Goal: Information Seeking & Learning: Learn about a topic

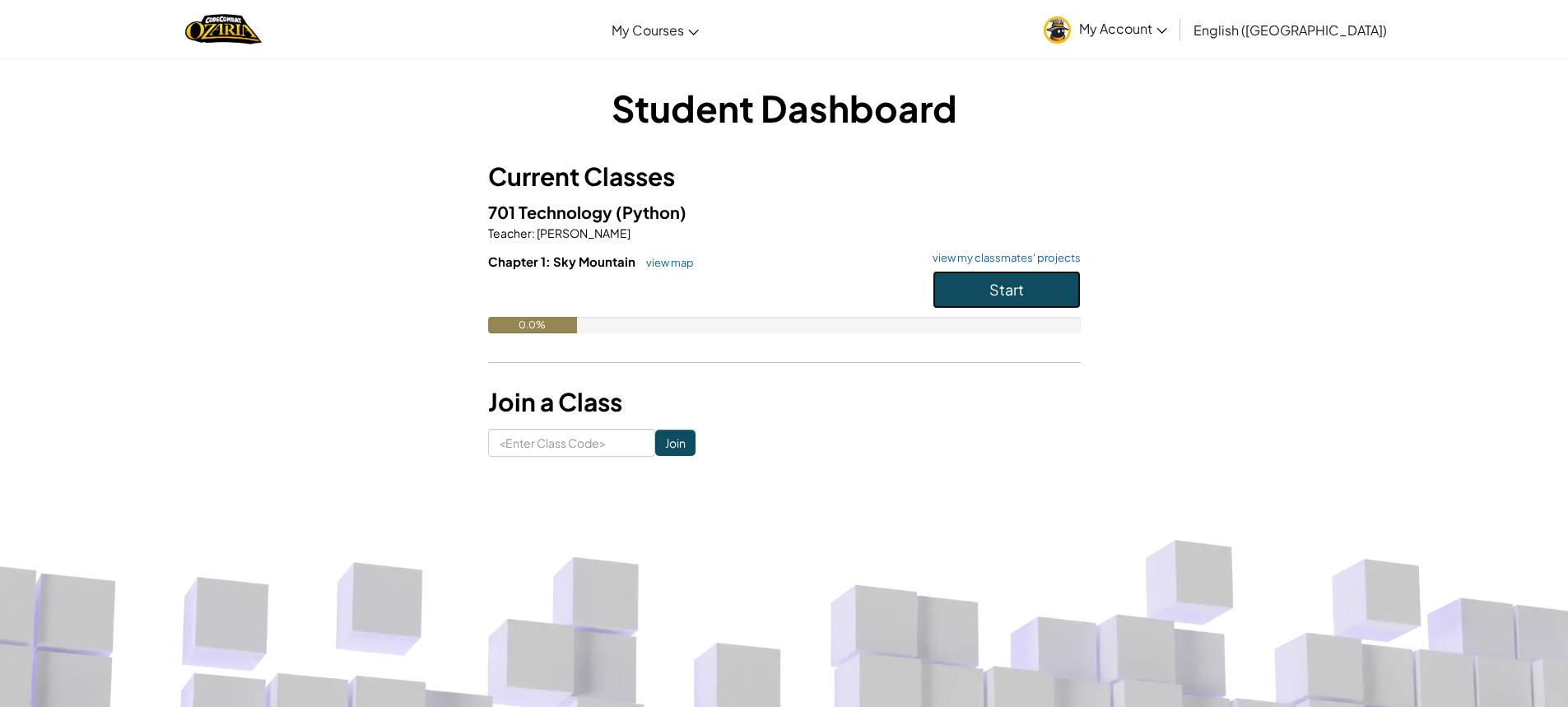
click at [1030, 280] on button "Start" at bounding box center [1007, 290] width 148 height 38
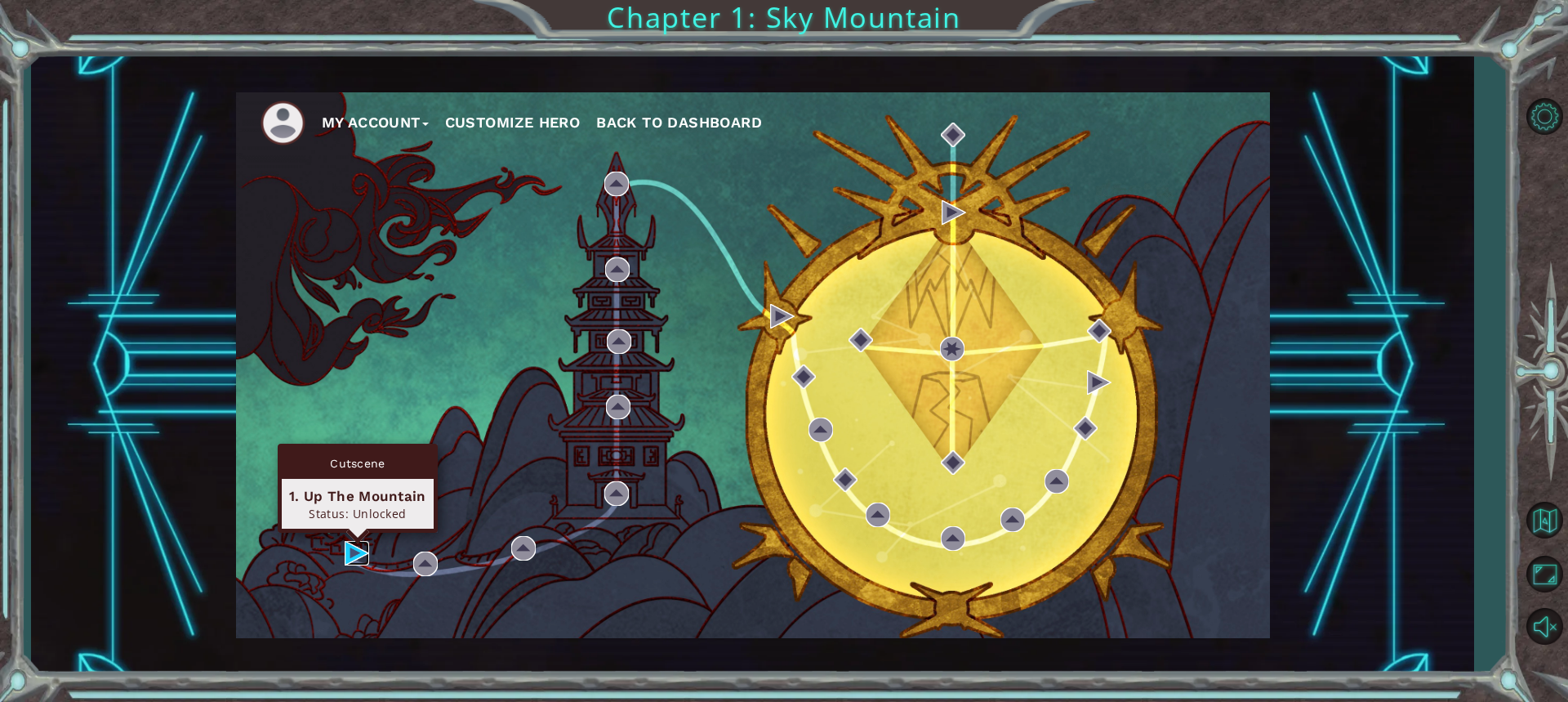
click at [357, 554] on img at bounding box center [356, 553] width 25 height 25
click at [357, 554] on body "My Account Customize Hero Back to Dashboard Chapter 1: Sky Mountain Intro Build…" at bounding box center [784, 351] width 1568 height 702
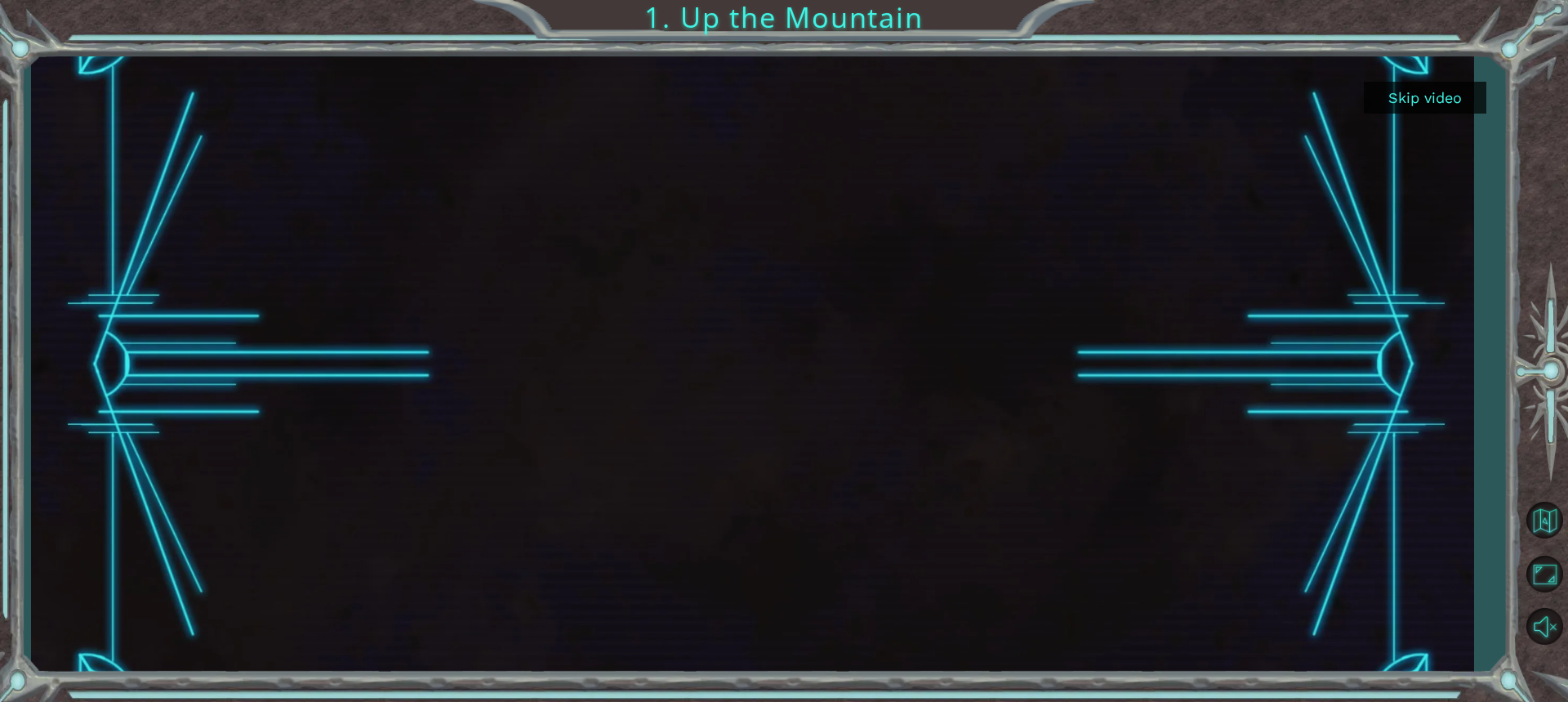
click at [1405, 98] on button "Skip video" at bounding box center [1425, 97] width 123 height 31
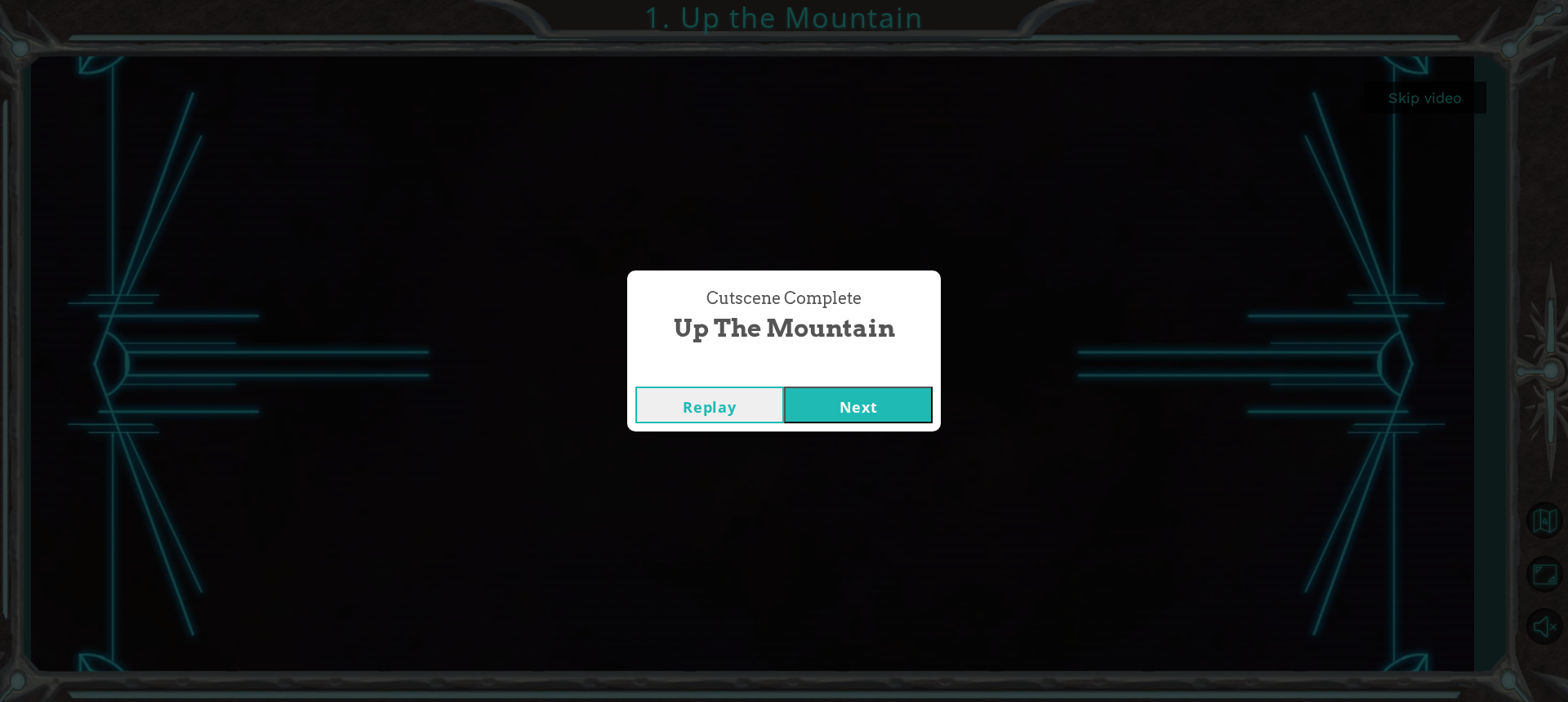
click at [844, 398] on button "Next" at bounding box center [858, 405] width 148 height 36
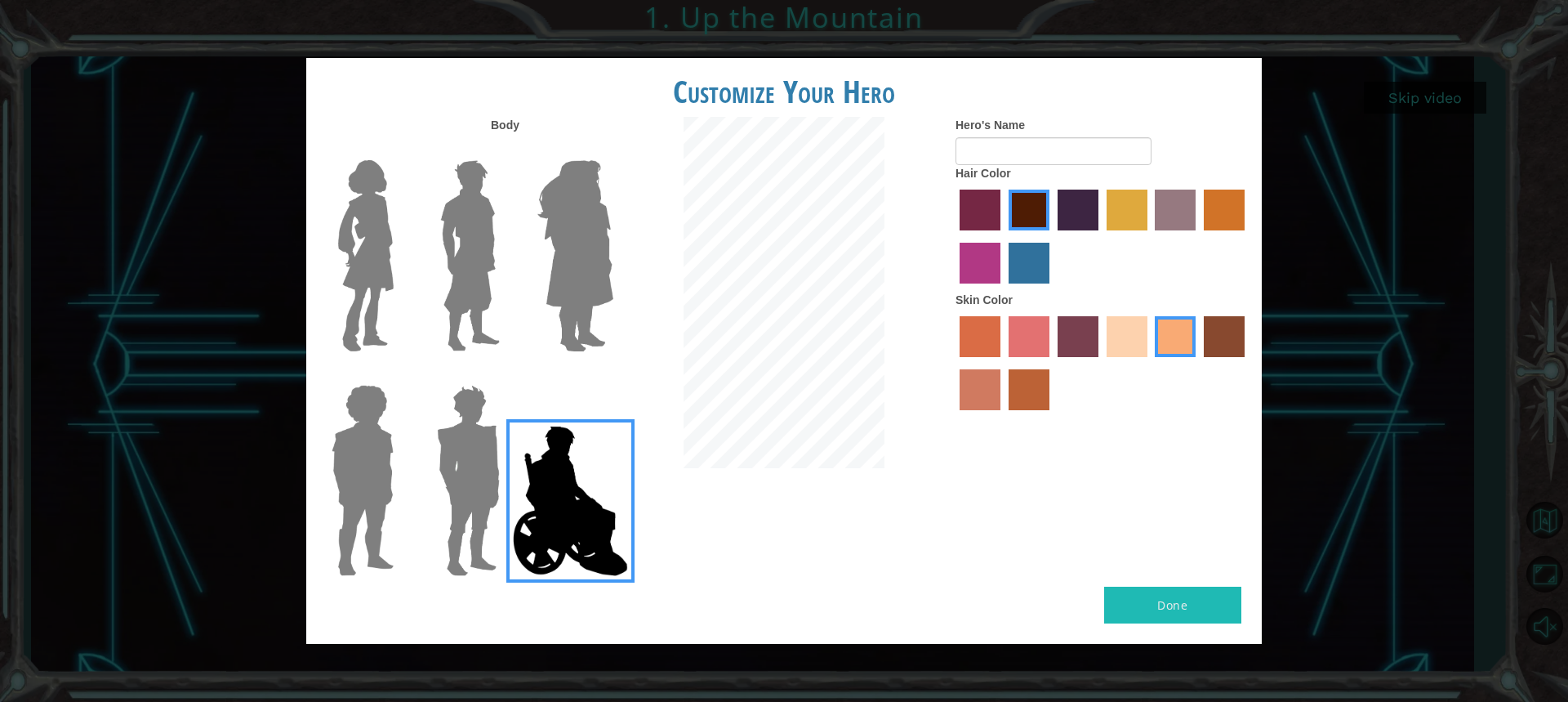
click at [478, 542] on img at bounding box center [467, 480] width 76 height 204
click at [507, 374] on input "Hero Garnet" at bounding box center [507, 374] width 0 height 0
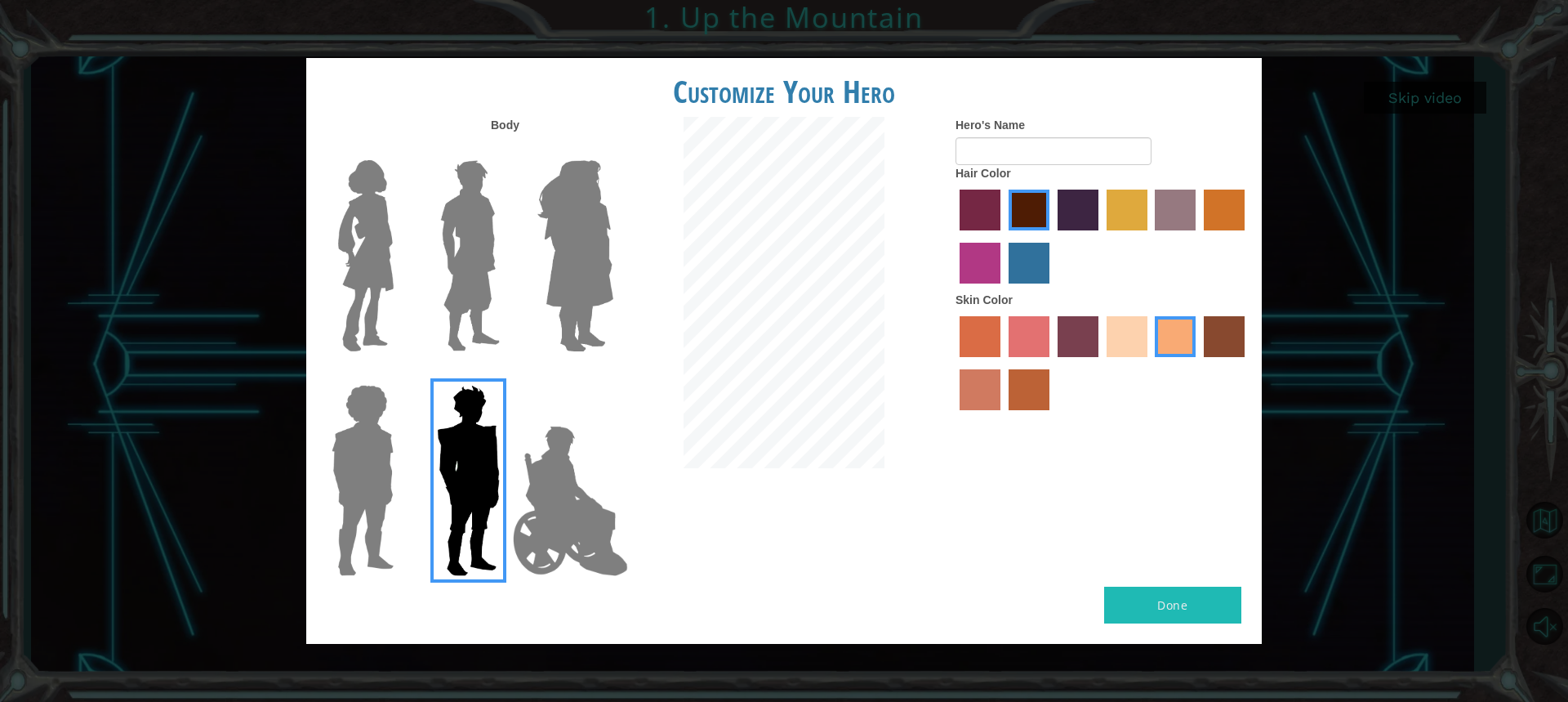
click at [571, 275] on img at bounding box center [575, 255] width 89 height 204
click at [613, 149] on input "Hero Amethyst" at bounding box center [613, 149] width 0 height 0
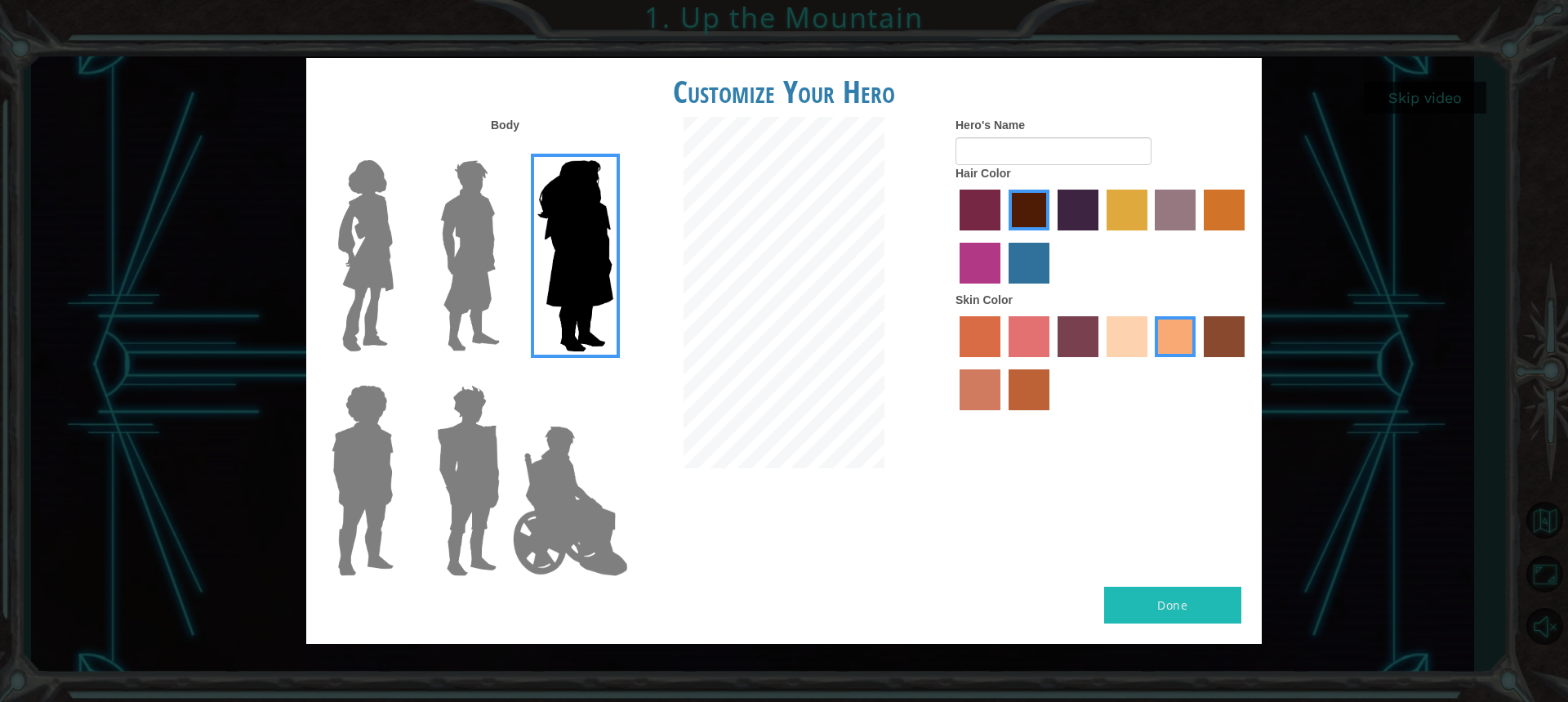
click at [392, 344] on img at bounding box center [366, 255] width 69 height 204
click at [401, 149] on input "Hero Connie" at bounding box center [401, 149] width 0 height 0
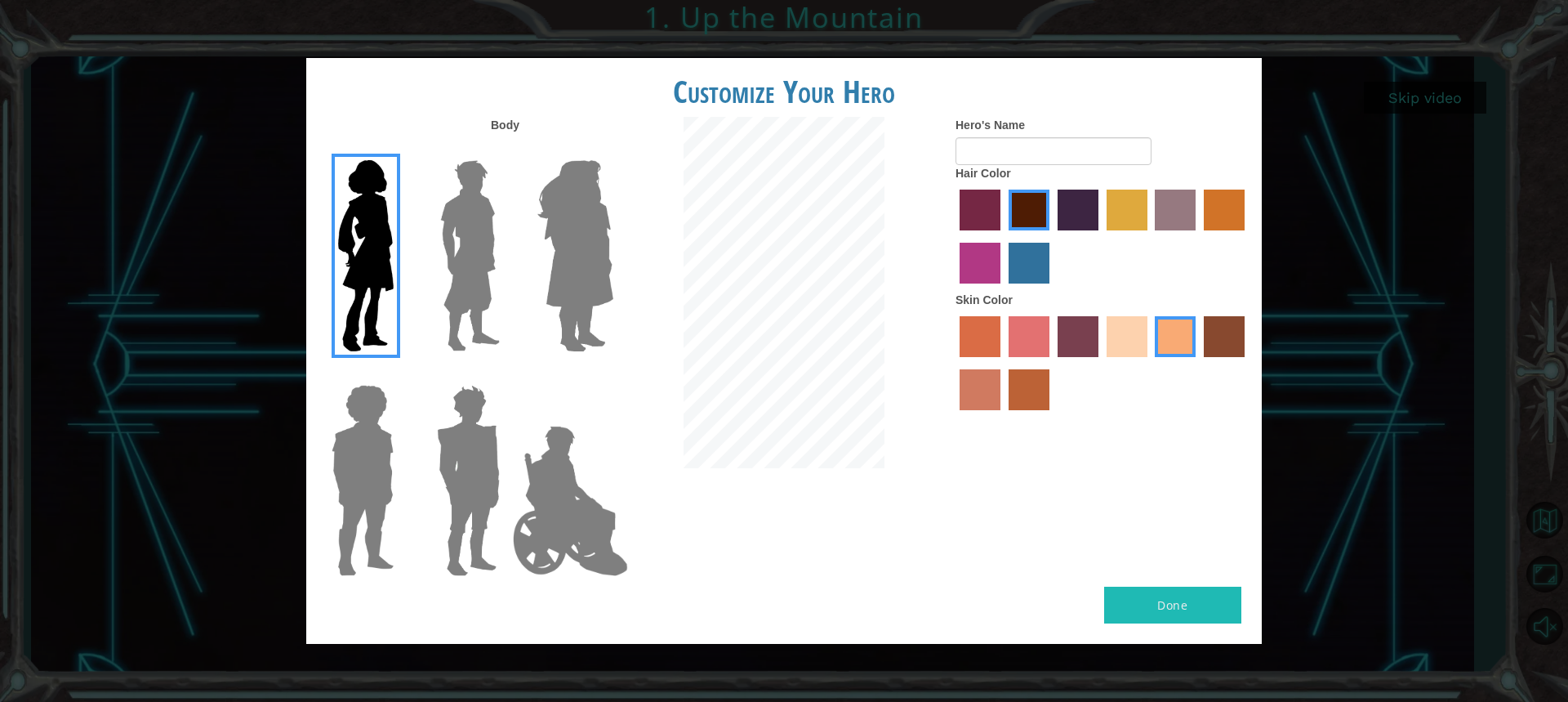
click at [415, 295] on div at bounding box center [465, 249] width 106 height 225
click at [1087, 200] on label "hot purple hair color" at bounding box center [1078, 210] width 41 height 41
click at [1053, 236] on input "hot purple hair color" at bounding box center [1053, 236] width 0 height 0
click at [1160, 322] on div at bounding box center [1103, 365] width 295 height 106
click at [1155, 338] on label "tacao skin color" at bounding box center [1175, 337] width 41 height 41
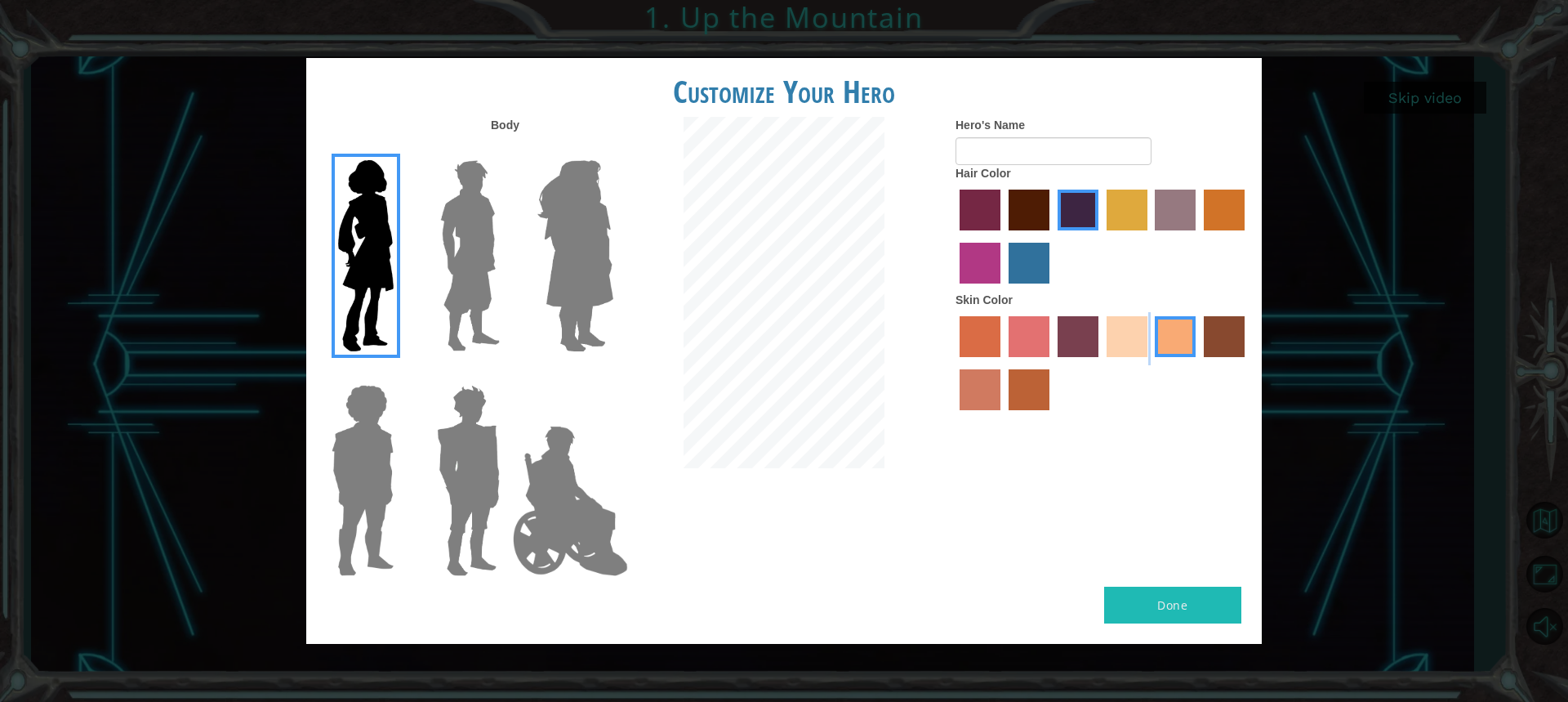
click at [1150, 362] on input "tacao skin color" at bounding box center [1150, 362] width 0 height 0
click at [1126, 344] on label "sandy beach skin color" at bounding box center [1127, 337] width 41 height 41
click at [1102, 362] on input "sandy beach skin color" at bounding box center [1102, 362] width 0 height 0
click at [1027, 161] on input "Hero's Name" at bounding box center [1054, 151] width 196 height 27
type input "l"
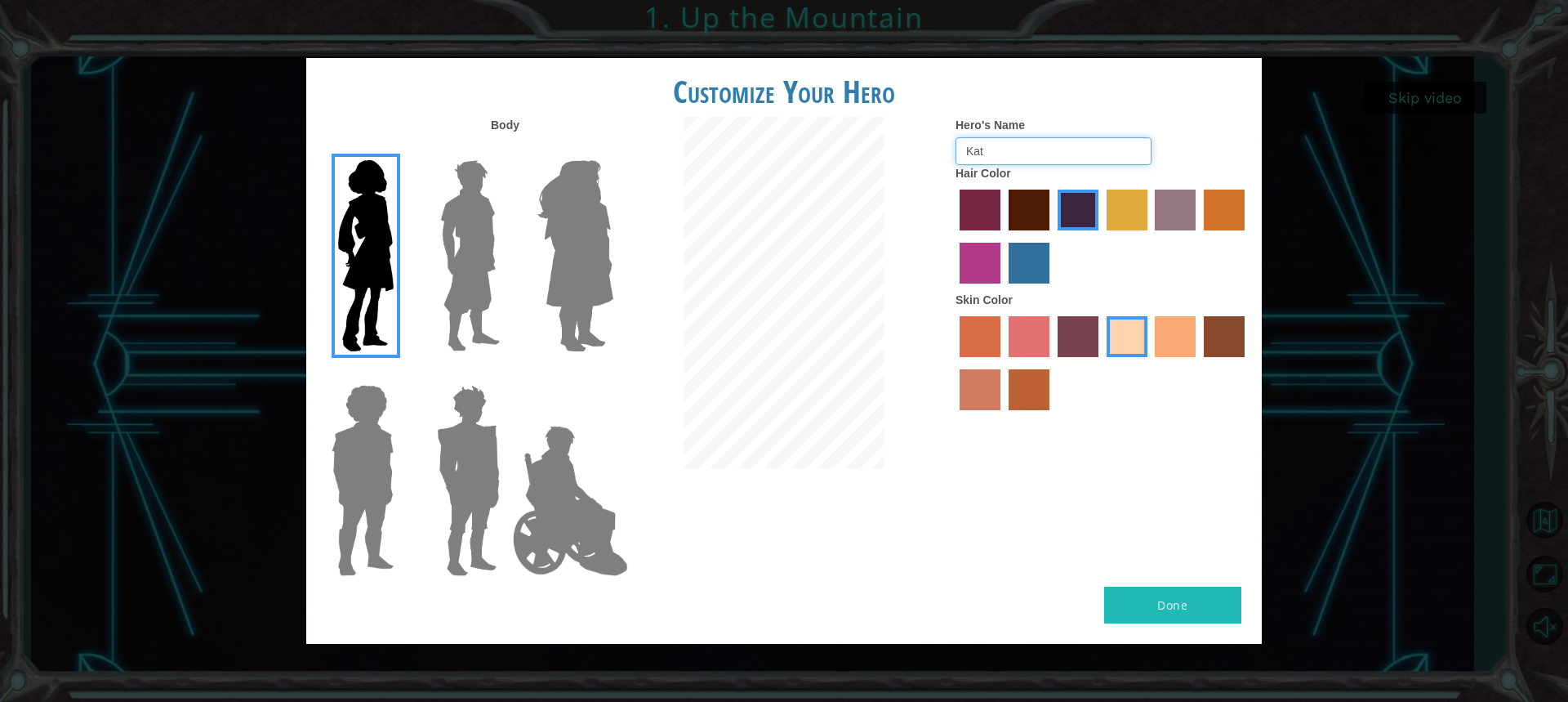
type input "Kat"
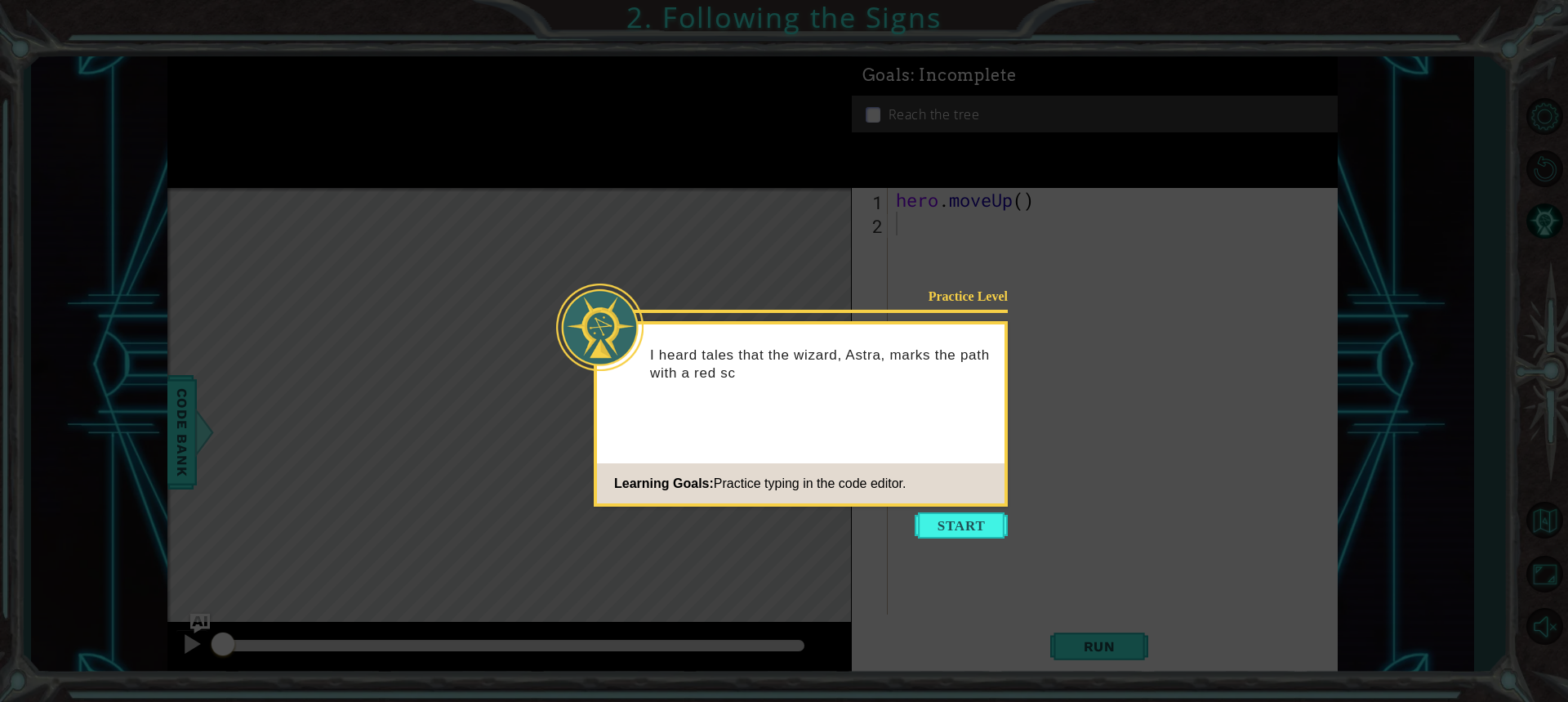
click at [994, 534] on button "Start" at bounding box center [961, 525] width 93 height 27
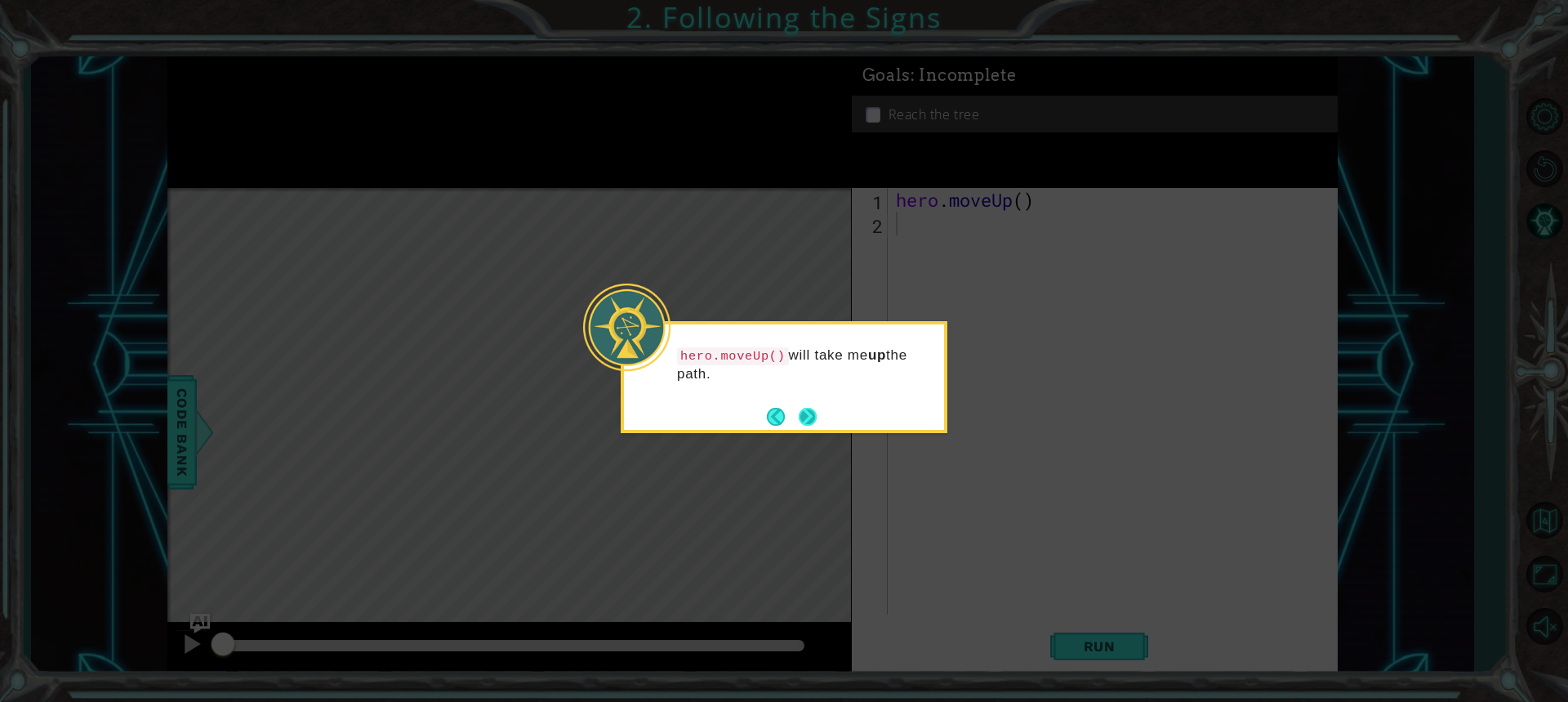
click at [795, 405] on footer at bounding box center [791, 416] width 50 height 25
click at [815, 411] on button "Next" at bounding box center [808, 416] width 18 height 18
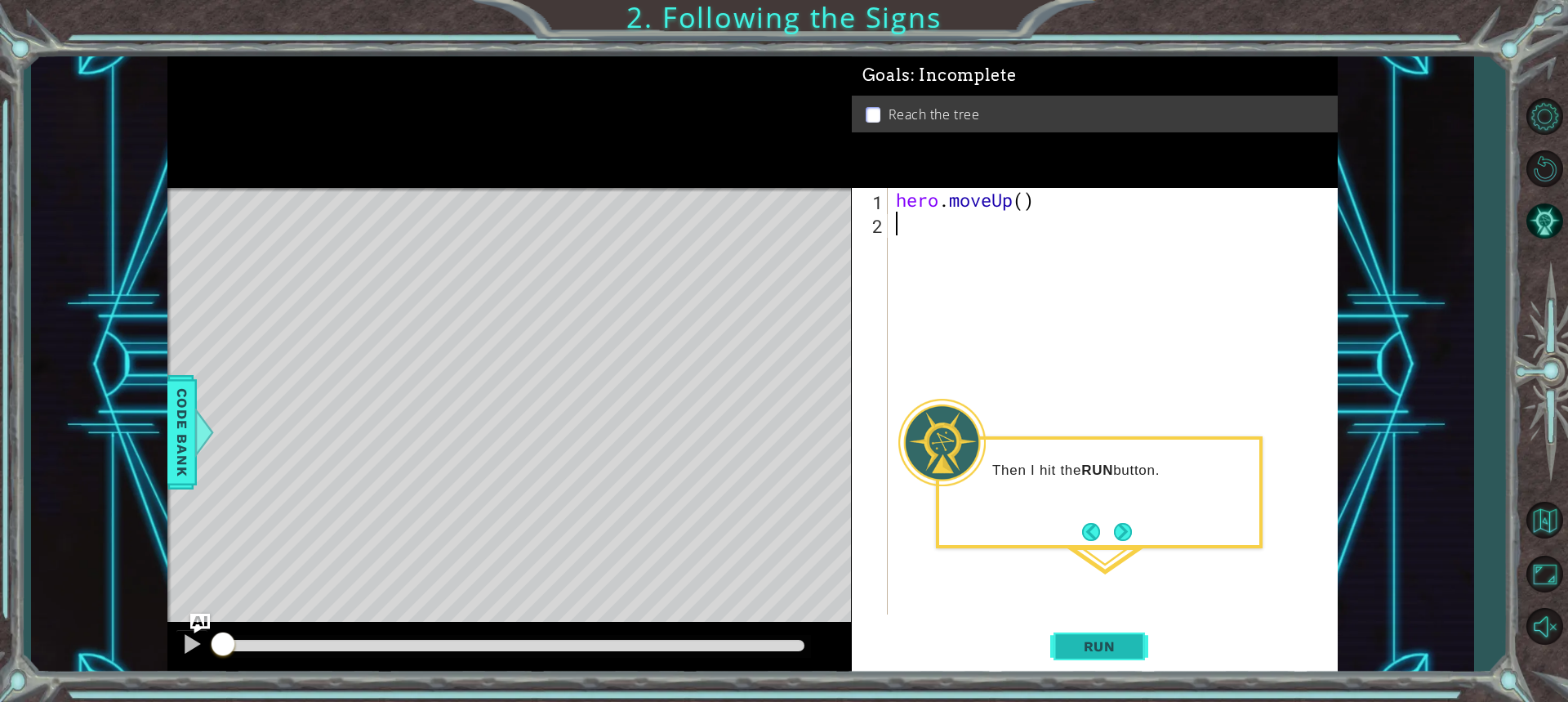
click at [1117, 646] on span "Run" at bounding box center [1100, 646] width 65 height 17
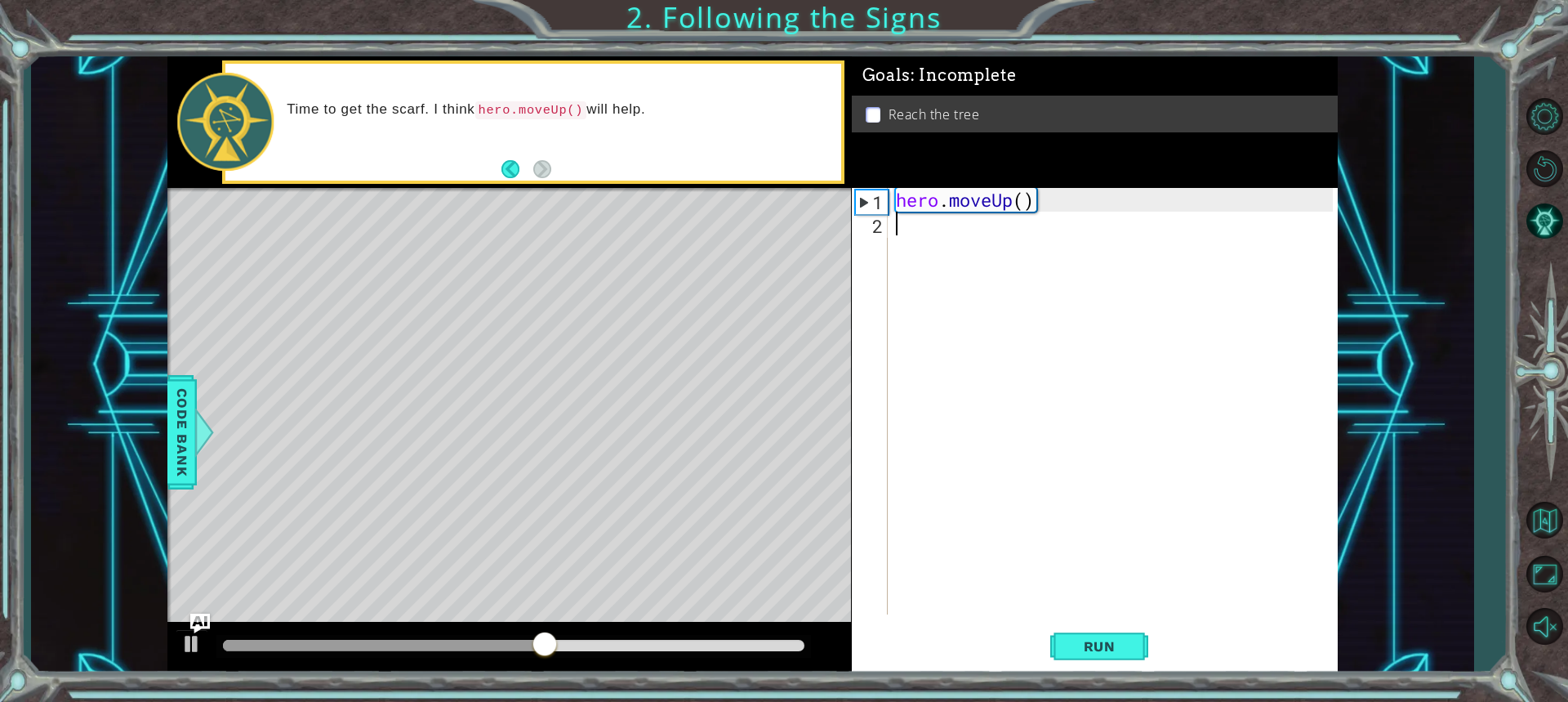
click at [1025, 207] on div "hero . moveUp ( )" at bounding box center [1116, 424] width 449 height 474
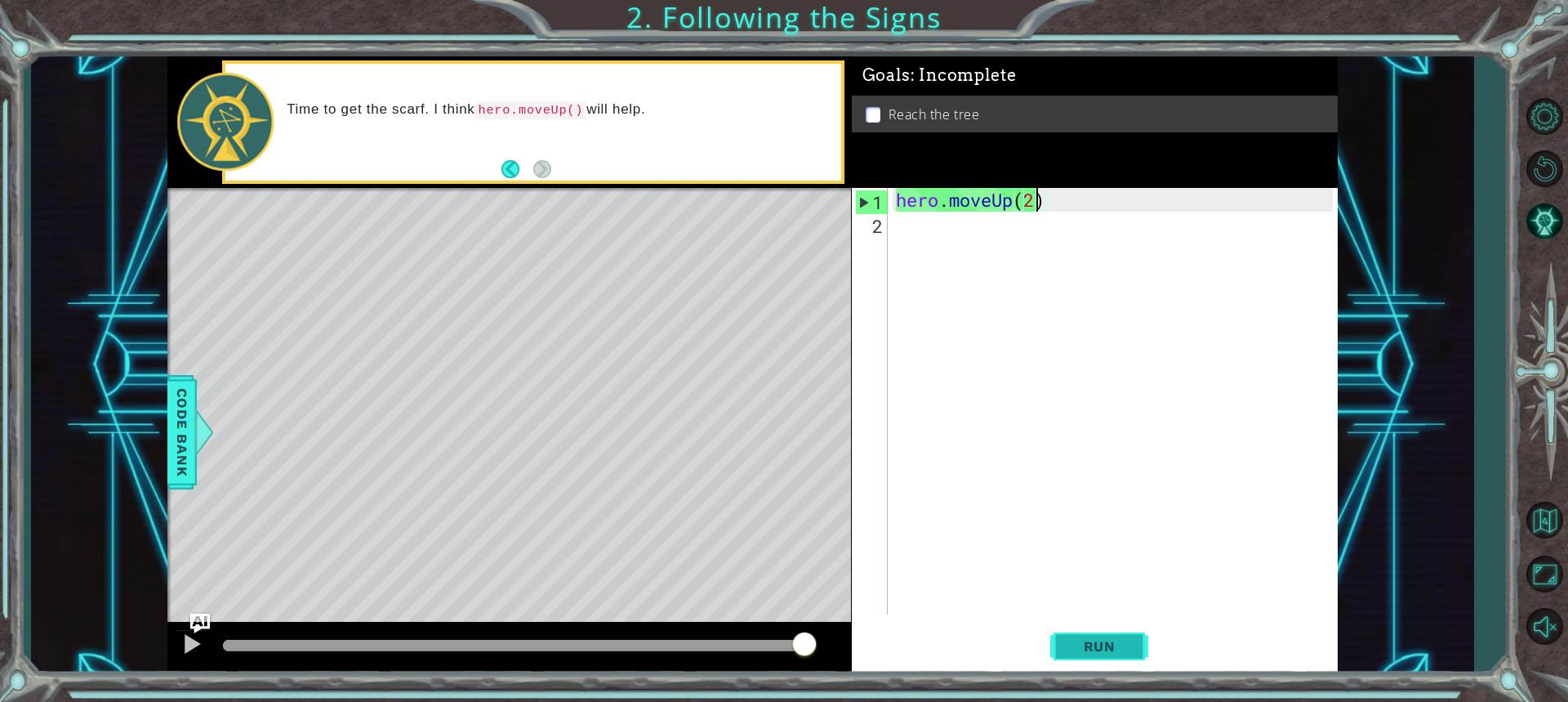
type textarea "hero.moveUp(2)"
click at [1069, 648] on span "Run" at bounding box center [1100, 646] width 65 height 17
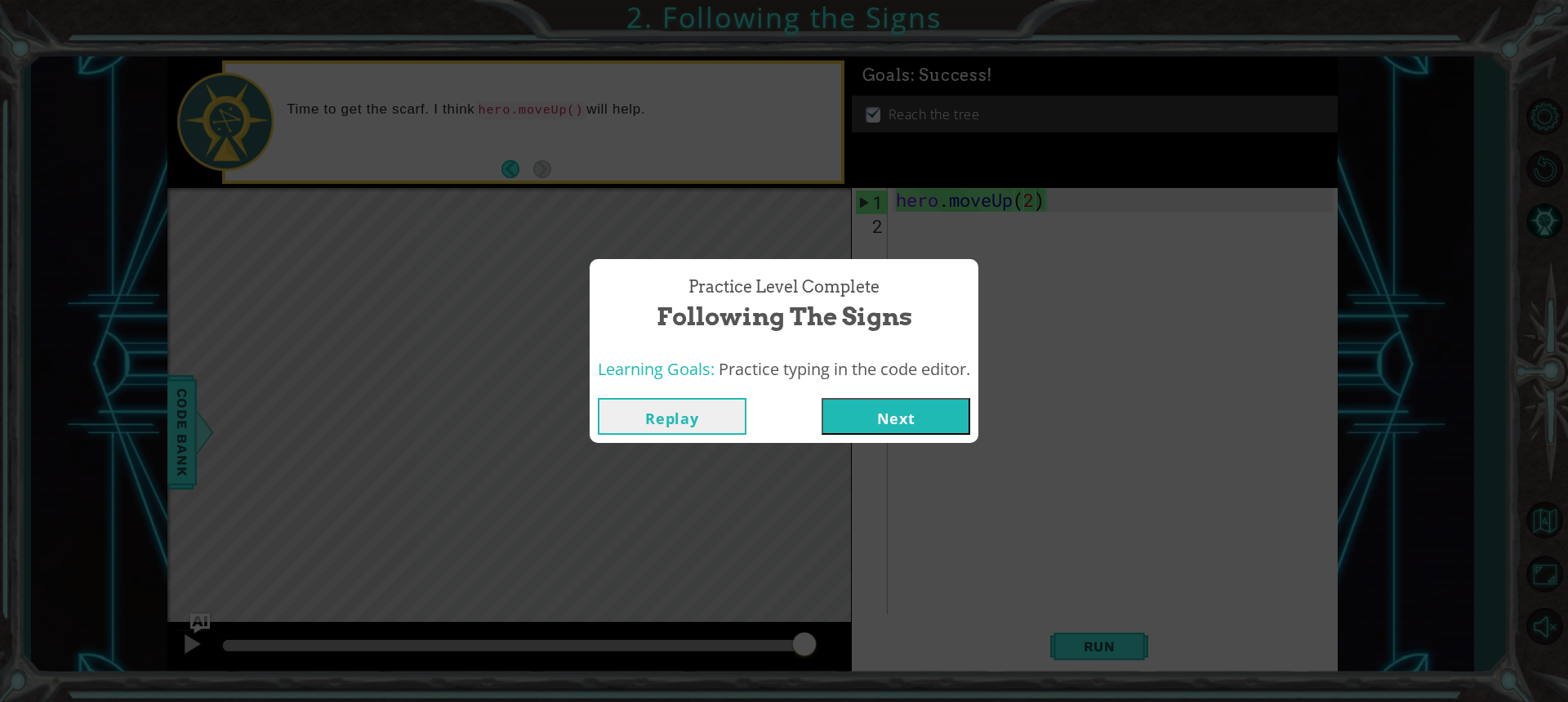
click at [848, 425] on button "Next" at bounding box center [895, 415] width 148 height 36
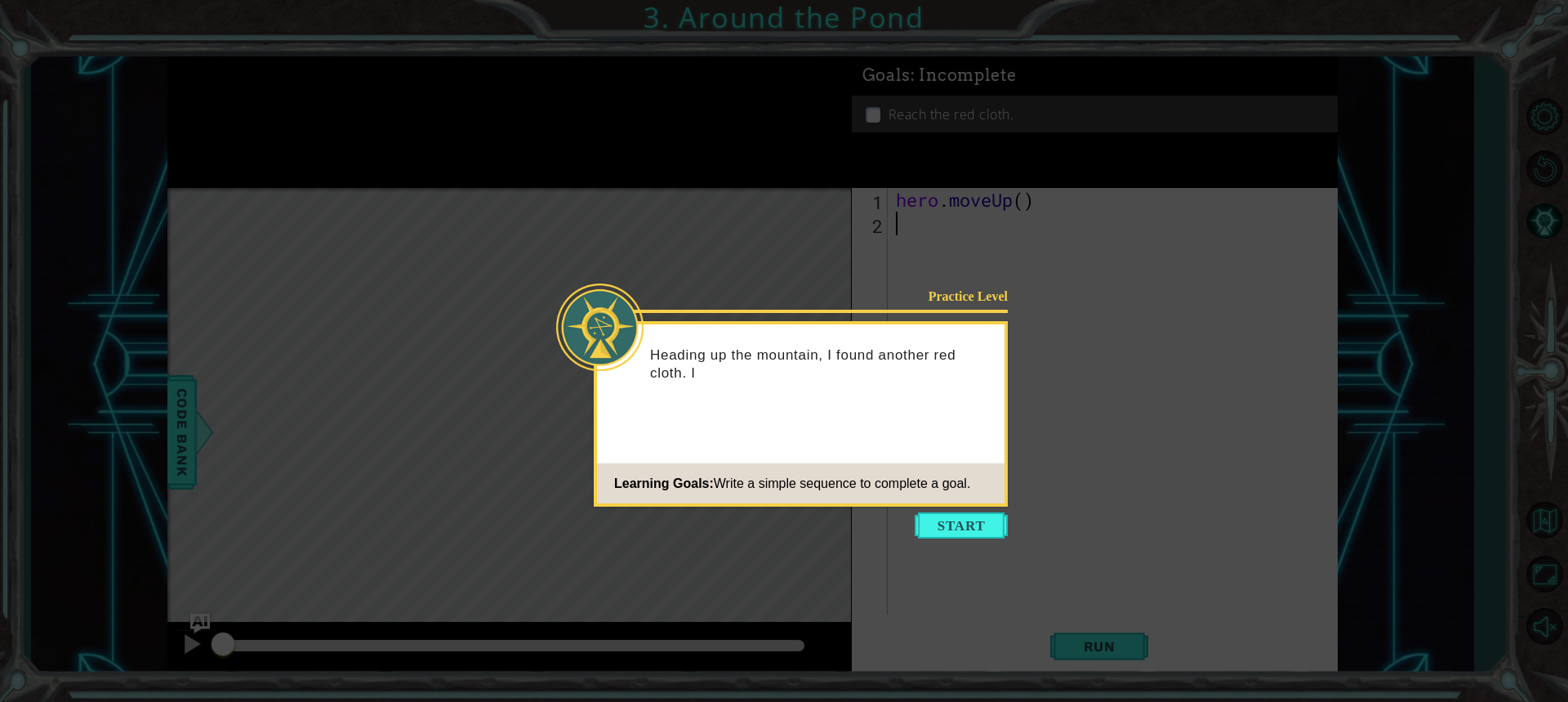
click at [958, 517] on button "Start" at bounding box center [961, 525] width 93 height 27
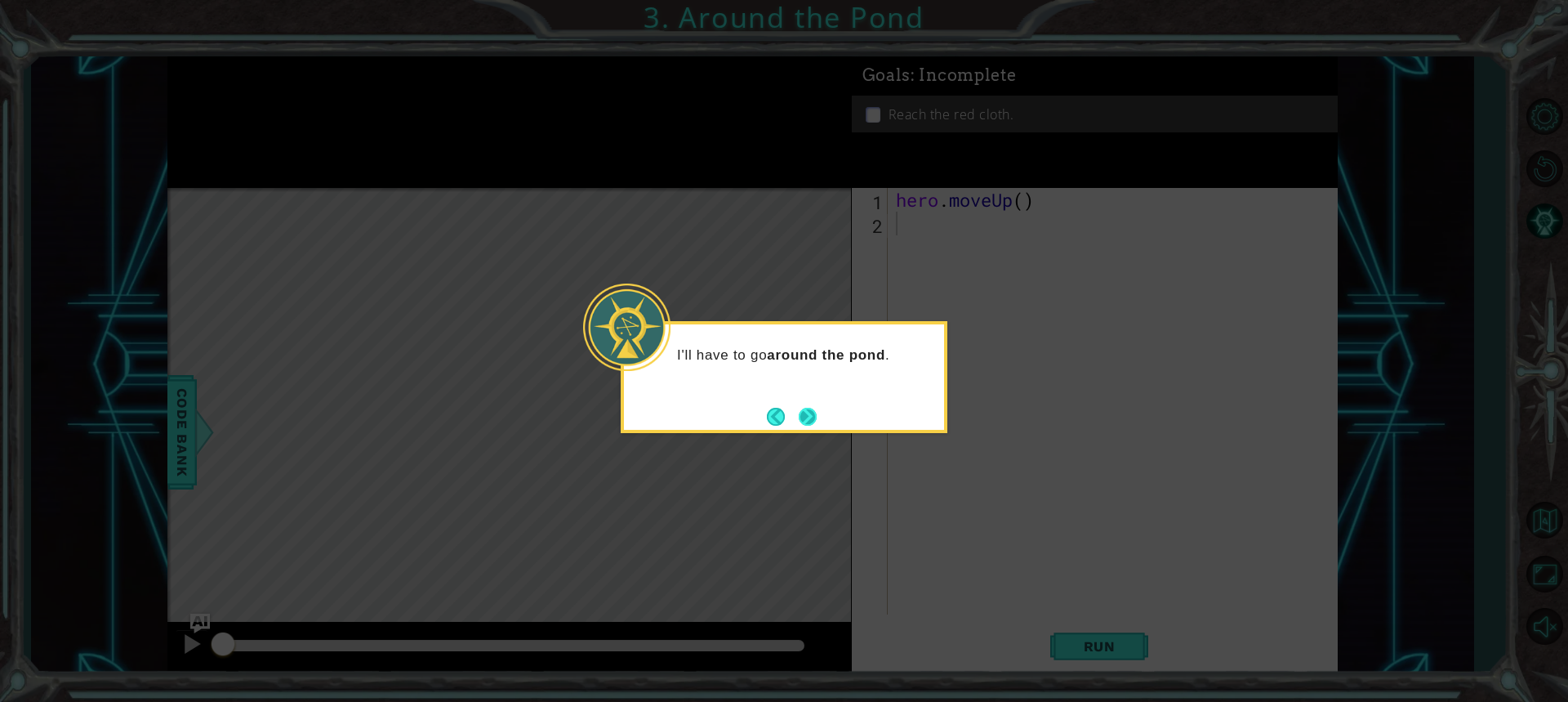
click at [816, 412] on button "Next" at bounding box center [808, 416] width 18 height 18
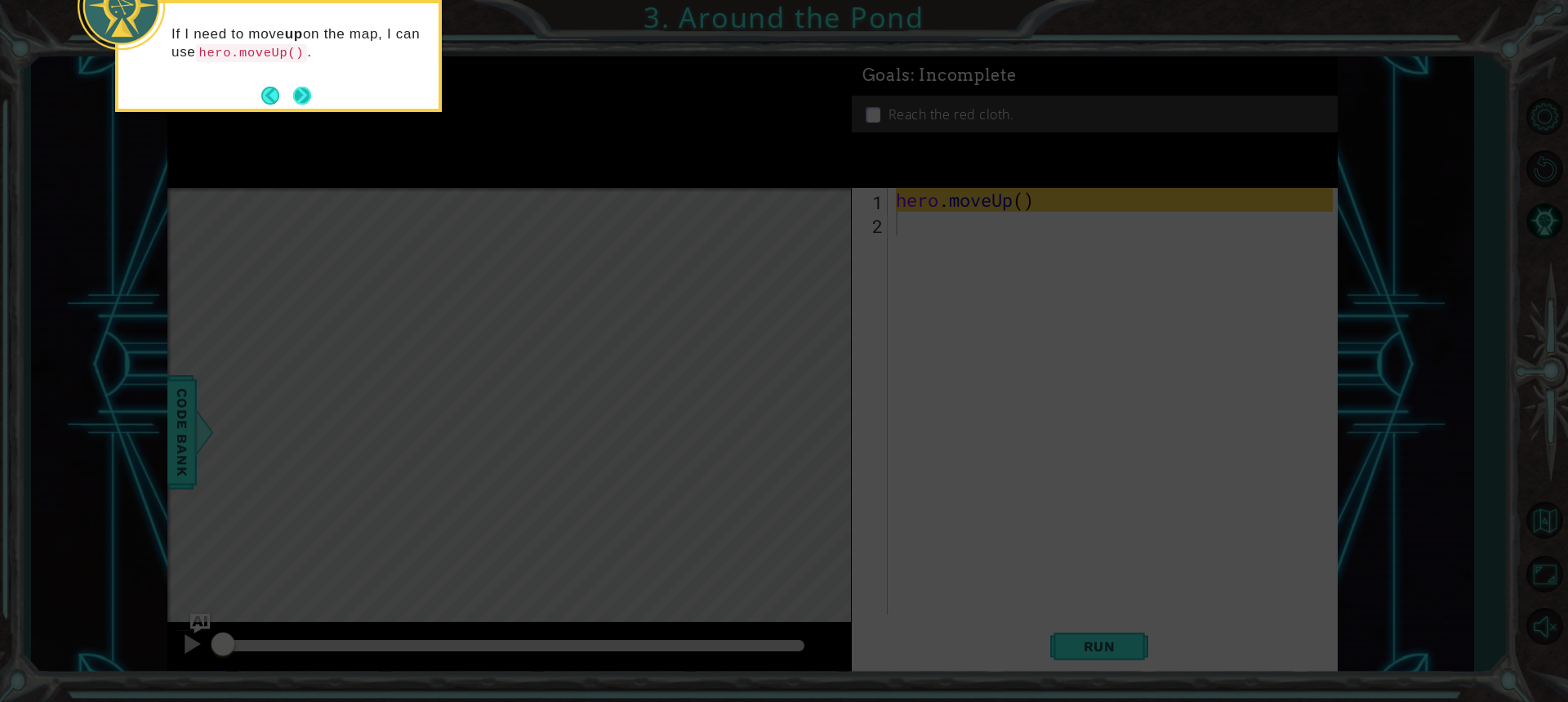
click at [294, 90] on button "Next" at bounding box center [302, 95] width 18 height 18
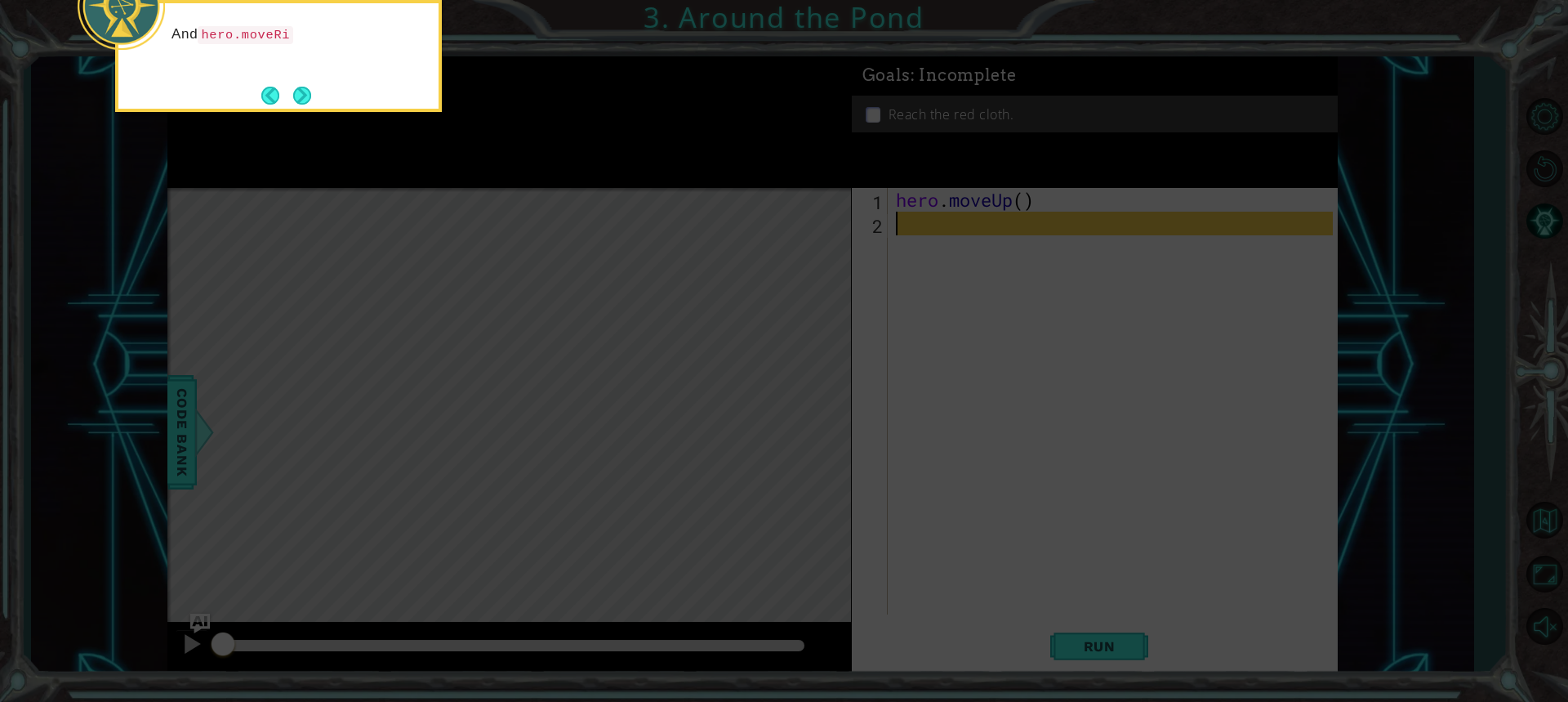
click at [294, 90] on button "Next" at bounding box center [302, 95] width 18 height 18
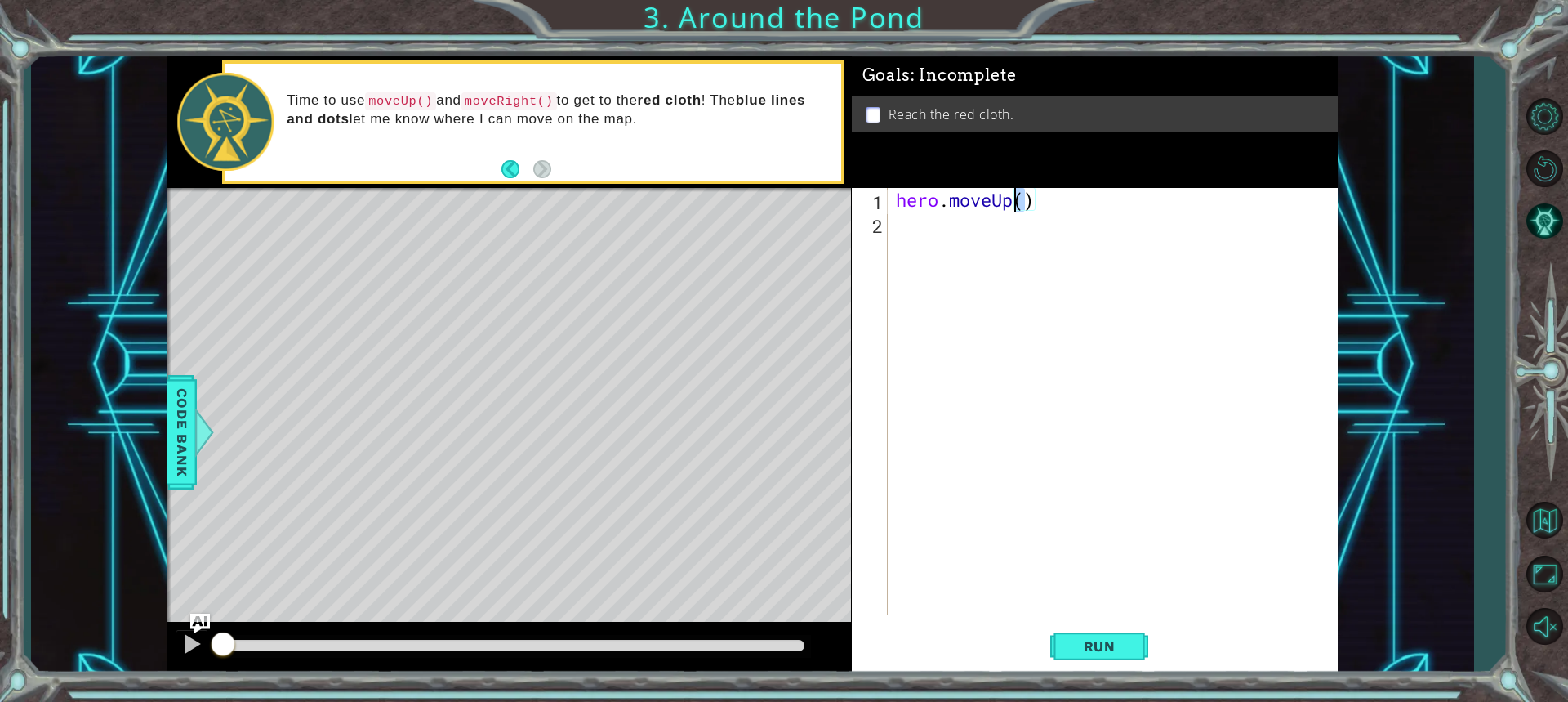
drag, startPoint x: 1023, startPoint y: 207, endPoint x: 1014, endPoint y: 211, distance: 9.8
click at [1016, 211] on div "hero . moveUp ( )" at bounding box center [1116, 424] width 449 height 474
click at [1027, 197] on div "hero . moveUp ( )" at bounding box center [1112, 401] width 440 height 426
type textarea "hero.moveUp(2)"
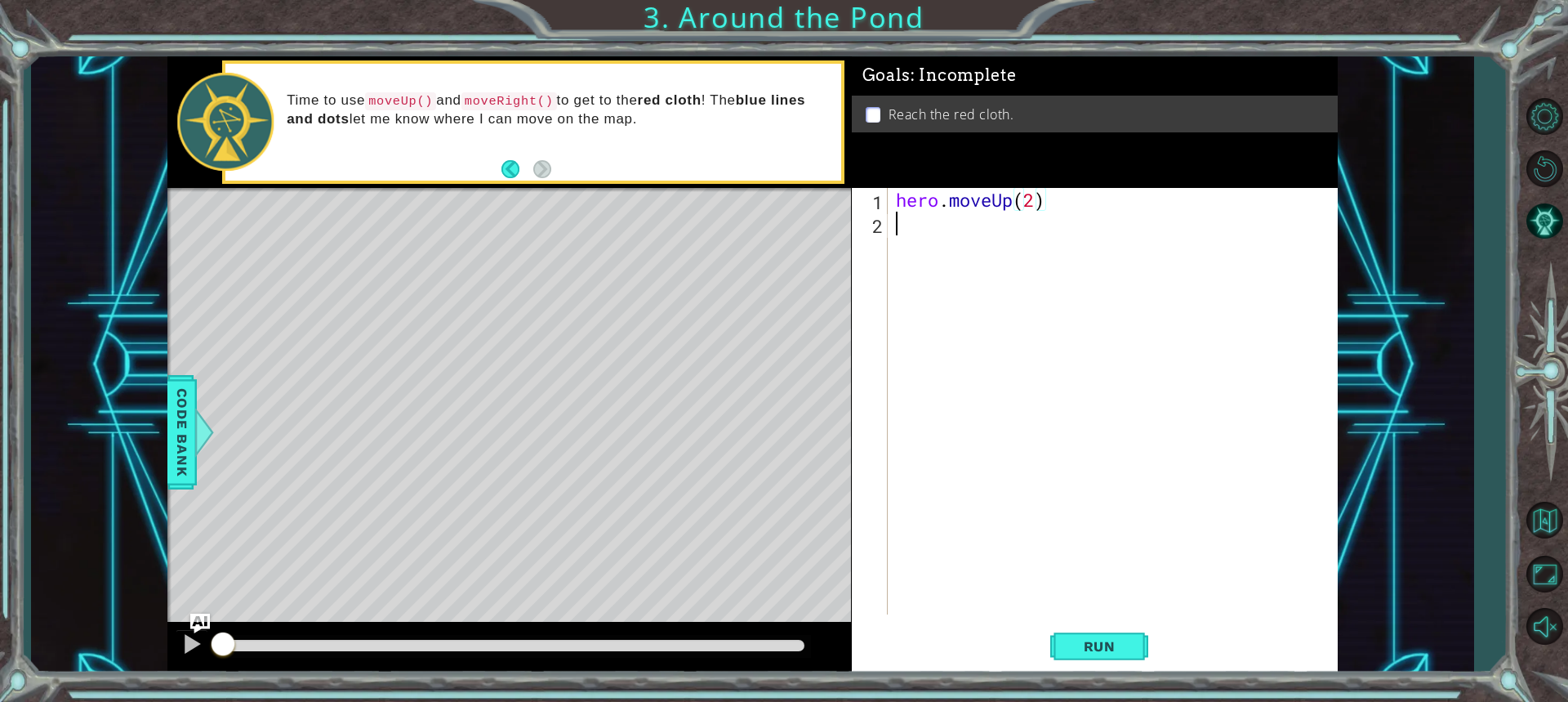
click at [1003, 241] on div "hero . moveUp ( 2 )" at bounding box center [1116, 424] width 449 height 474
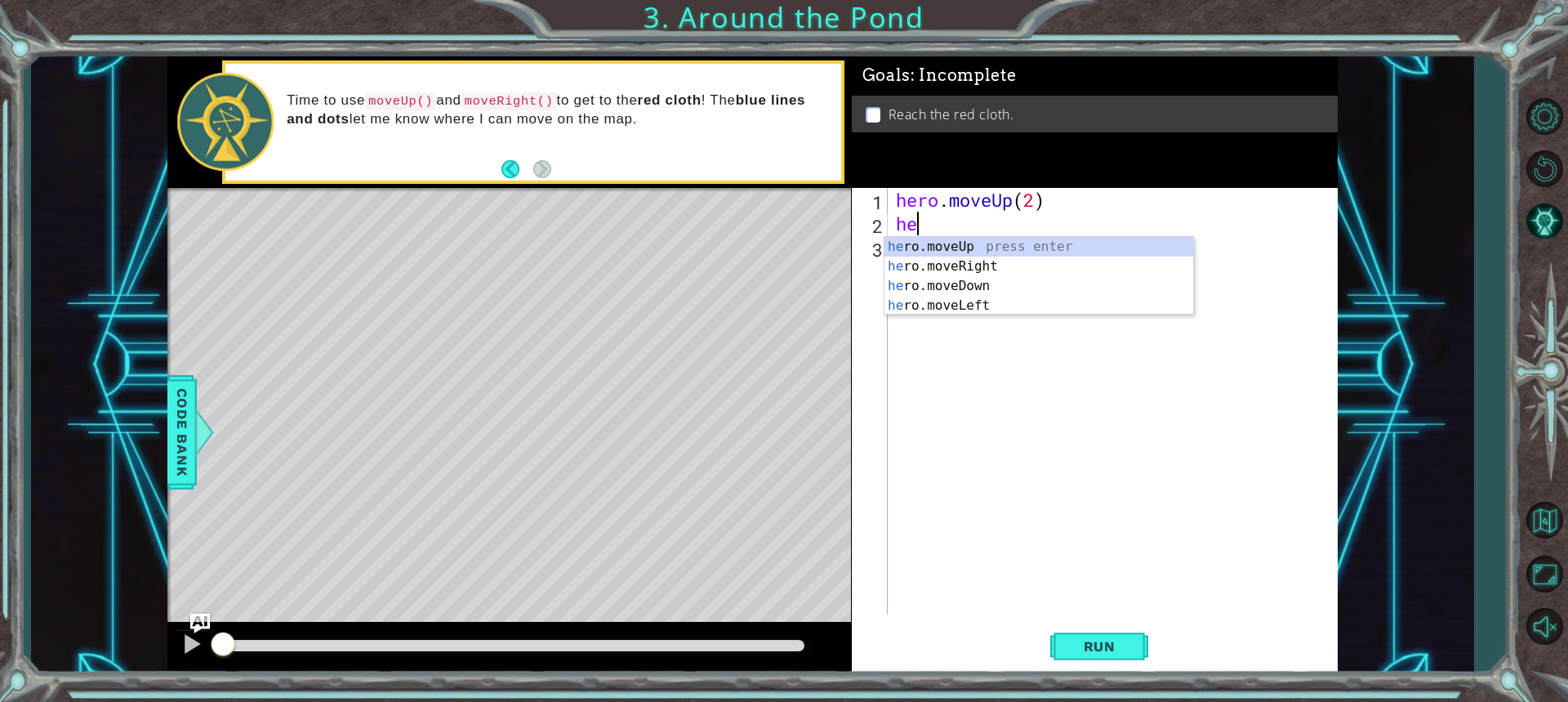
type textarea "her"
drag, startPoint x: 967, startPoint y: 263, endPoint x: 952, endPoint y: 268, distance: 15.8
click at [952, 268] on div "her o.moveUp press enter her o.moveRight press enter her o.moveDown press enter…" at bounding box center [1039, 296] width 309 height 118
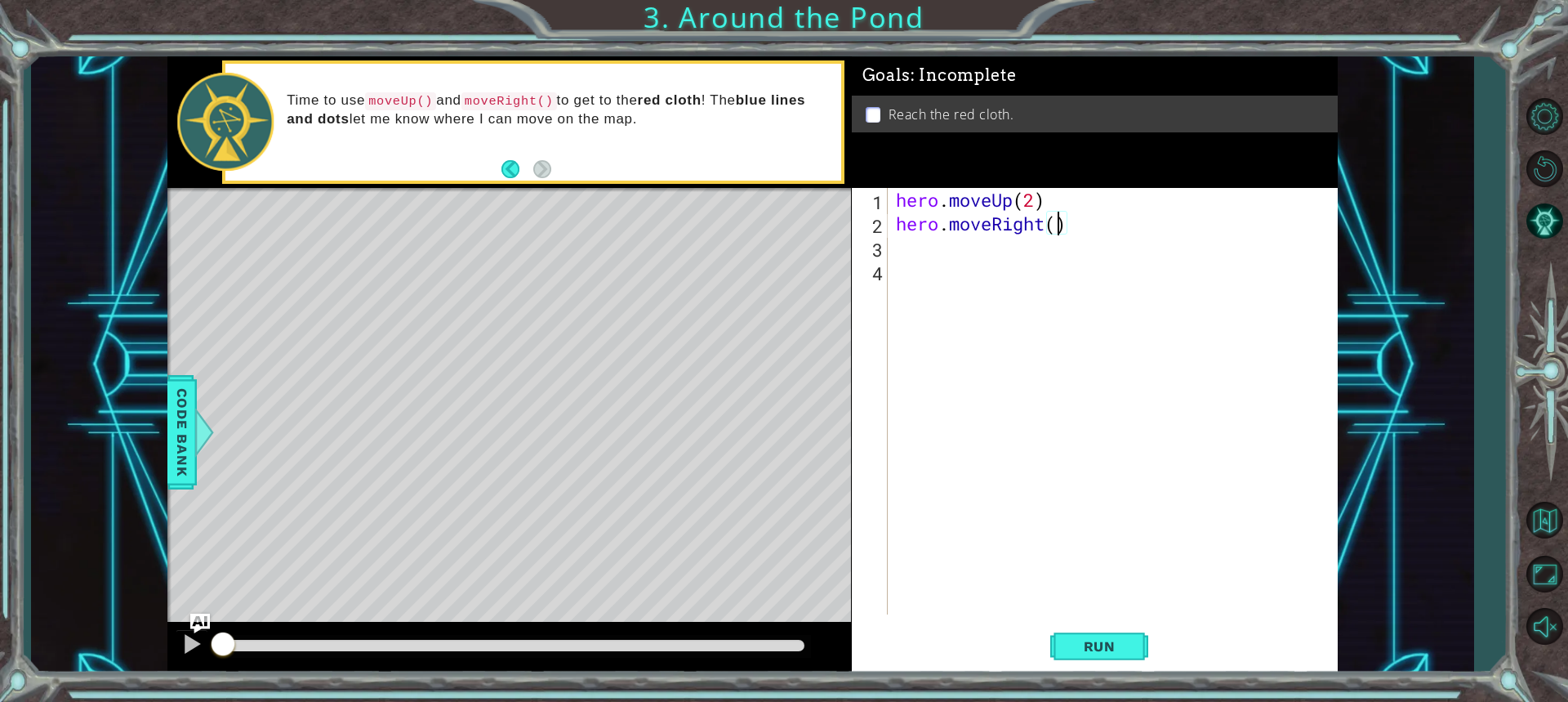
click at [1057, 222] on div "hero . moveUp ( 2 ) hero . moveRight ( )" at bounding box center [1116, 424] width 449 height 474
drag, startPoint x: 892, startPoint y: 206, endPoint x: 1096, endPoint y: 189, distance: 204.7
click at [1096, 189] on div "hero . moveUp ( 2 ) hero . moveRight ( 1 )" at bounding box center [1112, 401] width 440 height 426
type textarea "hero.moveUp(2)"
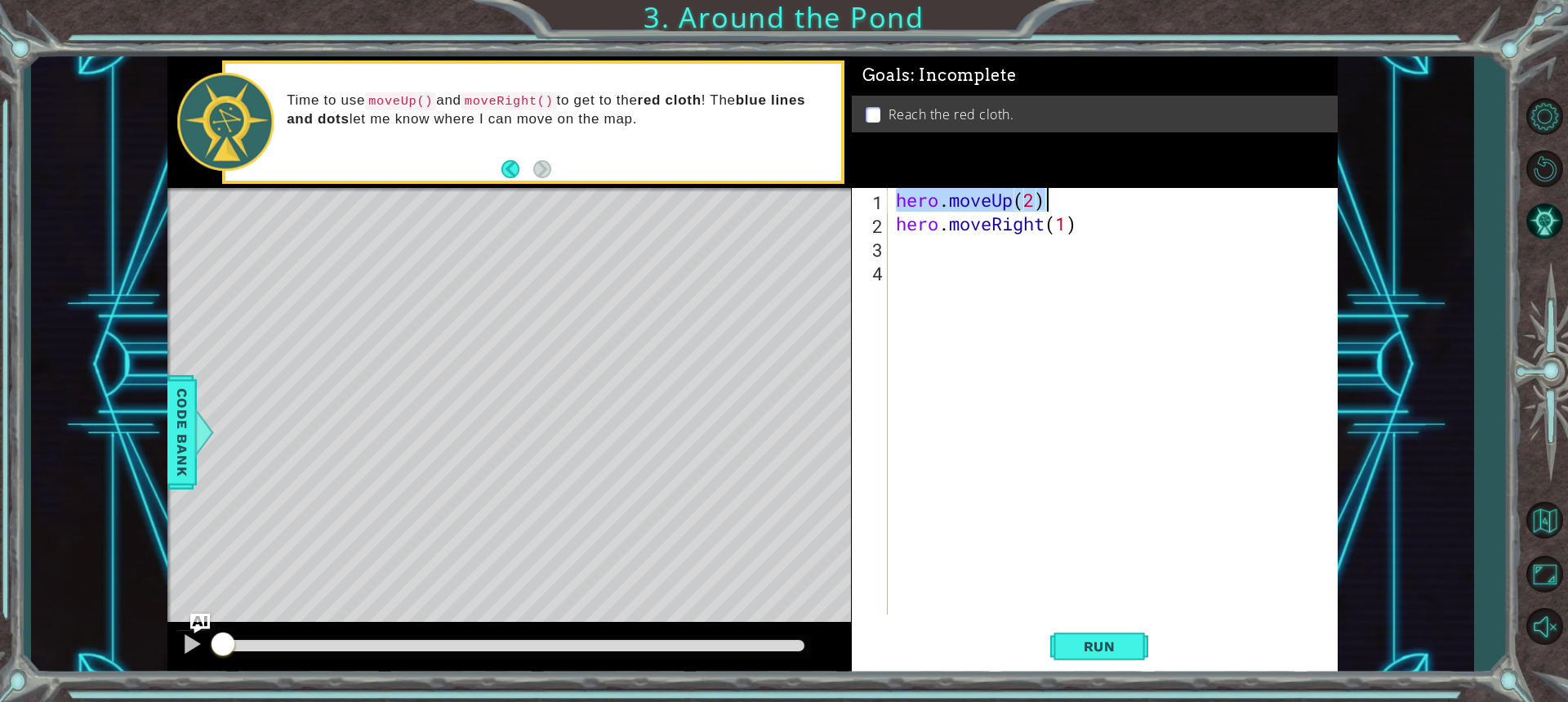
scroll to position [0, 6]
click at [1025, 255] on div "hero . moveUp ( 2 ) hero . moveRight ( 1 )" at bounding box center [1116, 424] width 449 height 474
paste textarea "hero.moveUp(2)"
type textarea "hero.moveUp(2)"
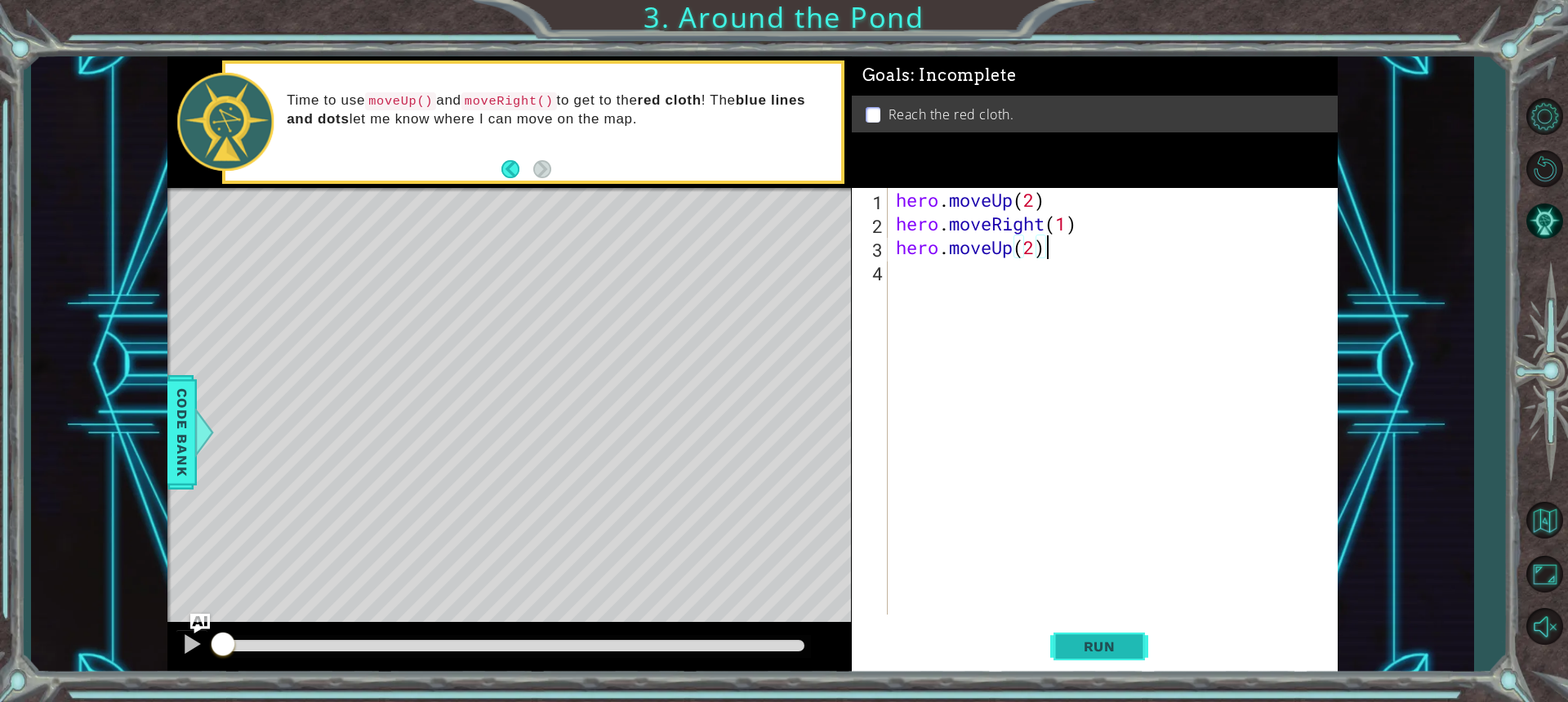
click at [1079, 668] on button "Run" at bounding box center [1100, 645] width 98 height 48
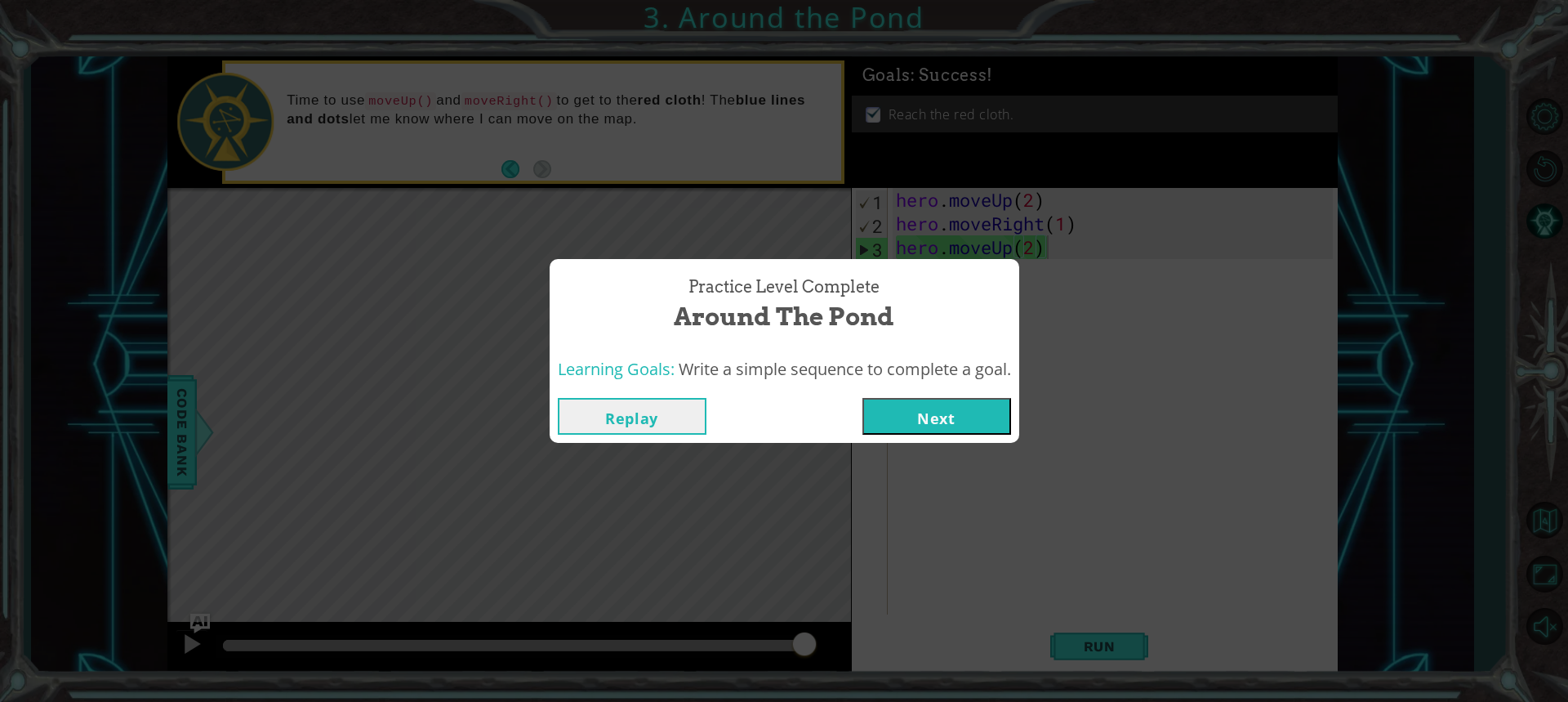
click at [932, 412] on button "Next" at bounding box center [937, 415] width 148 height 36
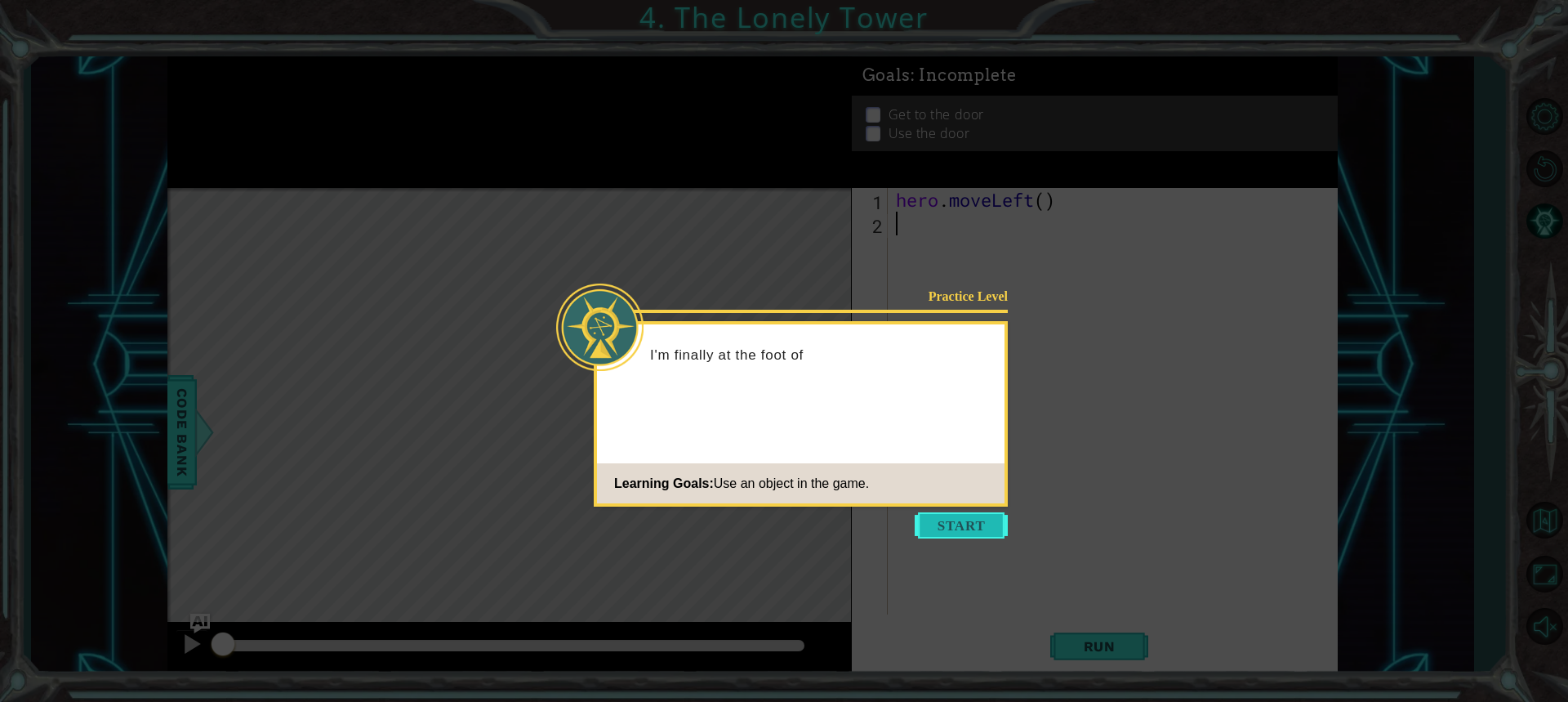
click at [970, 519] on button "Start" at bounding box center [961, 525] width 93 height 27
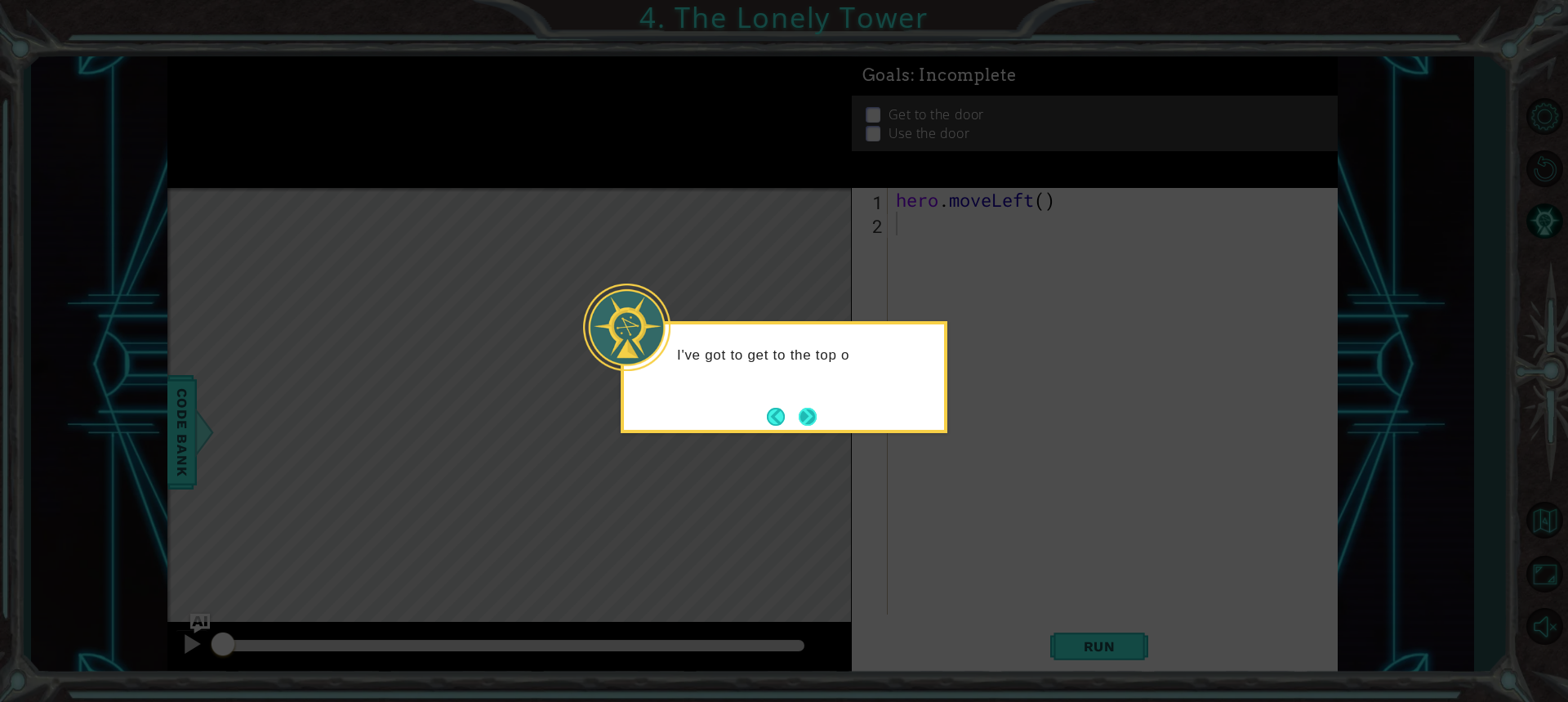
click at [817, 419] on button "Next" at bounding box center [808, 416] width 18 height 18
click at [817, 413] on button "Next" at bounding box center [808, 416] width 18 height 18
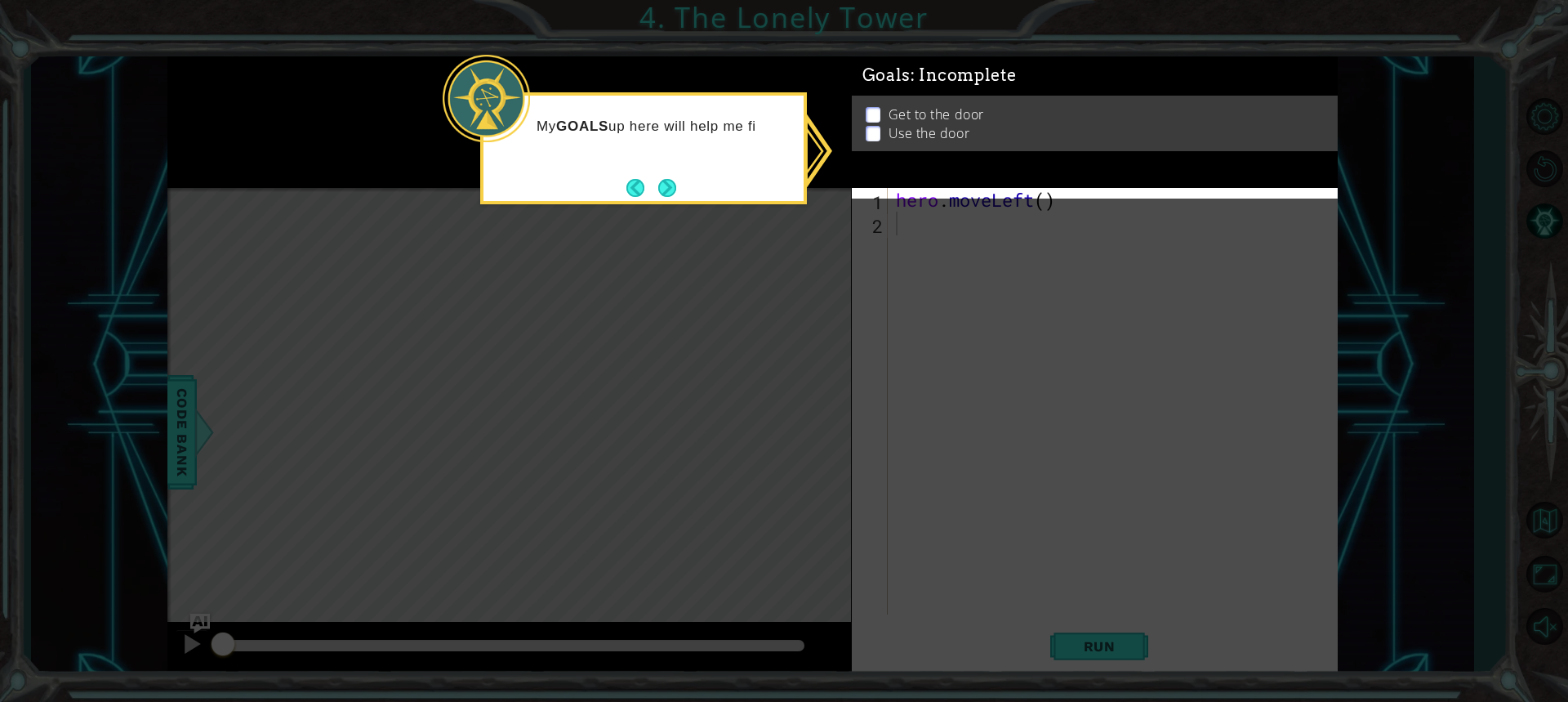
drag, startPoint x: 670, startPoint y: 192, endPoint x: 661, endPoint y: 189, distance: 9.5
click at [668, 190] on button "Next" at bounding box center [668, 188] width 18 height 18
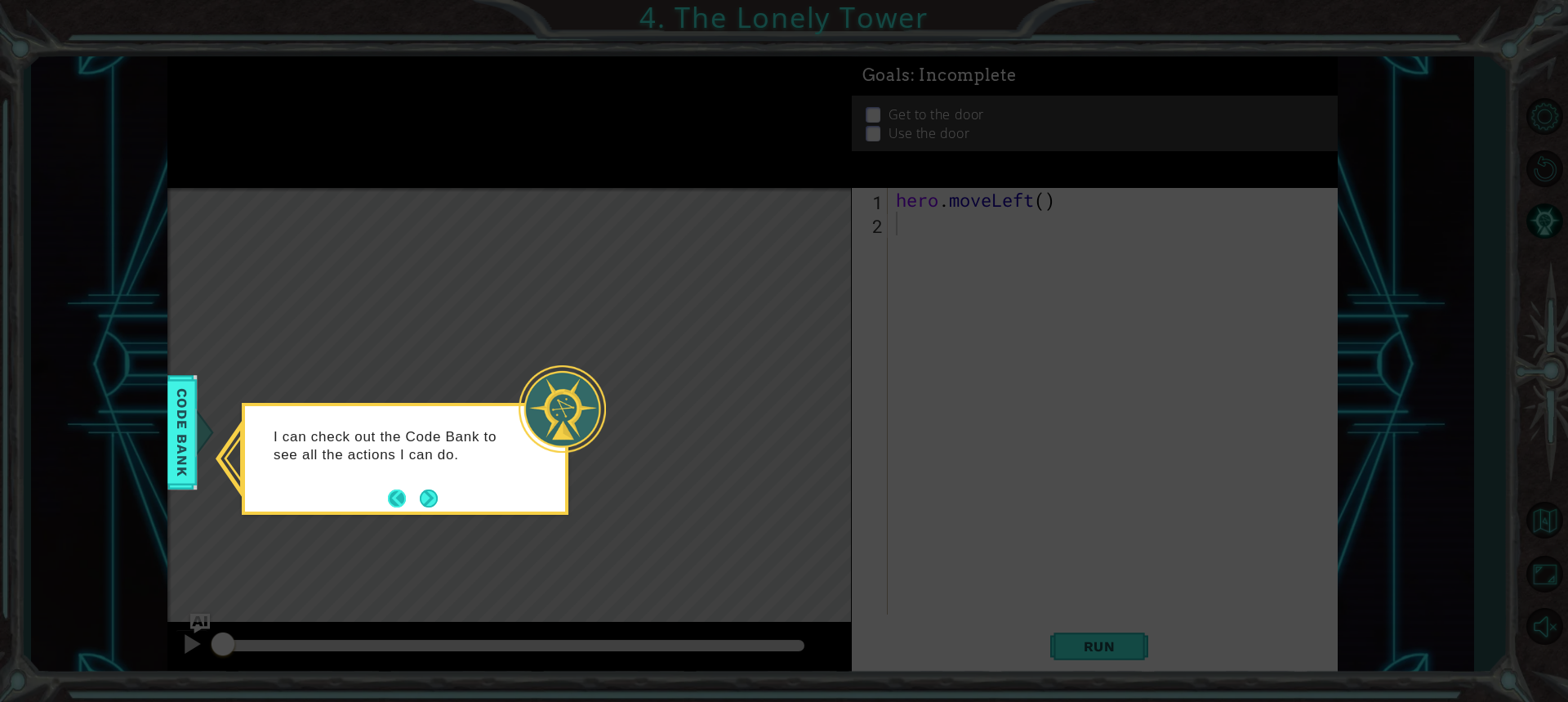
click at [416, 498] on footer at bounding box center [412, 498] width 50 height 25
click at [412, 498] on button "Back" at bounding box center [404, 498] width 31 height 18
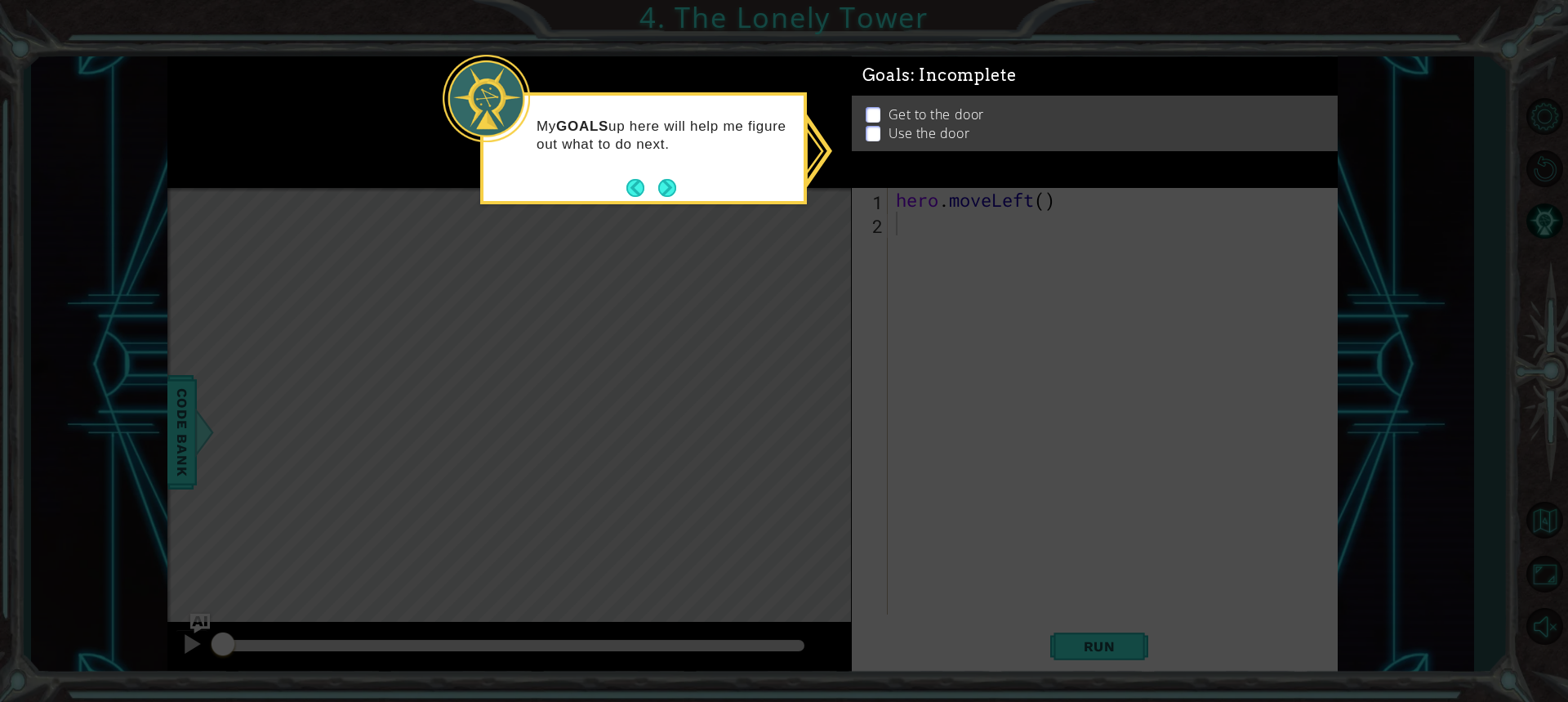
click at [674, 179] on button "Next" at bounding box center [668, 188] width 18 height 18
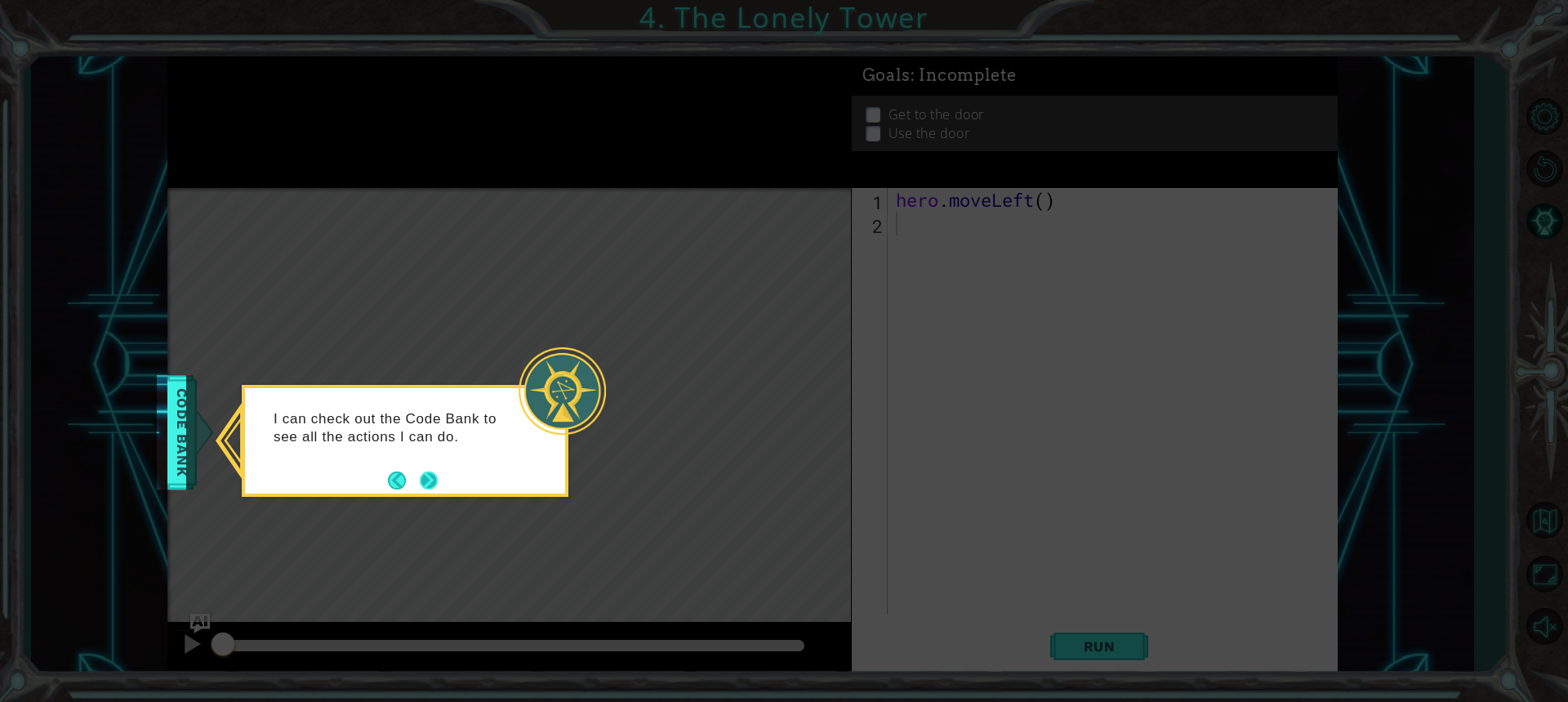
click at [425, 475] on button "Next" at bounding box center [429, 480] width 18 height 18
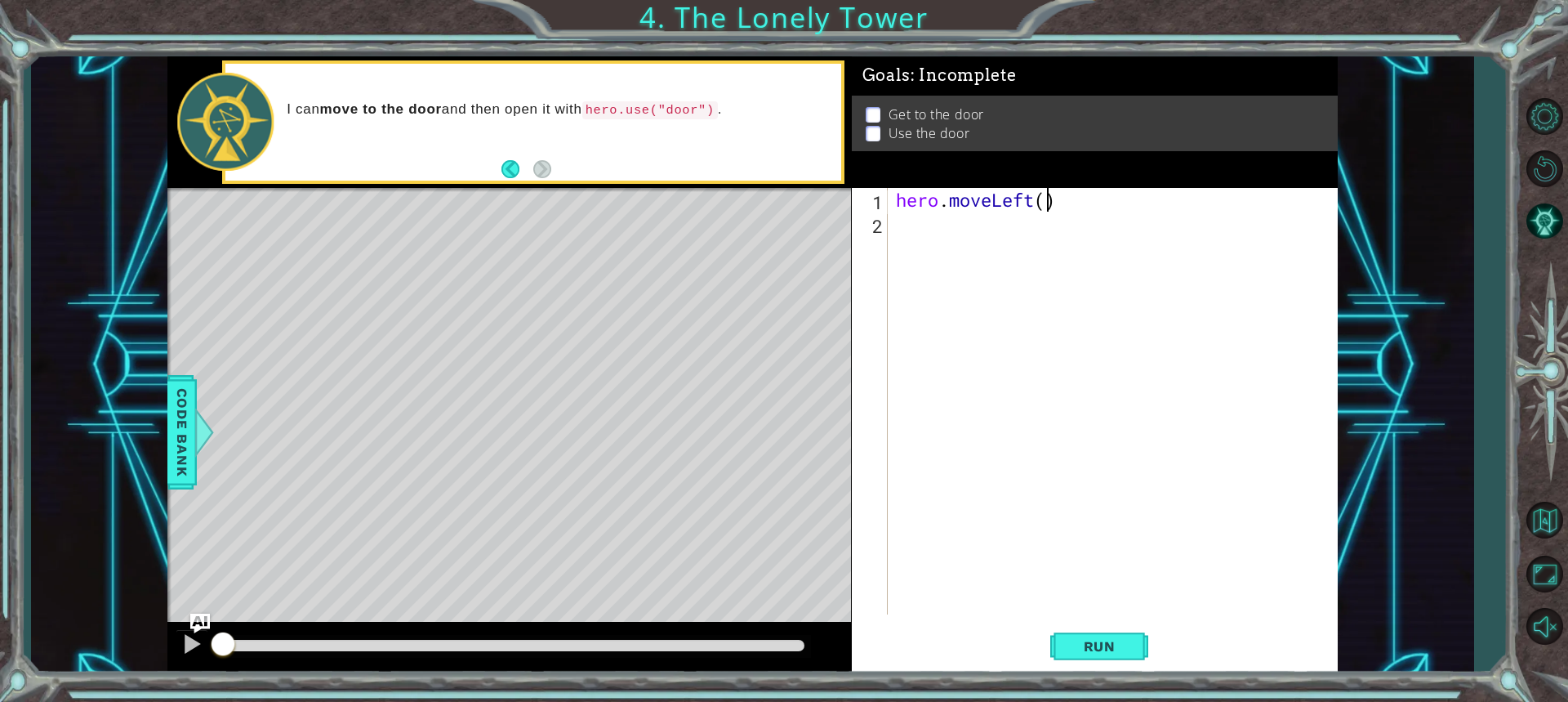
click at [1044, 198] on div "hero . moveLeft ( )" at bounding box center [1116, 424] width 449 height 474
type textarea "hero.moveLeft(2)"
click at [1021, 239] on div "hero . moveLeft ( 2 )" at bounding box center [1116, 424] width 449 height 474
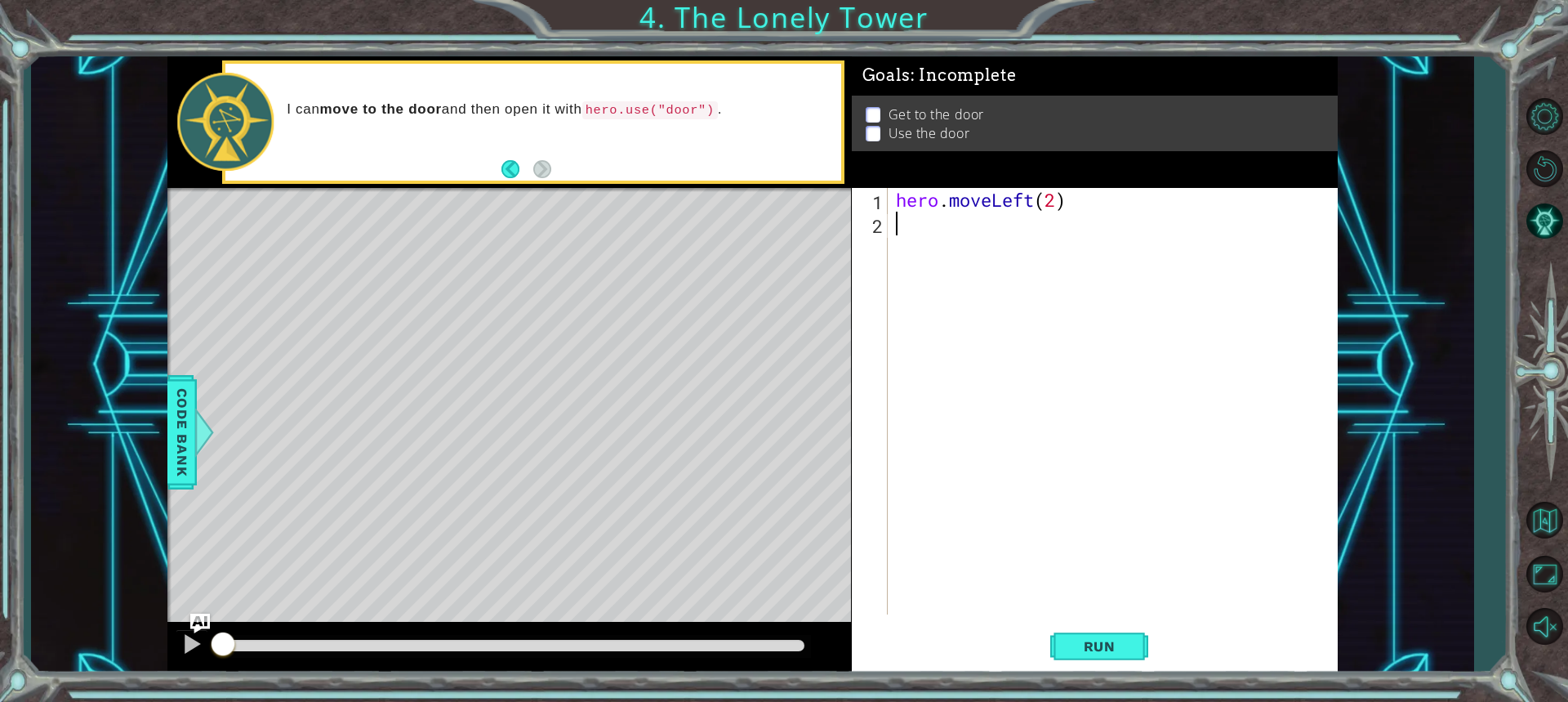
type textarea "h"
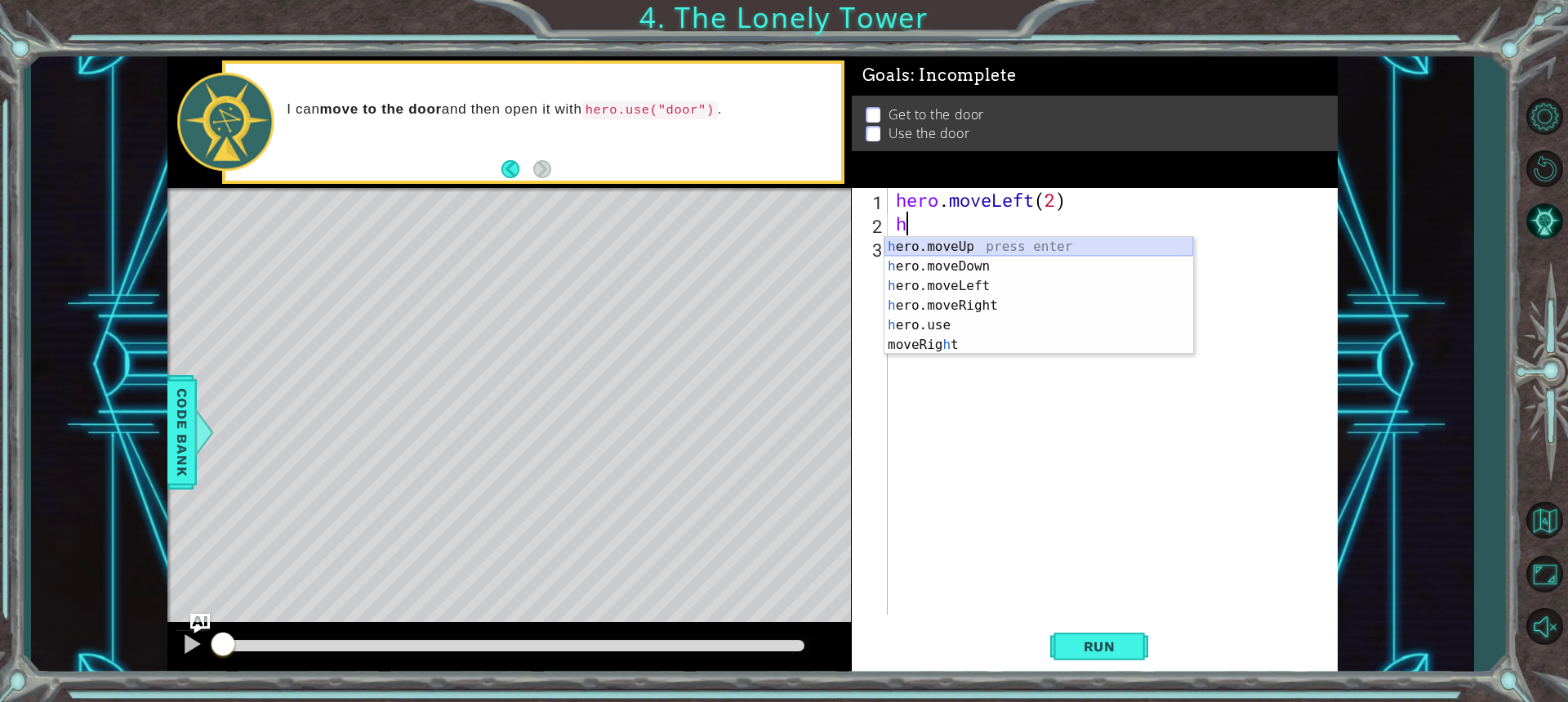
click at [992, 242] on div "h ero.moveUp press enter h ero.moveDown press enter h ero.moveLeft press enter …" at bounding box center [1039, 315] width 309 height 157
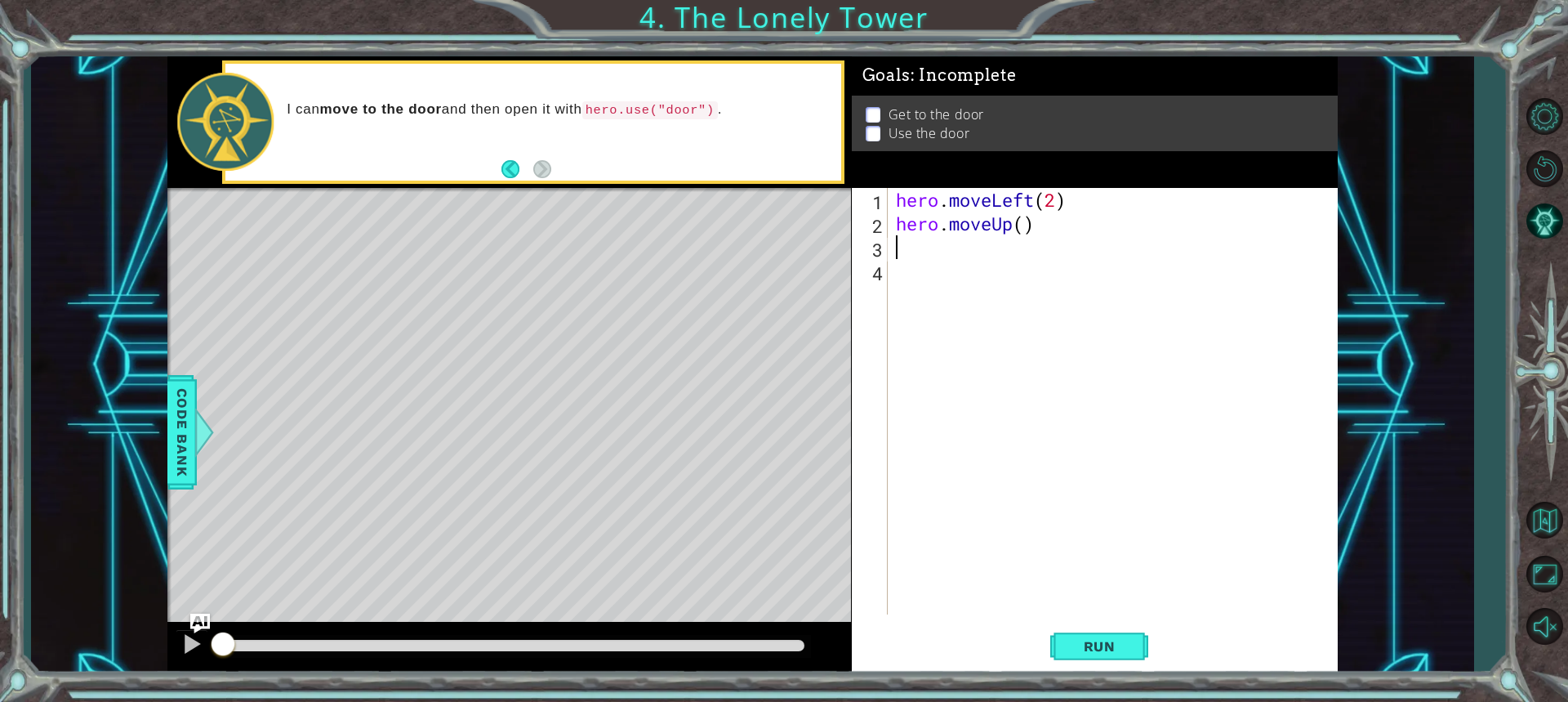
click at [1029, 231] on div "hero . moveLeft ( 2 ) hero . moveUp ( )" at bounding box center [1116, 424] width 449 height 474
type textarea "hero.moveUp(2)"
click at [985, 265] on div "hero . moveLeft ( 2 ) hero . moveUp ( 2 )" at bounding box center [1116, 424] width 449 height 474
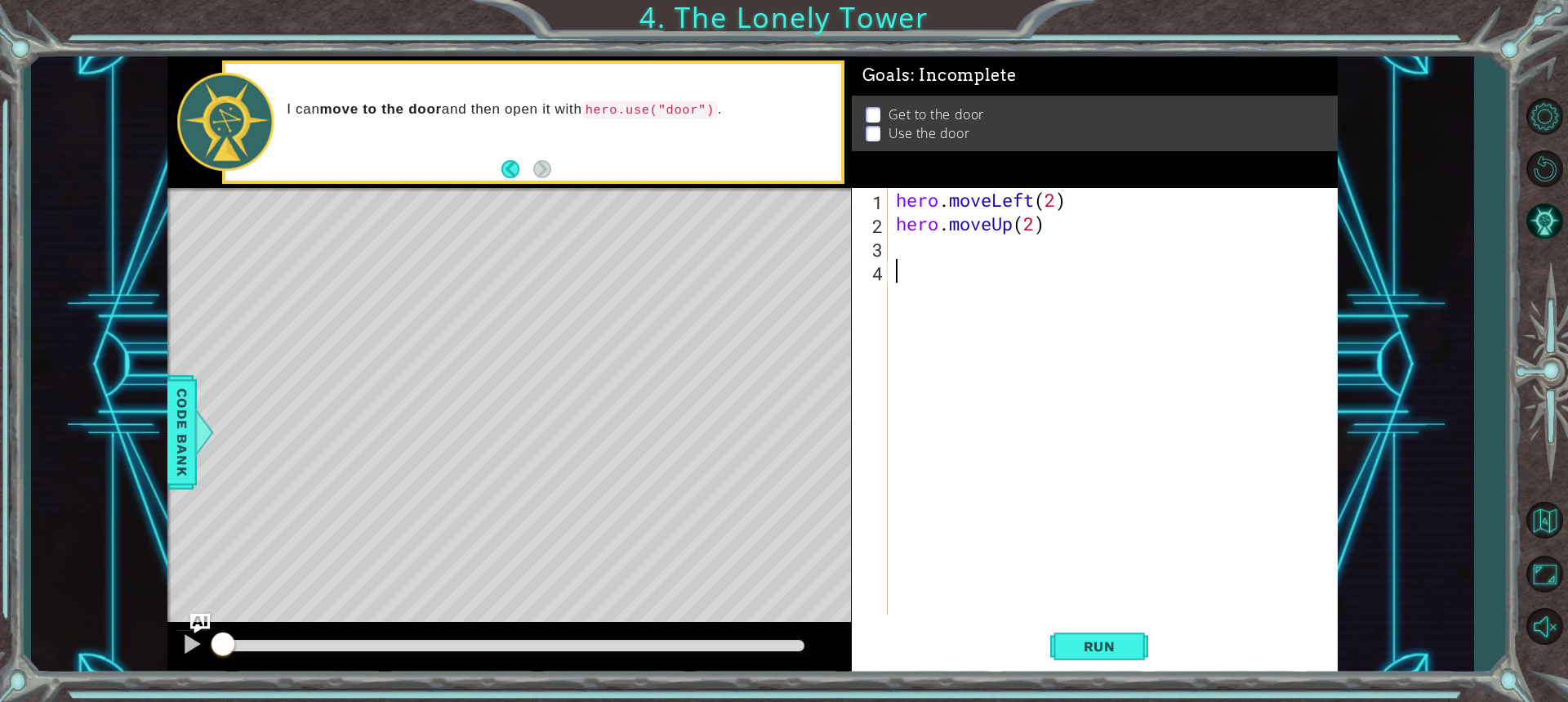
click at [968, 226] on div "hero . moveLeft ( 2 ) hero . moveUp ( 2 )" at bounding box center [1116, 424] width 449 height 474
type textarea "hero.moveUp(2)"
click at [965, 243] on div "hero . moveLeft ( 2 ) hero . moveUp ( 2 )" at bounding box center [1116, 424] width 449 height 474
type textarea "h"
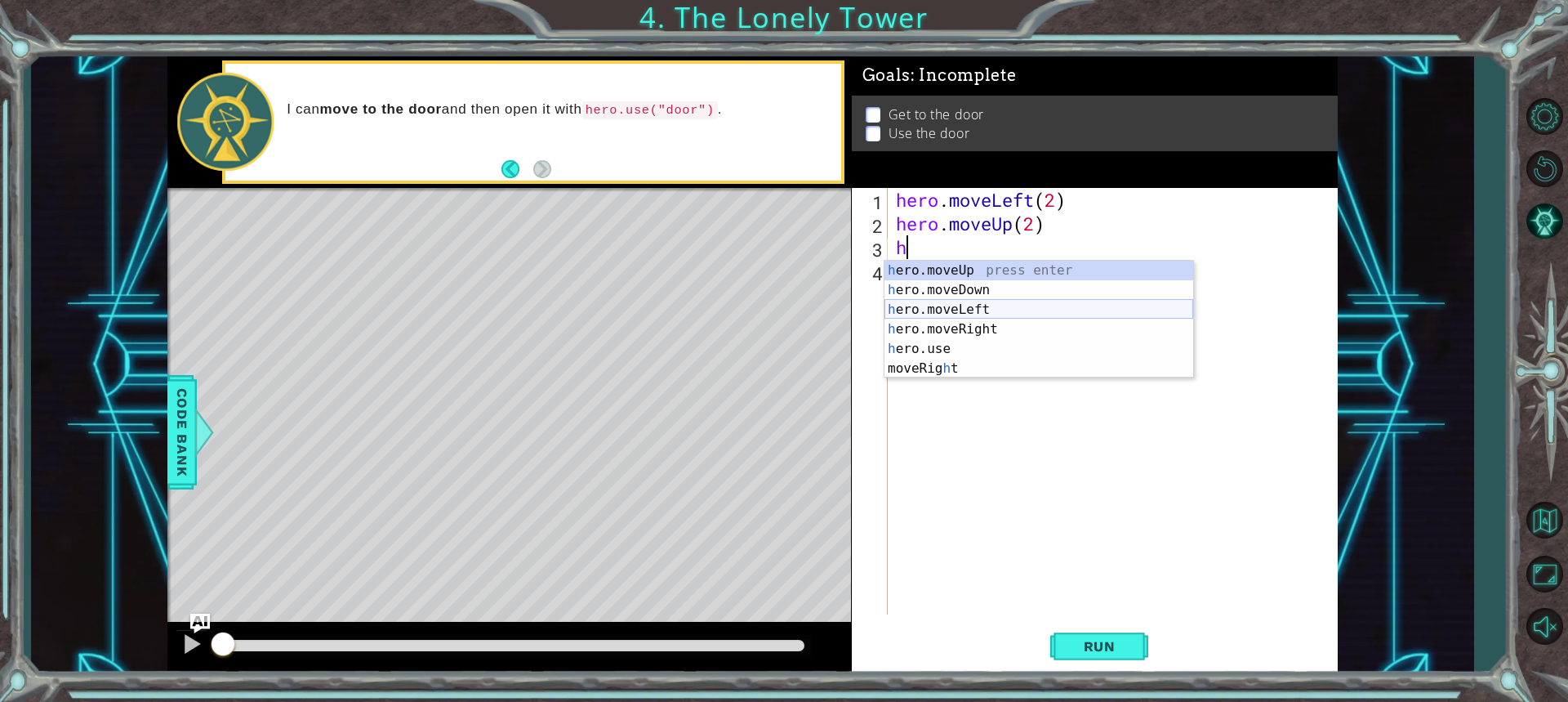
click at [951, 309] on div "h ero.moveUp press enter h ero.moveDown press enter h ero.moveLeft press enter …" at bounding box center [1039, 339] width 309 height 157
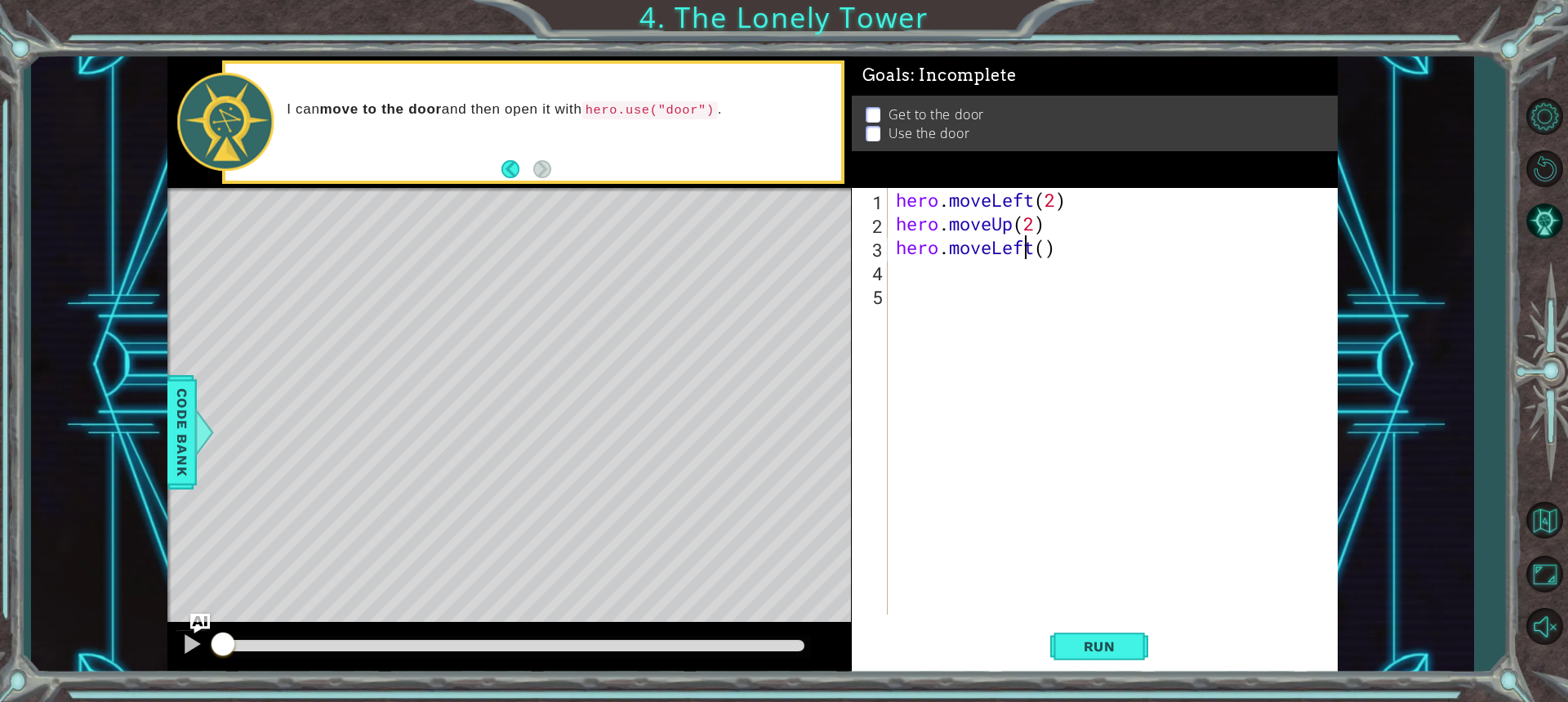
click at [1029, 254] on div "hero . moveLeft ( 2 ) hero . moveUp ( 2 ) hero . moveLeft ( )" at bounding box center [1116, 424] width 449 height 474
click at [1034, 245] on div "hero . moveLeft ( 2 ) hero . moveUp ( 2 ) hero . moveLeft ( )" at bounding box center [1116, 424] width 449 height 474
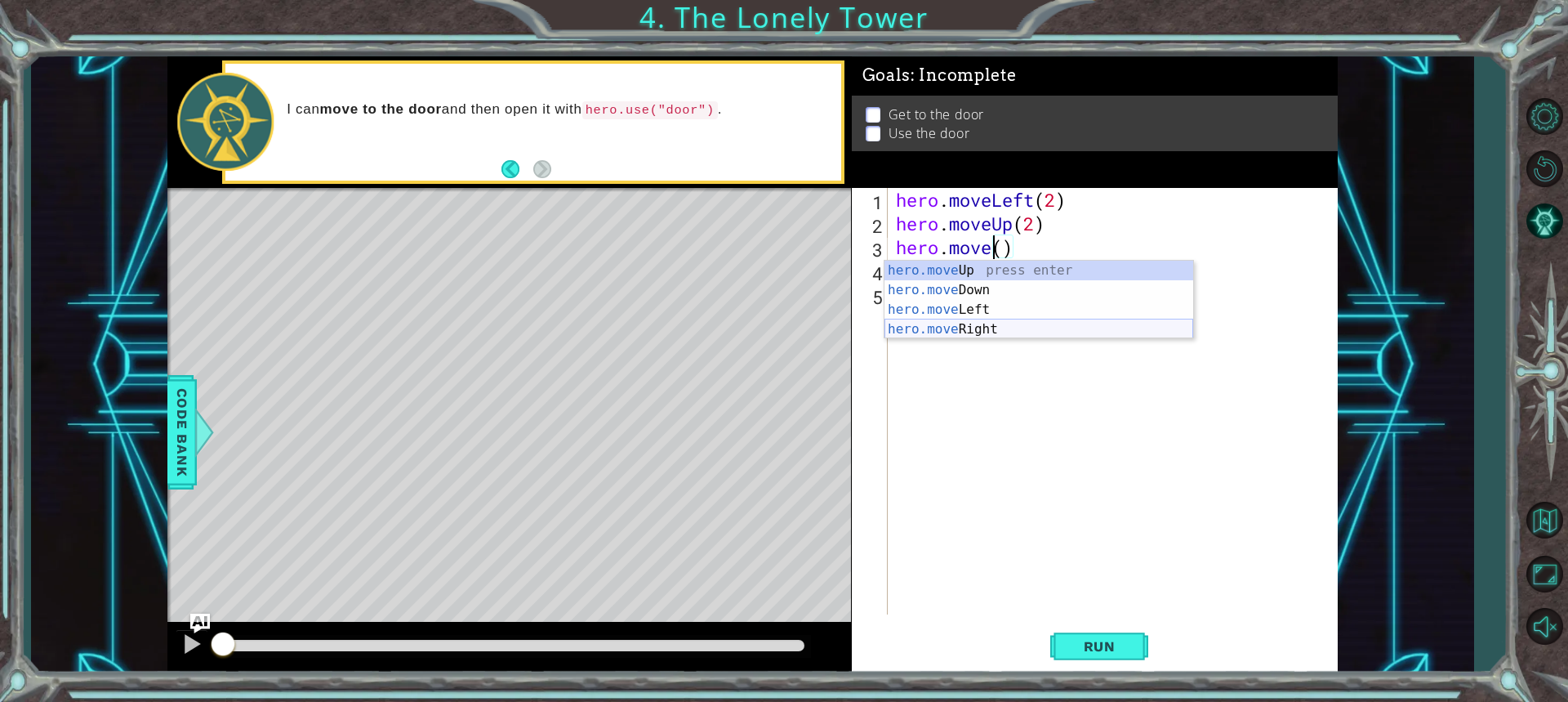
click at [1054, 333] on div "hero.move Up press enter hero.move Down press enter hero.move Left press enter …" at bounding box center [1039, 319] width 309 height 118
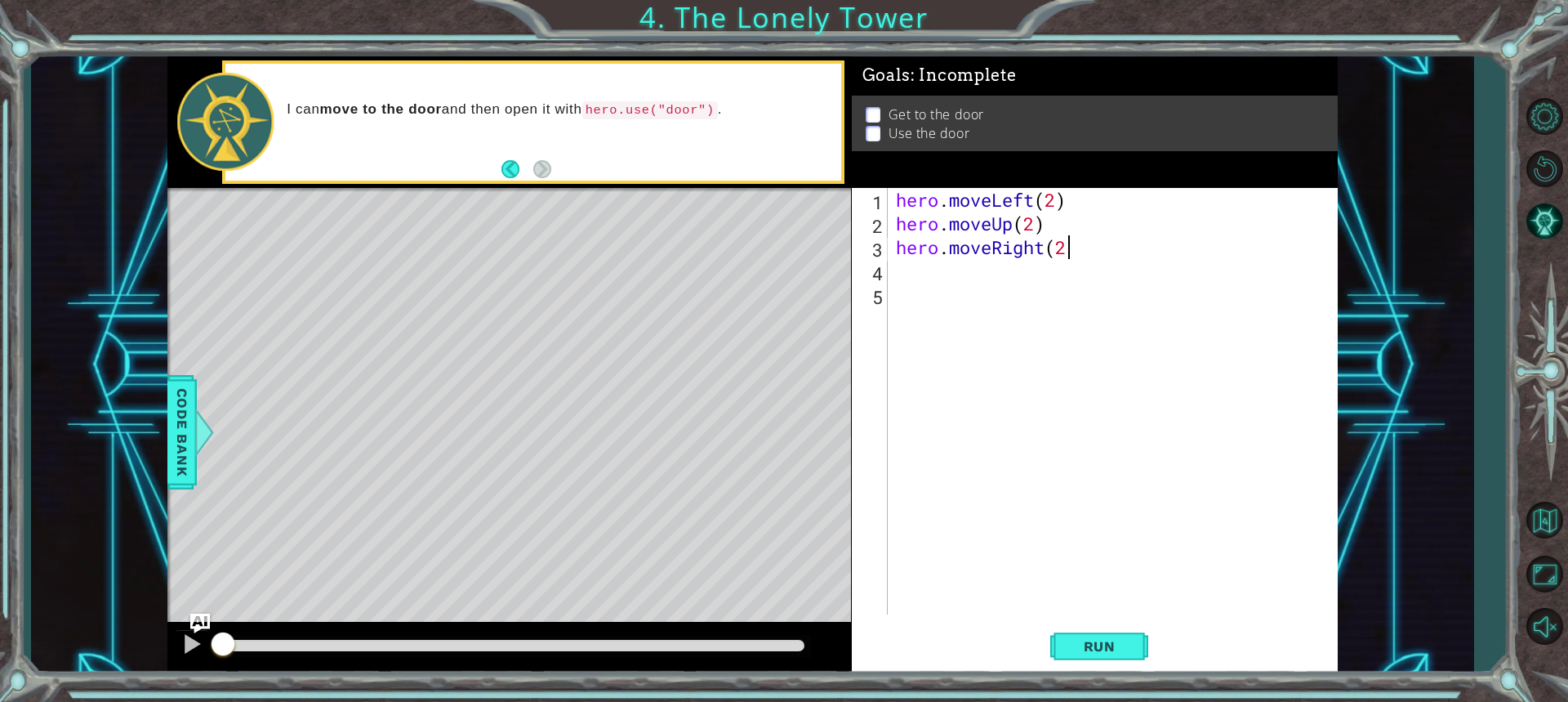
type textarea "hero.moveRight(2)"
click at [1000, 259] on div "hero . moveLeft ( 2 ) hero . moveUp ( 2 ) hero . moveRight ( 2 )" at bounding box center [1116, 424] width 449 height 474
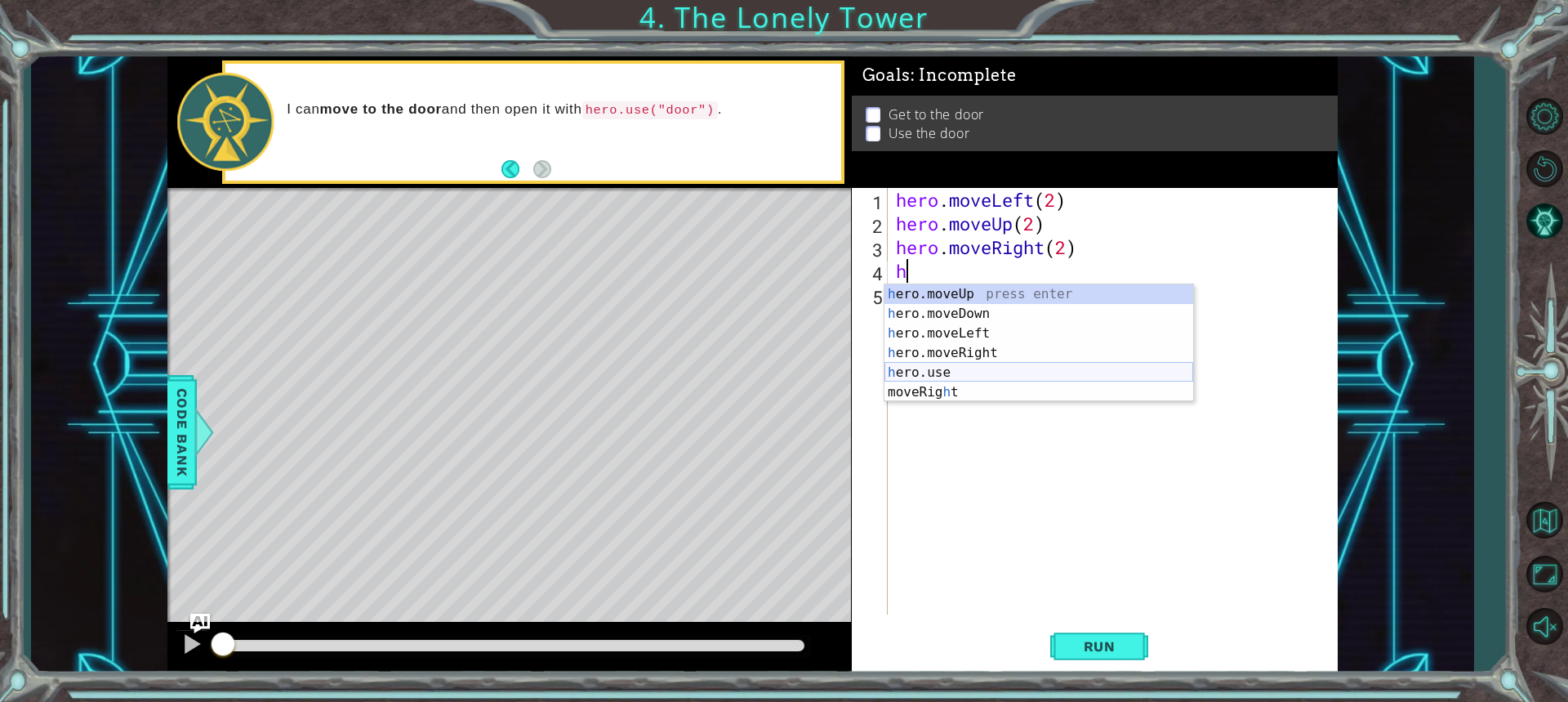
click at [940, 368] on div "h ero.moveUp press enter h ero.moveDown press enter h ero.moveLeft press enter …" at bounding box center [1039, 363] width 309 height 157
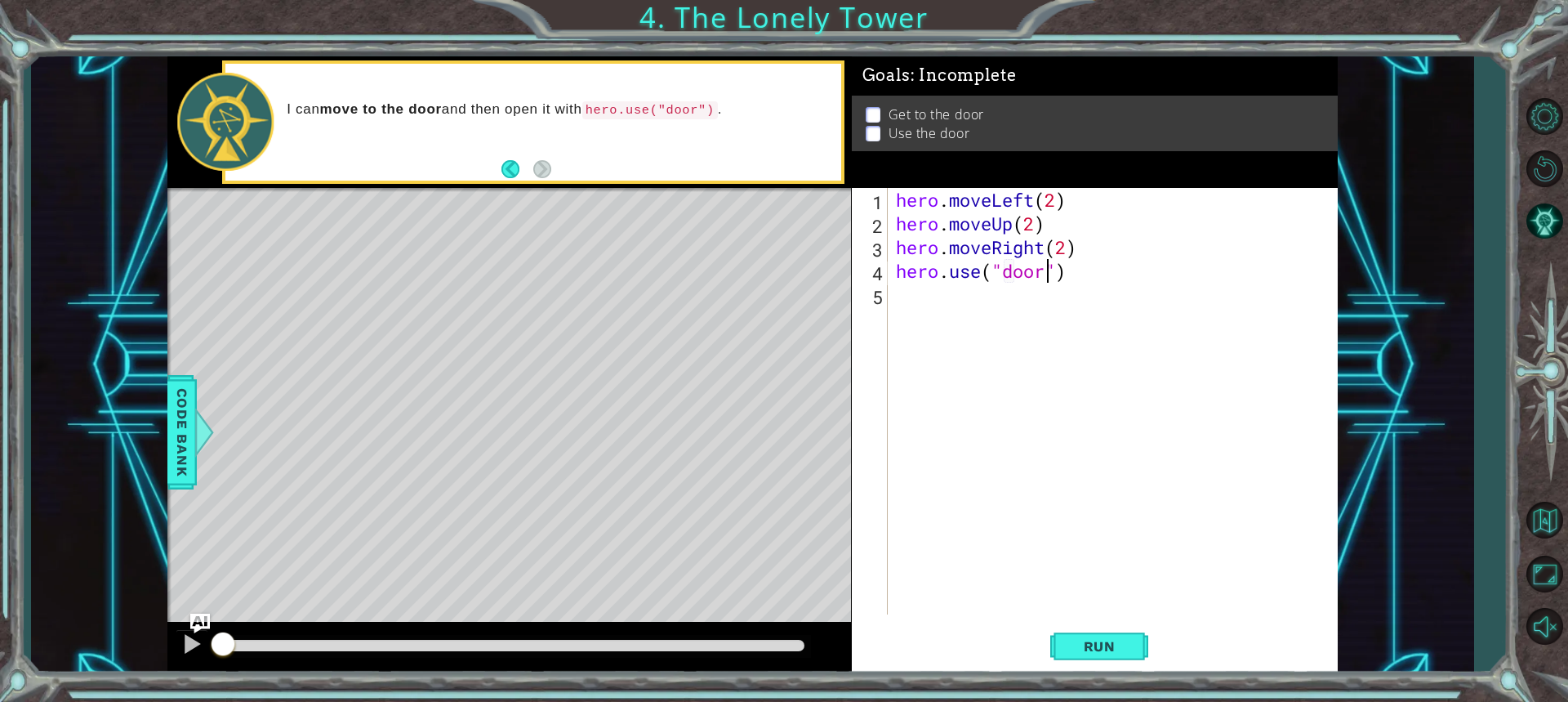
scroll to position [0, 7]
type textarea "hero.use("door")"
click at [1087, 649] on span "Run" at bounding box center [1100, 646] width 65 height 17
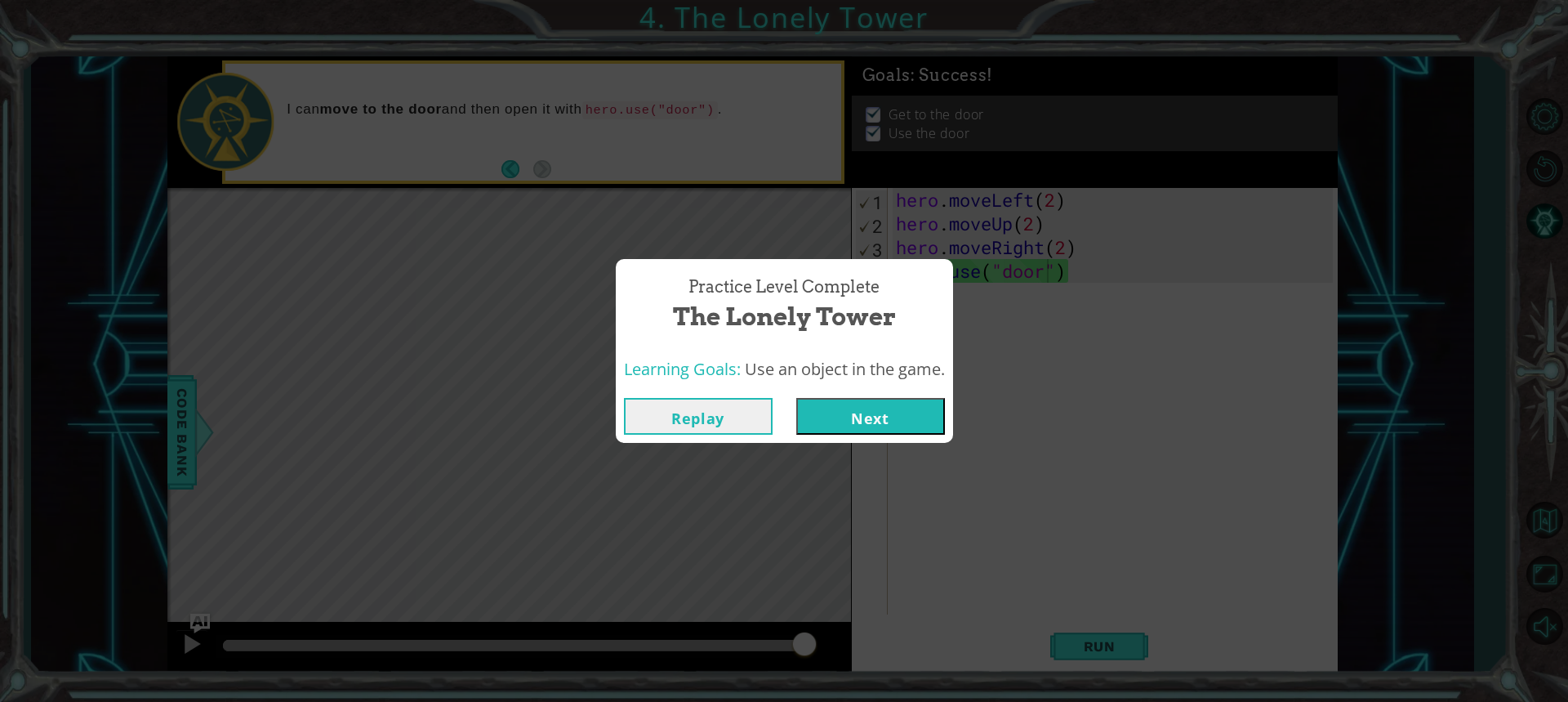
click at [843, 427] on button "Next" at bounding box center [870, 415] width 148 height 36
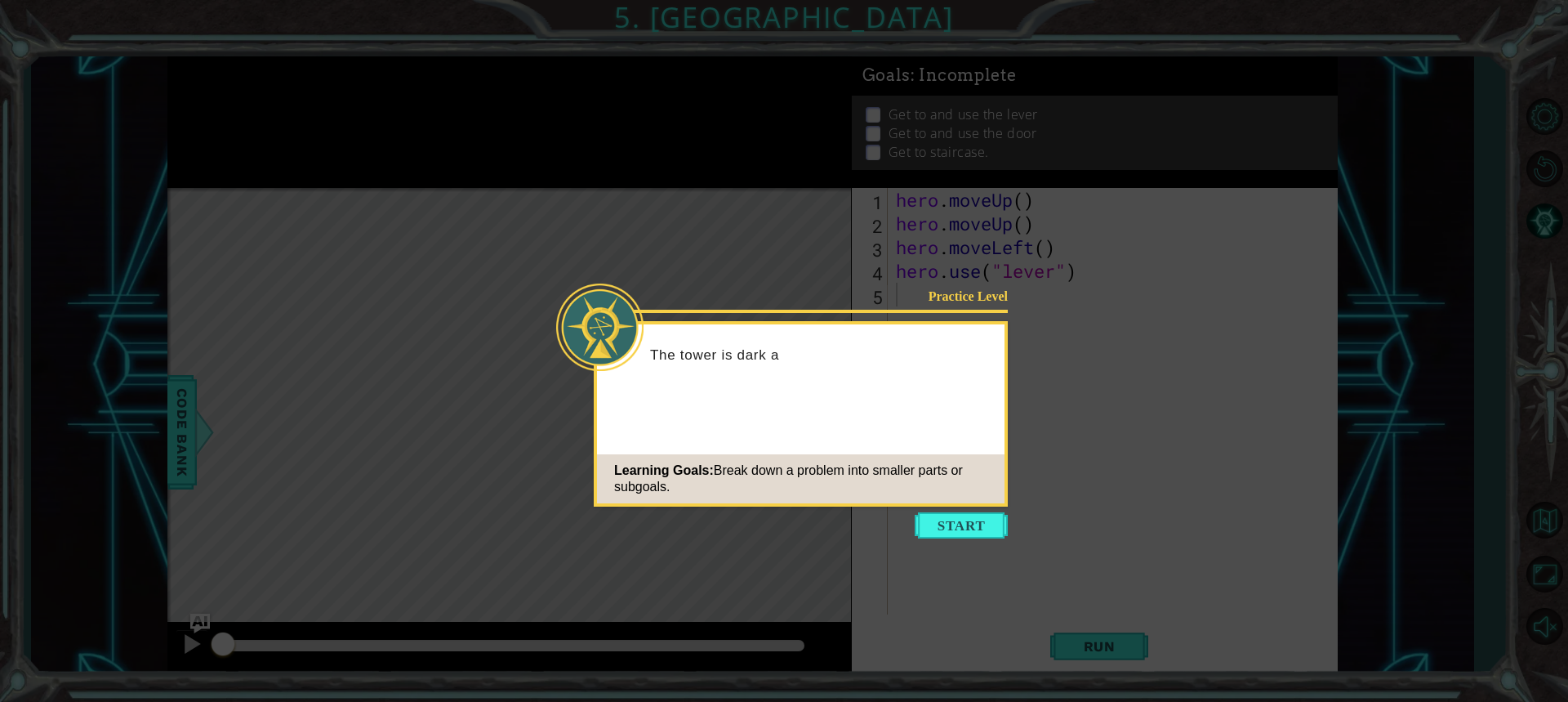
click at [946, 531] on button "Start" at bounding box center [961, 525] width 93 height 27
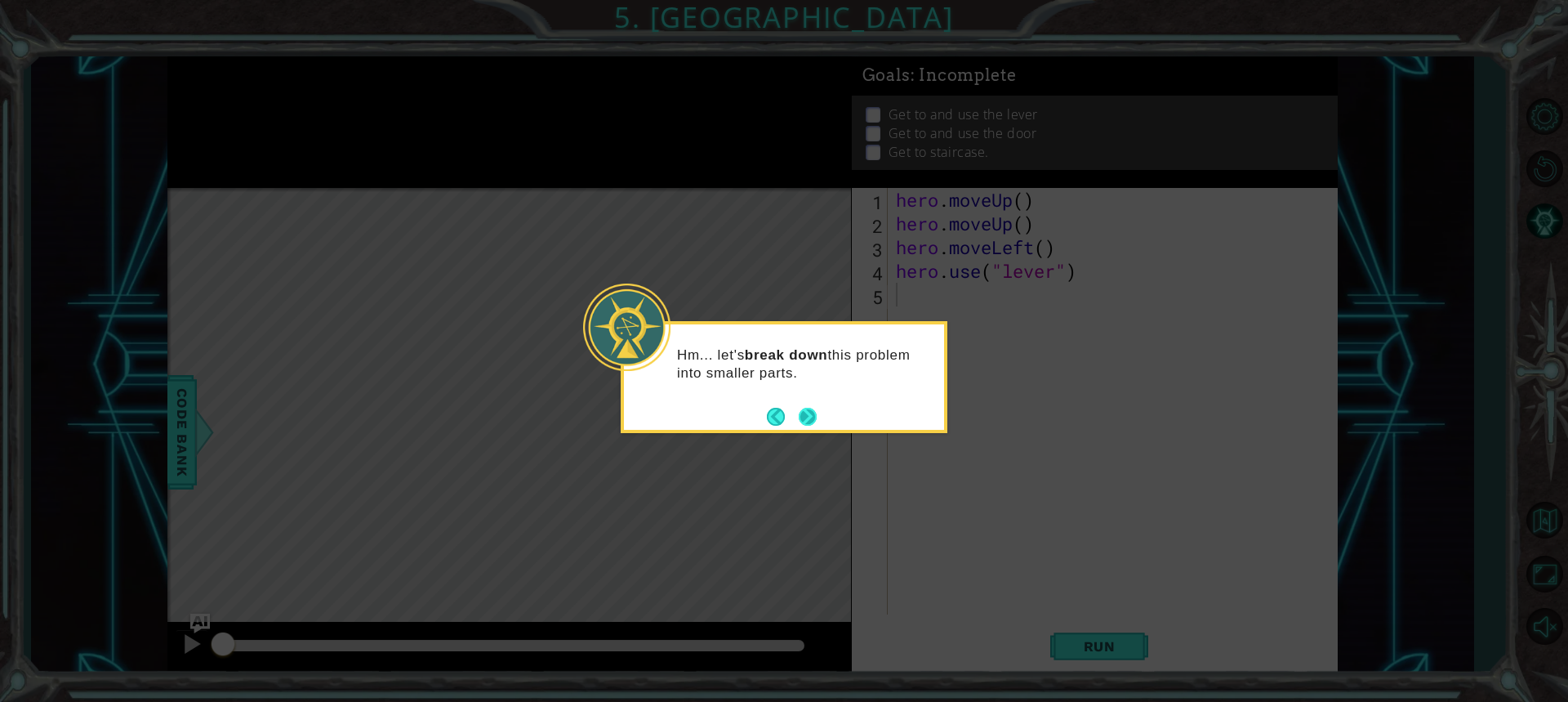
click at [809, 411] on button "Next" at bounding box center [808, 416] width 18 height 18
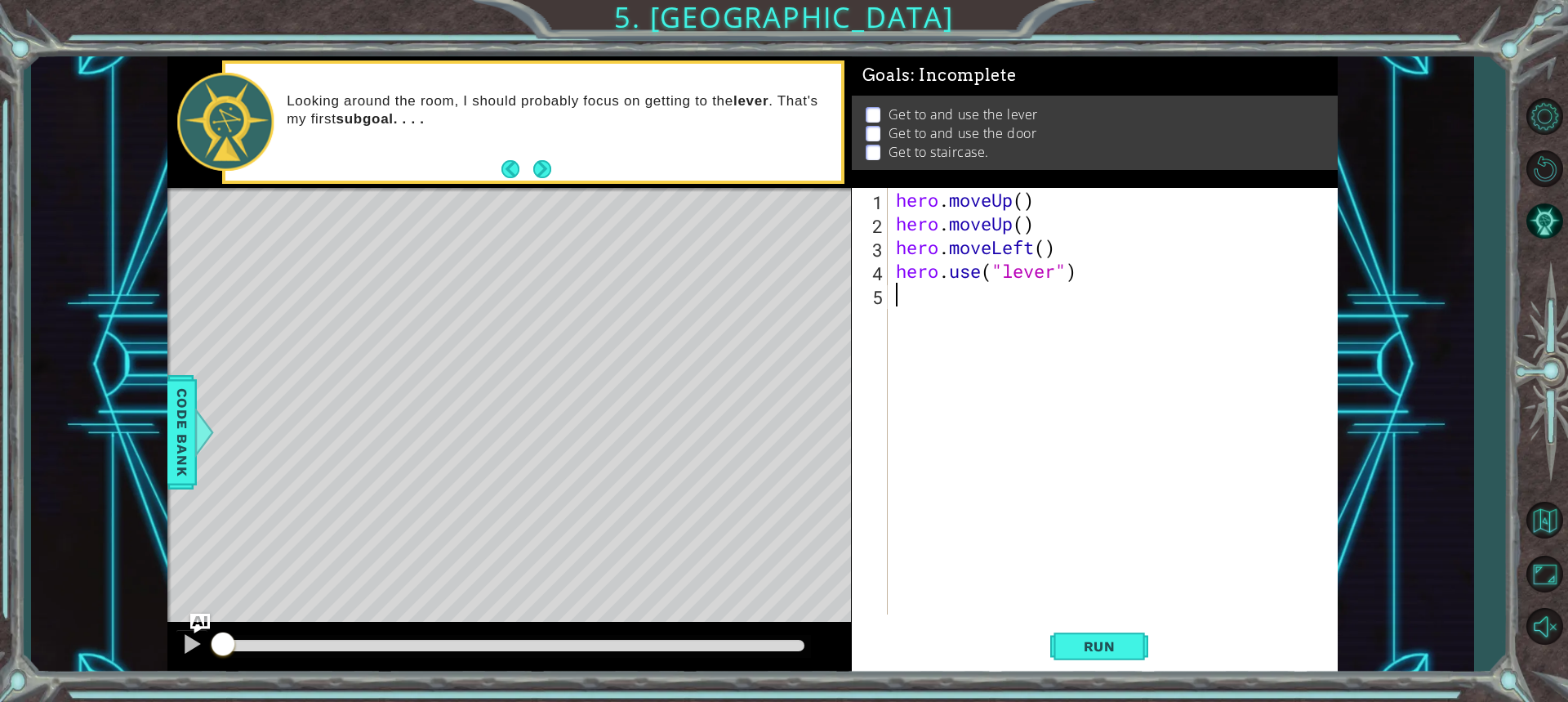
type textarea "h"
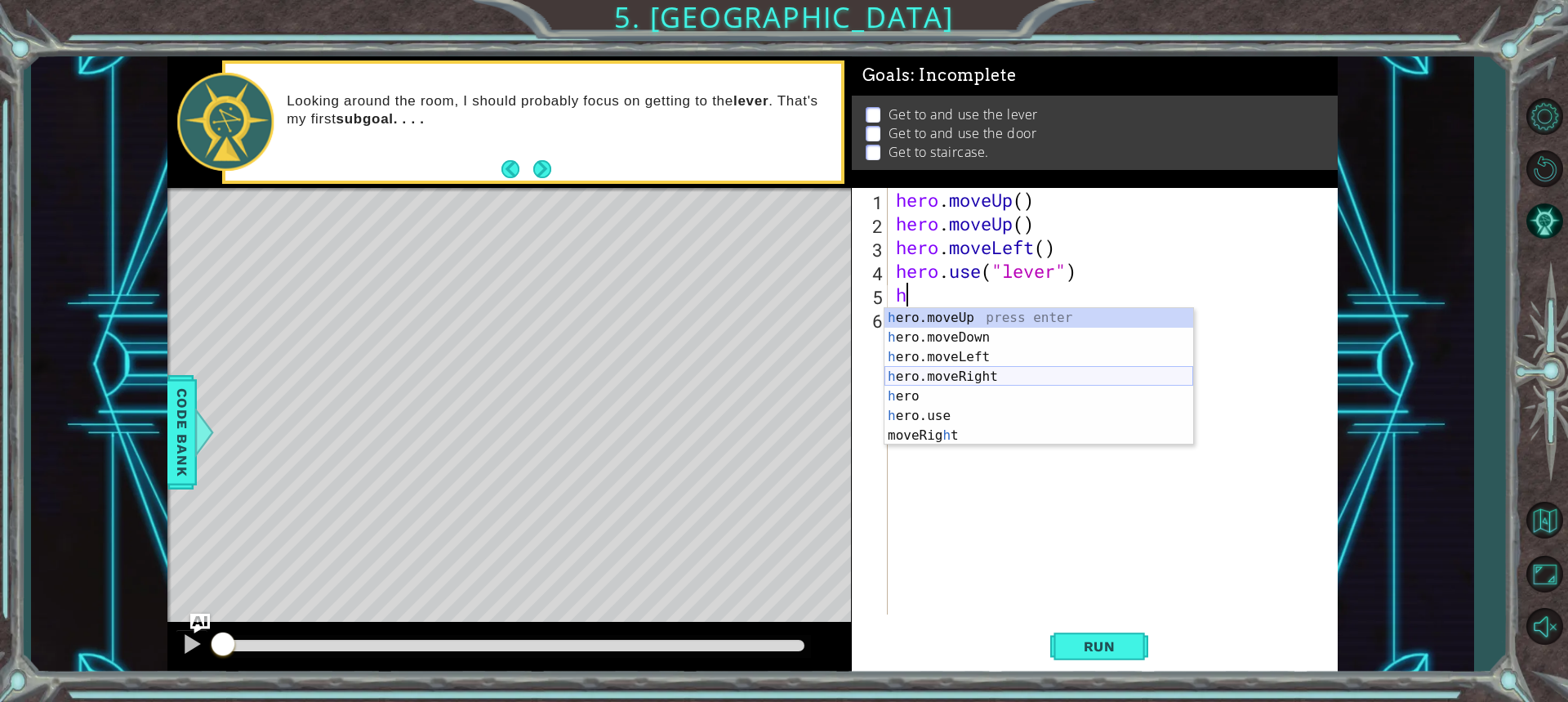
click at [968, 372] on div "h ero.moveUp press enter h ero.moveDown press enter h ero.moveLeft press enter …" at bounding box center [1039, 397] width 309 height 177
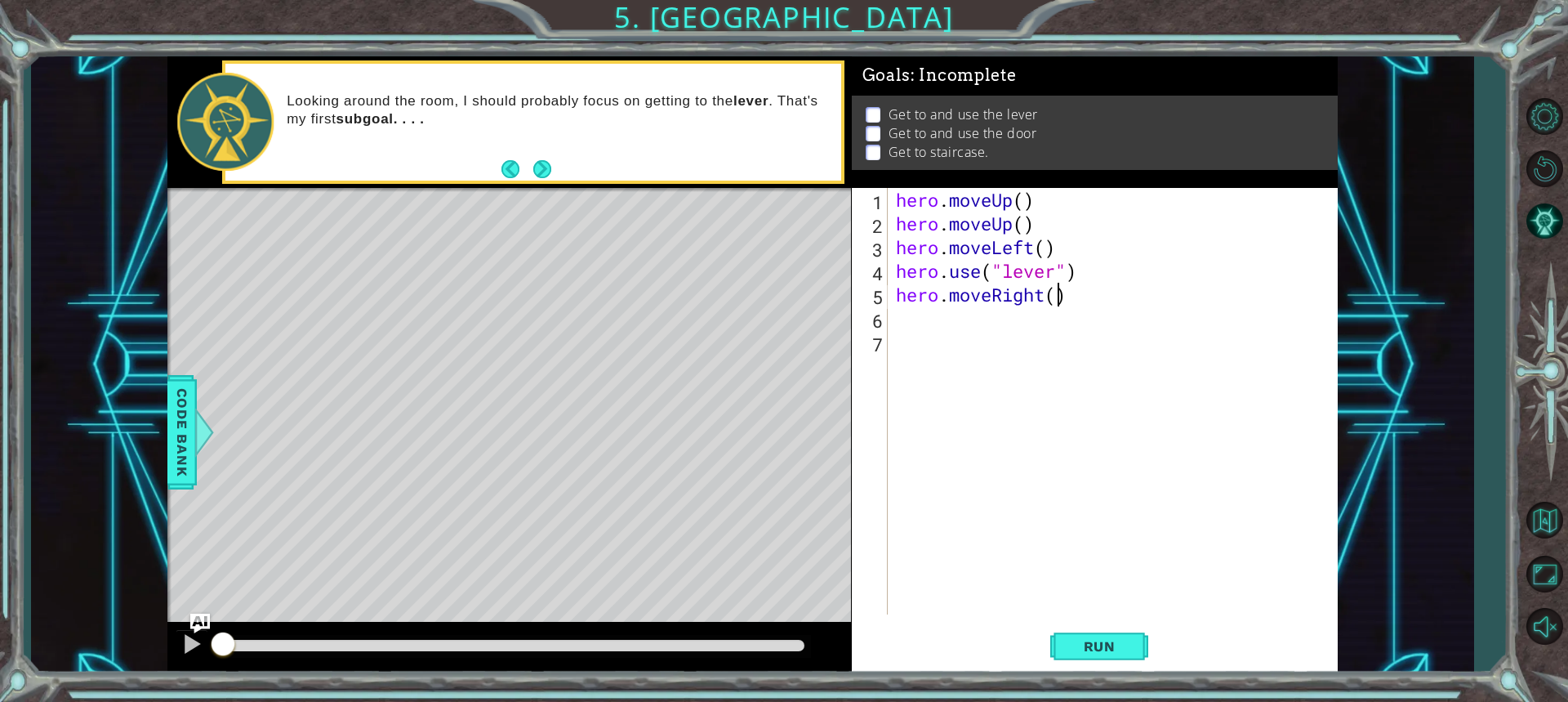
click at [1055, 292] on div "hero . moveUp ( ) hero . moveUp ( ) hero . moveLeft ( ) hero . use ( "lever" ) …" at bounding box center [1116, 424] width 449 height 474
type textarea "hero.moveRight(3)"
click at [1025, 313] on div "hero . moveUp ( ) hero . moveUp ( ) hero . moveLeft ( ) hero . use ( "lever" ) …" at bounding box center [1116, 424] width 449 height 474
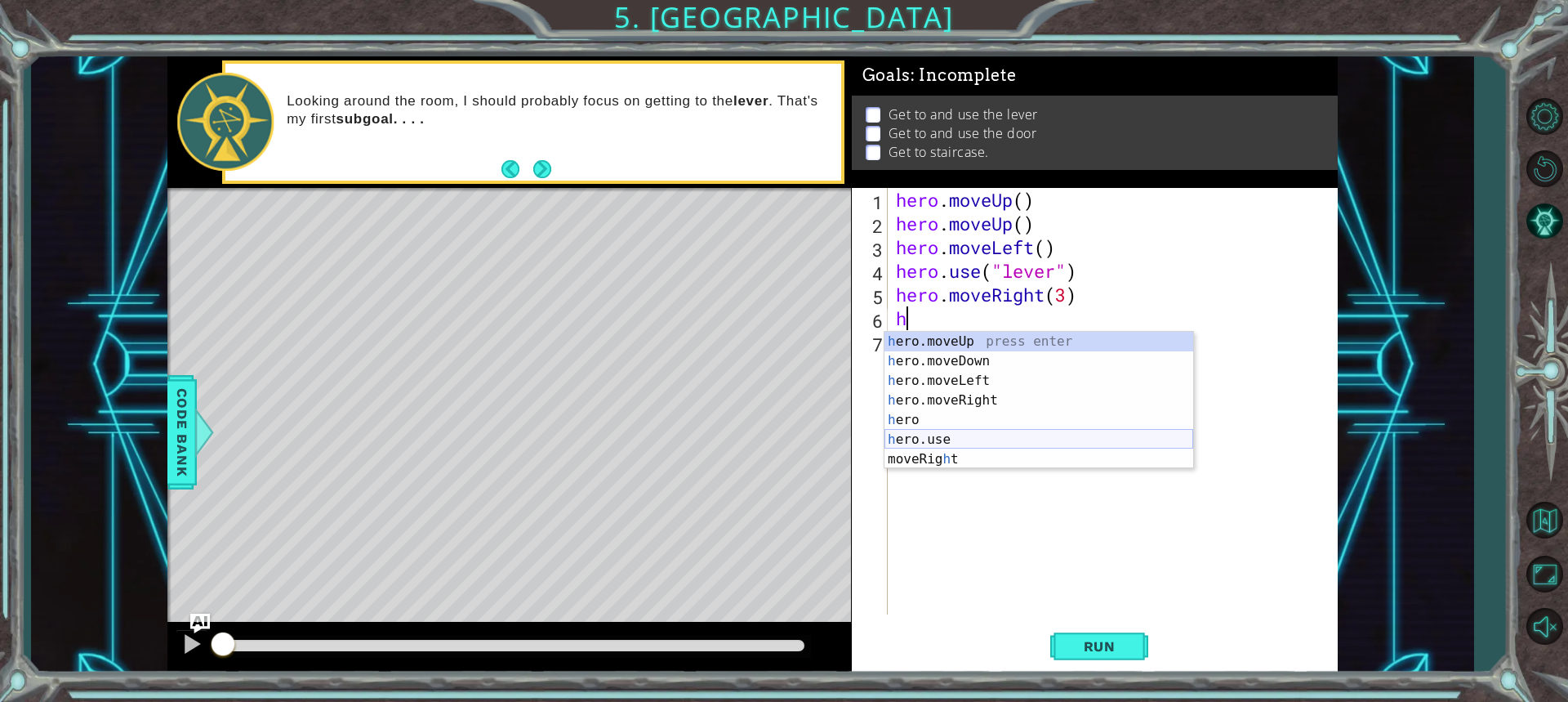
click at [950, 434] on div "h ero.moveUp press enter h ero.moveDown press enter h ero.moveLeft press enter …" at bounding box center [1039, 420] width 309 height 177
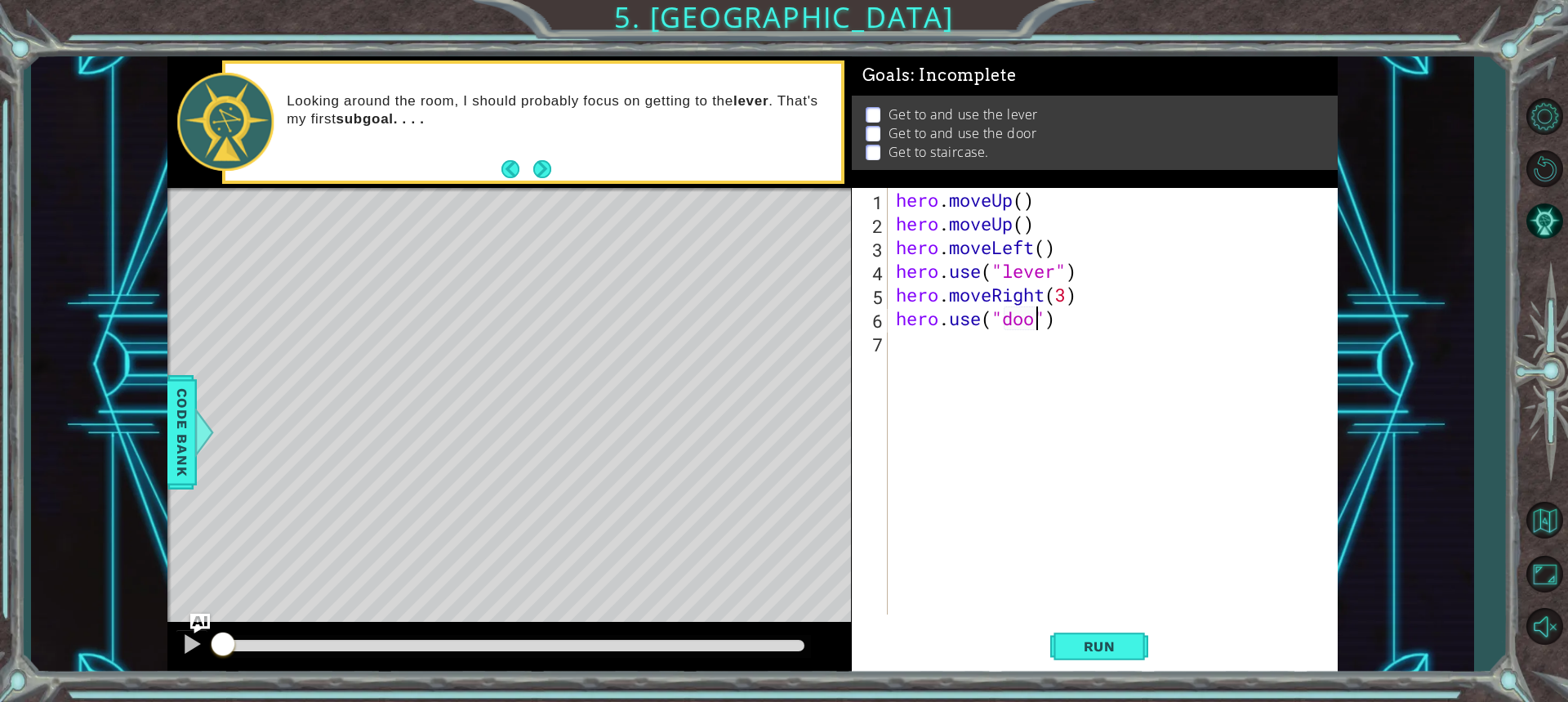
type textarea "hero.use("door")"
click at [1080, 313] on div "hero . moveUp ( ) hero . moveUp ( ) hero . moveLeft ( ) hero . use ( "lever" ) …" at bounding box center [1116, 424] width 449 height 474
type textarea "h"
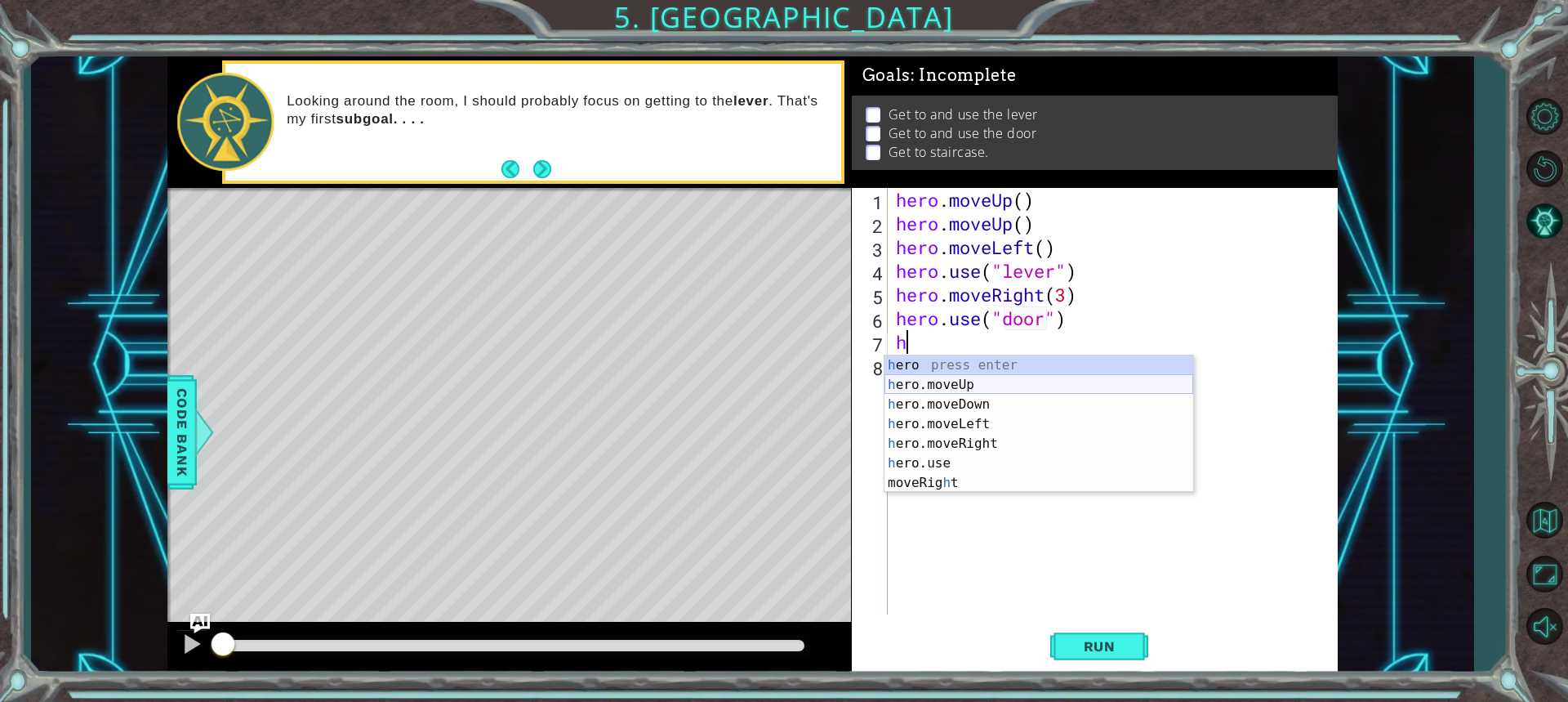
click at [935, 386] on div "h ero press enter h ero.moveUp press enter h ero.moveDown press enter h ero.mov…" at bounding box center [1039, 444] width 309 height 177
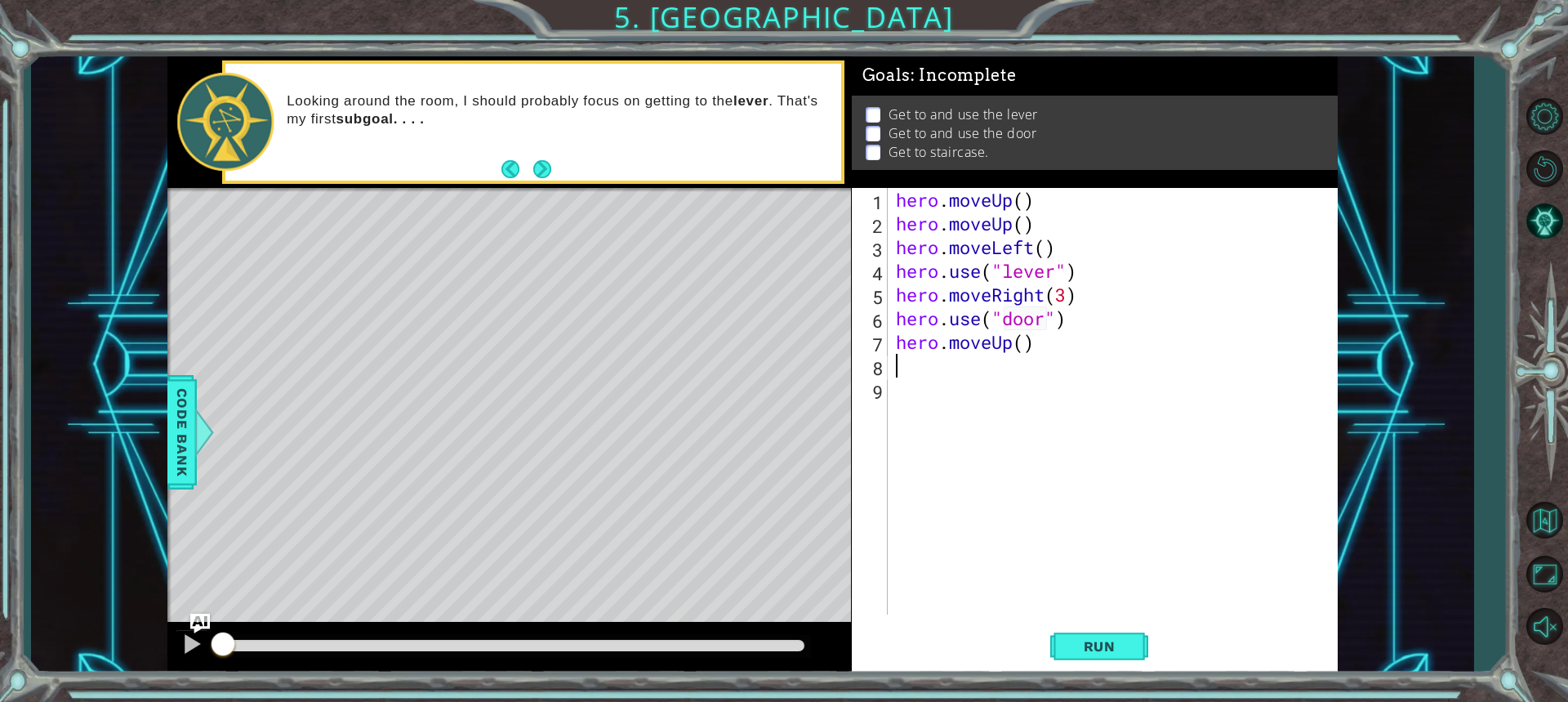
type textarea "h"
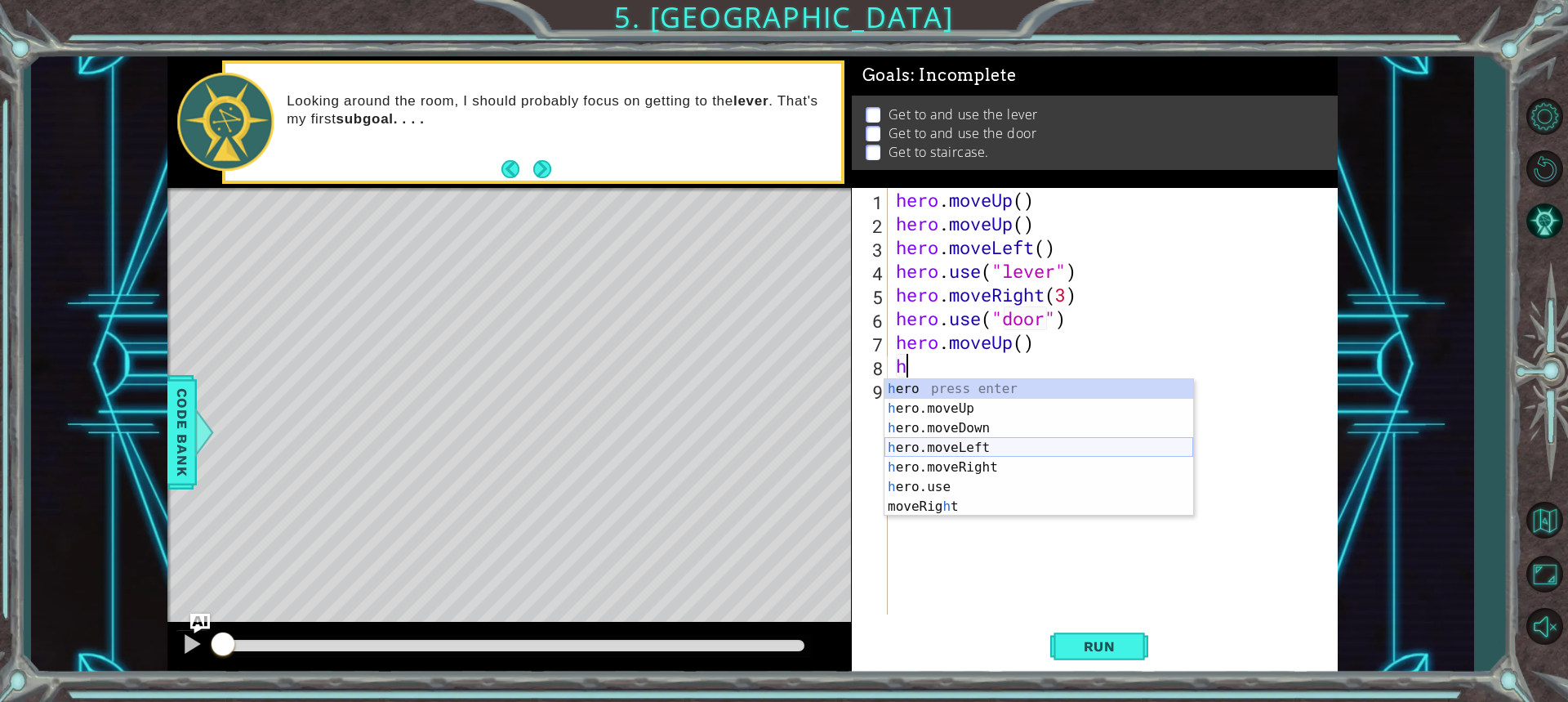
click at [932, 450] on div "h ero press enter h ero.moveUp press enter h ero.moveDown press enter h ero.mov…" at bounding box center [1039, 467] width 309 height 177
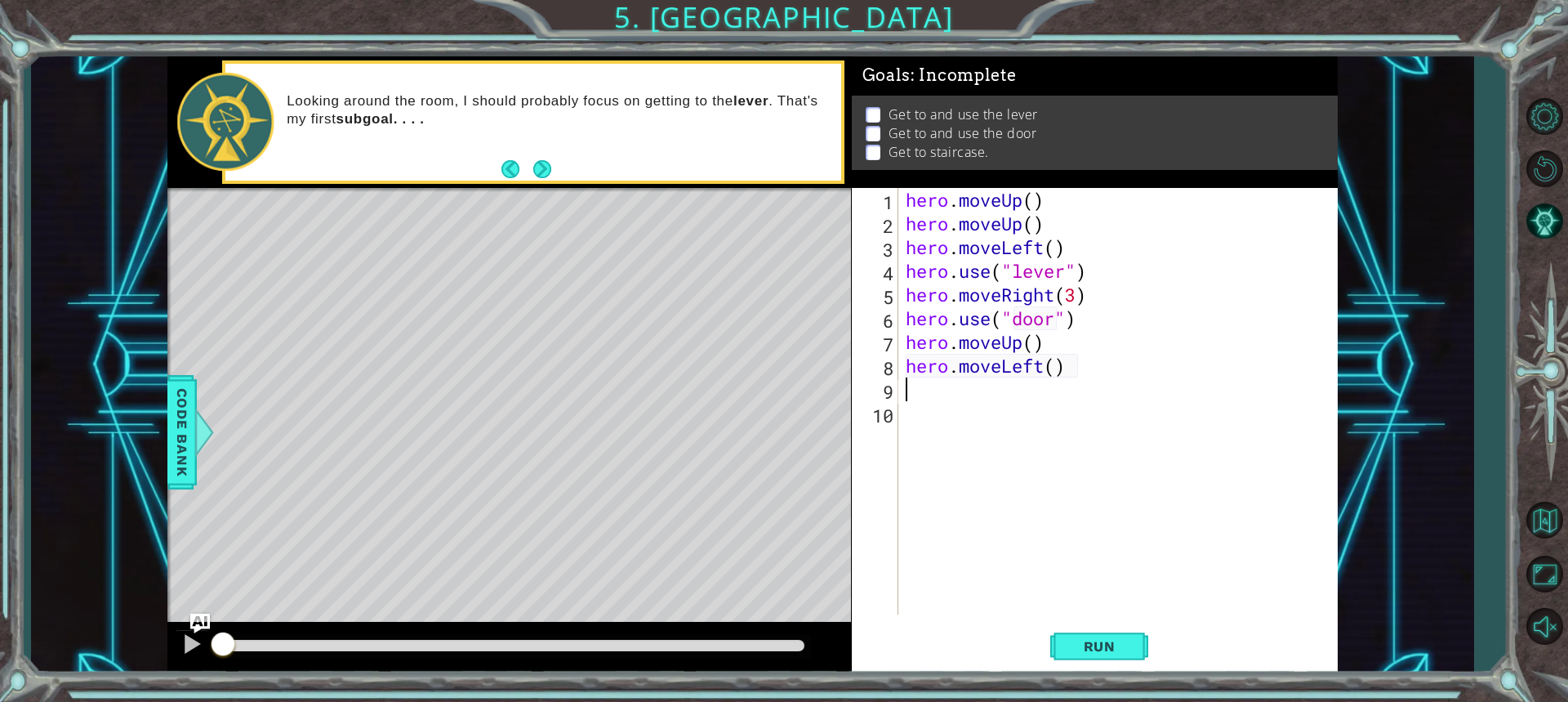
click at [1053, 362] on div "hero . moveUp ( ) hero . moveUp ( ) hero . moveLeft ( ) hero . use ( "lever" ) …" at bounding box center [1121, 424] width 439 height 474
type textarea "hero.moveLeft(3)"
click at [959, 397] on div "hero . moveUp ( ) hero . moveUp ( ) hero . moveLeft ( ) hero . use ( "lever" ) …" at bounding box center [1121, 424] width 439 height 474
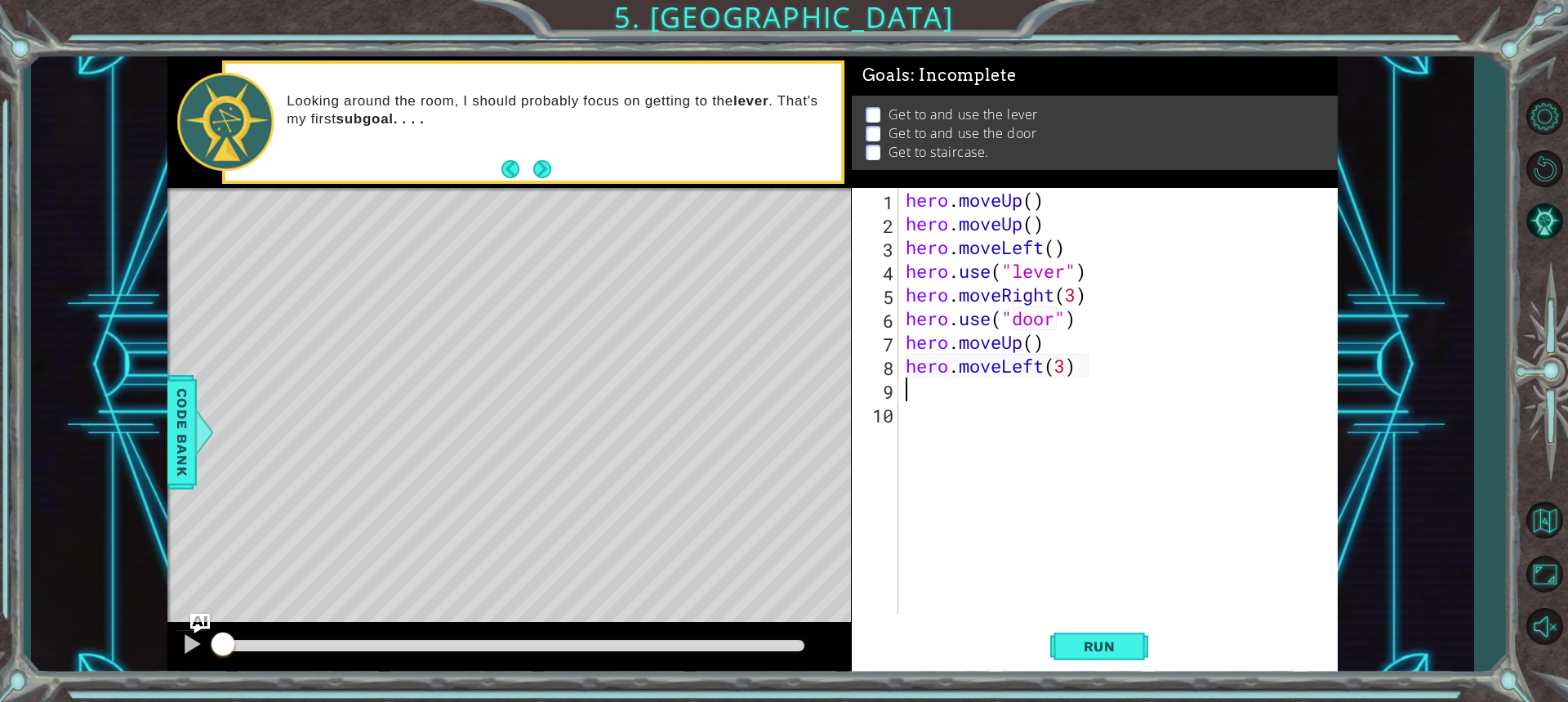
type textarea "h"
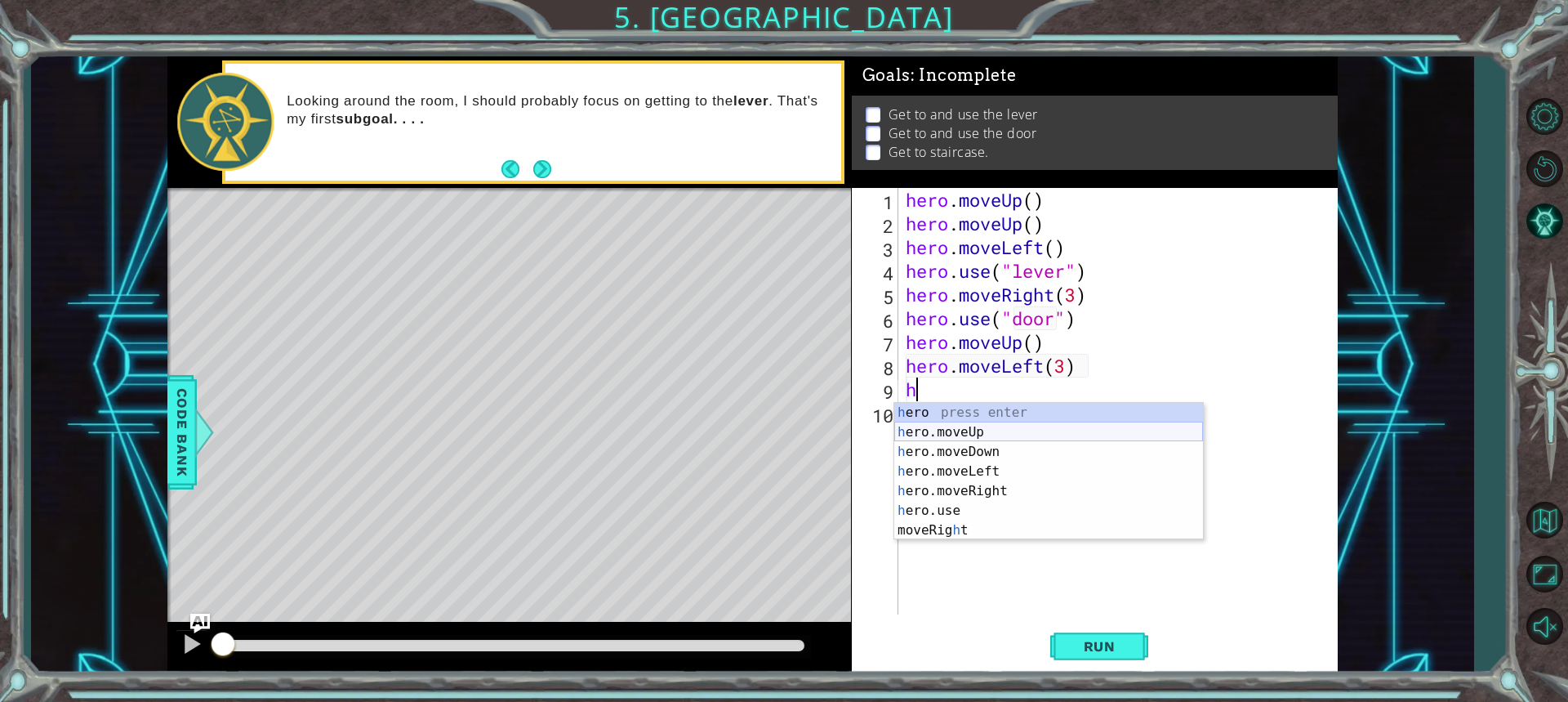
drag, startPoint x: 955, startPoint y: 422, endPoint x: 966, endPoint y: 436, distance: 17.8
click at [955, 424] on div "h ero press enter h ero.moveUp press enter h ero.moveDown press enter h ero.mov…" at bounding box center [1049, 491] width 309 height 177
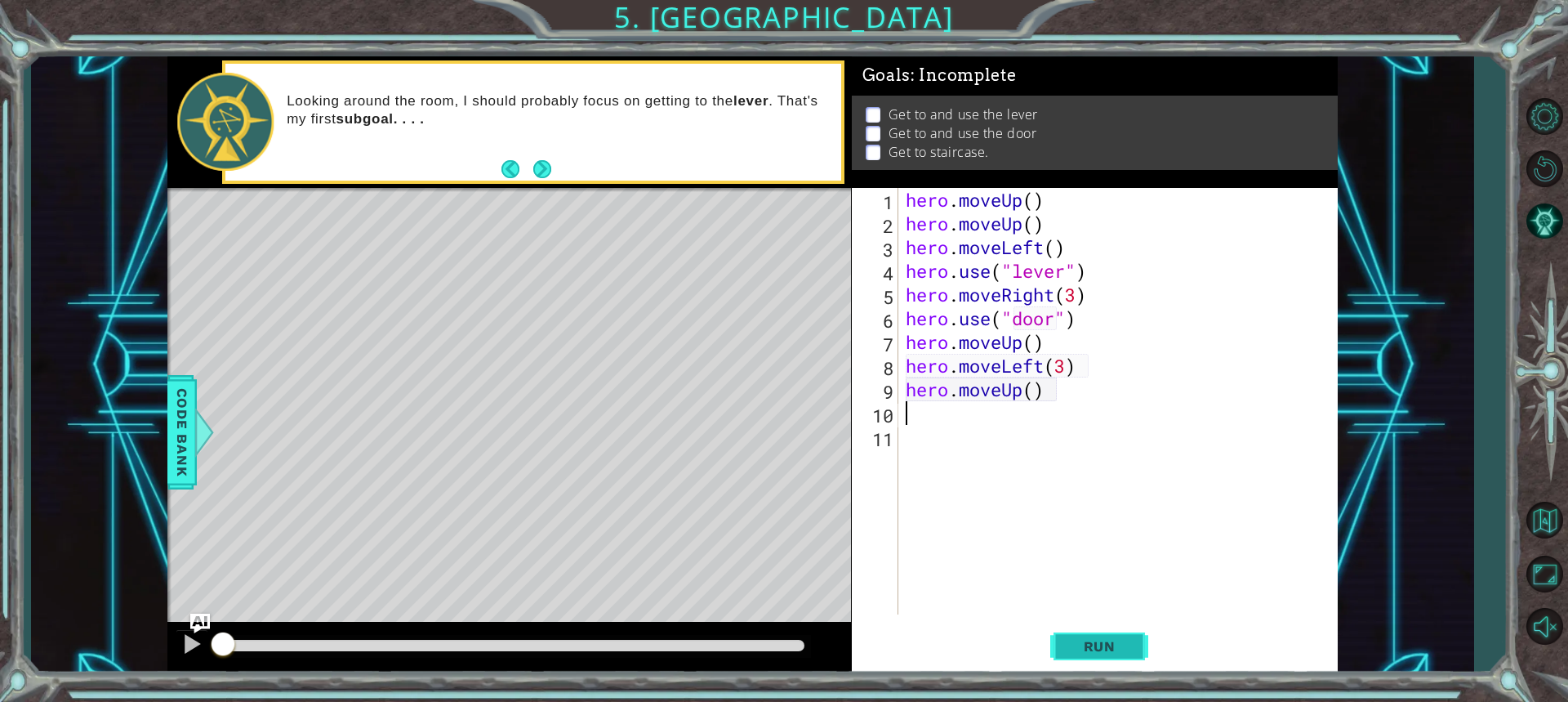
click at [1097, 648] on span "Run" at bounding box center [1100, 646] width 65 height 17
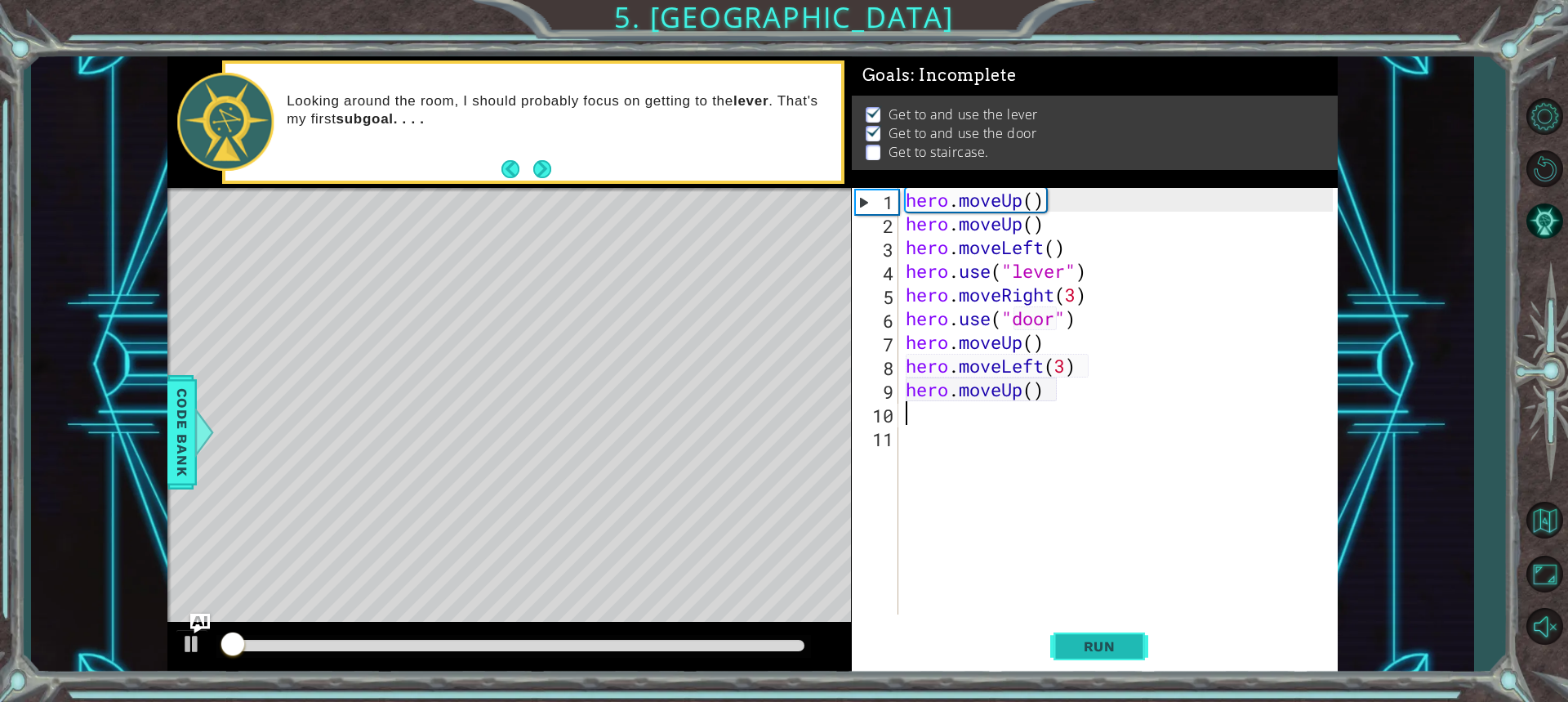
scroll to position [2, 0]
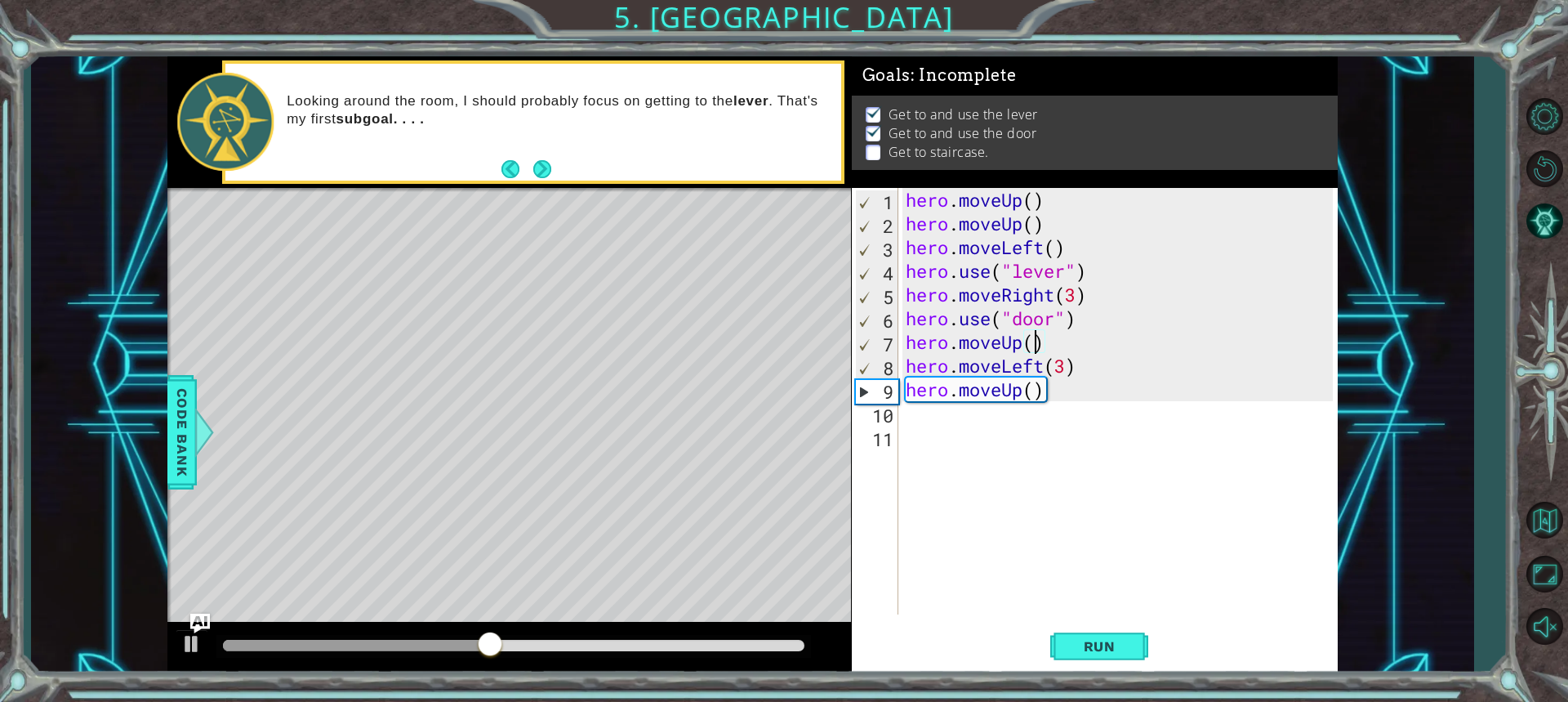
click at [1034, 343] on div "hero . moveUp ( ) hero . moveUp ( ) hero . moveLeft ( ) hero . use ( "lever" ) …" at bounding box center [1121, 424] width 439 height 474
type textarea "hero.moveUp(2)"
click at [1095, 653] on span "Run" at bounding box center [1100, 646] width 65 height 17
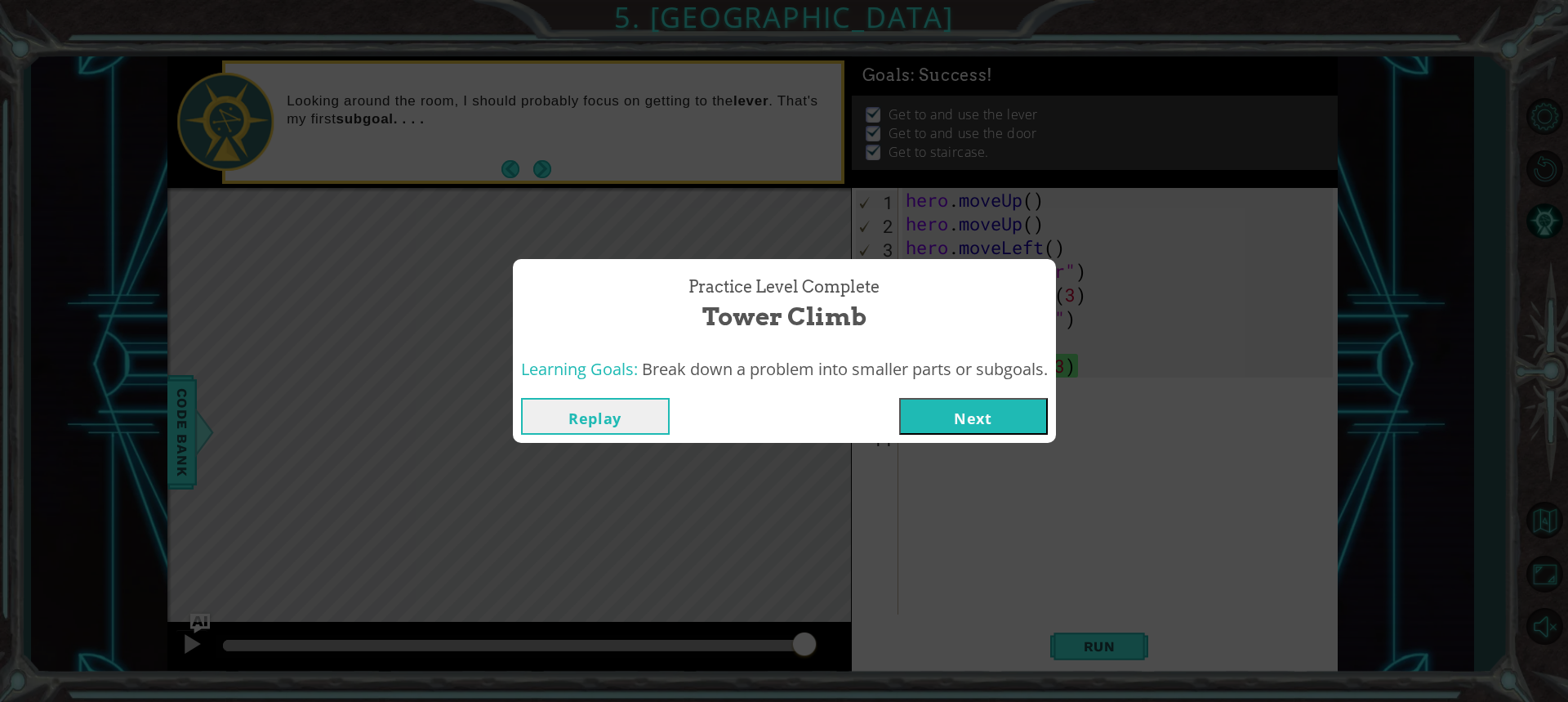
click at [930, 426] on button "Next" at bounding box center [973, 415] width 148 height 36
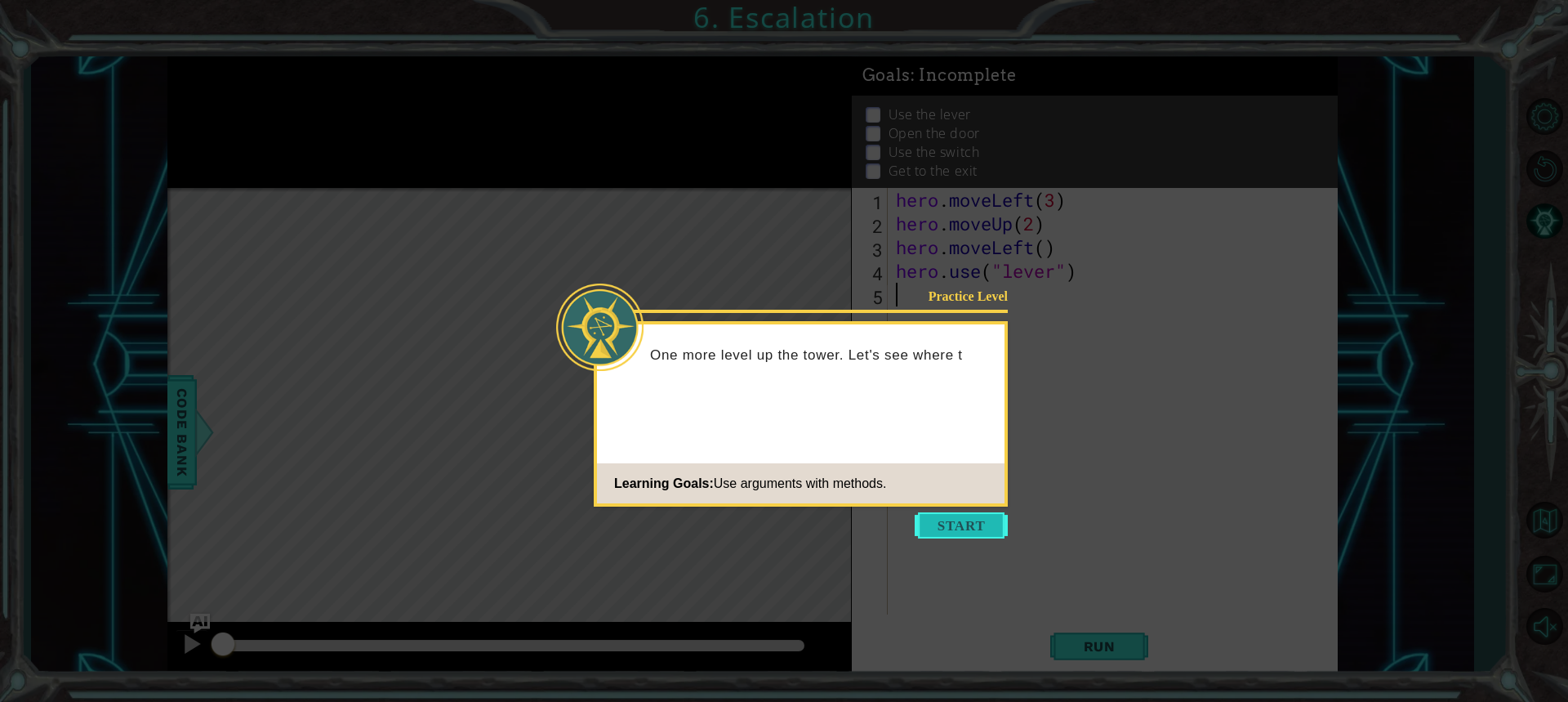
click at [950, 517] on button "Start" at bounding box center [961, 525] width 93 height 27
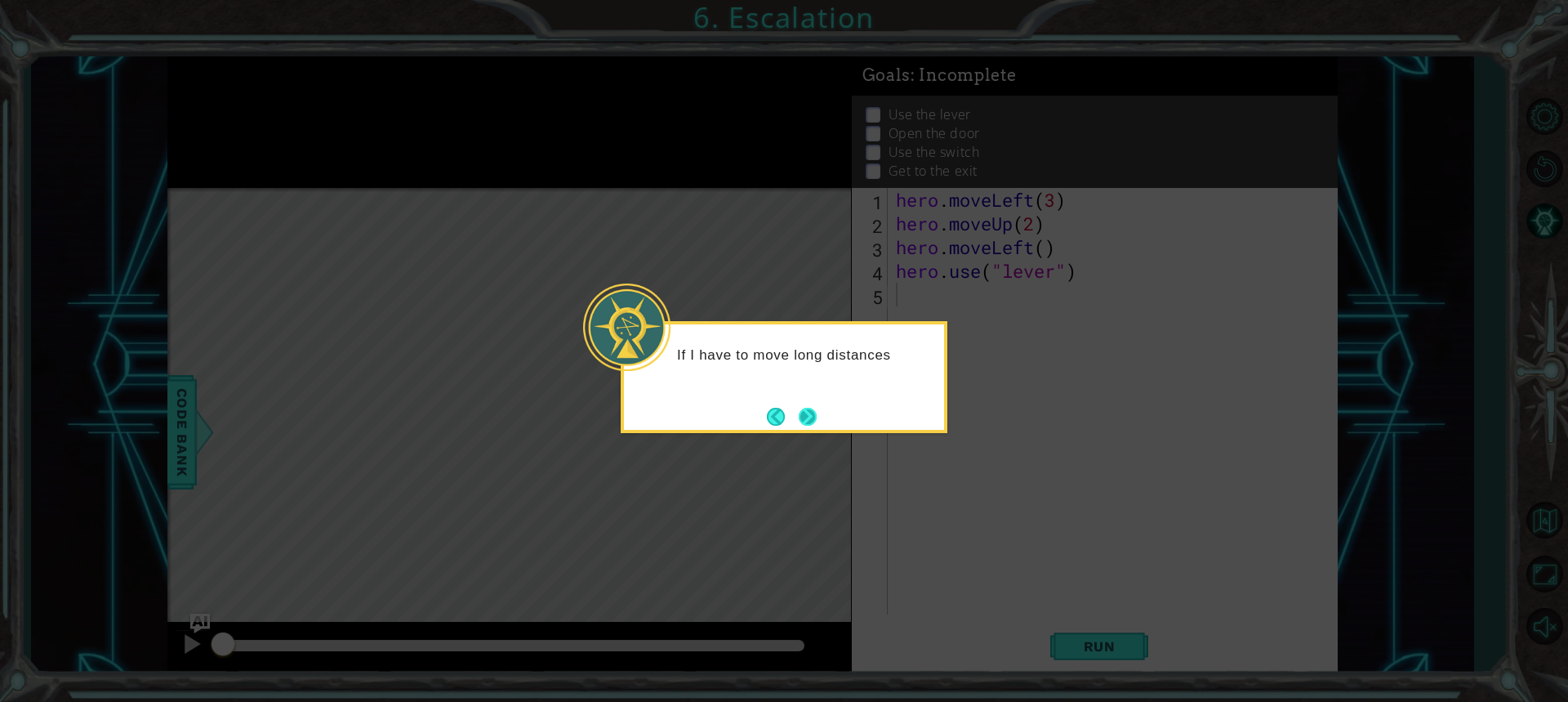
click at [813, 416] on button "Next" at bounding box center [808, 416] width 18 height 18
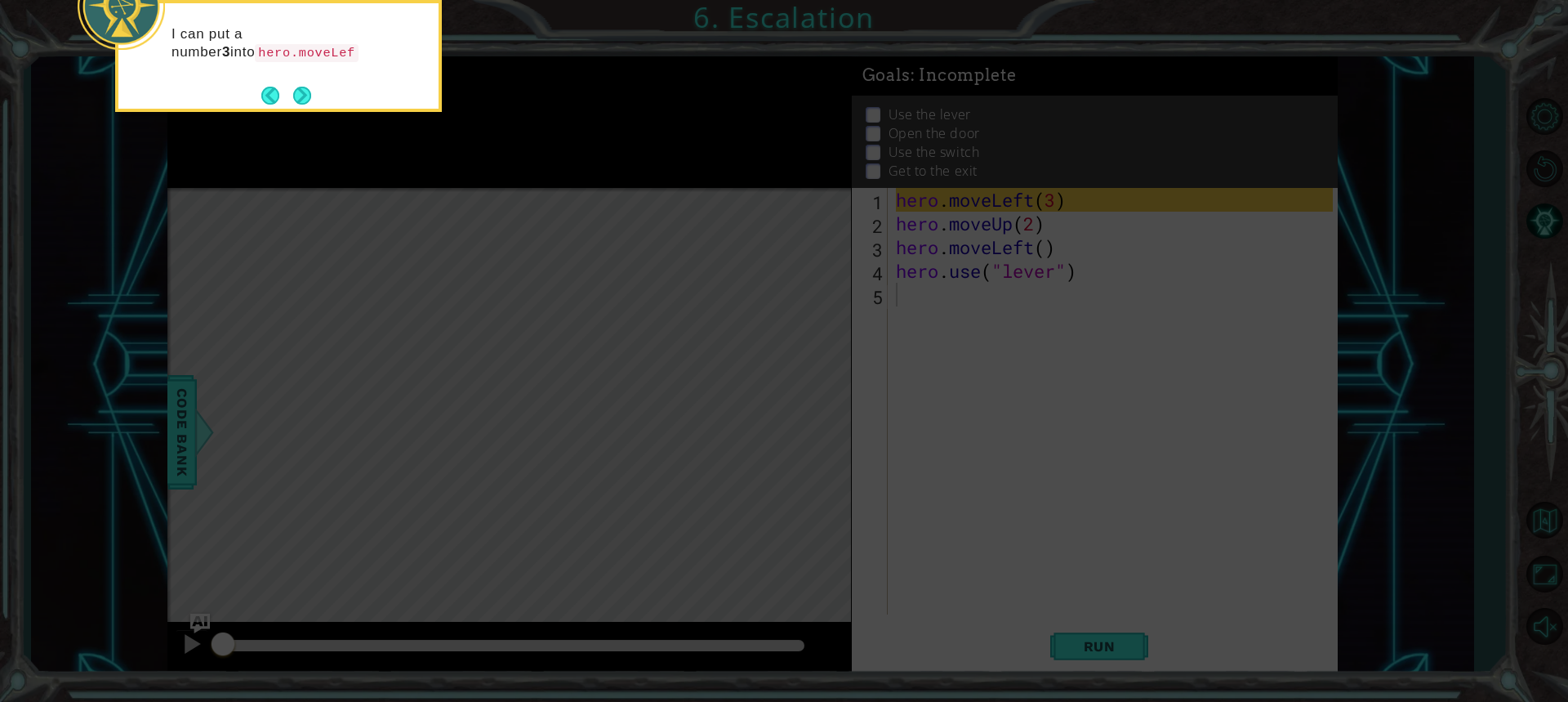
click at [813, 416] on icon at bounding box center [784, 105] width 1568 height 1194
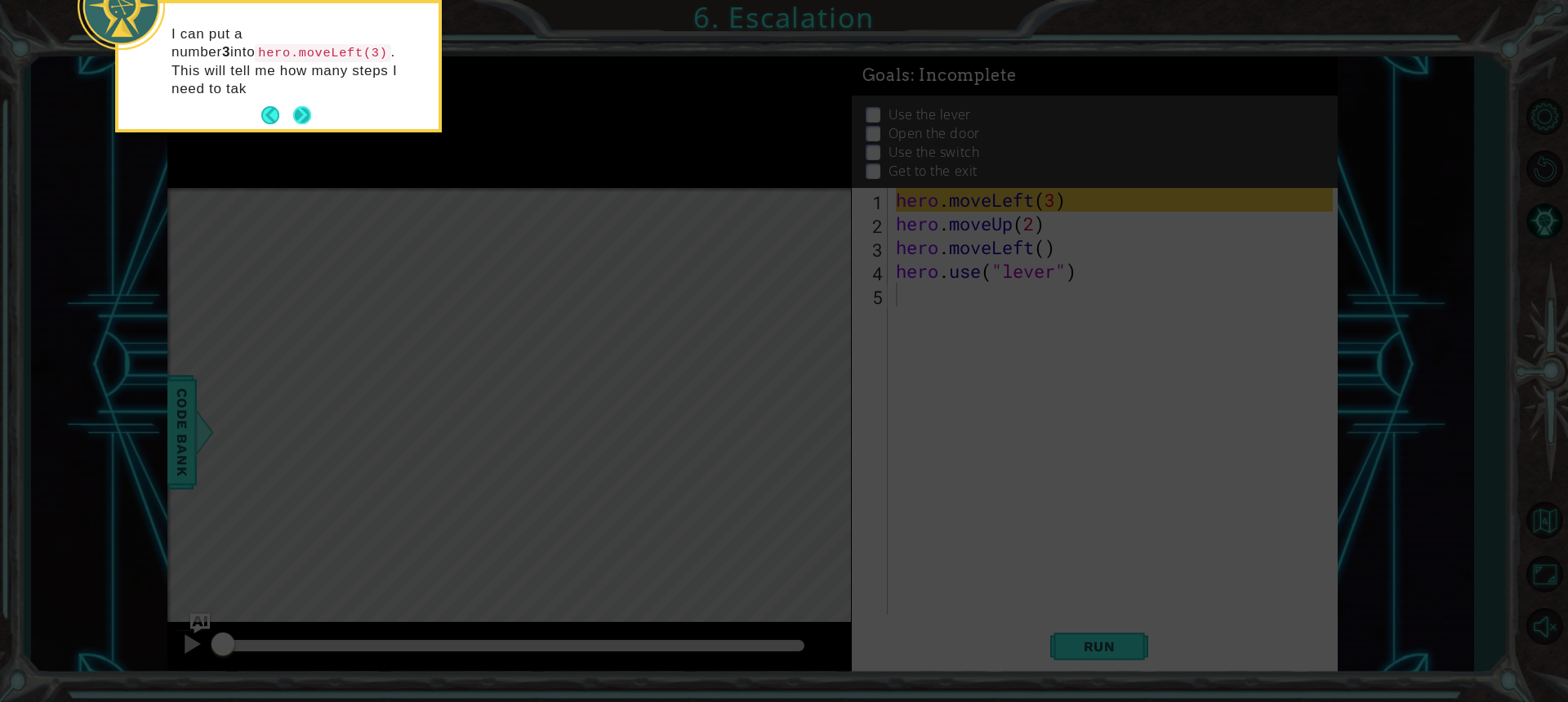
click at [304, 106] on button "Next" at bounding box center [302, 115] width 18 height 18
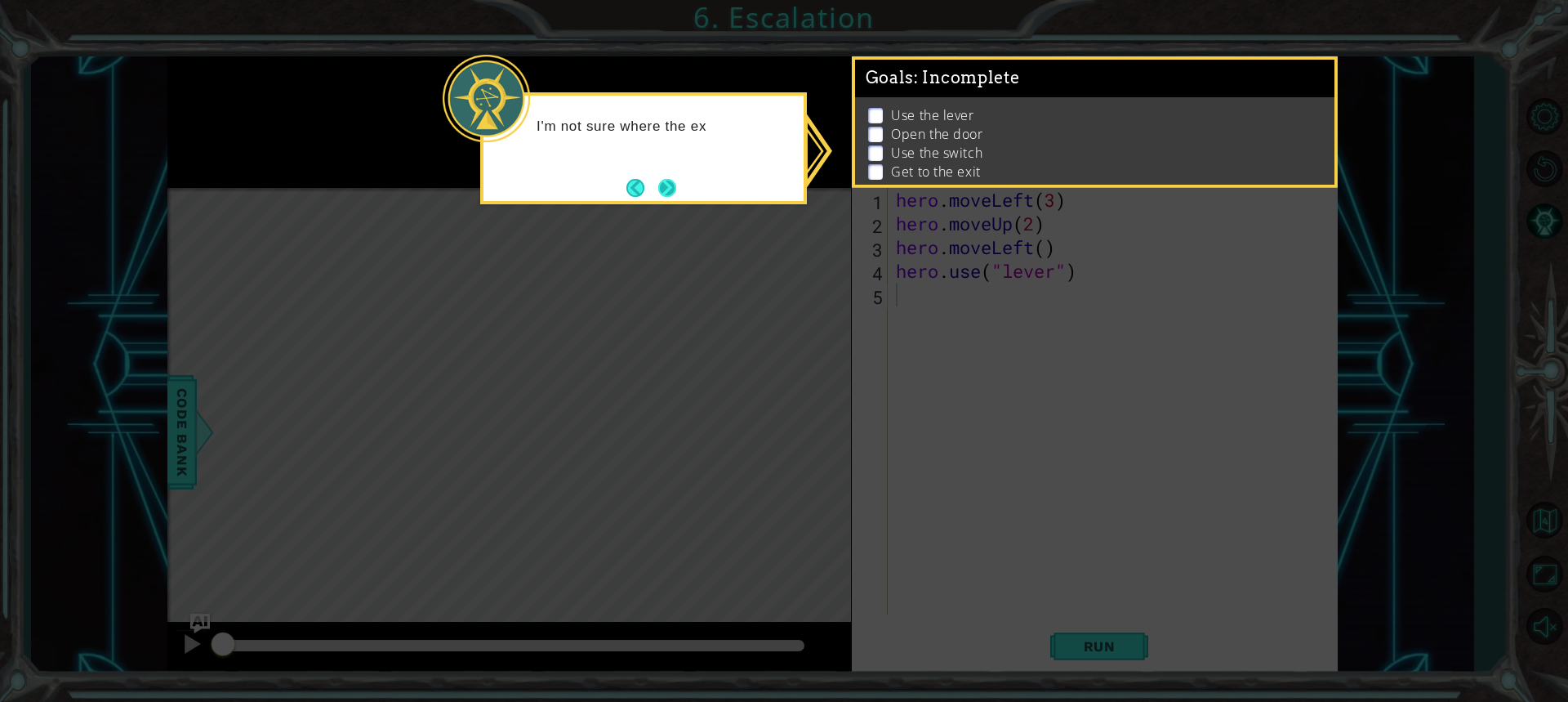
click at [659, 189] on button "Next" at bounding box center [668, 188] width 18 height 18
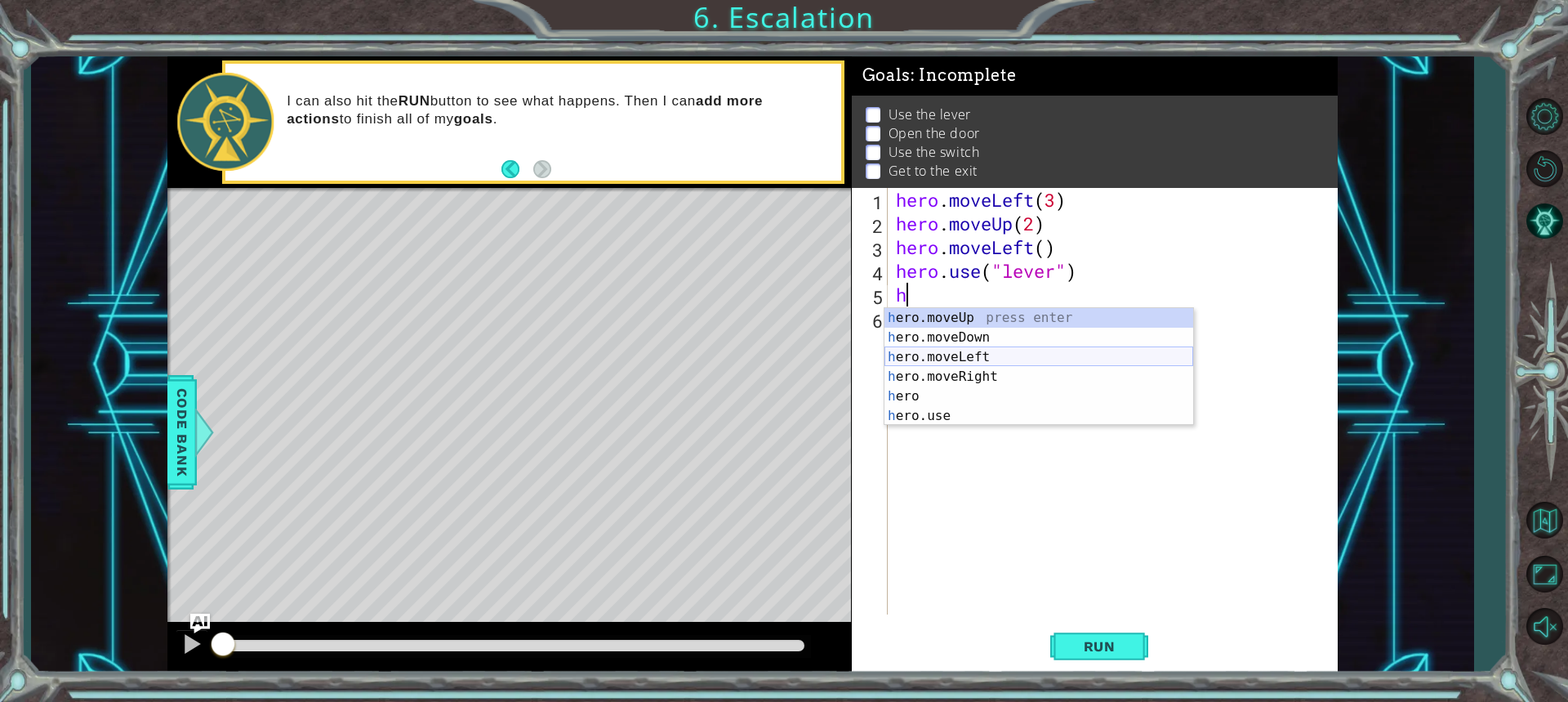
click at [927, 357] on div "h ero.moveUp press enter h ero.moveDown press enter h ero.moveLeft press enter …" at bounding box center [1039, 387] width 309 height 157
type textarea "hero.moveLeft(1)"
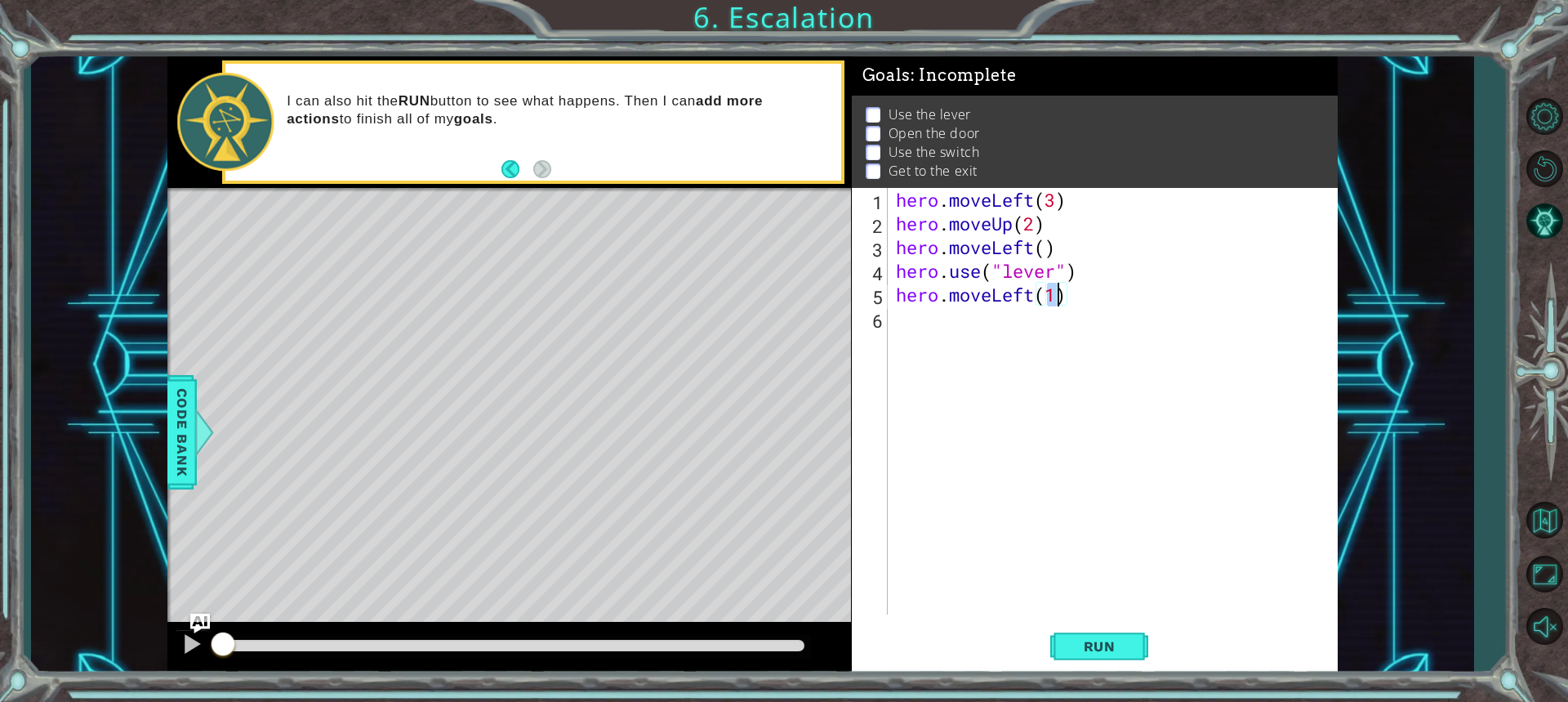
click at [920, 320] on div "hero . moveLeft ( 3 ) hero . moveUp ( 2 ) hero . moveLeft ( ) hero . use ( "lev…" at bounding box center [1116, 424] width 449 height 474
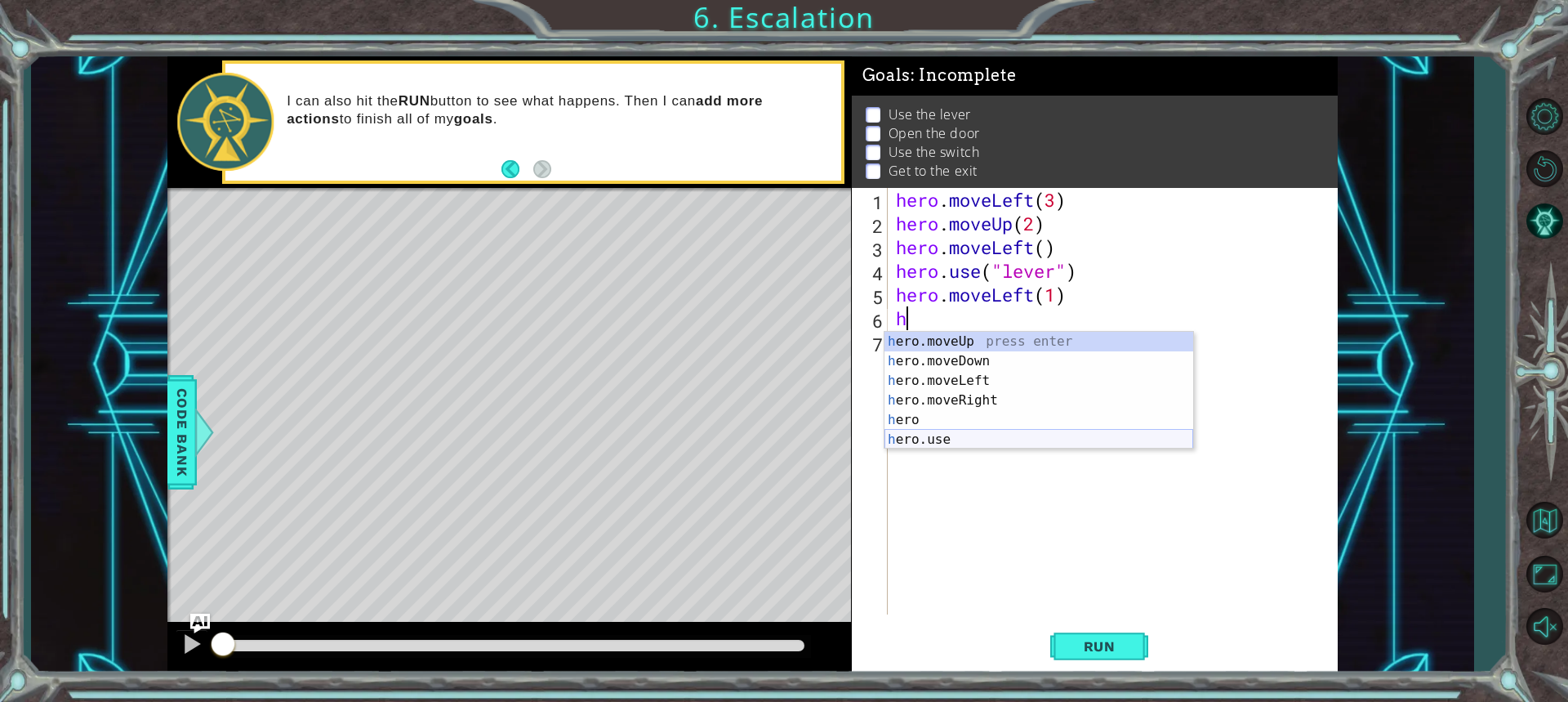
click at [913, 438] on div "h ero.moveUp press enter h ero.moveDown press enter h ero.moveLeft press enter …" at bounding box center [1039, 410] width 309 height 157
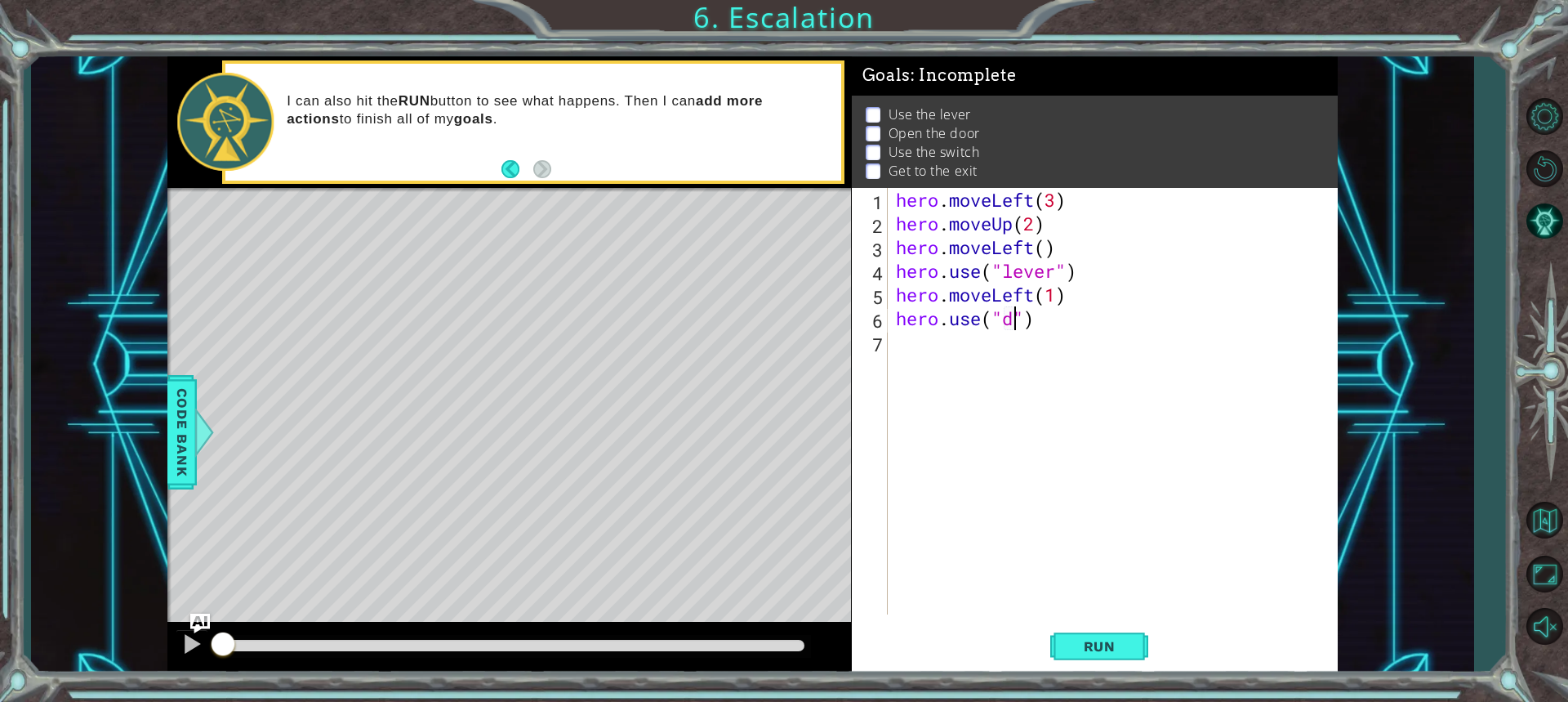
scroll to position [0, 6]
type textarea "hero.use("door")"
click at [961, 350] on div "hero . moveLeft ( 3 ) hero . moveUp ( 2 ) hero . moveLeft ( ) hero . use ( "lev…" at bounding box center [1116, 424] width 449 height 474
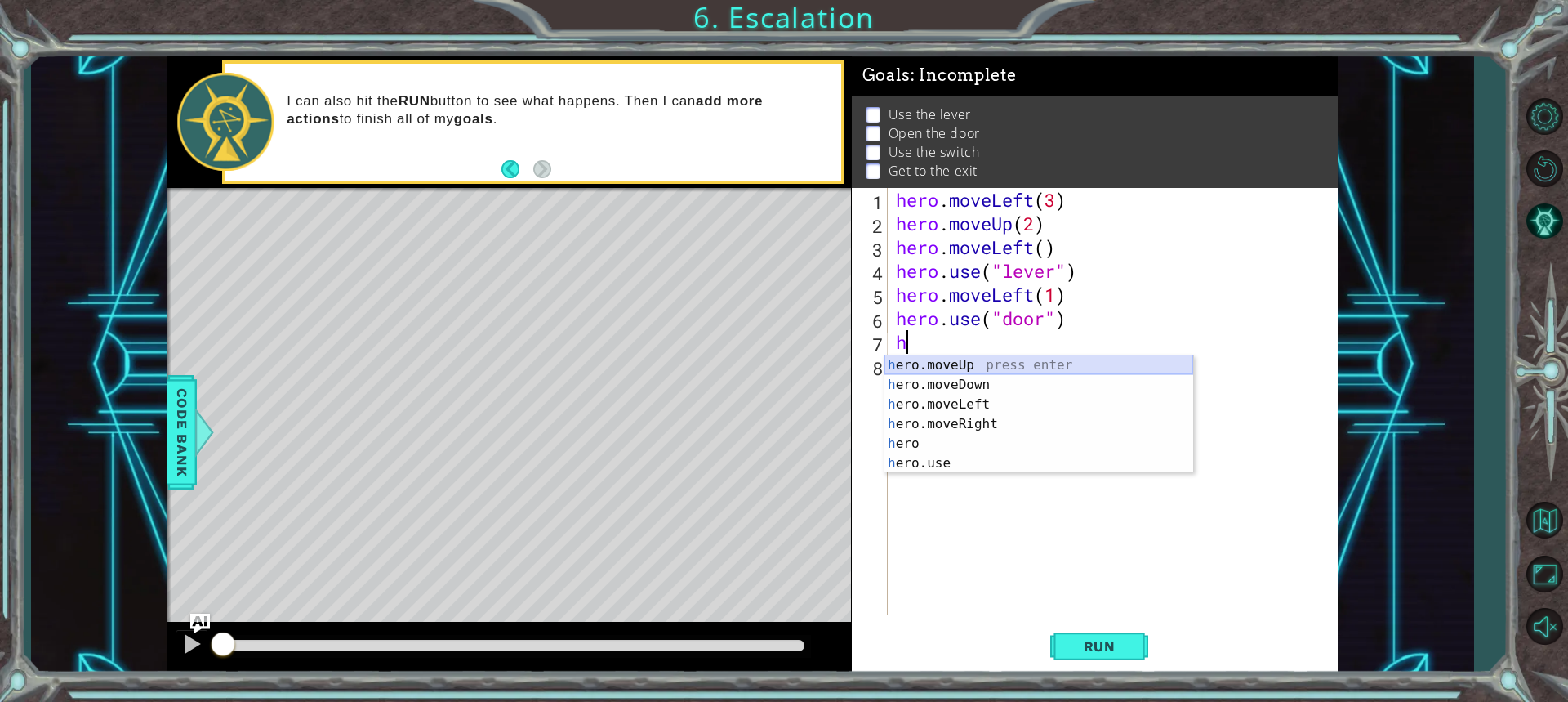
click at [943, 367] on div "h ero.moveUp press enter h ero.moveDown press enter h ero.moveLeft press enter …" at bounding box center [1039, 434] width 309 height 157
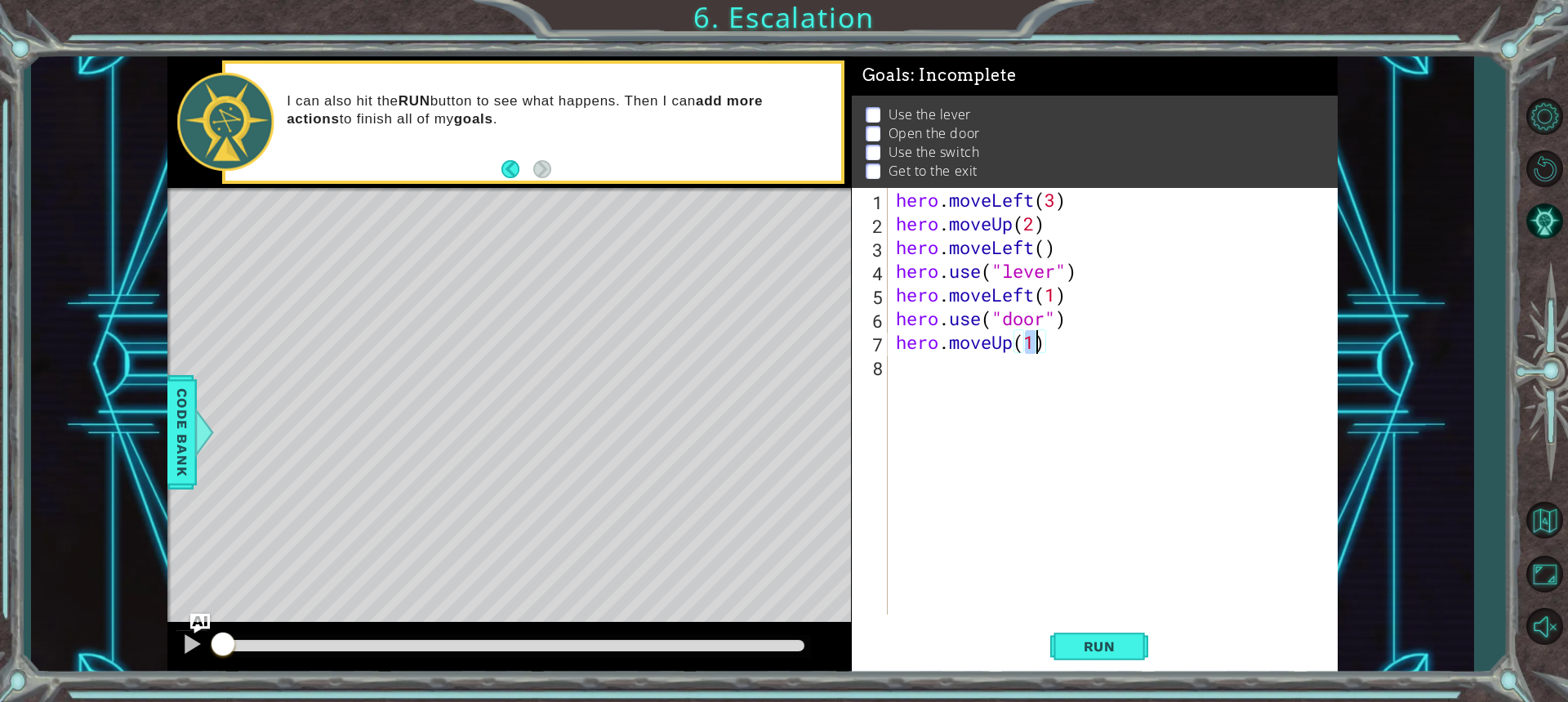
type textarea "hero.moveUp(2)"
click at [971, 371] on div "hero . moveLeft ( 3 ) hero . moveUp ( 2 ) hero . moveLeft ( ) hero . use ( "lev…" at bounding box center [1116, 424] width 449 height 474
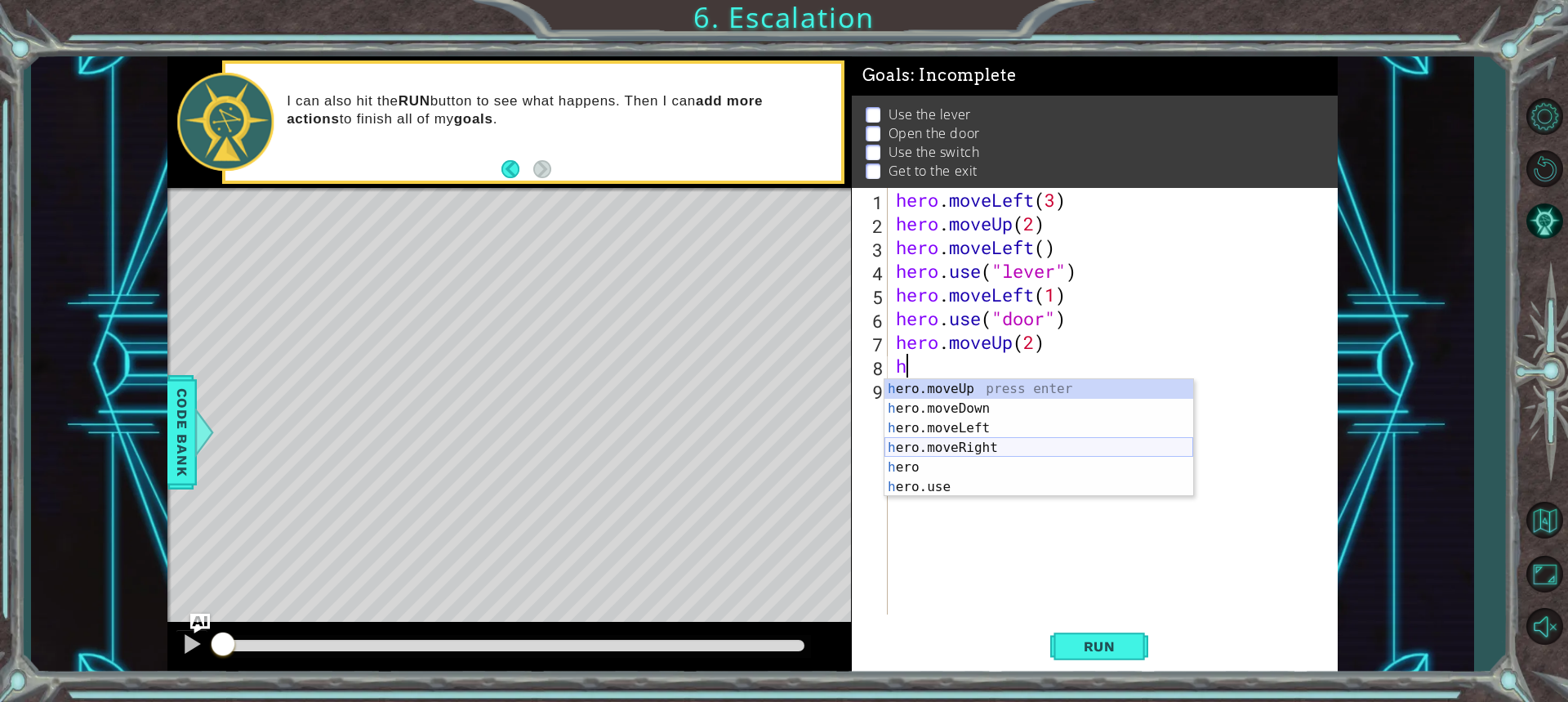
click at [932, 439] on div "h ero.moveUp press enter h ero.moveDown press enter h ero.moveLeft press enter …" at bounding box center [1039, 458] width 309 height 157
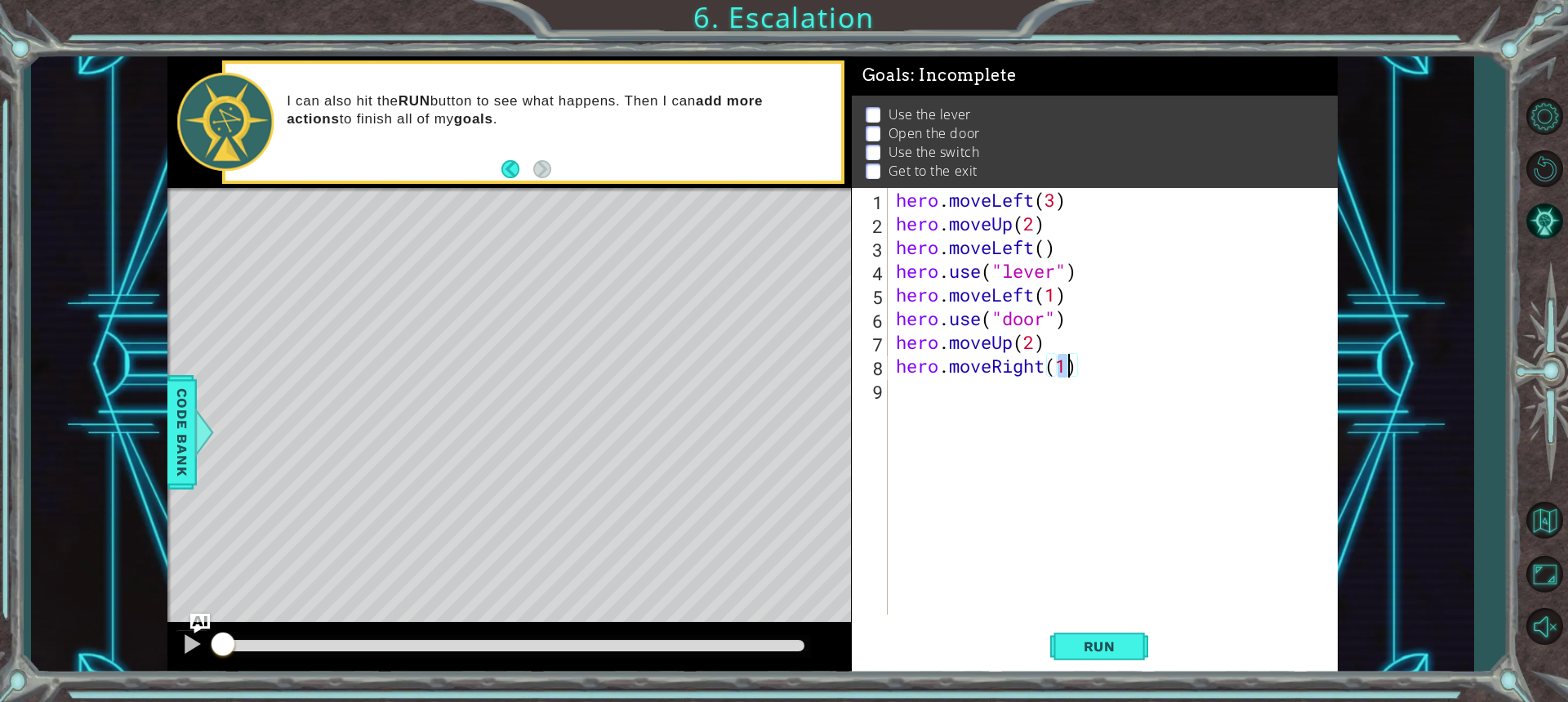
type textarea "hero.moveRight(2)"
click at [962, 387] on div "hero . moveLeft ( 3 ) hero . moveUp ( 2 ) hero . moveLeft ( ) hero . use ( "lev…" at bounding box center [1116, 424] width 449 height 474
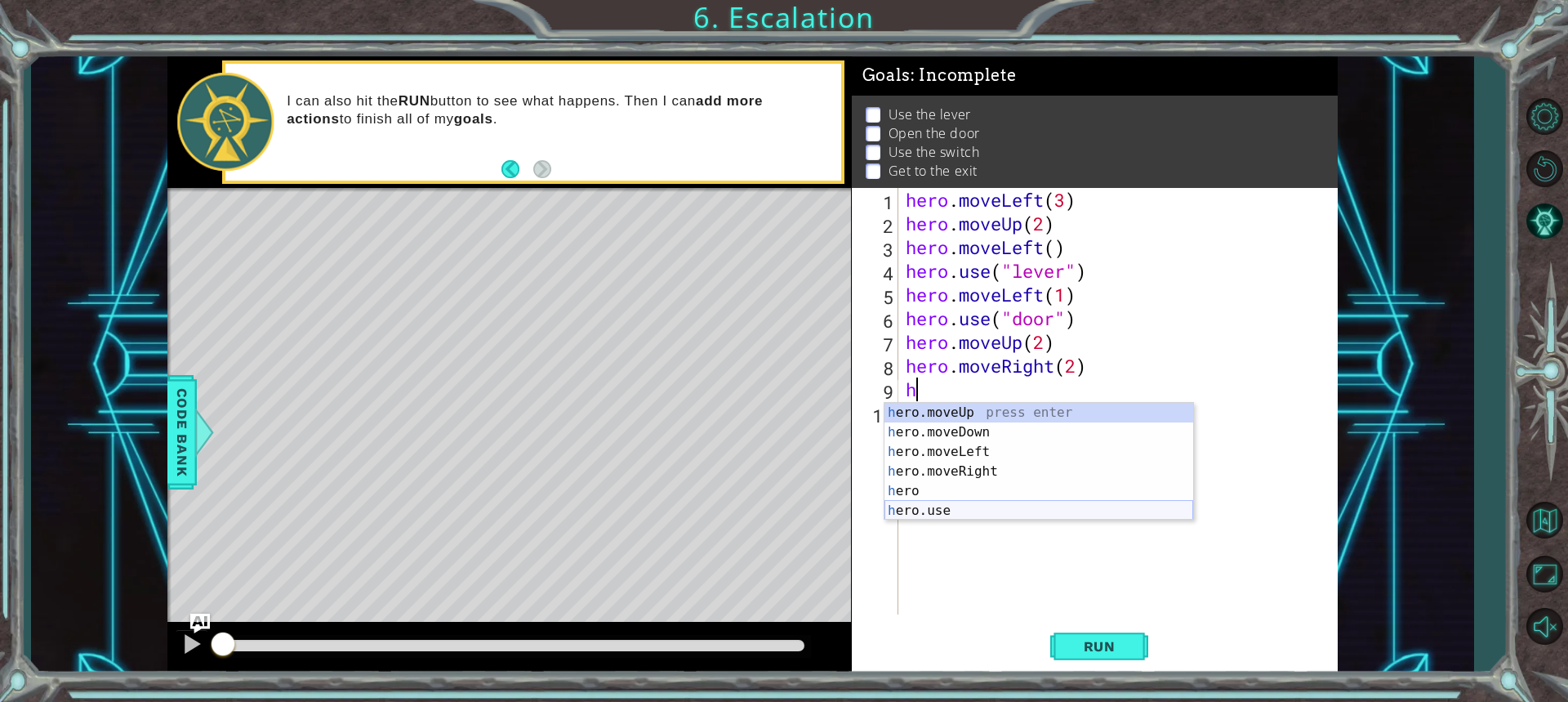
click at [917, 506] on div "h ero.moveUp press enter h ero.moveDown press enter h ero.moveLeft press enter …" at bounding box center [1039, 481] width 309 height 157
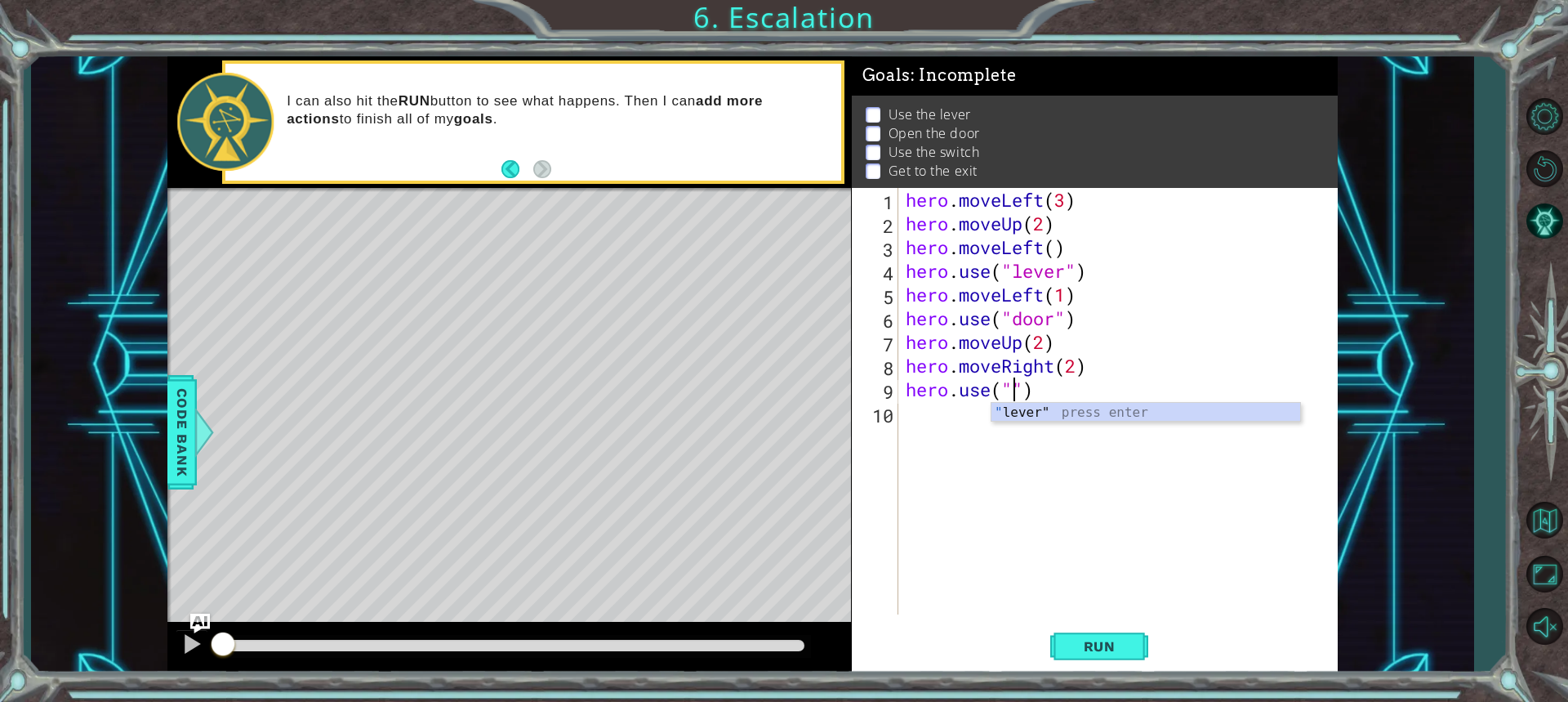
click at [1017, 411] on div "" lever" press enter" at bounding box center [1146, 432] width 309 height 59
type textarea "hero.use("lever")"
click at [997, 423] on div "hero . moveLeft ( 3 ) hero . moveUp ( 2 ) hero . moveLeft ( ) hero . use ( "lev…" at bounding box center [1121, 424] width 439 height 474
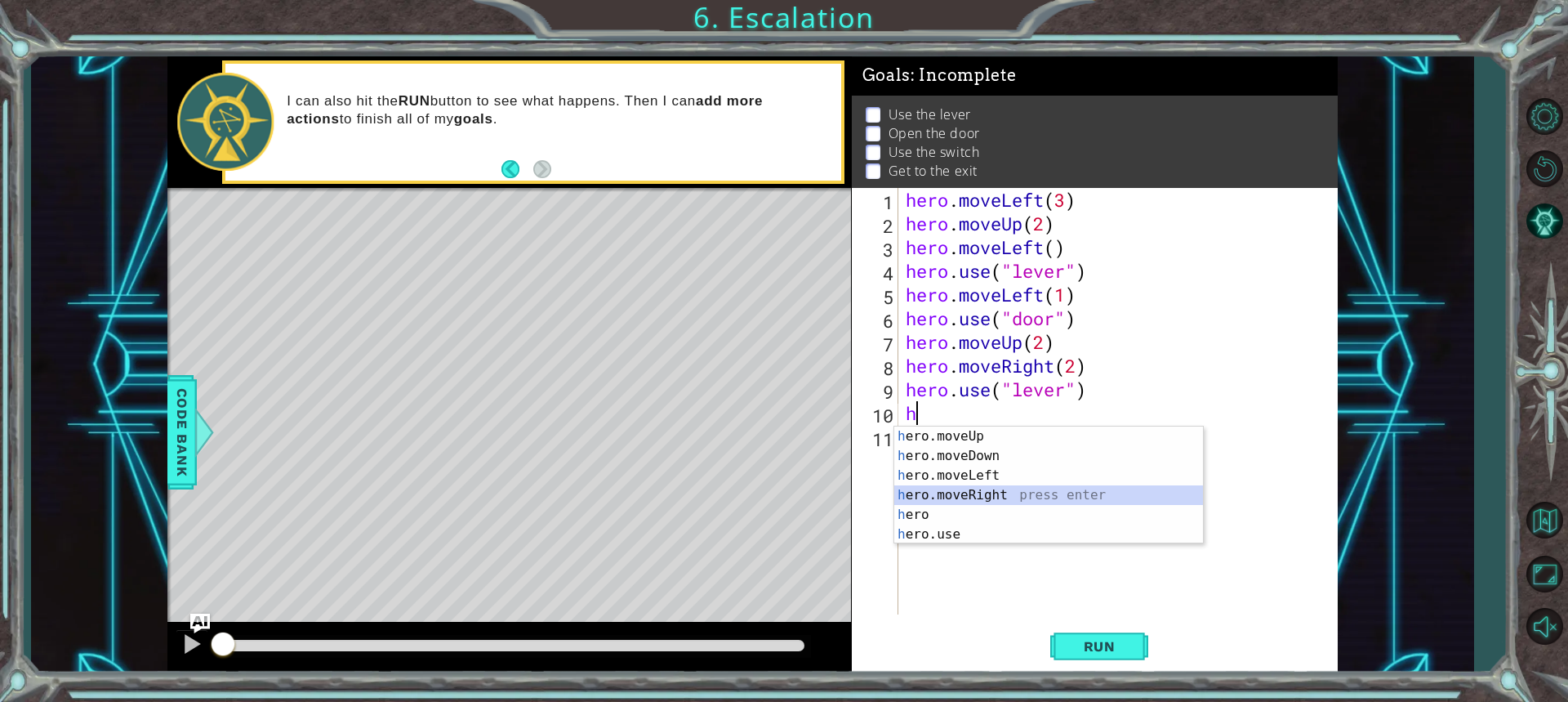
click at [960, 491] on div "h ero.moveUp press enter h ero.moveDown press enter h ero.moveLeft press enter …" at bounding box center [1049, 505] width 309 height 157
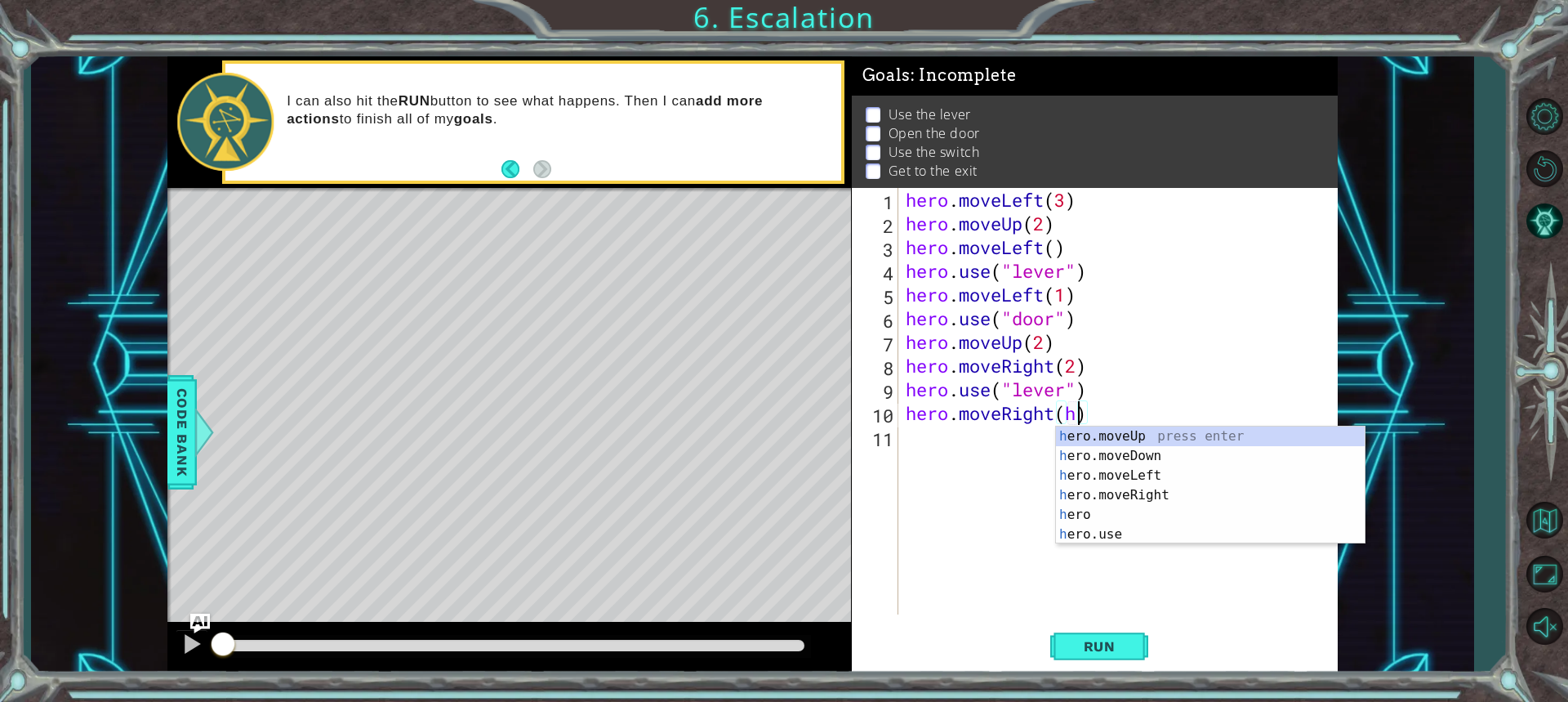
scroll to position [0, 7]
type textarea "hero.moveRight()"
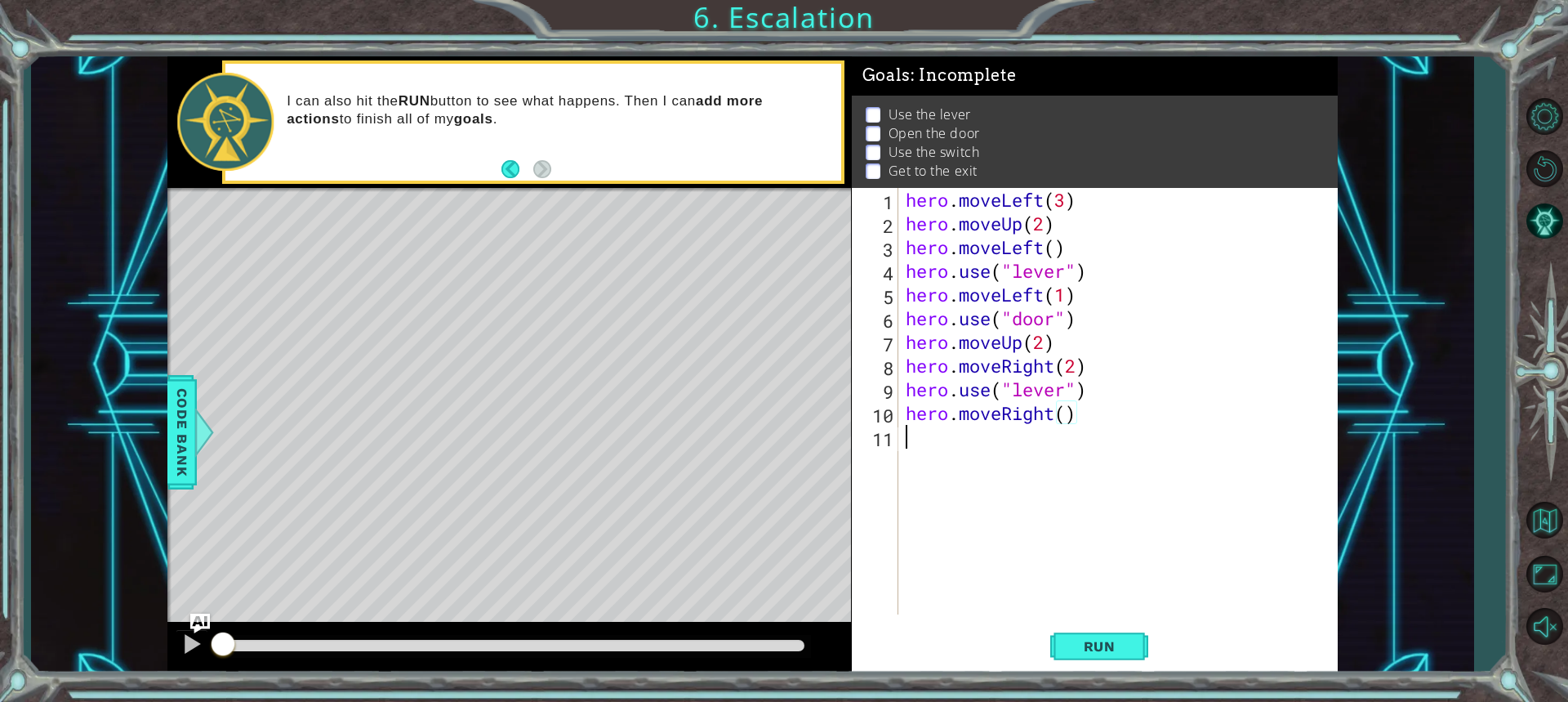
click at [1040, 452] on div "hero . moveLeft ( 3 ) hero . moveUp ( 2 ) hero . moveLeft ( ) hero . use ( "lev…" at bounding box center [1121, 424] width 439 height 474
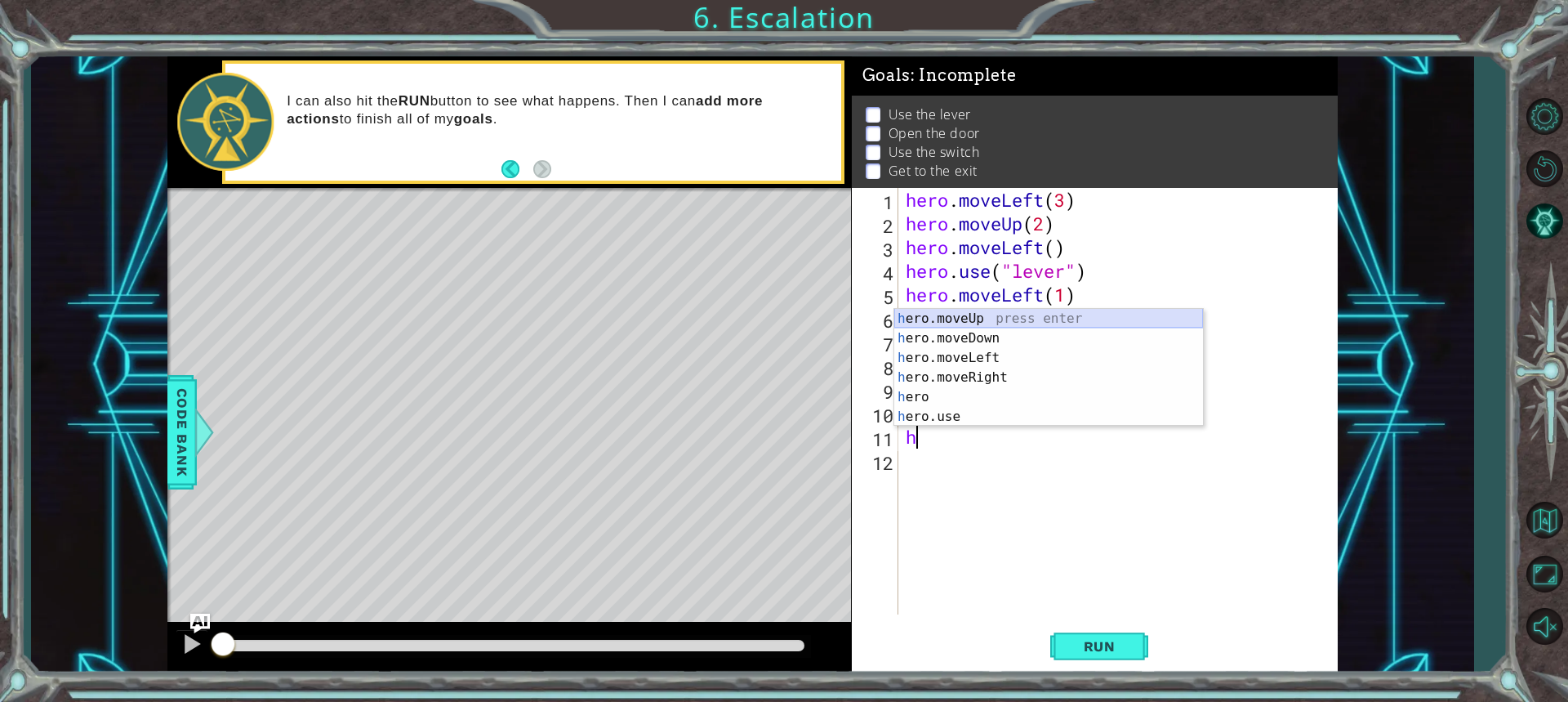
click at [1025, 322] on div "h ero.moveUp press enter h ero.moveDown press enter h ero.moveLeft press enter …" at bounding box center [1049, 388] width 309 height 157
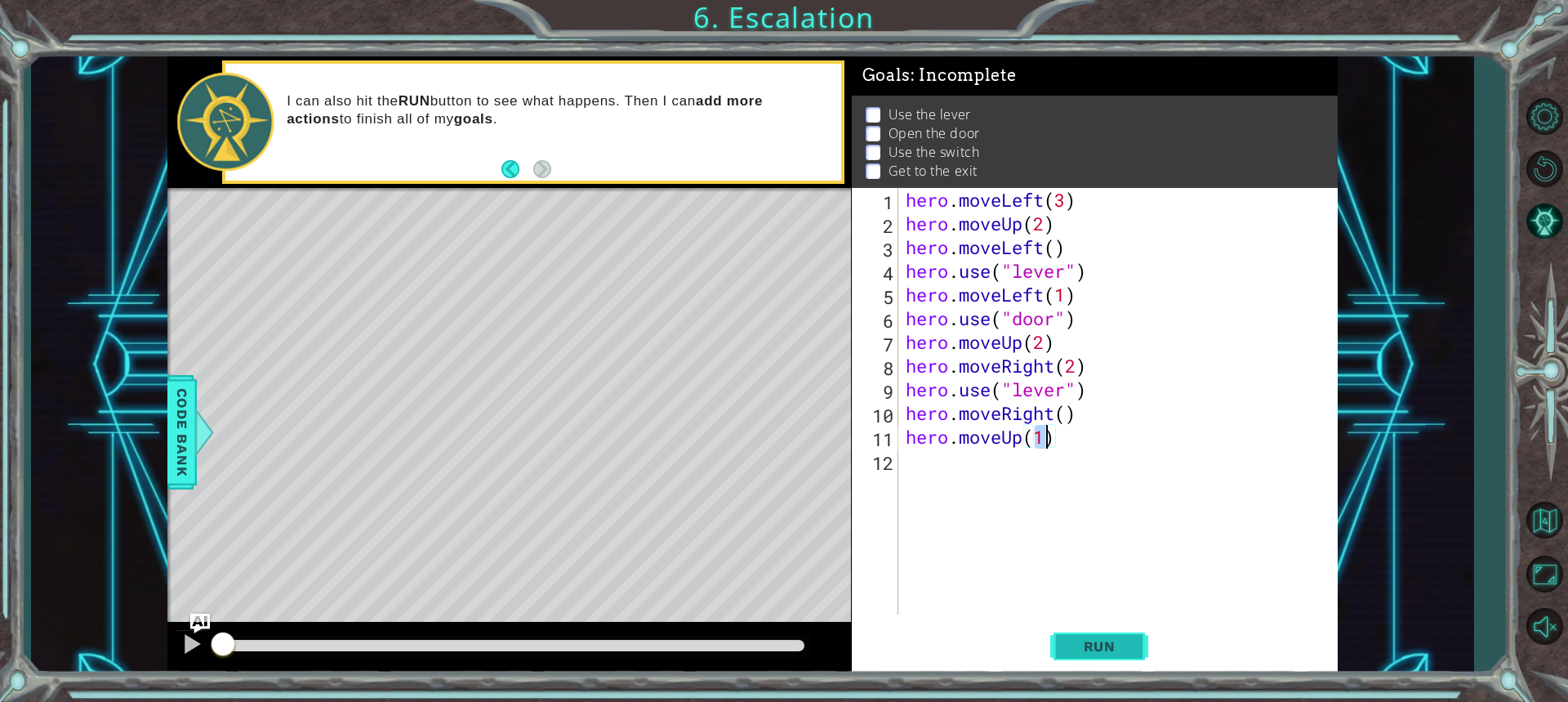
click at [1107, 638] on span "Run" at bounding box center [1100, 646] width 65 height 17
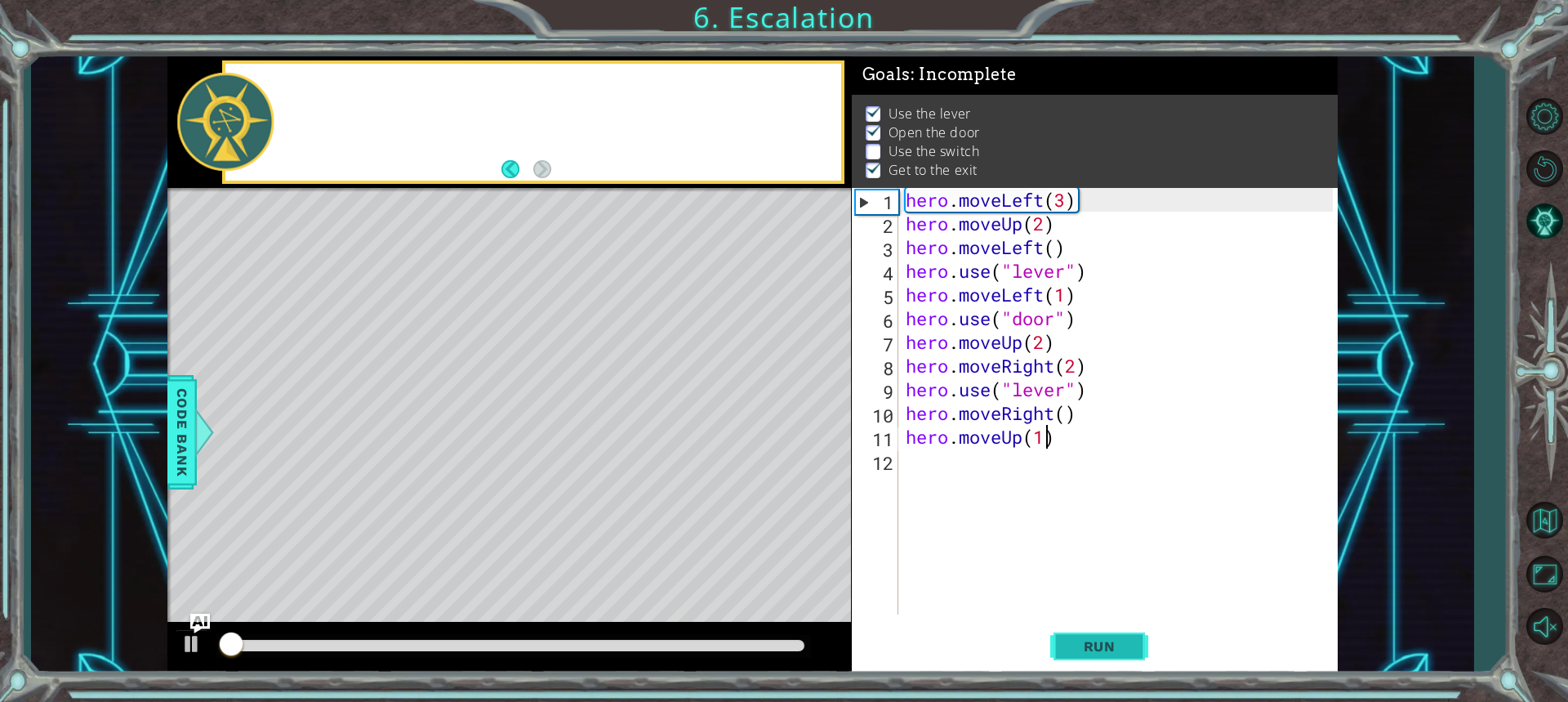
scroll to position [11, 0]
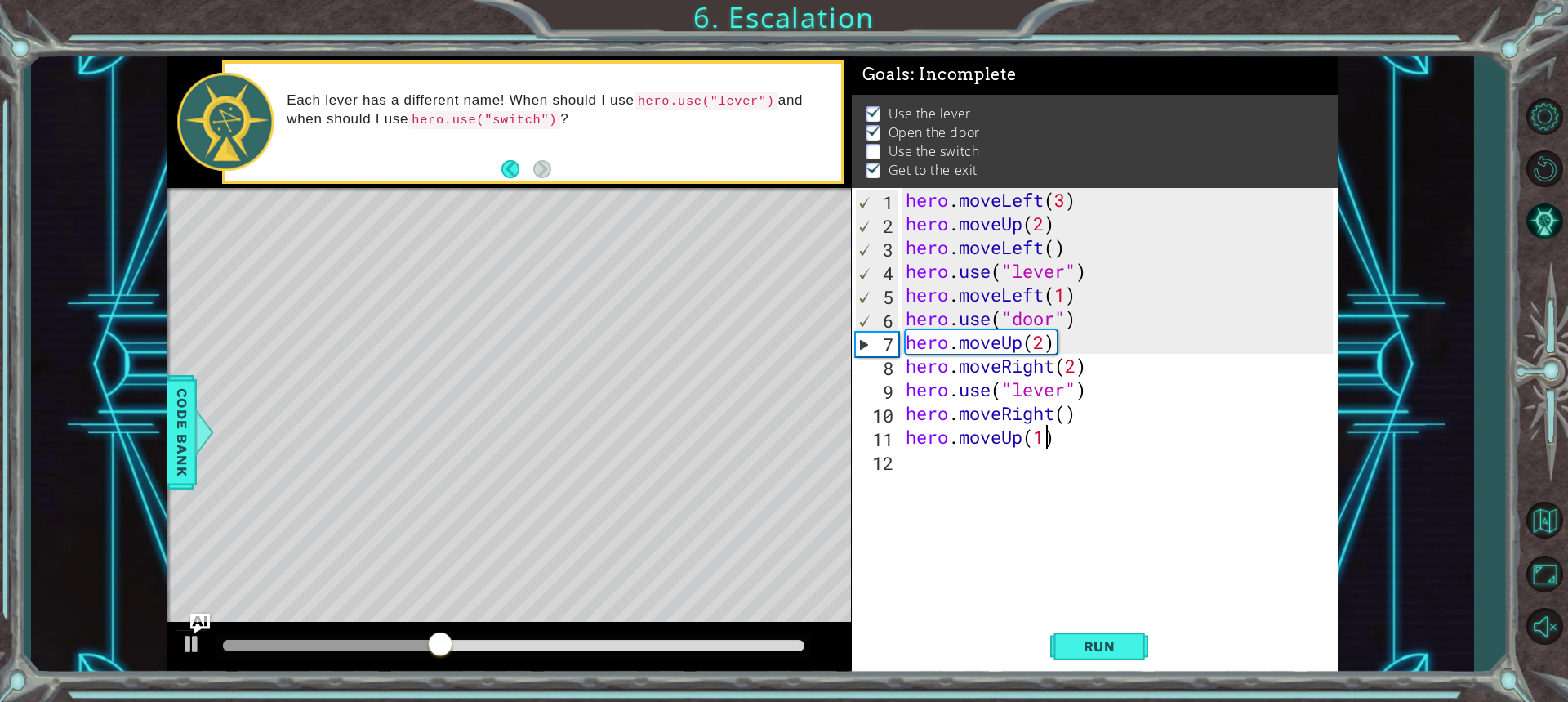
click at [1055, 397] on div "hero . moveLeft ( 3 ) hero . moveUp ( 2 ) hero . moveLeft ( ) hero . use ( "lev…" at bounding box center [1121, 424] width 439 height 474
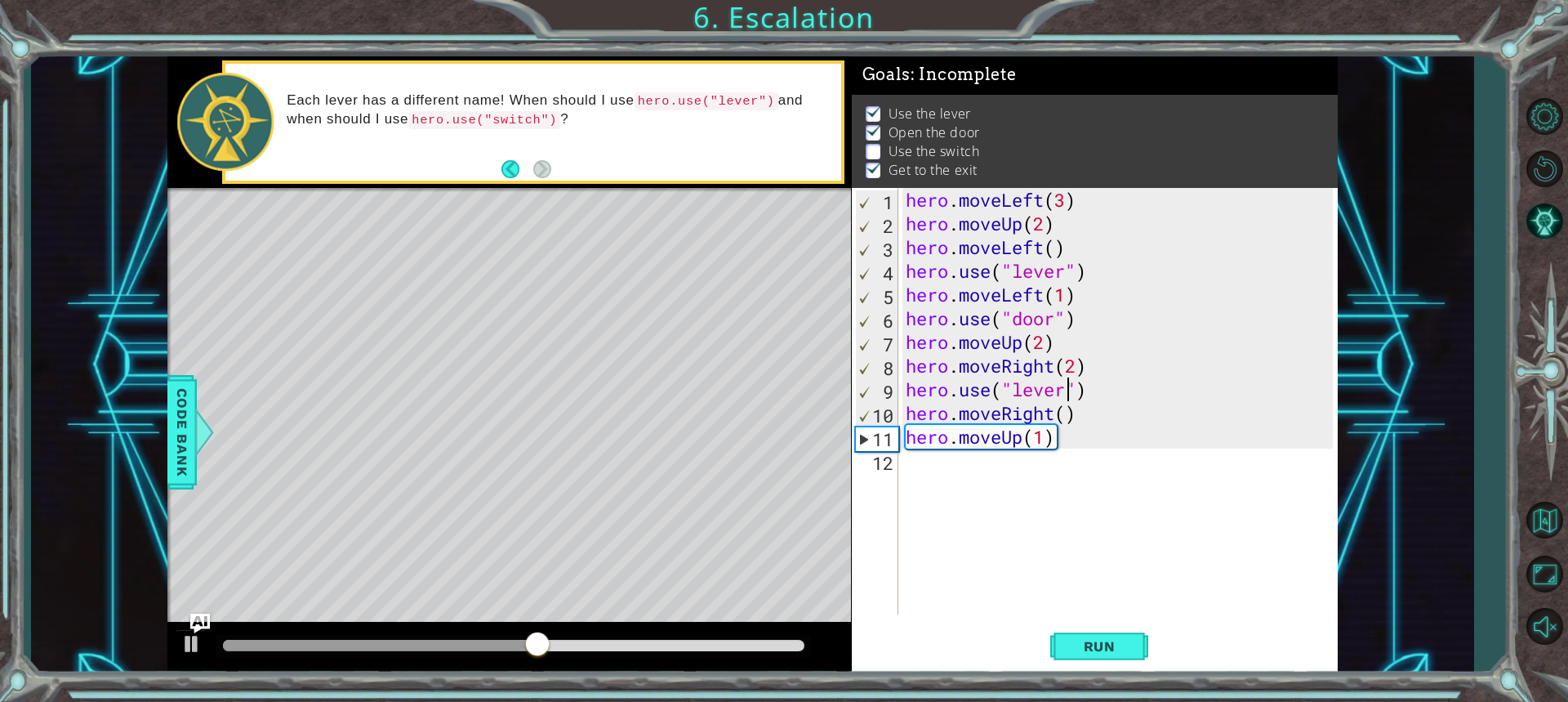
click at [1068, 392] on div "hero . moveLeft ( 3 ) hero . moveUp ( 2 ) hero . moveLeft ( ) hero . use ( "lev…" at bounding box center [1121, 424] width 439 height 474
type textarea "hero.use("switch")"
click at [1119, 629] on button "Run" at bounding box center [1100, 645] width 98 height 48
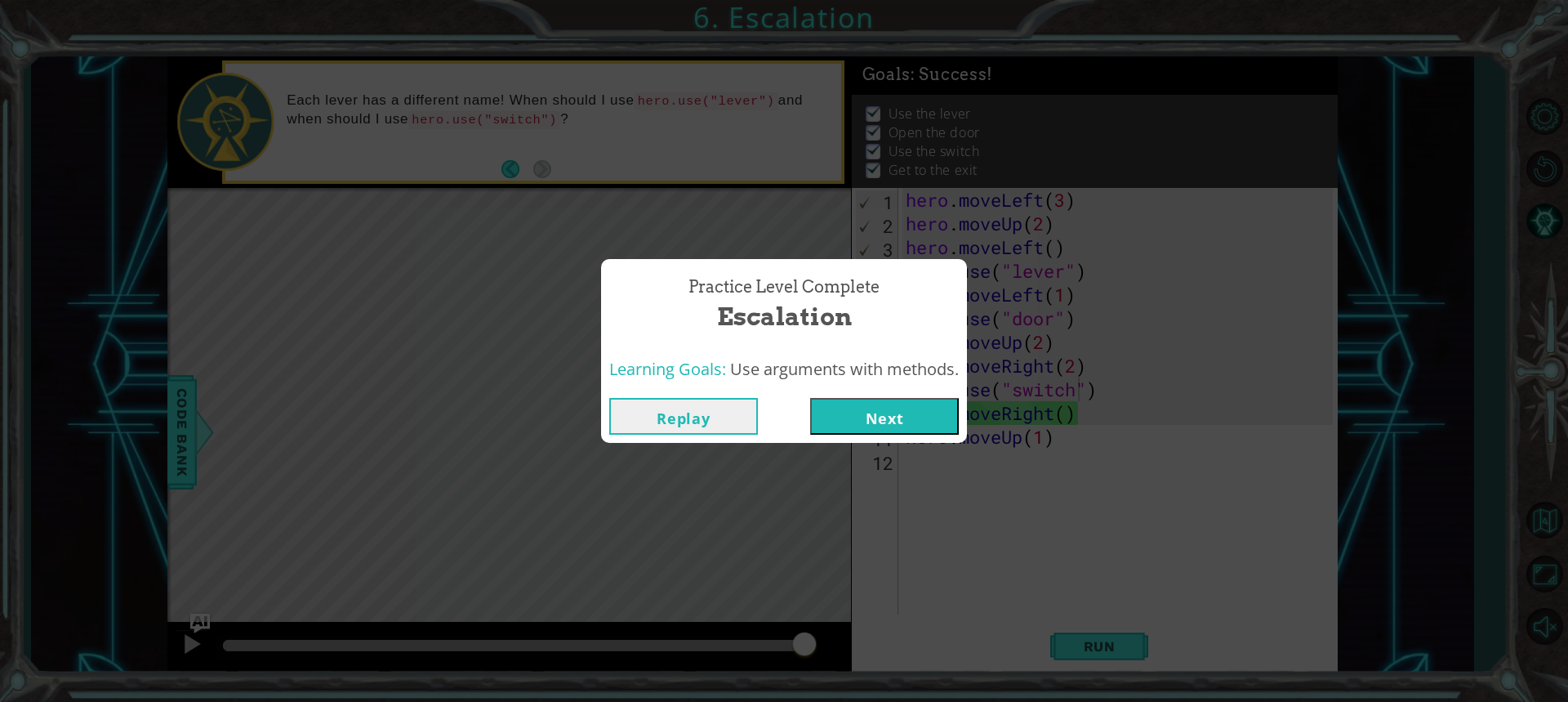
click at [906, 416] on button "Next" at bounding box center [884, 415] width 148 height 36
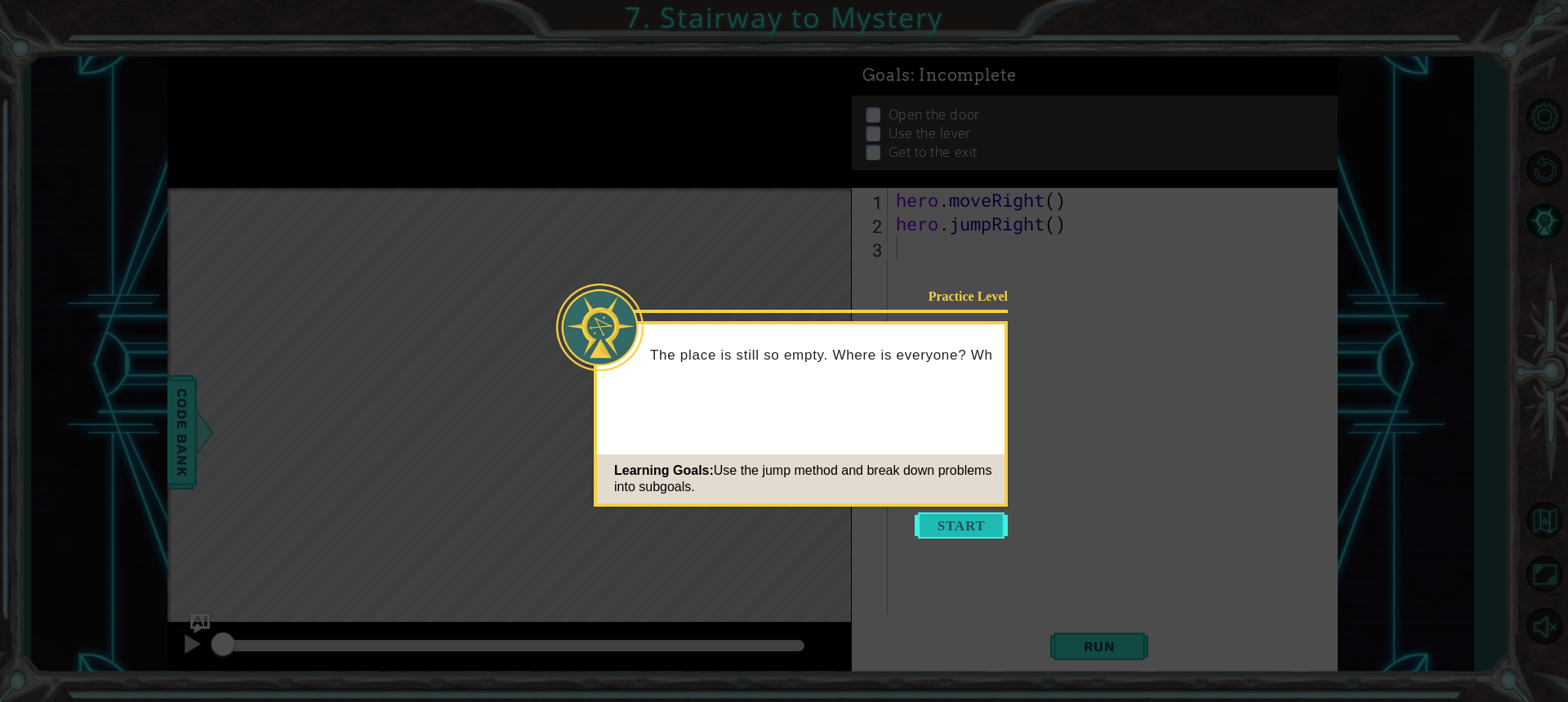
click at [991, 527] on button "Start" at bounding box center [961, 525] width 93 height 27
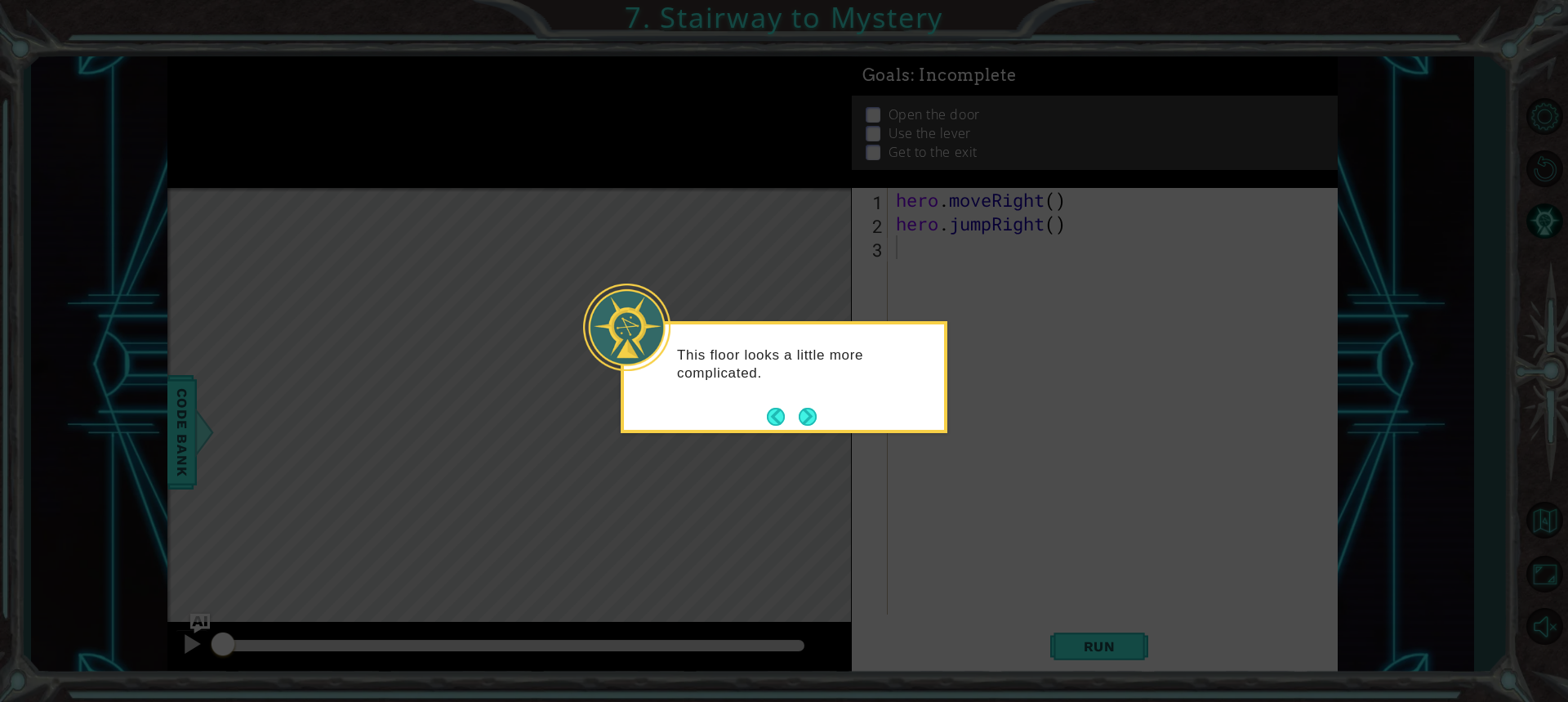
click at [821, 418] on div "This floor looks a little more complicated." at bounding box center [784, 377] width 327 height 112
click at [787, 423] on footer at bounding box center [791, 416] width 50 height 25
click at [816, 410] on button "Next" at bounding box center [808, 416] width 18 height 18
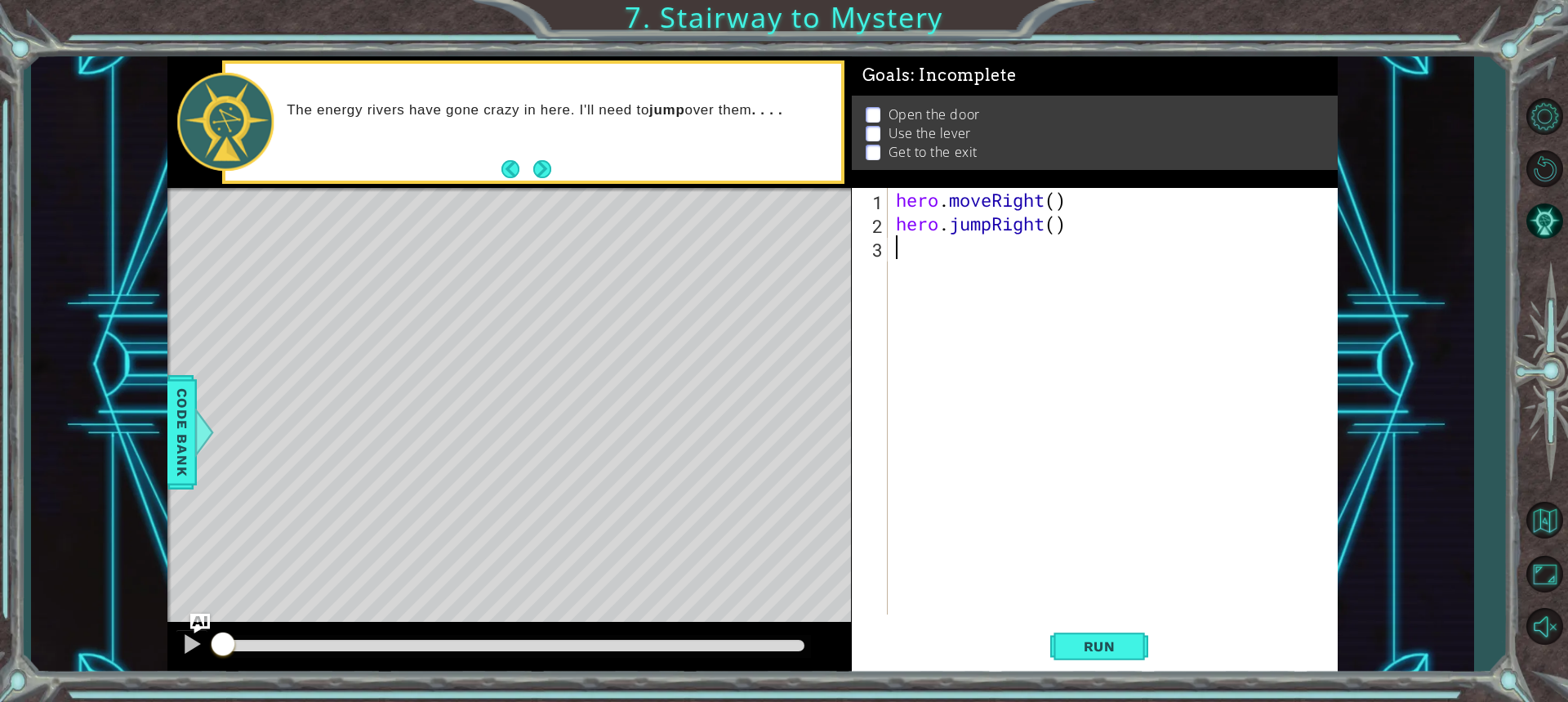
type textarea "h"
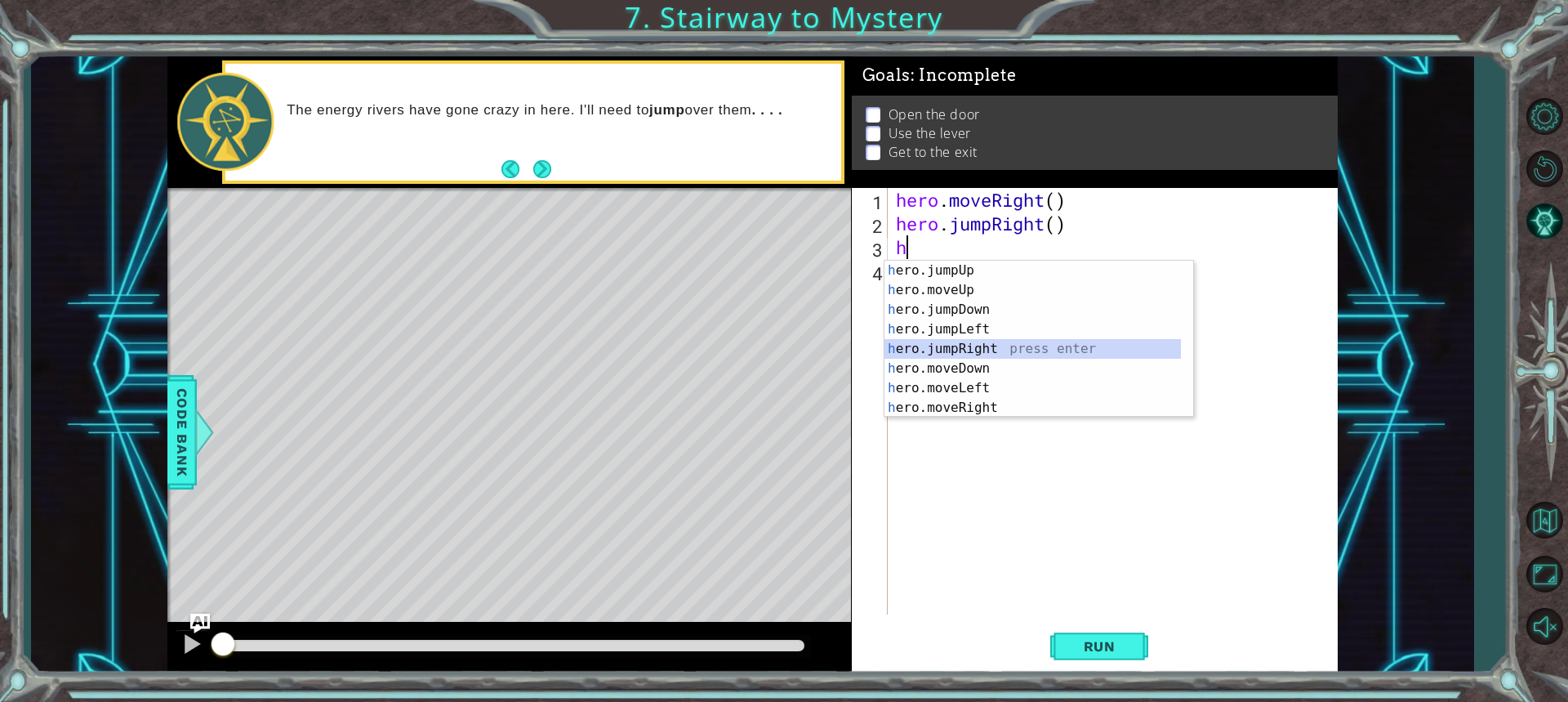
click at [926, 352] on div "h ero.jumpUp press enter h ero.moveUp press enter h ero.jumpDown press enter h …" at bounding box center [1033, 358] width 297 height 196
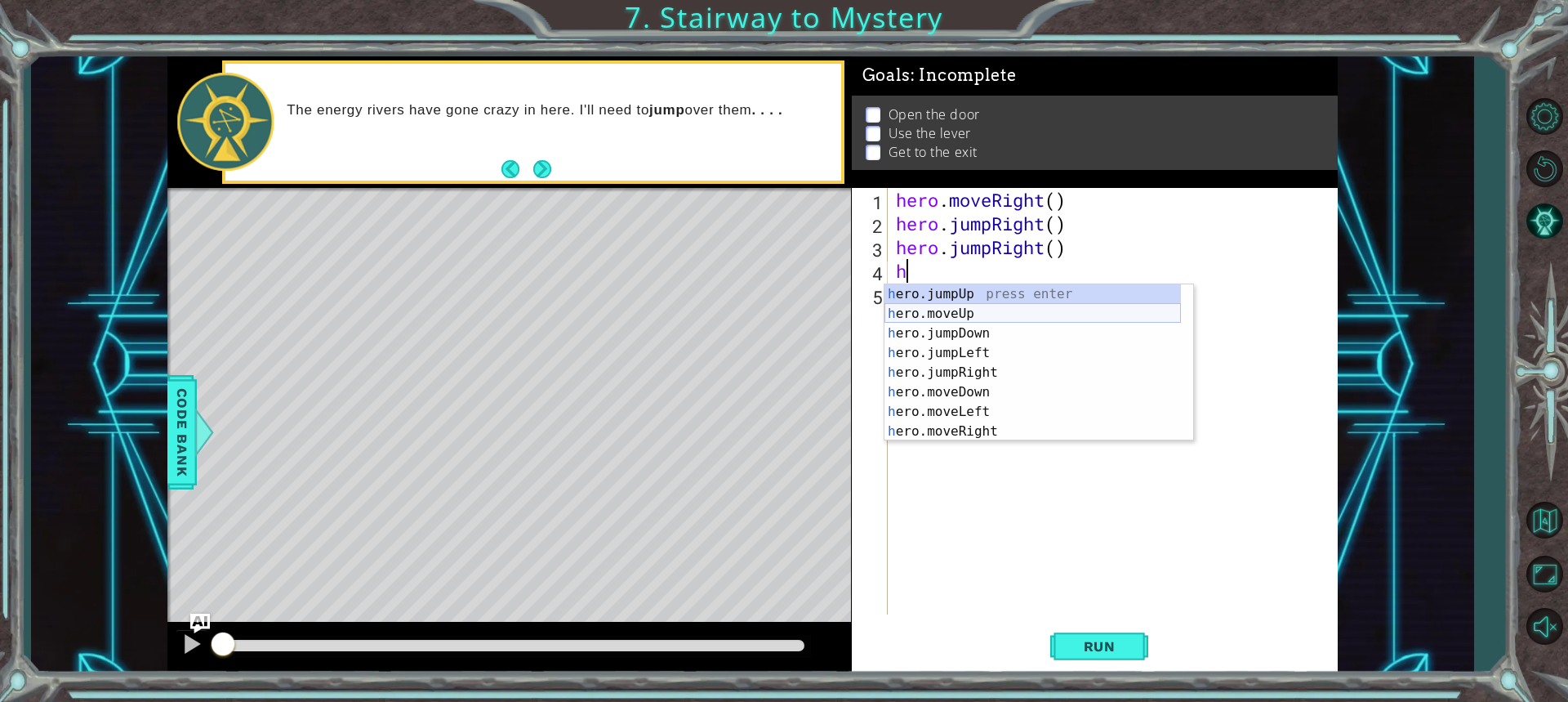
click at [947, 308] on div "h ero.jumpUp press enter h ero.moveUp press enter h ero.jumpDown press enter h …" at bounding box center [1033, 383] width 297 height 196
type textarea "hero.moveUp(1)"
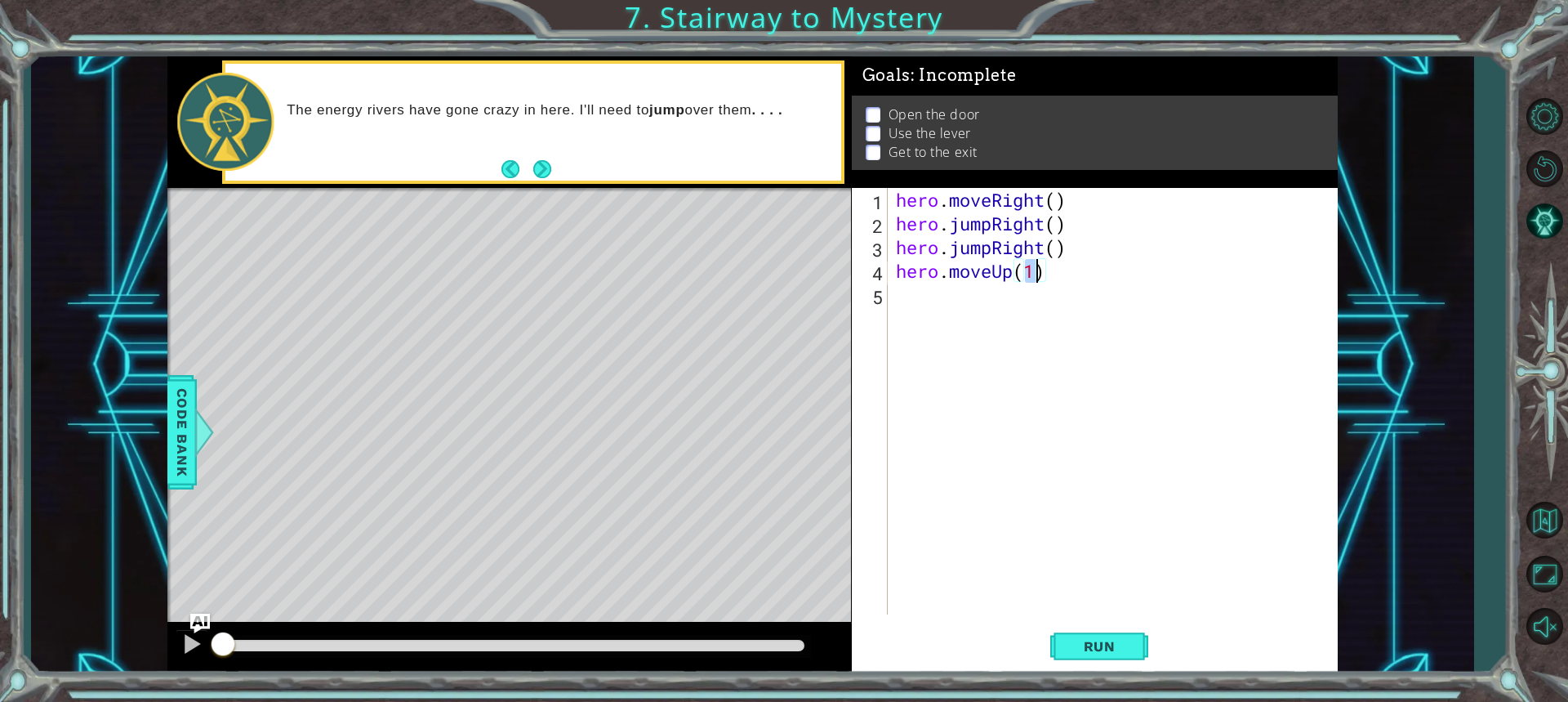
click at [943, 318] on div "hero . moveRight ( ) hero . jumpRight ( ) hero . jumpRight ( ) hero . moveUp ( …" at bounding box center [1116, 424] width 449 height 474
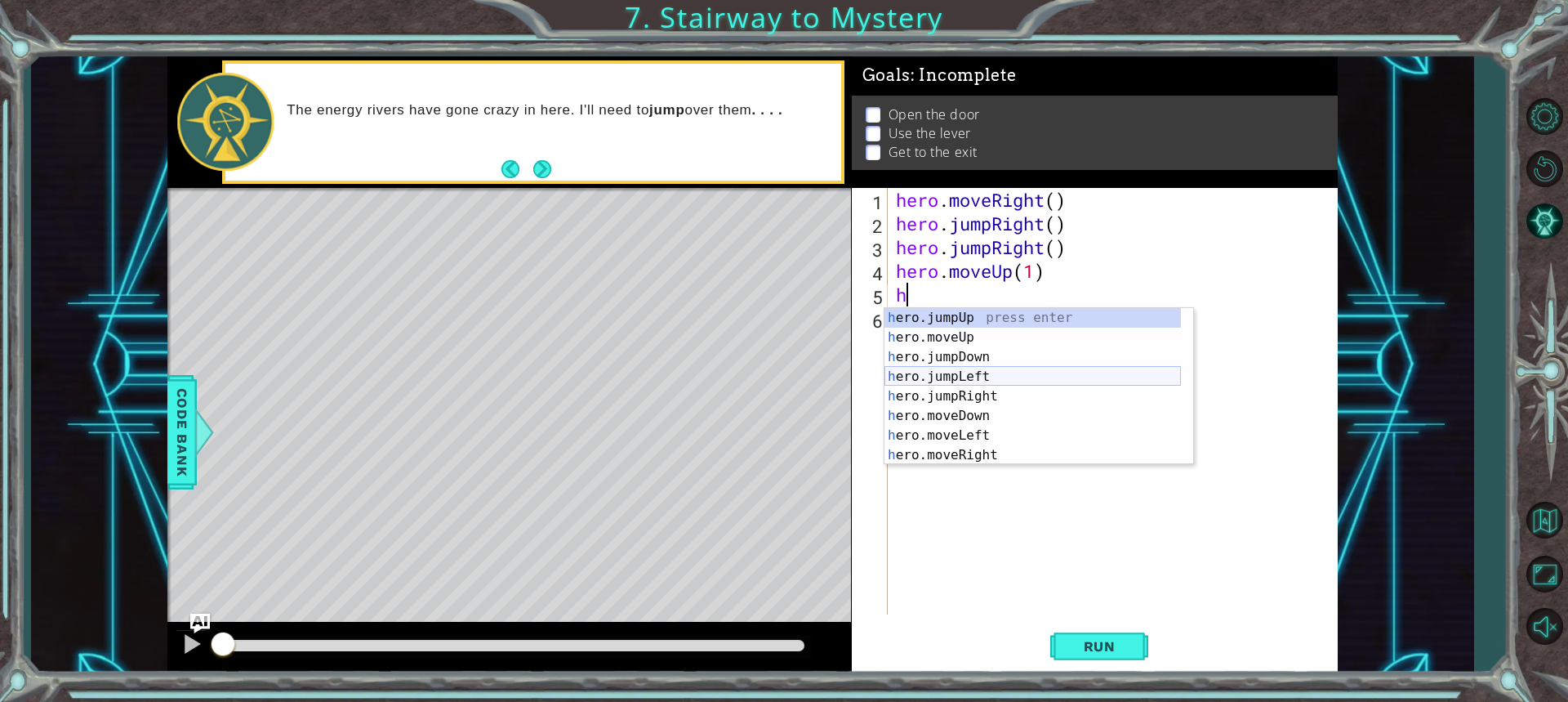
scroll to position [20, 0]
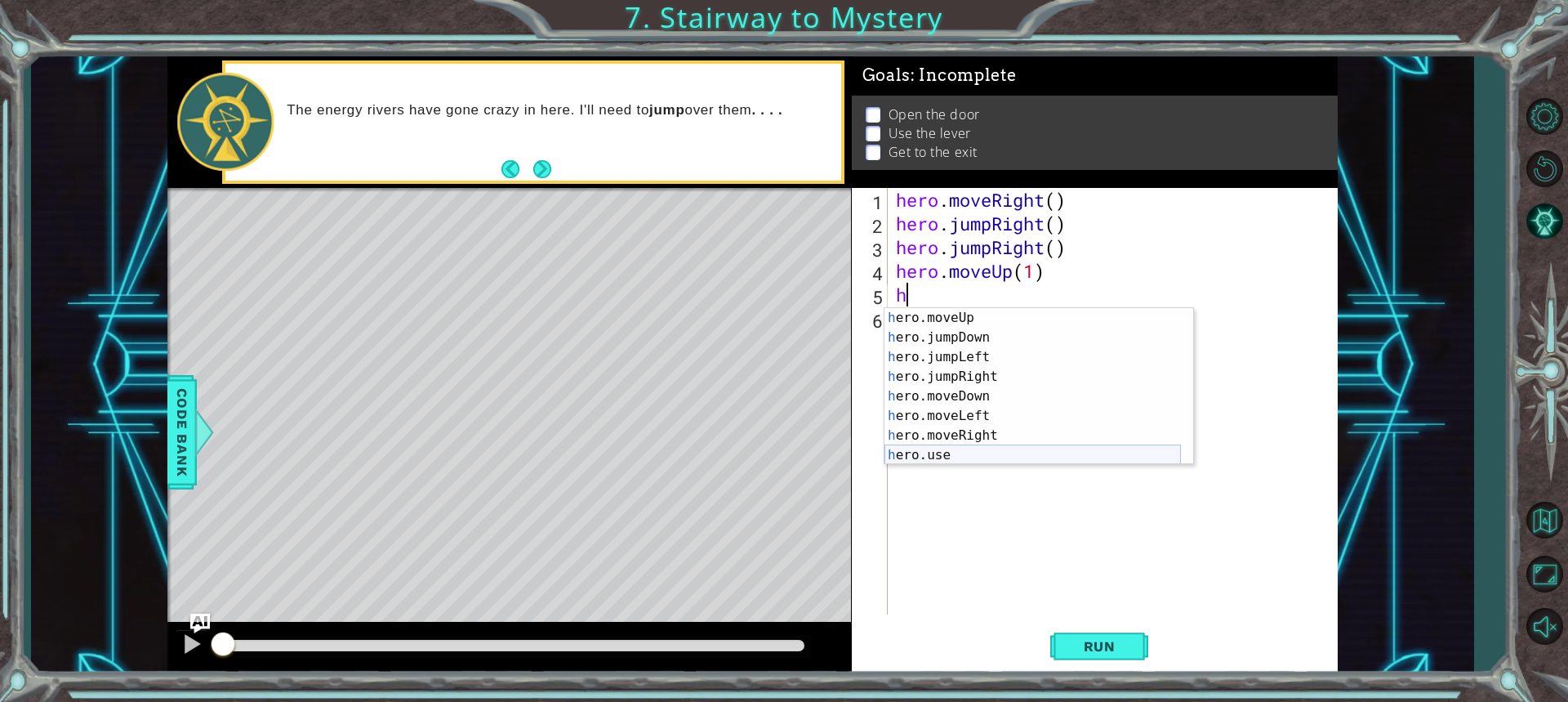
click at [900, 452] on div "h ero.moveUp press enter h ero.jumpDown press enter h ero.jumpLeft press enter …" at bounding box center [1033, 406] width 297 height 196
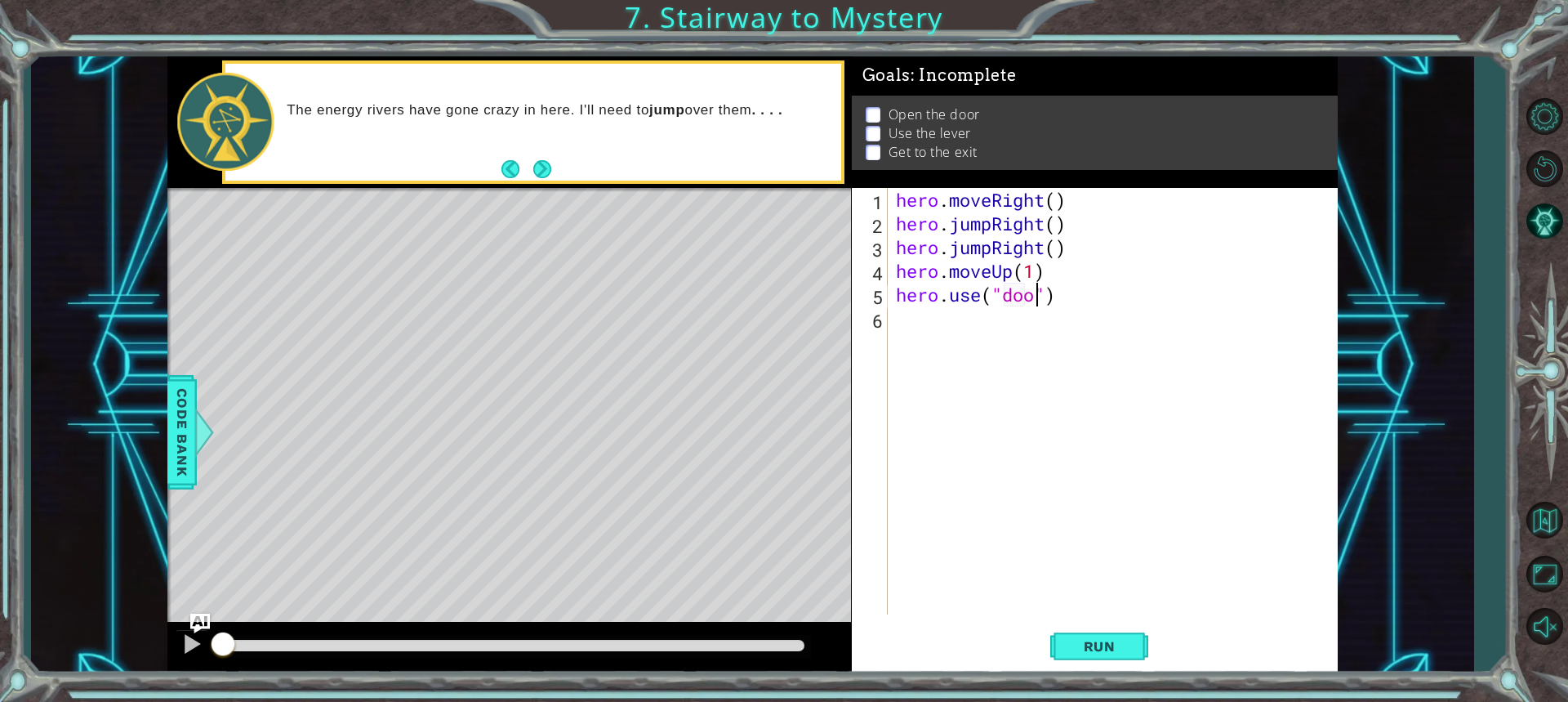
type textarea "hero.use("door")"
click at [918, 313] on div "hero . moveRight ( ) hero . jumpRight ( ) hero . jumpRight ( ) hero . moveUp ( …" at bounding box center [1116, 424] width 449 height 474
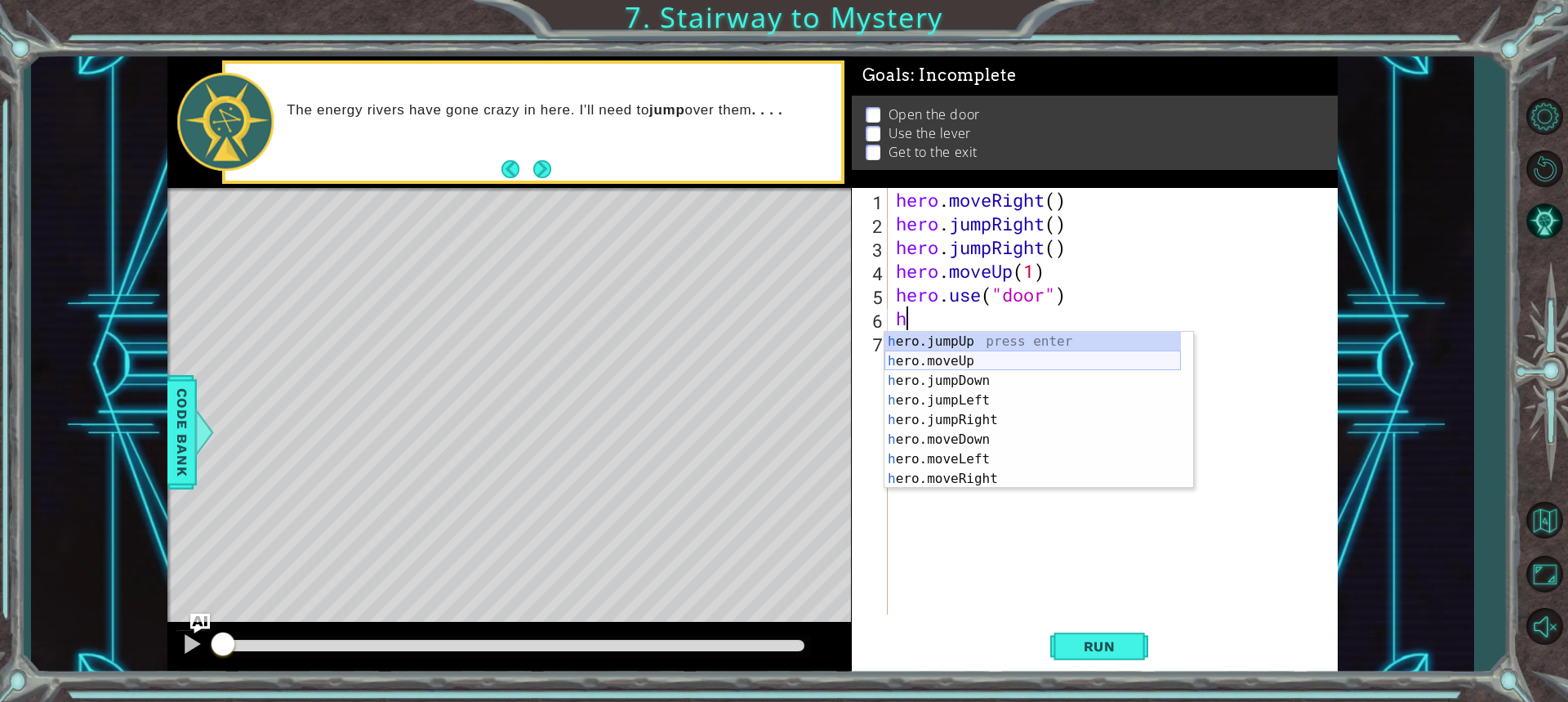
click at [955, 356] on div "h ero.jumpUp press enter h ero.moveUp press enter h ero.jumpDown press enter h …" at bounding box center [1033, 430] width 297 height 196
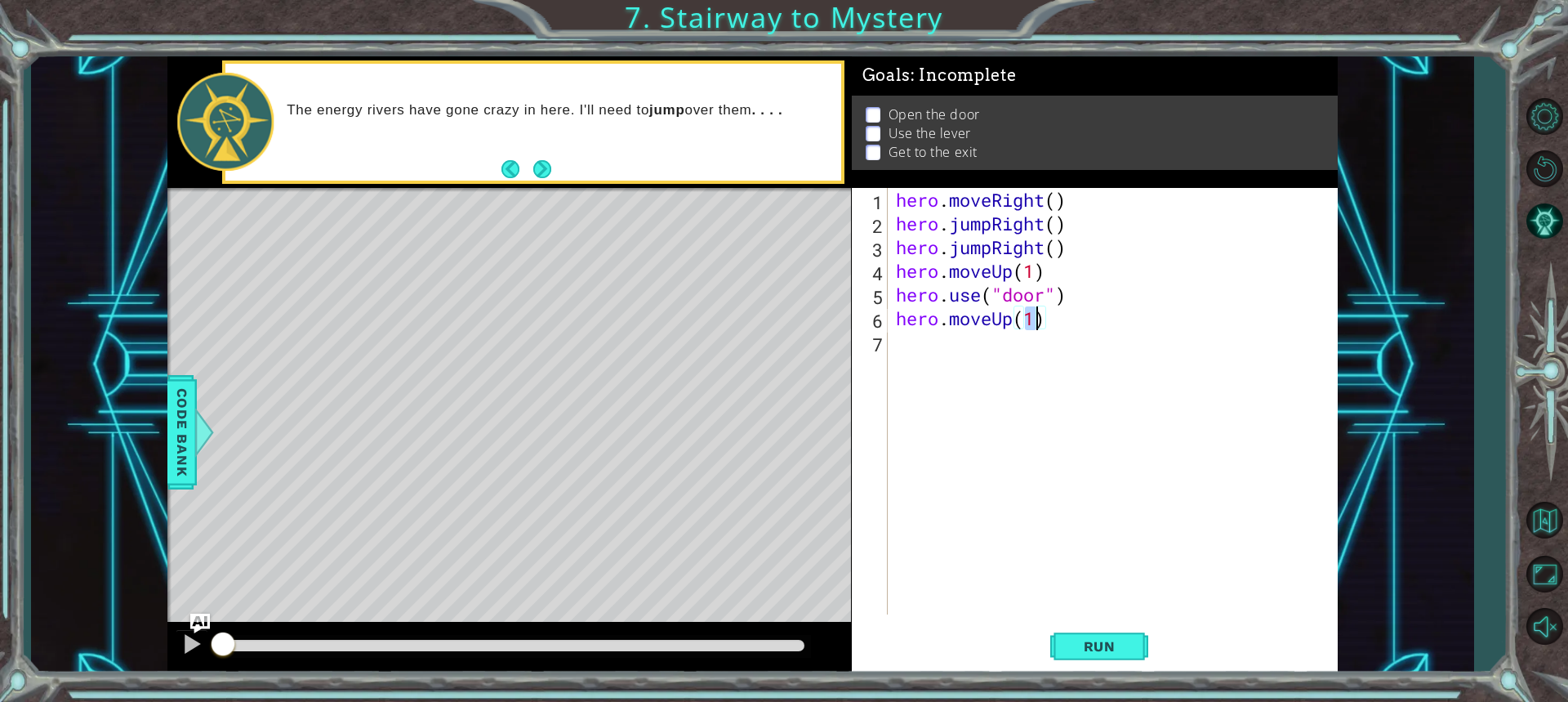
scroll to position [0, 6]
click at [979, 348] on div "hero . moveRight ( ) hero . jumpRight ( ) hero . jumpRight ( ) hero . moveUp ( …" at bounding box center [1116, 424] width 449 height 474
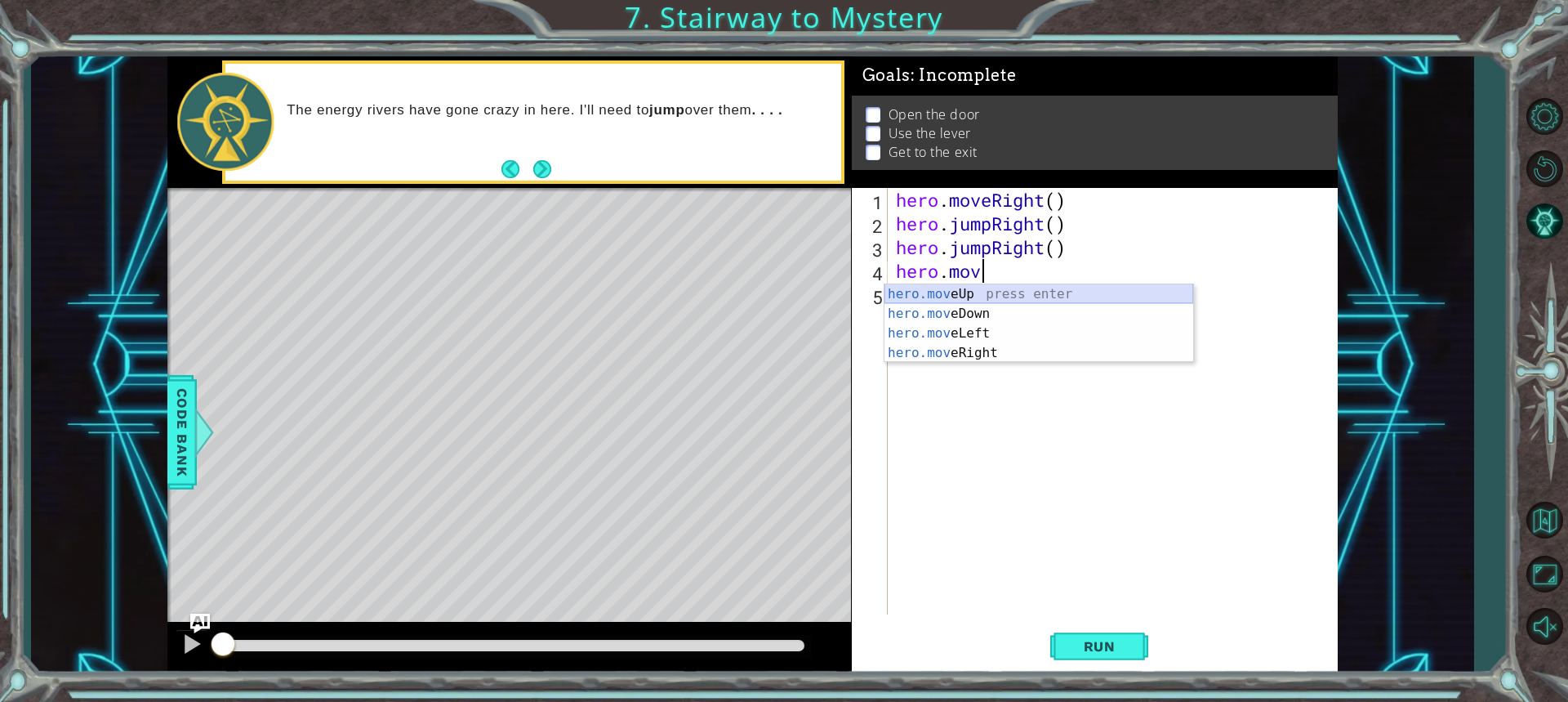
click at [980, 296] on div "hero.mov eUp press enter hero.mov eDown press enter hero.mov eLeft press enter …" at bounding box center [1039, 344] width 309 height 118
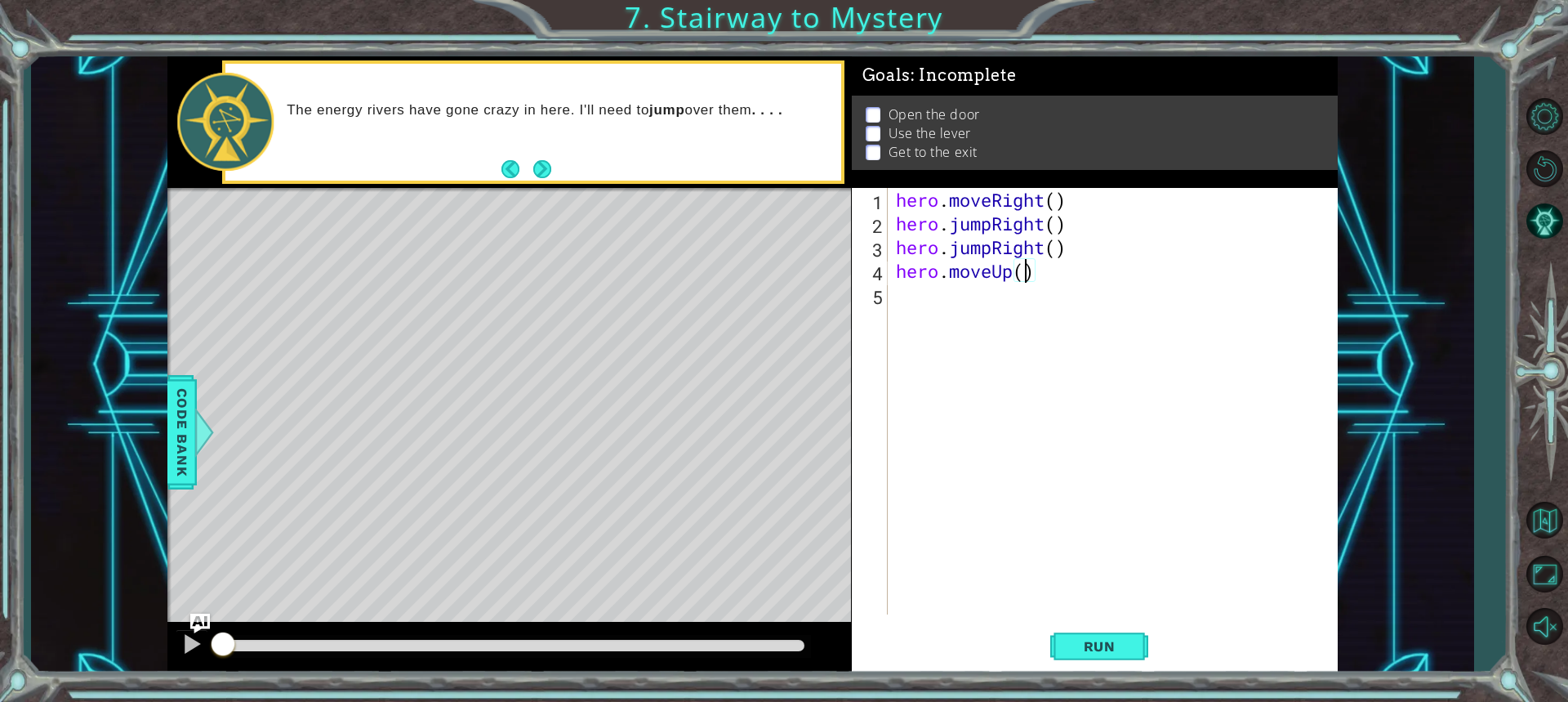
type textarea "hero.moveUp(2)"
type textarea "h"
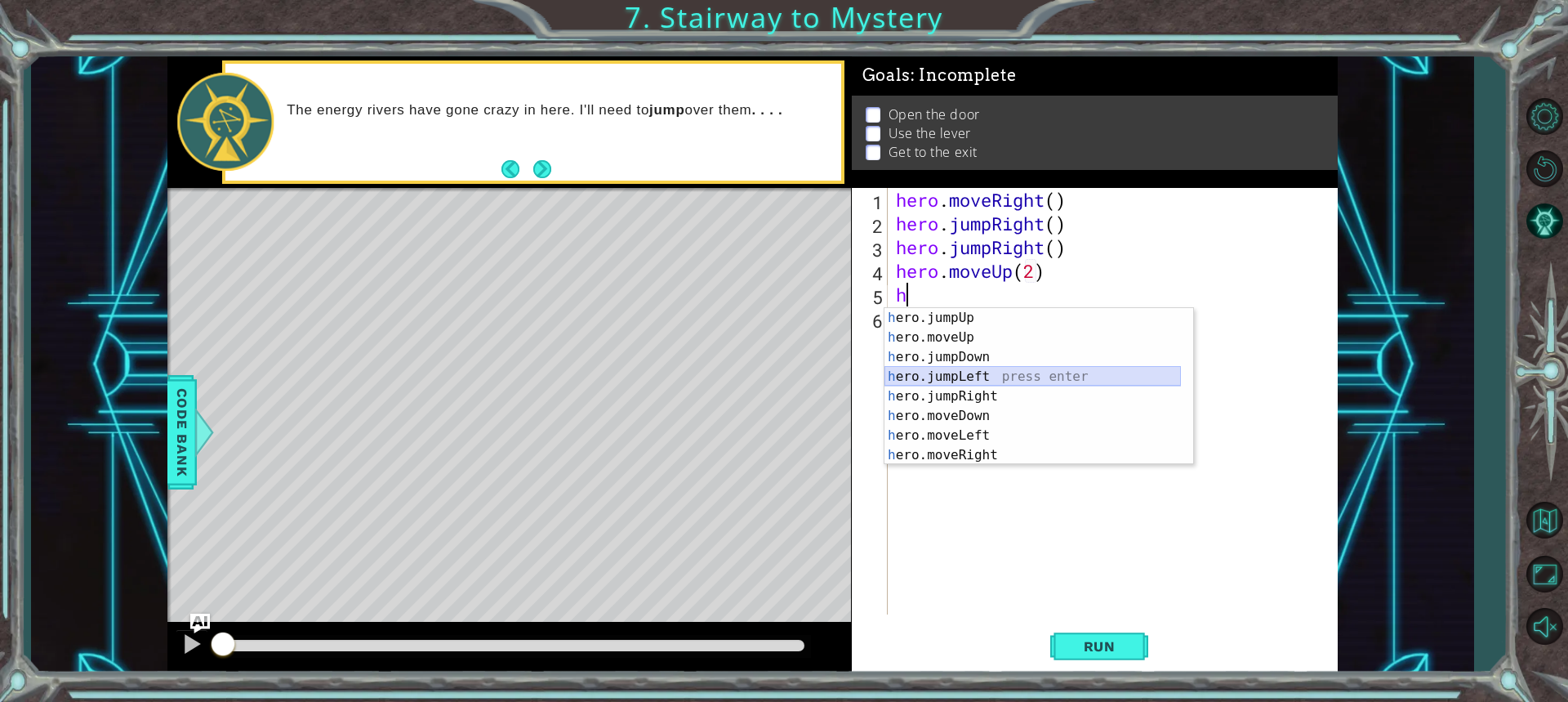
drag, startPoint x: 950, startPoint y: 370, endPoint x: 941, endPoint y: 367, distance: 9.5
click at [941, 367] on div "h ero.jumpUp press enter h ero.moveUp press enter h ero.jumpDown press enter h …" at bounding box center [1033, 406] width 297 height 196
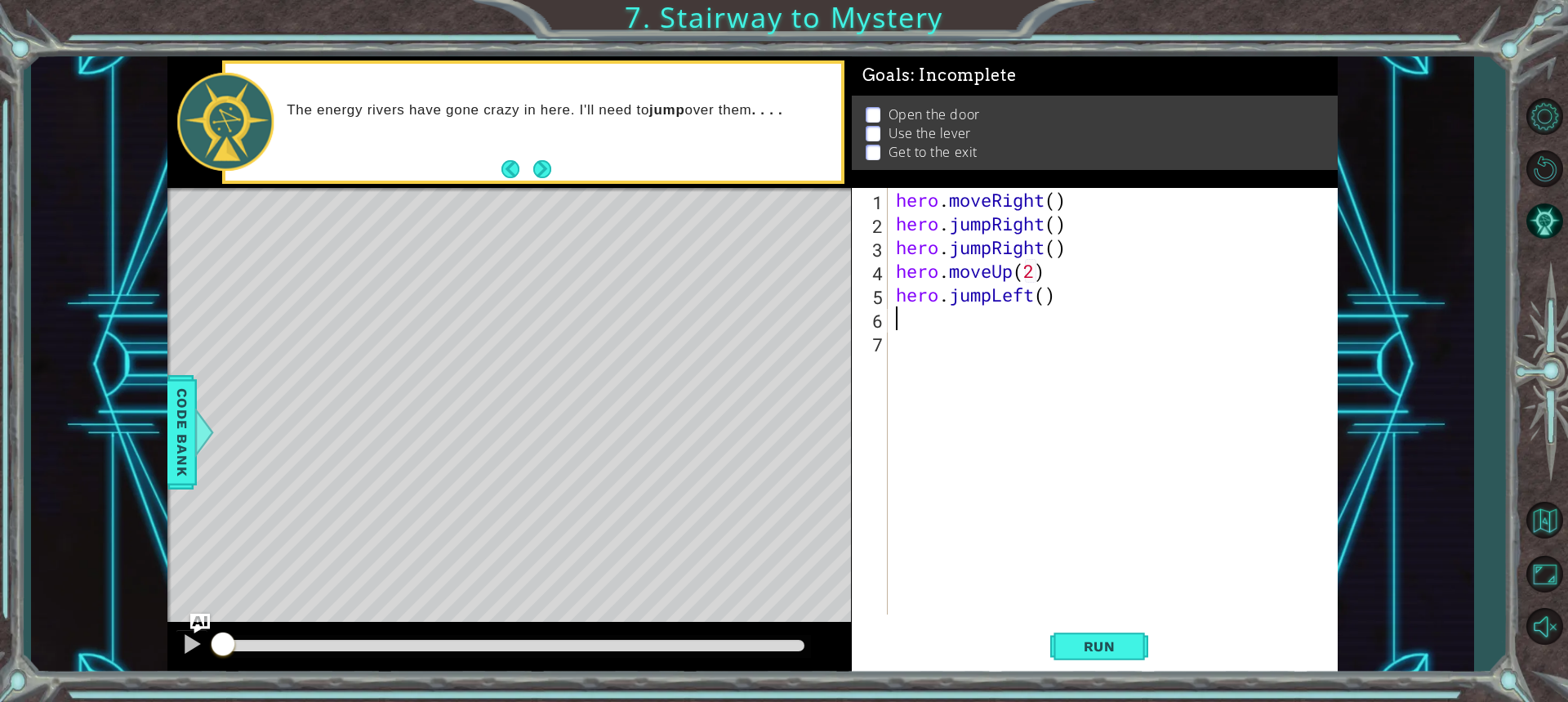
click at [992, 297] on div "hero . moveRight ( ) hero . jumpRight ( ) hero . jumpRight ( ) hero . moveUp ( …" at bounding box center [1116, 424] width 449 height 474
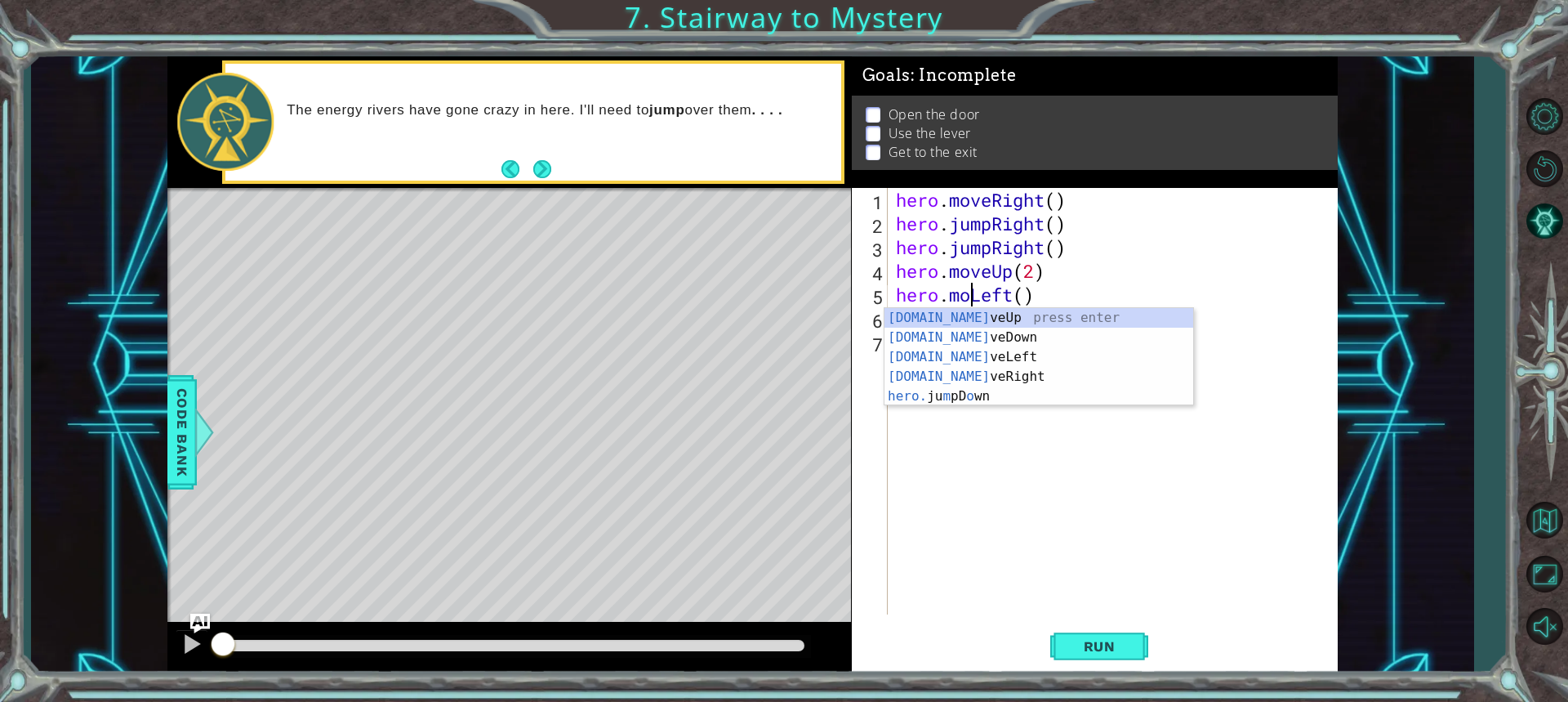
scroll to position [0, 3]
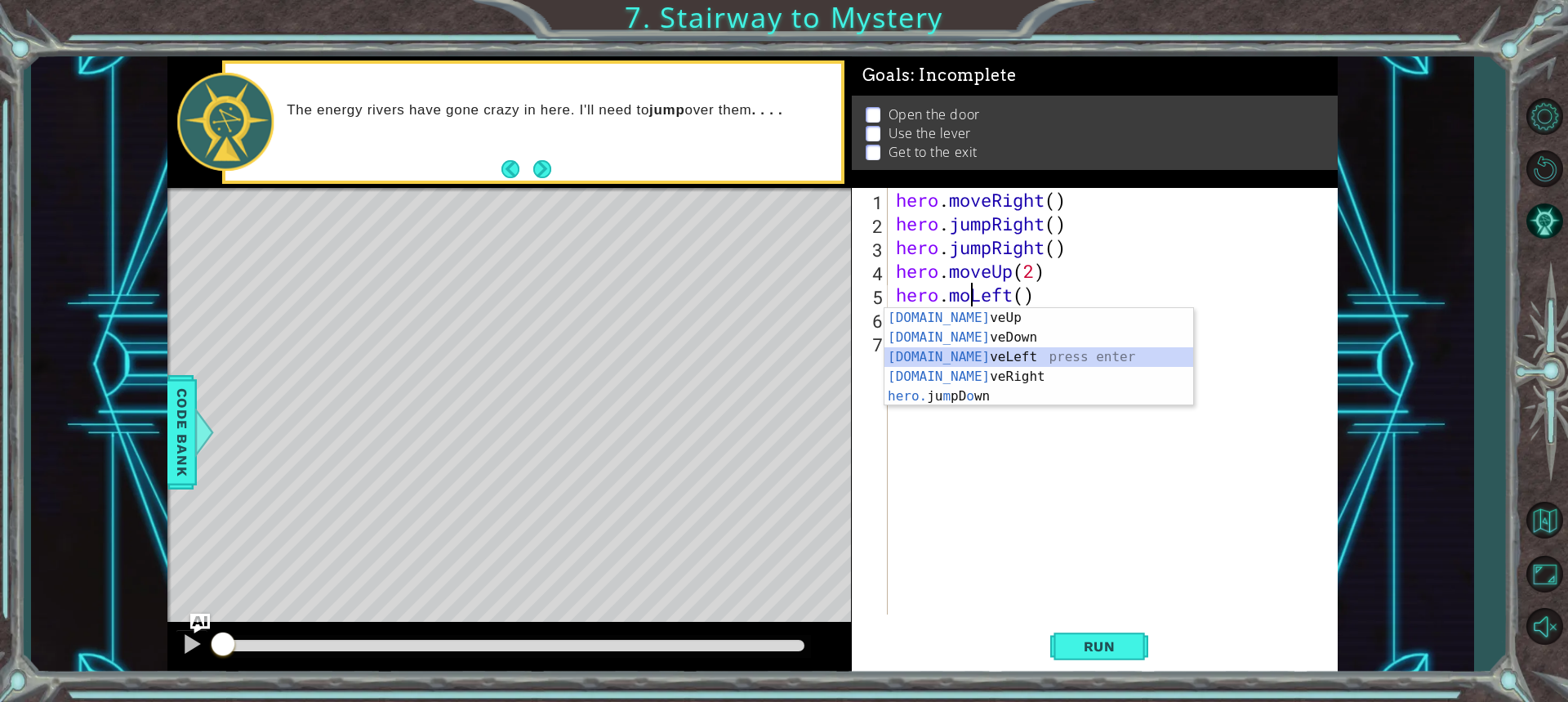
click at [949, 351] on div "[DOMAIN_NAME] veUp press enter [DOMAIN_NAME] veDown press enter [DOMAIN_NAME] v…" at bounding box center [1039, 377] width 309 height 137
type textarea "hero.moveLeft(1)"
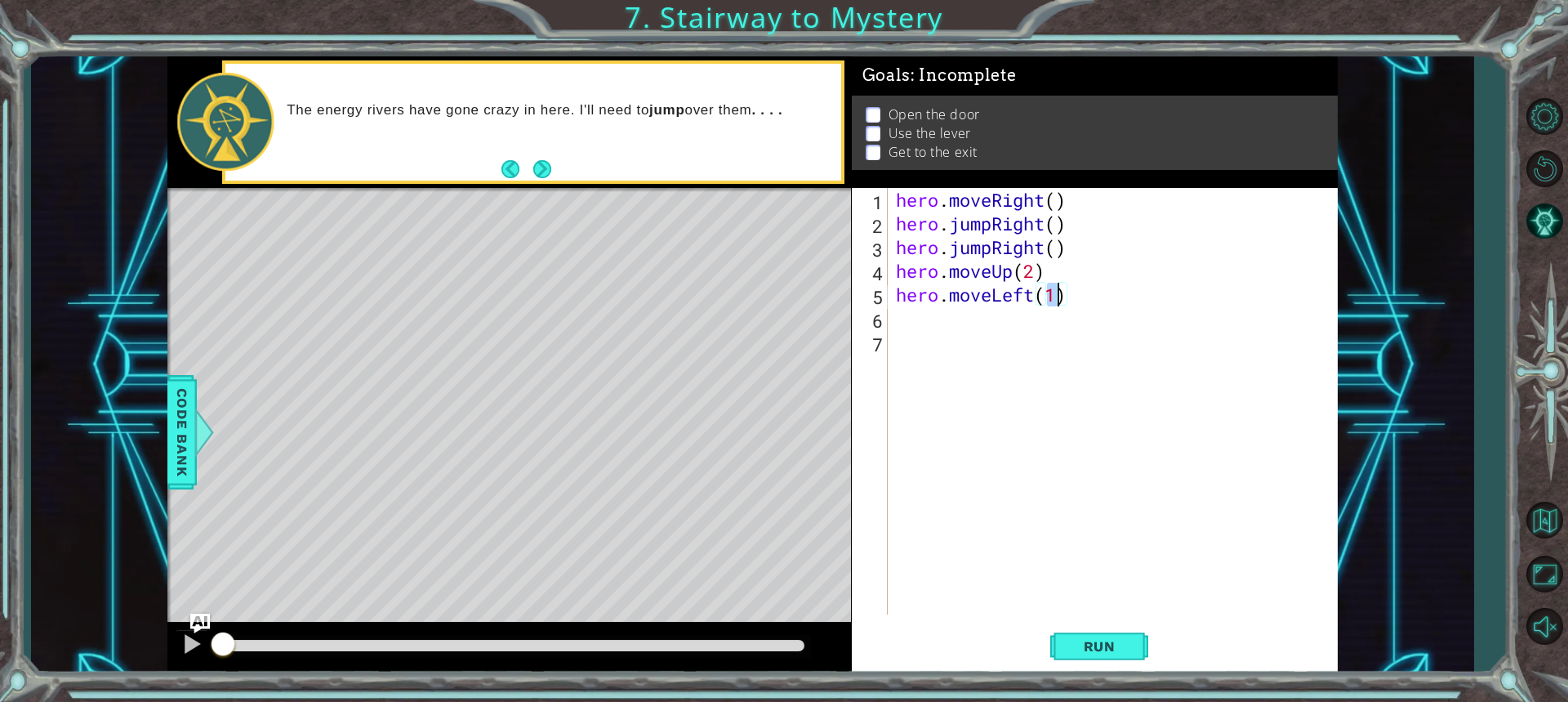
click at [978, 331] on div "hero . moveRight ( ) hero . jumpRight ( ) hero . jumpRight ( ) hero . moveUp ( …" at bounding box center [1116, 424] width 449 height 474
click at [977, 320] on div "hero . moveRight ( ) hero . jumpRight ( ) hero . jumpRight ( ) hero . moveUp ( …" at bounding box center [1116, 424] width 449 height 474
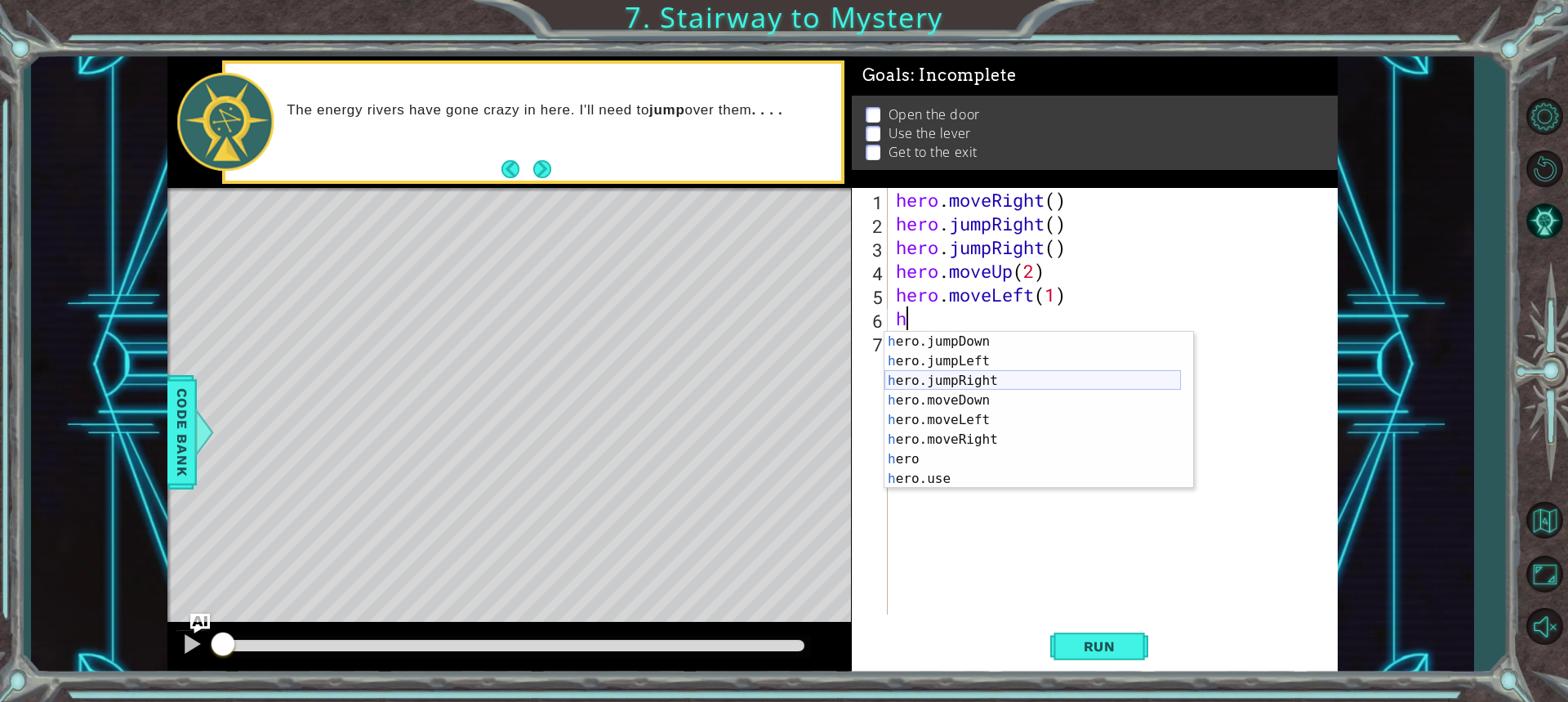
scroll to position [39, 0]
click at [912, 478] on div "h ero.jumpDown press enter h ero.jumpLeft press enter h ero.jumpRight press ent…" at bounding box center [1033, 430] width 297 height 196
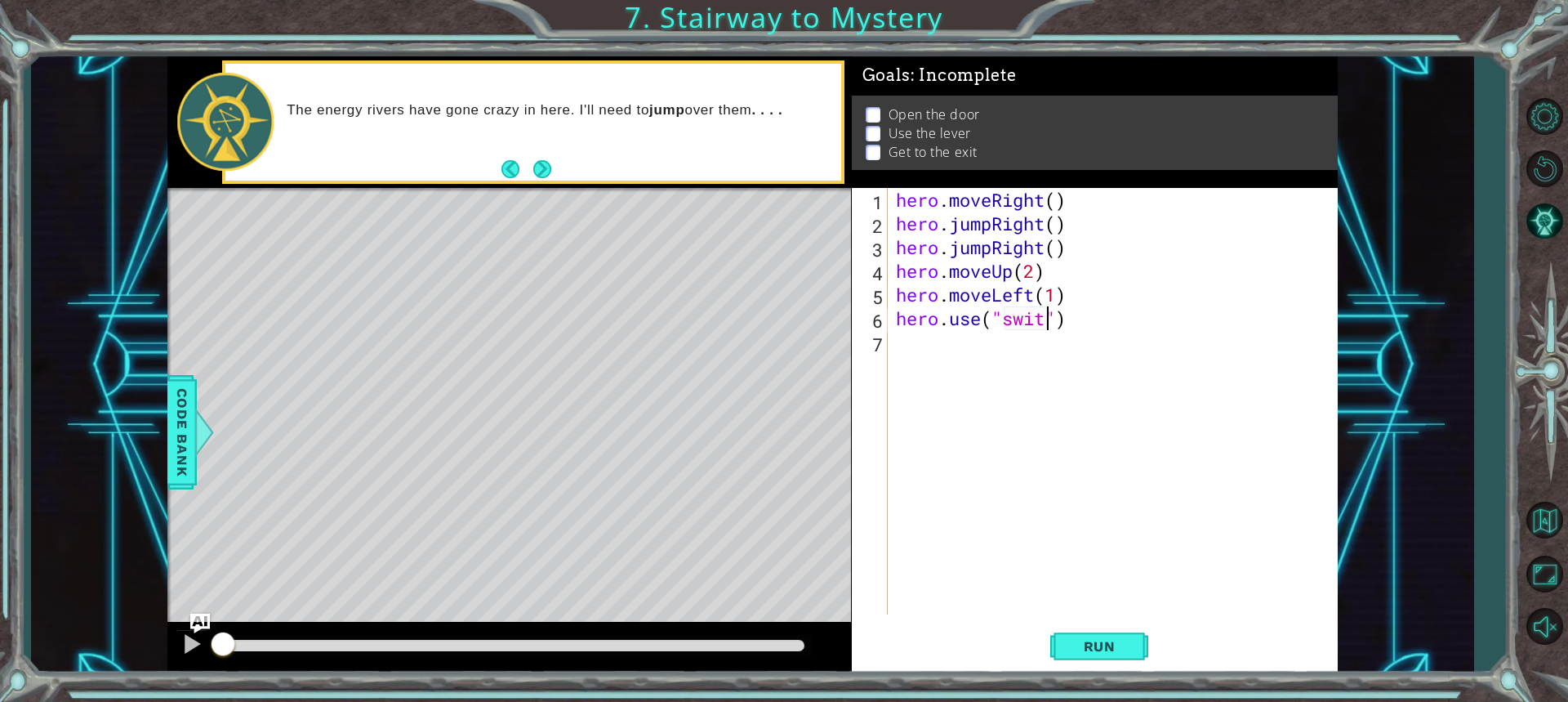
scroll to position [0, 7]
type textarea "hero.use("switch")"
type textarea "h"
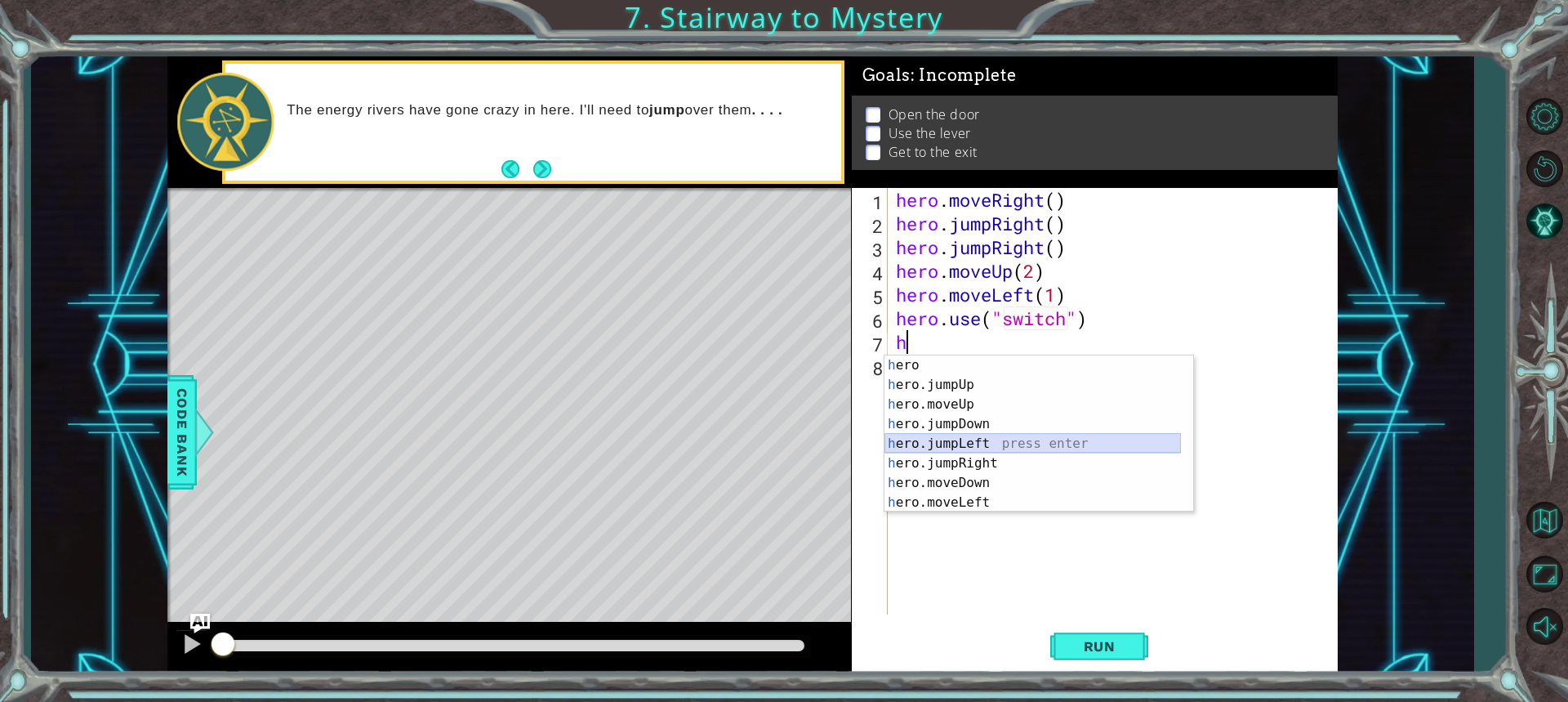
click at [919, 447] on div "h ero press enter h ero.jumpUp press enter h ero.moveUp press enter h ero.jumpD…" at bounding box center [1033, 454] width 297 height 196
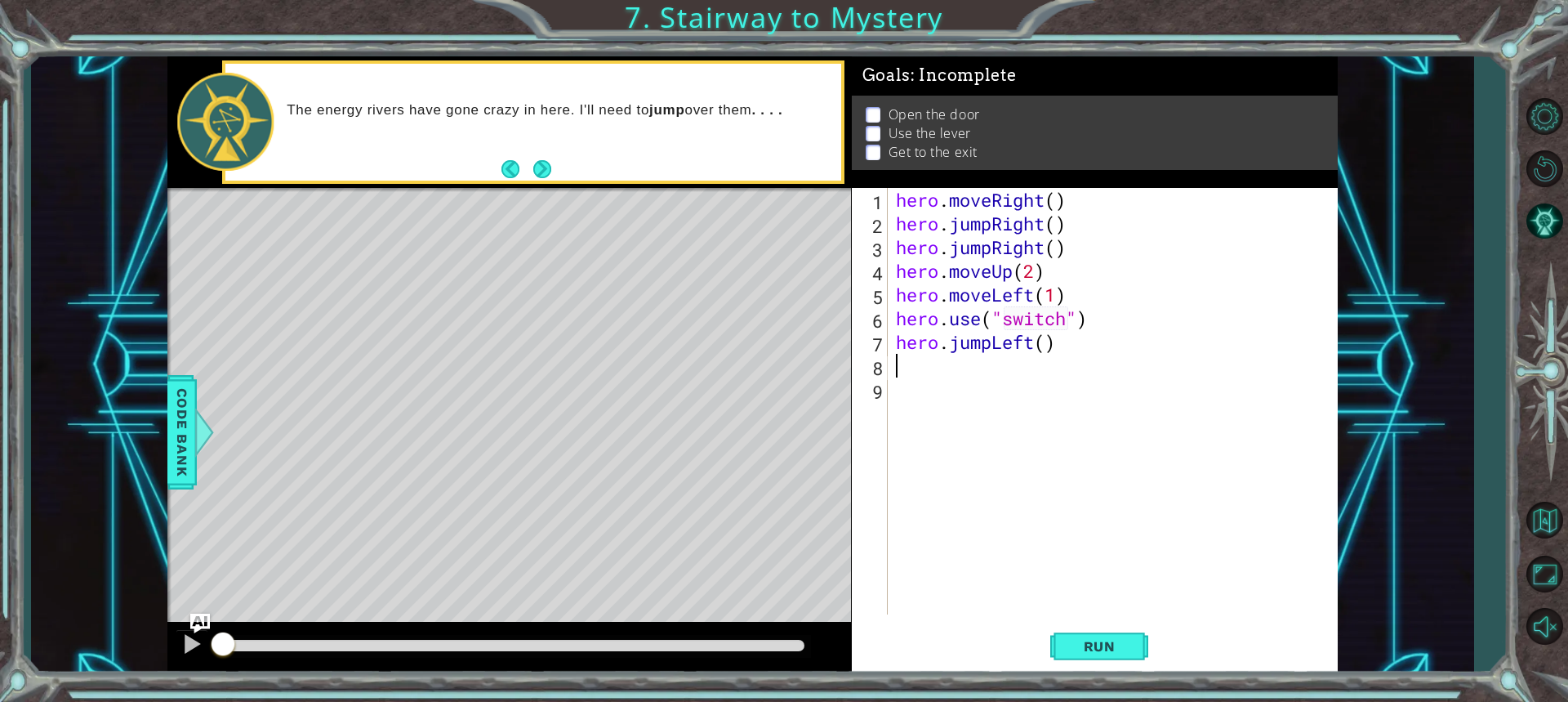
click at [1034, 341] on div "hero . moveRight ( ) hero . jumpRight ( ) hero . jumpRight ( ) hero . moveUp ( …" at bounding box center [1116, 424] width 449 height 474
click at [1039, 346] on div "hero . moveRight ( ) hero . jumpRight ( ) hero . jumpRight ( ) hero . moveUp ( …" at bounding box center [1116, 424] width 449 height 474
click at [1047, 343] on div "hero . moveRight ( ) hero . jumpRight ( ) hero . jumpRight ( ) hero . moveUp ( …" at bounding box center [1112, 401] width 440 height 426
type textarea "hero.jumpLeft(2)"
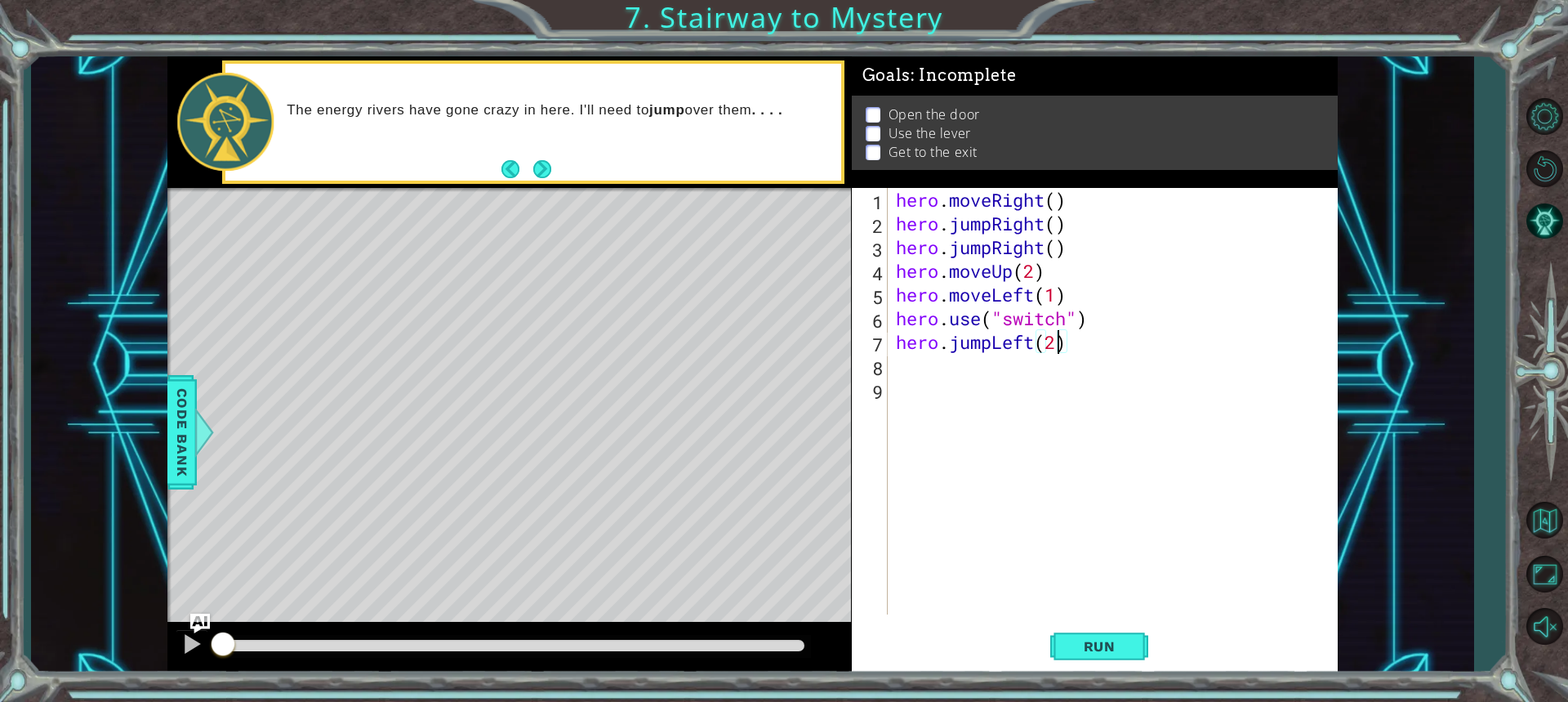
click at [1089, 335] on div "hero . moveRight ( ) hero . jumpRight ( ) hero . jumpRight ( ) hero . moveUp ( …" at bounding box center [1116, 424] width 449 height 474
type textarea "j"
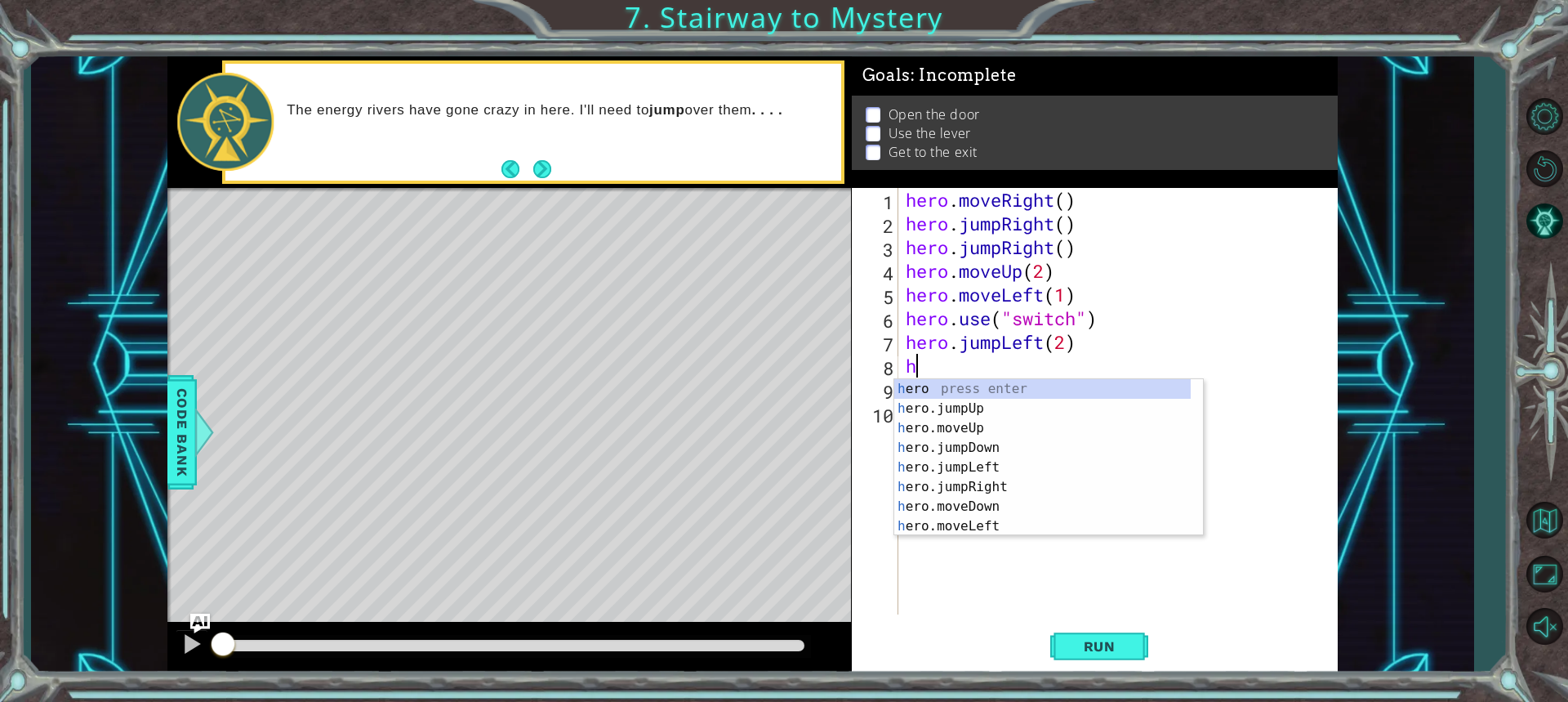
click at [997, 344] on div "hero . moveRight ( ) hero . jumpRight ( ) hero . jumpRight ( ) hero . moveUp ( …" at bounding box center [1121, 424] width 439 height 474
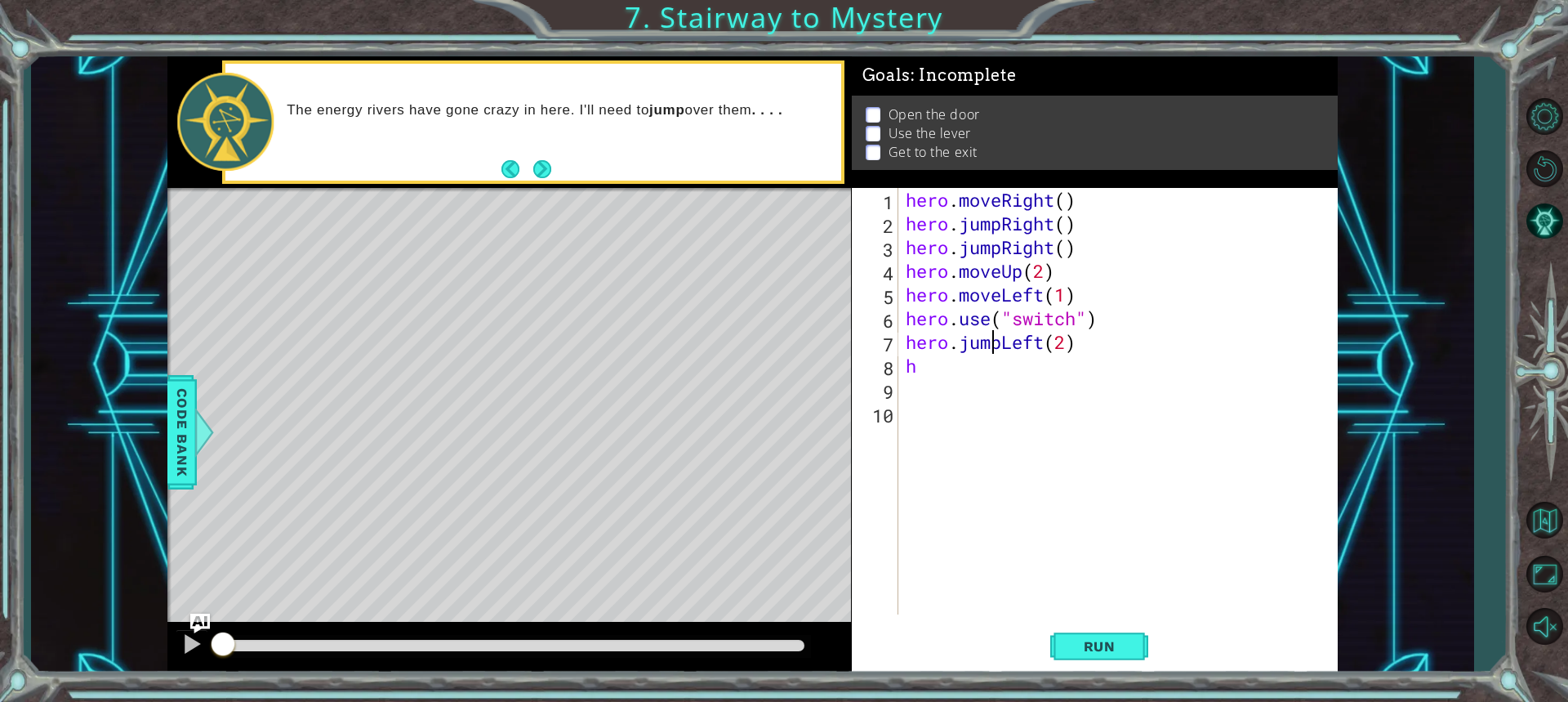
click at [999, 341] on div "hero . moveRight ( ) hero . jumpRight ( ) hero . jumpRight ( ) hero . moveUp ( …" at bounding box center [1121, 424] width 439 height 474
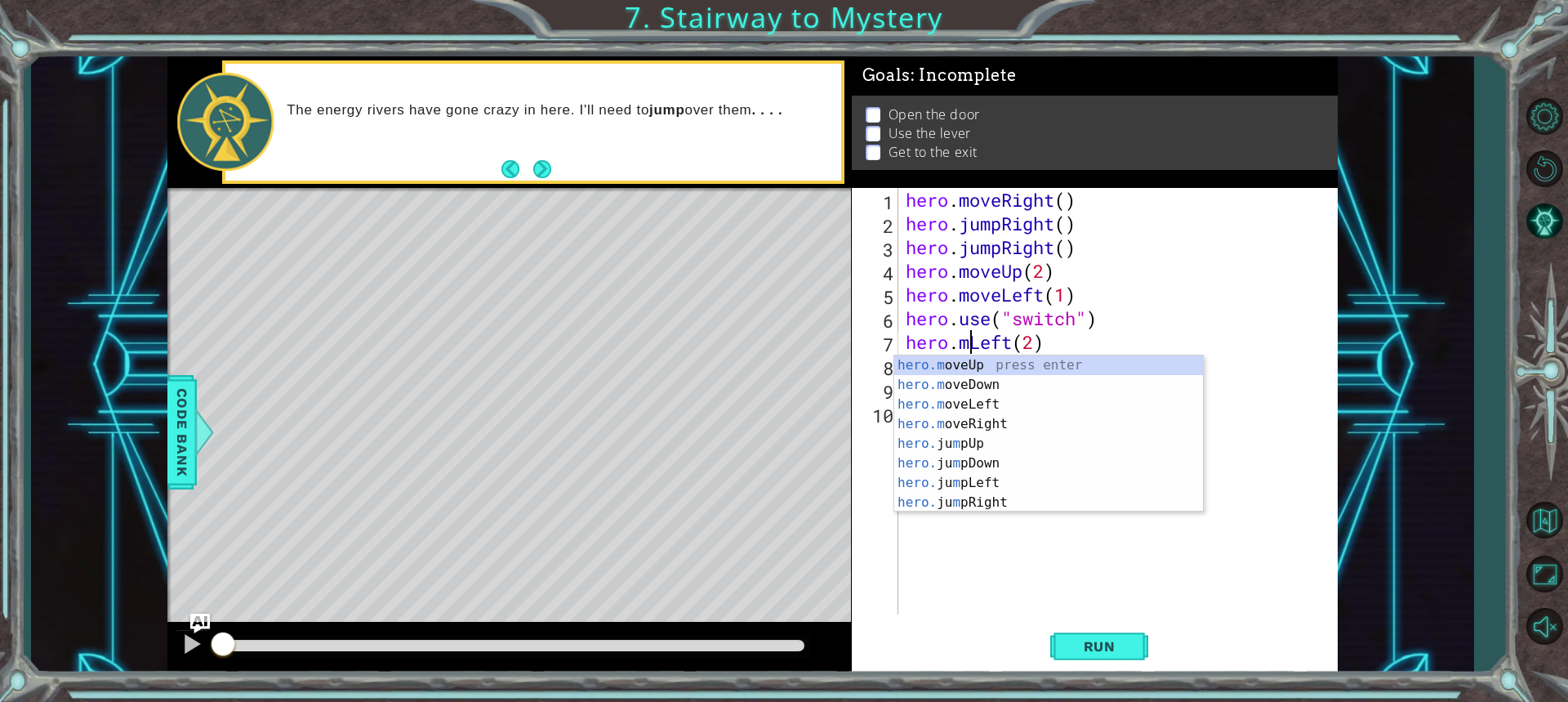
scroll to position [0, 3]
type textarea "hero.moveLeft(2)"
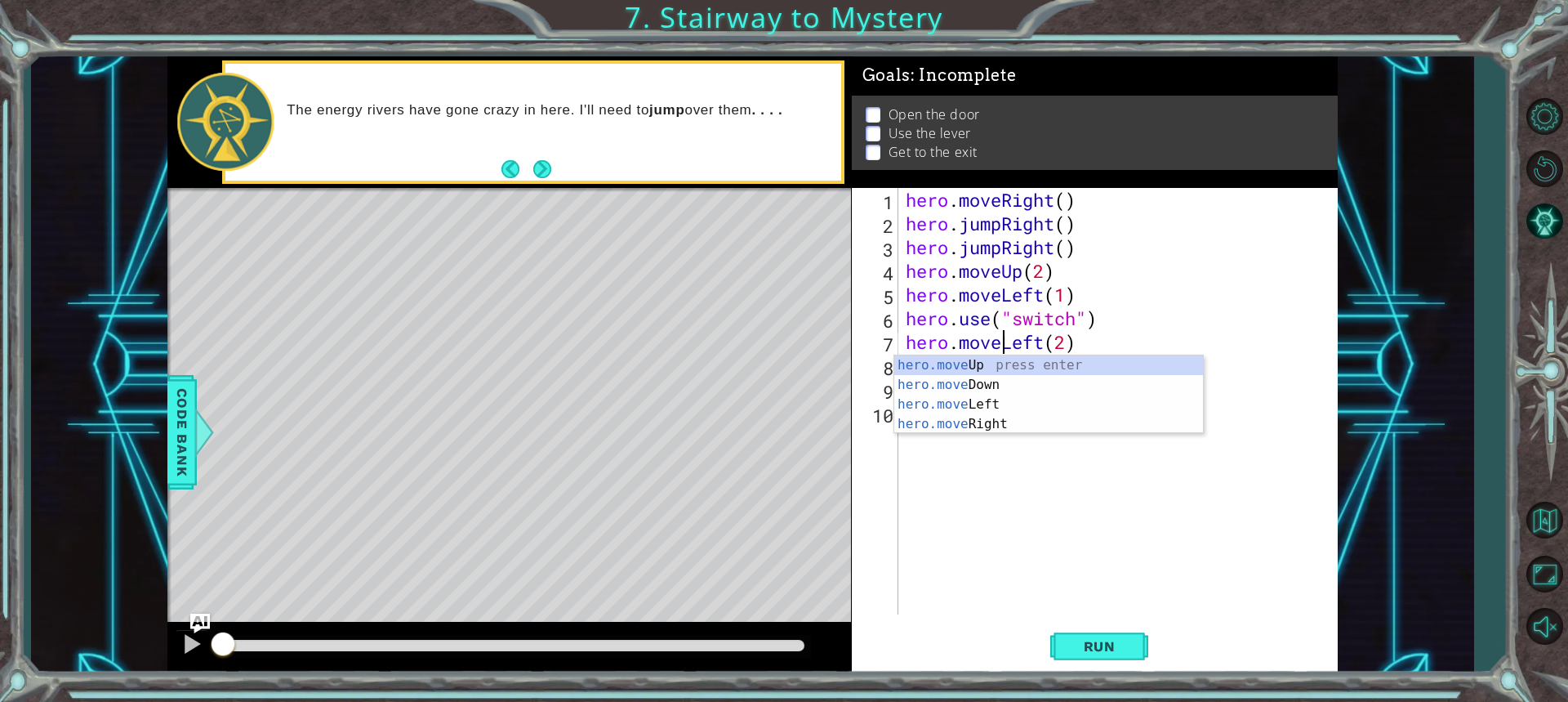
click at [1121, 333] on div "hero . moveRight ( ) hero . jumpRight ( ) hero . jumpRight ( ) hero . moveUp ( …" at bounding box center [1121, 424] width 439 height 474
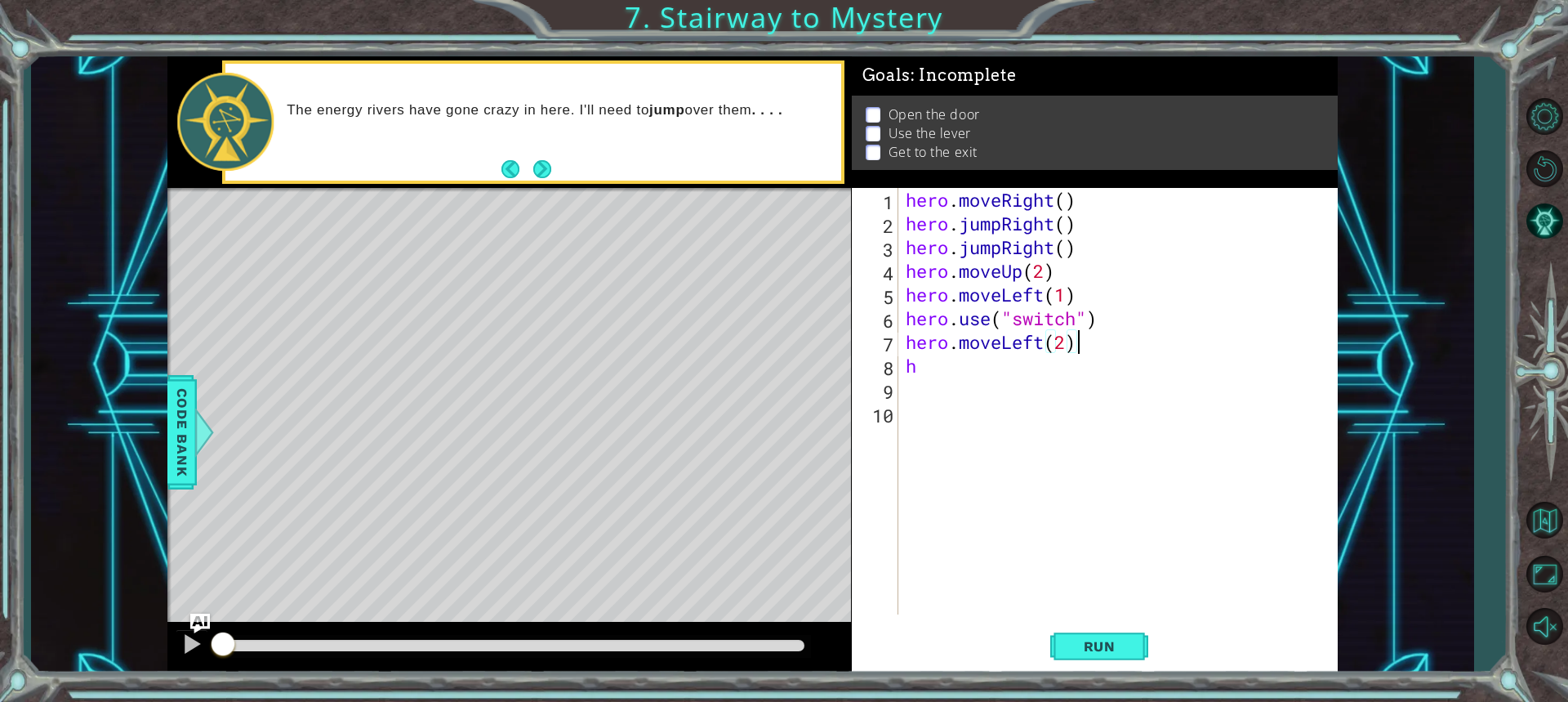
click at [986, 379] on div "hero . moveRight ( ) hero . jumpRight ( ) hero . jumpRight ( ) hero . moveUp ( …" at bounding box center [1121, 424] width 439 height 474
click at [986, 359] on div "hero . moveRight ( ) hero . jumpRight ( ) hero . jumpRight ( ) hero . moveUp ( …" at bounding box center [1121, 424] width 439 height 474
type textarea "he"
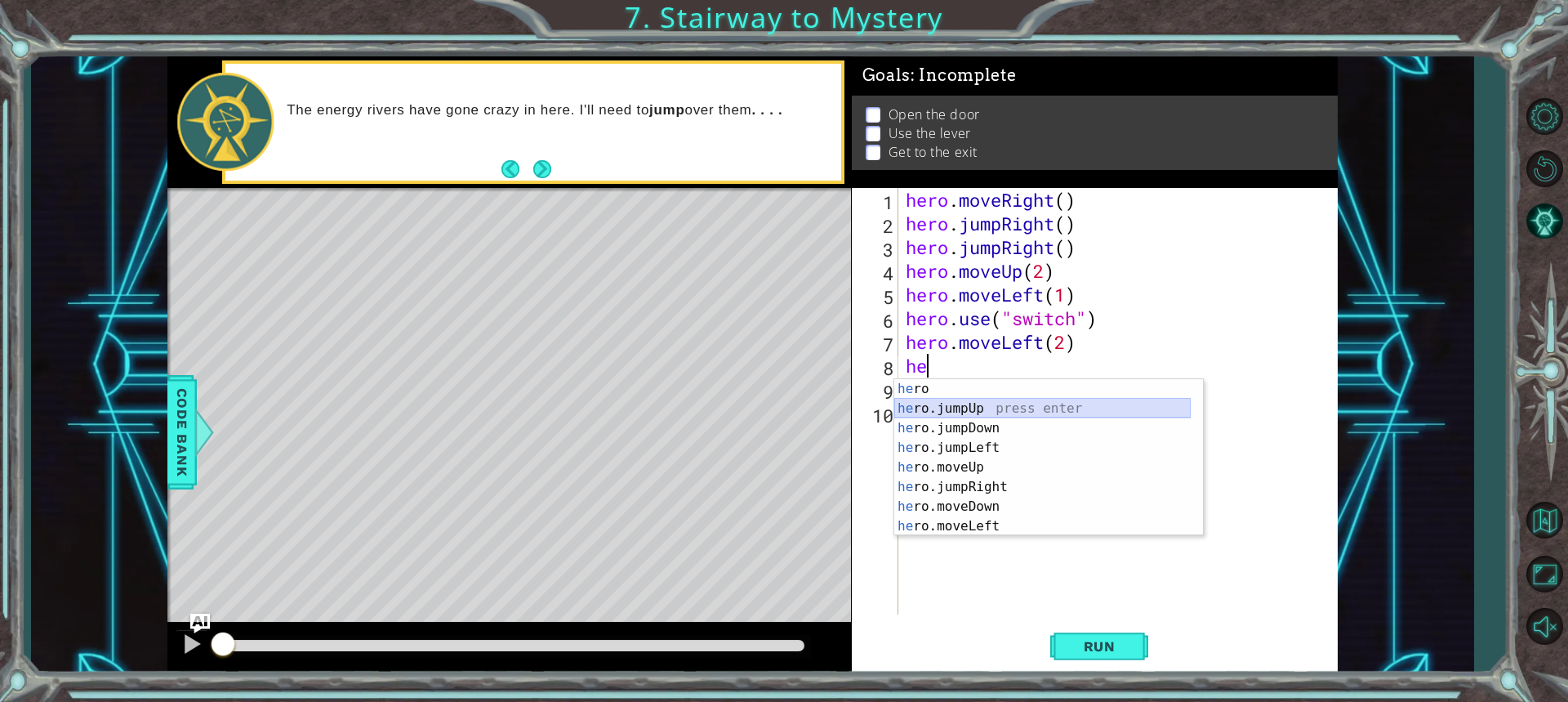
click at [930, 409] on div "he ro press enter he ro.jumpUp press enter he ro.jumpDown press enter he ro.jum…" at bounding box center [1043, 477] width 297 height 196
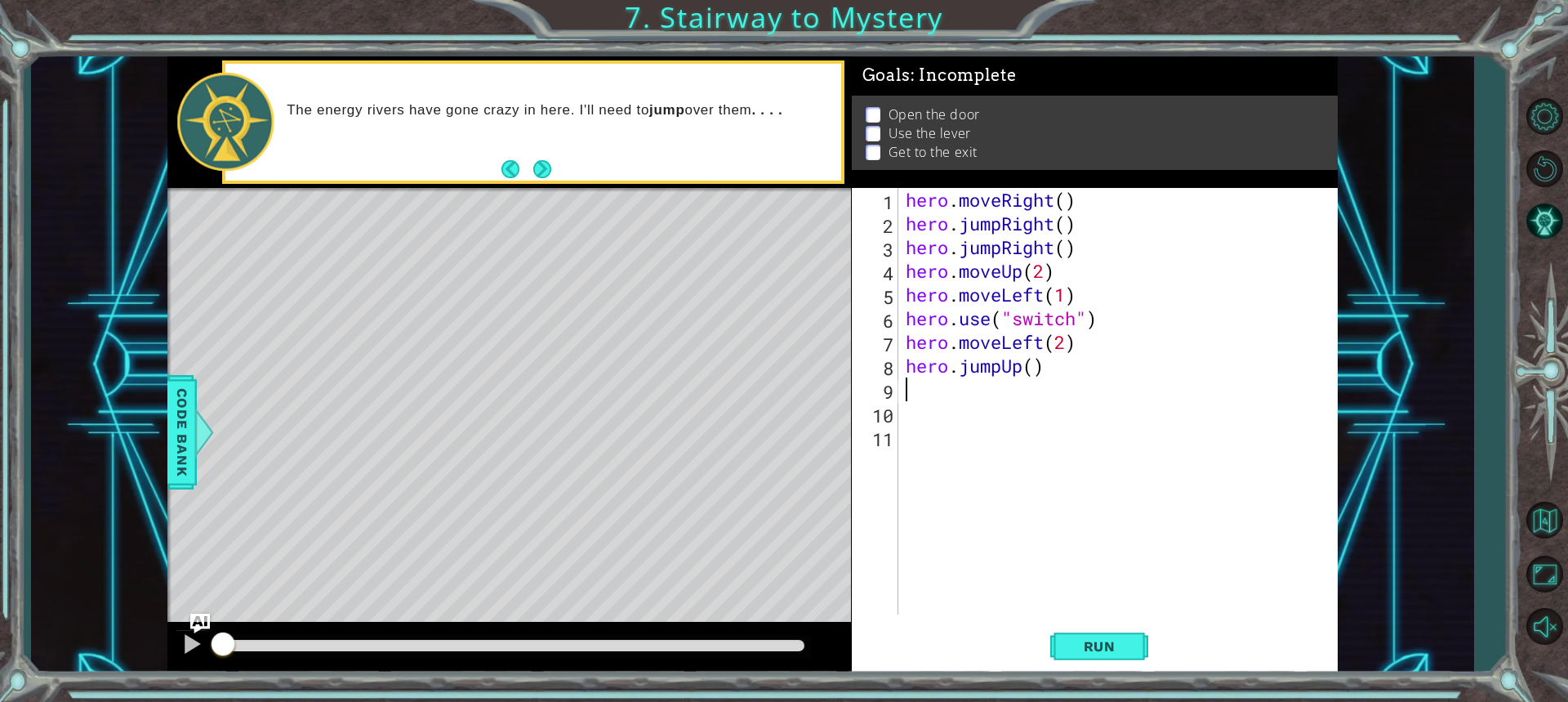
type textarea "h"
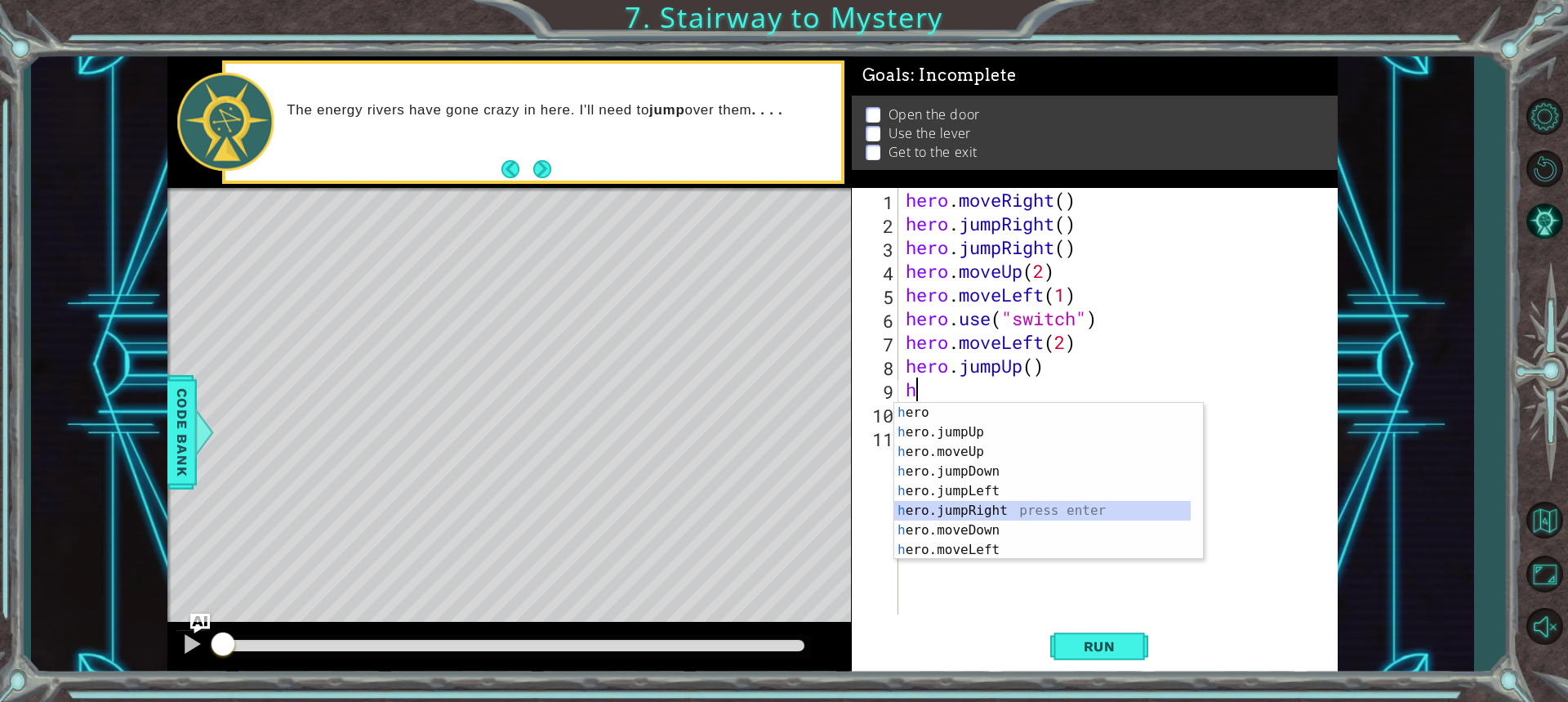
click at [946, 513] on div "h ero press enter h ero.jumpUp press enter h ero.moveUp press enter h ero.jumpD…" at bounding box center [1043, 501] width 297 height 196
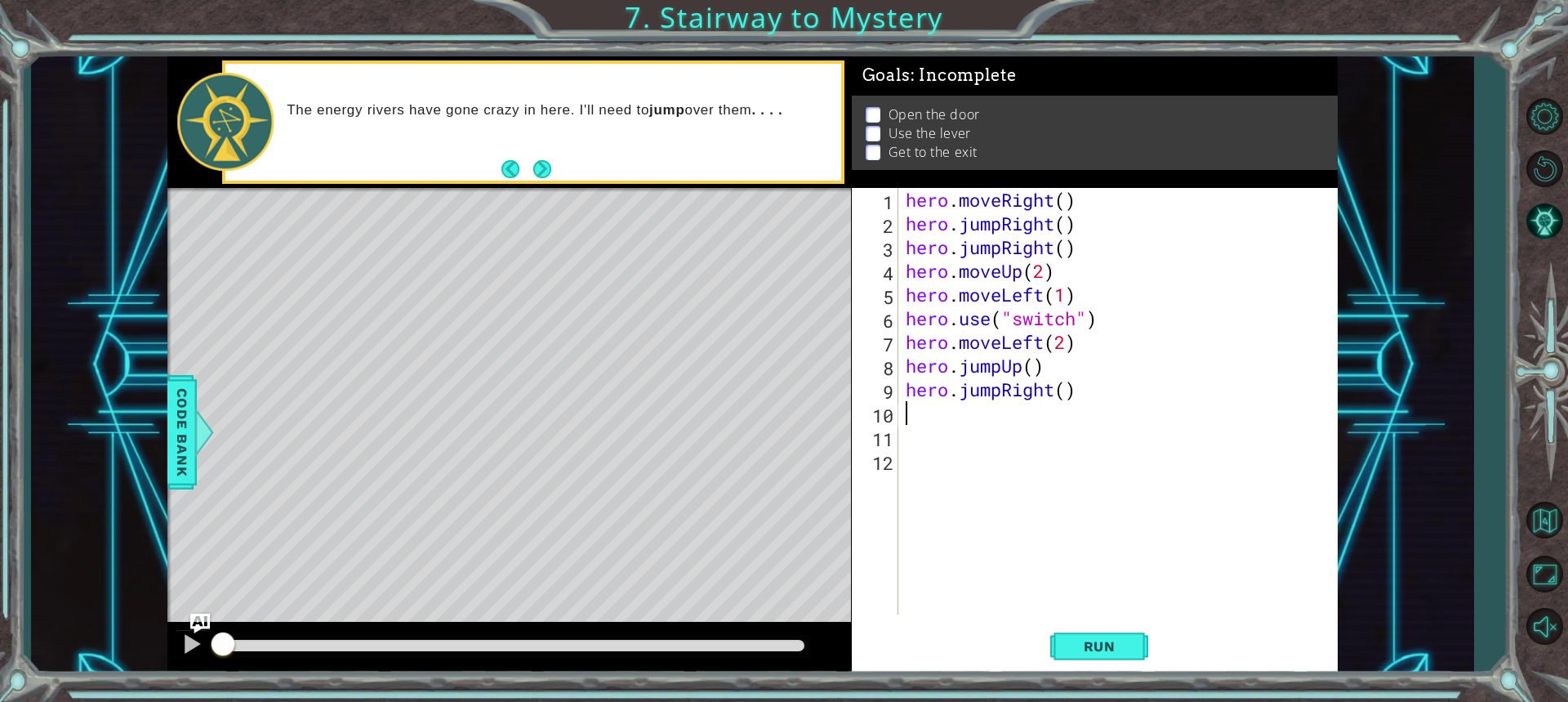
click at [1064, 397] on div "hero . moveRight ( ) hero . jumpRight ( ) hero . jumpRight ( ) hero . moveUp ( …" at bounding box center [1121, 424] width 439 height 474
type textarea "hero.jumpRight(2)"
click at [1017, 420] on div "hero . moveRight ( ) hero . jumpRight ( ) hero . jumpRight ( ) hero . moveUp ( …" at bounding box center [1121, 424] width 439 height 474
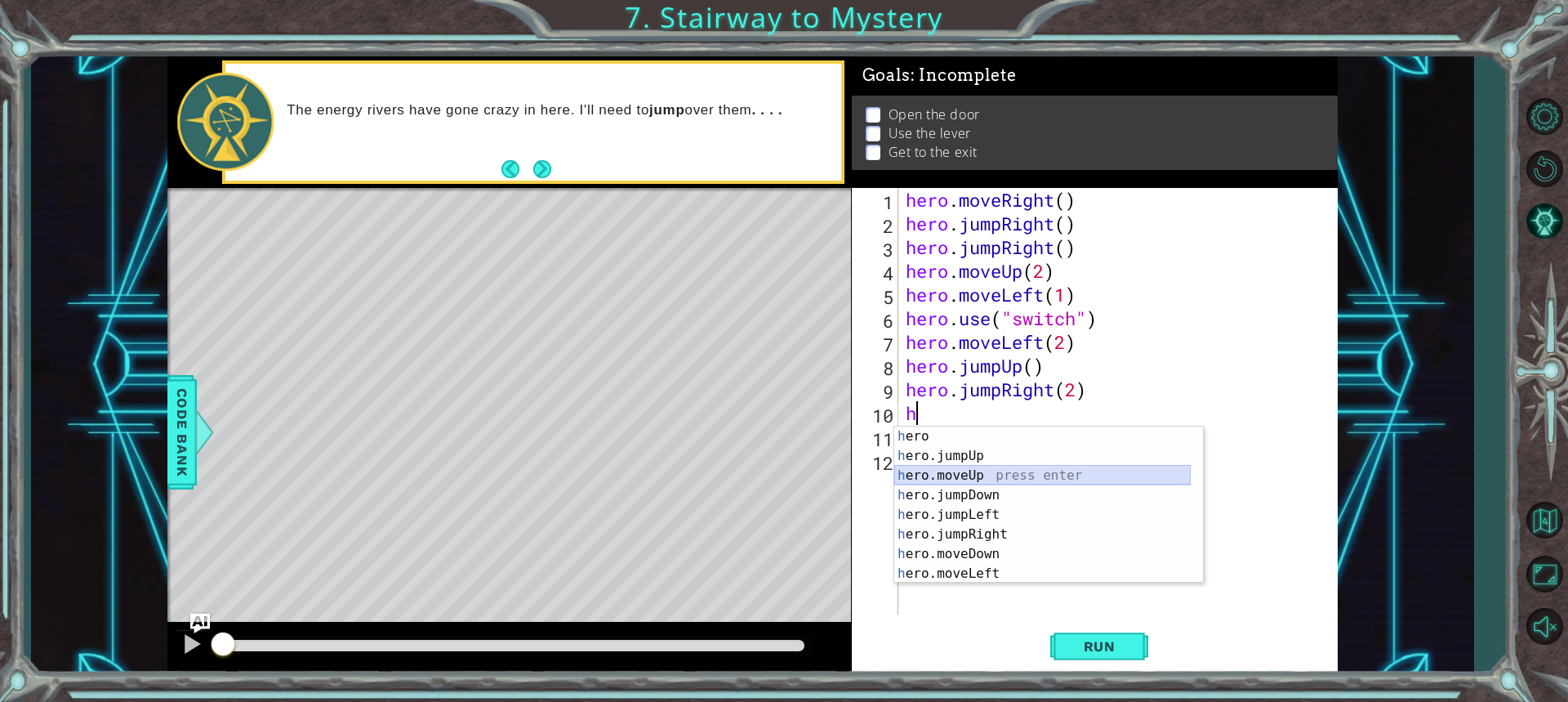
click at [941, 464] on div "h ero press enter h ero.jumpUp press enter h ero.moveUp press enter h ero.jumpD…" at bounding box center [1043, 524] width 297 height 196
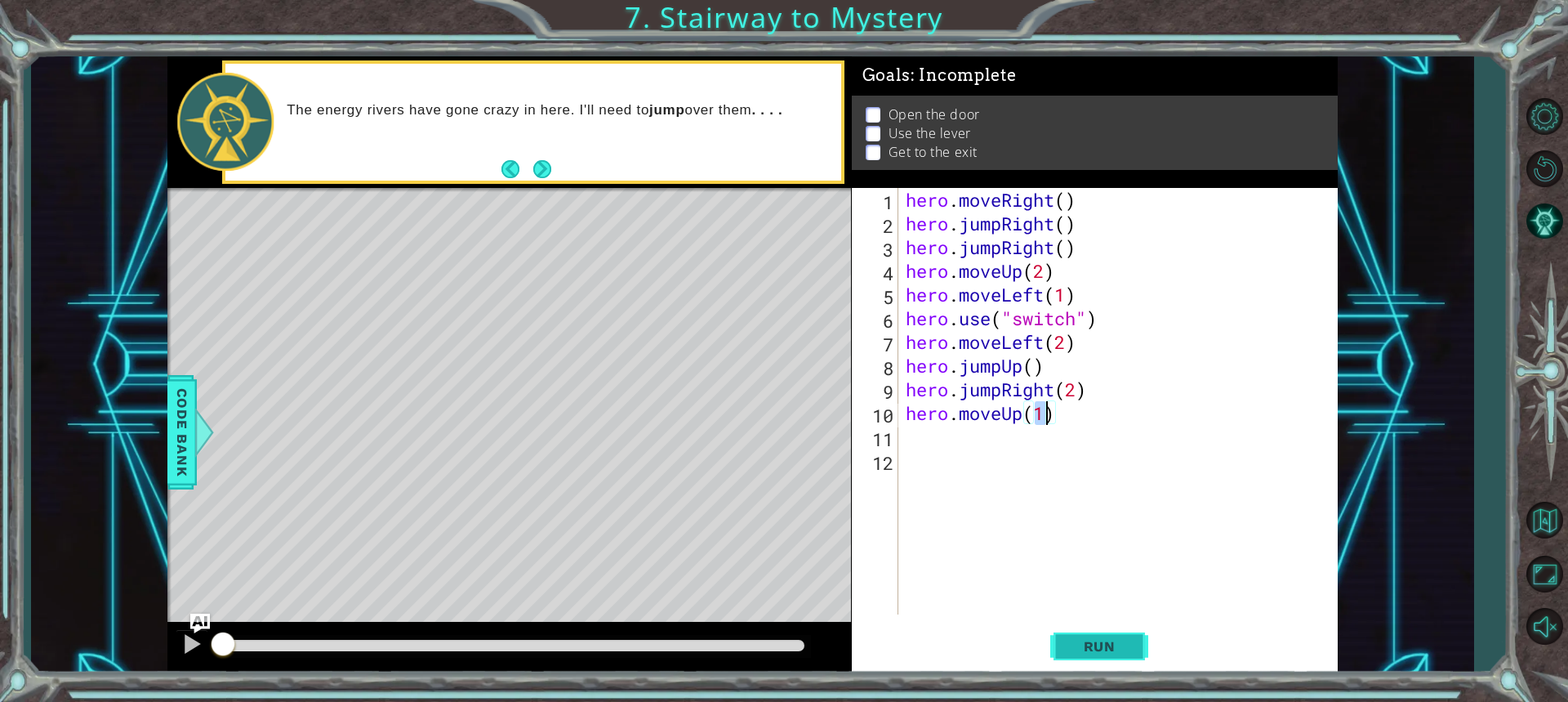
click at [1097, 654] on button "Run" at bounding box center [1100, 645] width 98 height 48
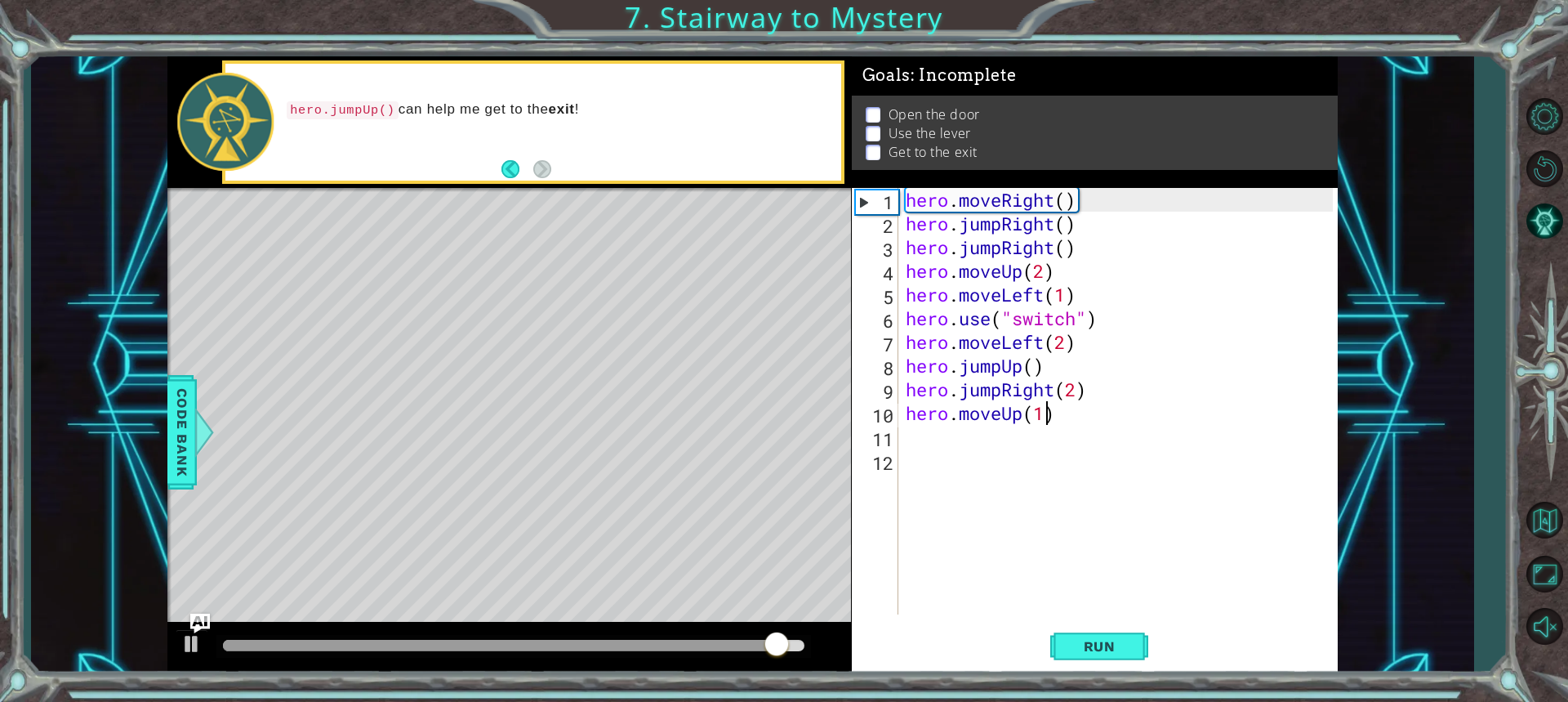
click at [1093, 250] on div "hero . moveRight ( ) hero . jumpRight ( ) hero . jumpRight ( ) hero . moveUp ( …" at bounding box center [1121, 424] width 439 height 474
type textarea "hero.jumpRight()"
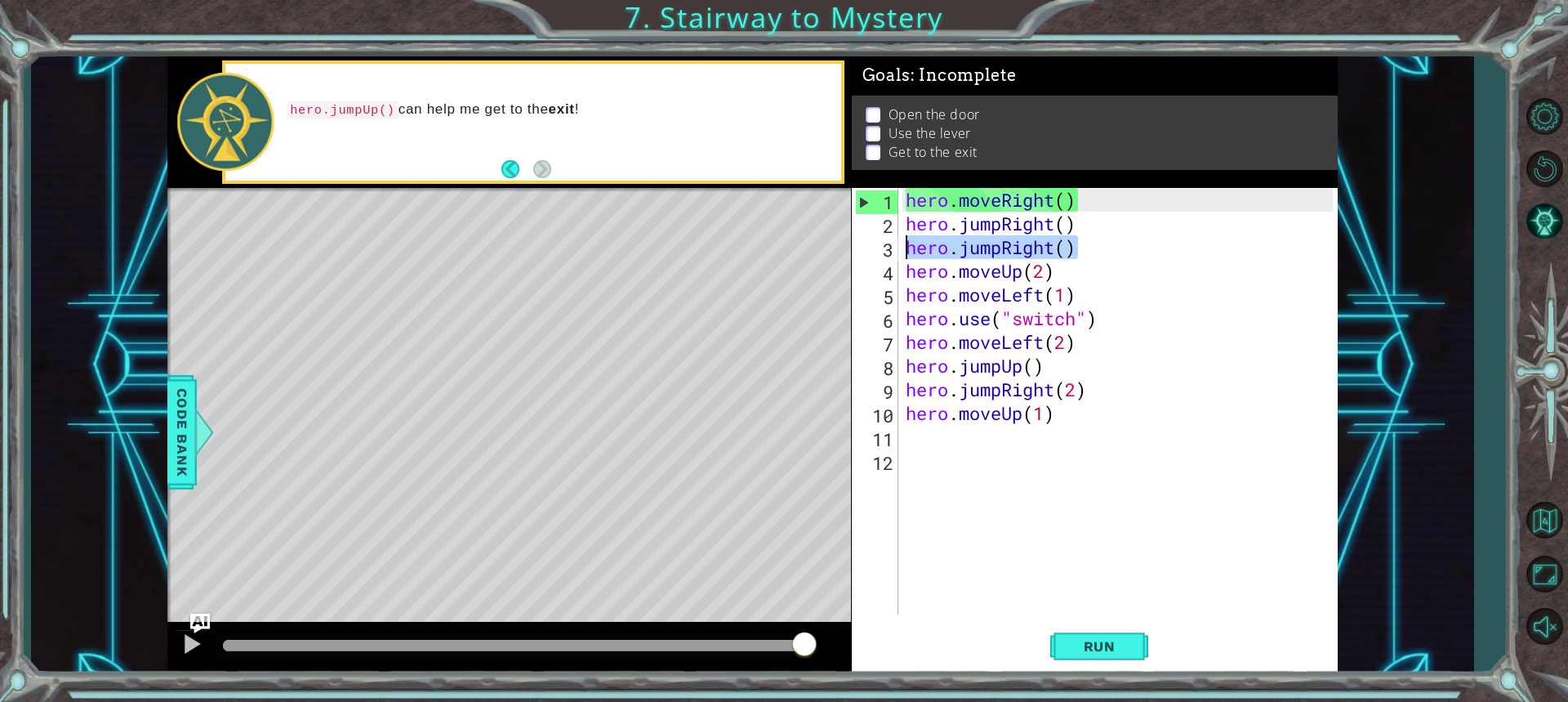
drag, startPoint x: 1085, startPoint y: 243, endPoint x: 902, endPoint y: 238, distance: 183.1
click at [902, 238] on div "hero.jumpRight() 1 2 3 4 5 6 7 8 9 10 11 12 hero . moveRight ( ) hero . jumpRig…" at bounding box center [1093, 401] width 481 height 426
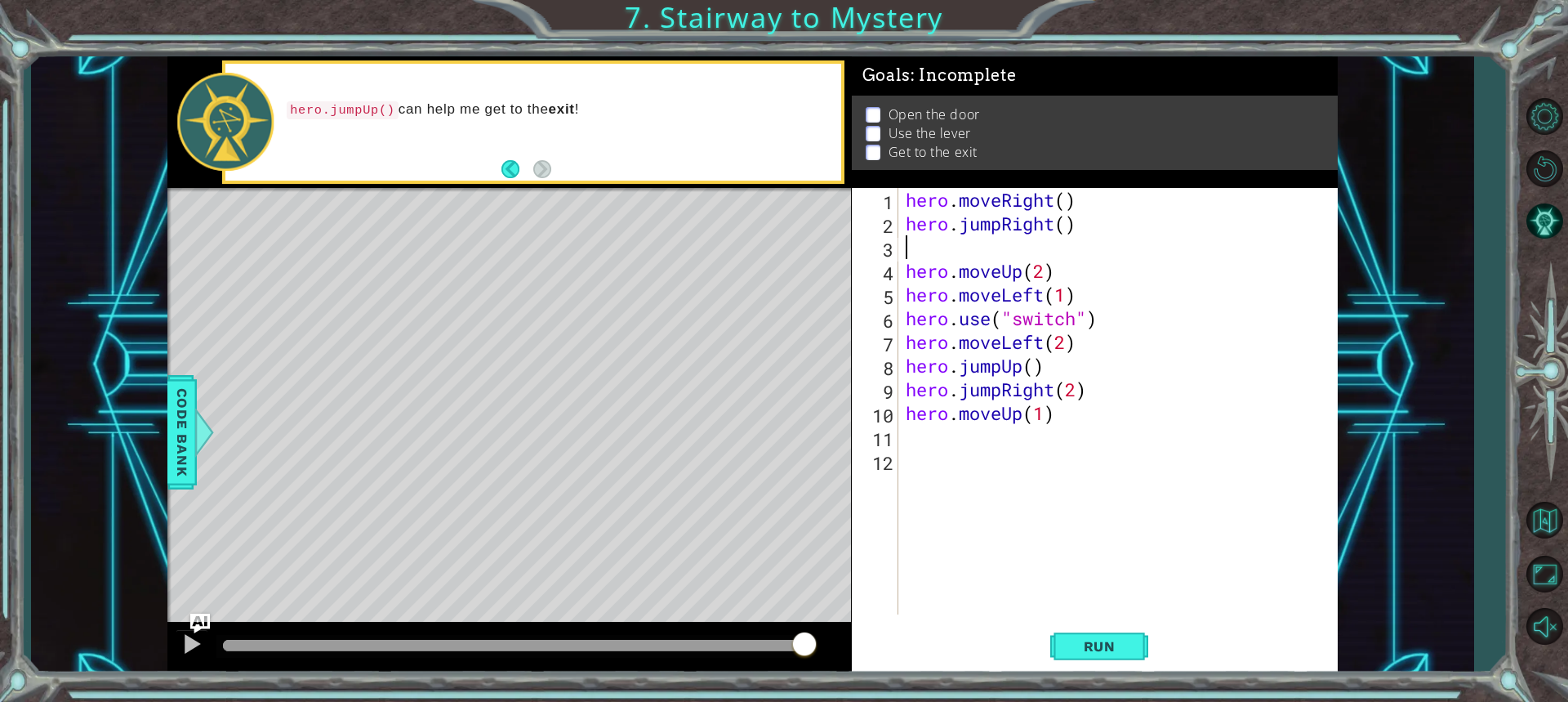
type textarea "hero.jumpRight()"
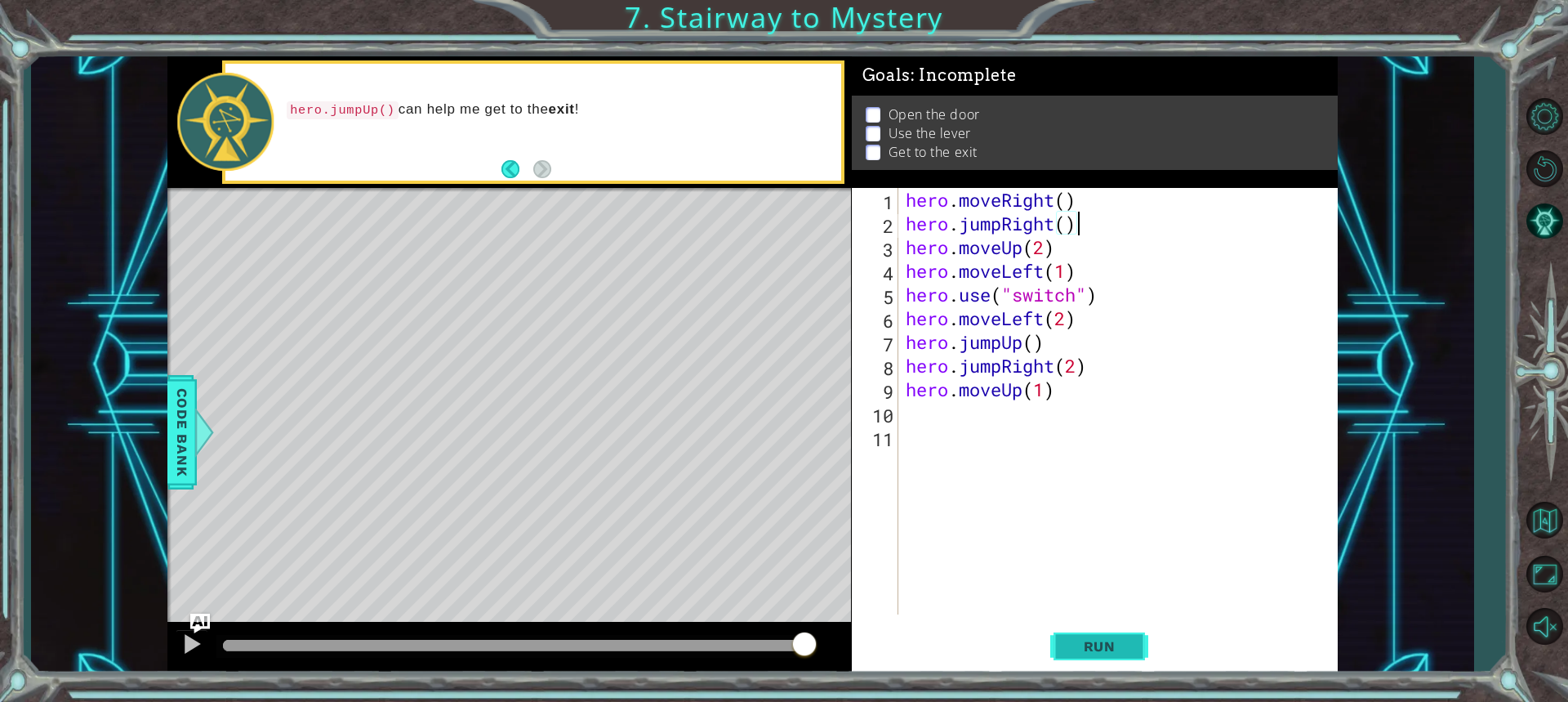
click at [1108, 634] on button "Run" at bounding box center [1100, 645] width 98 height 48
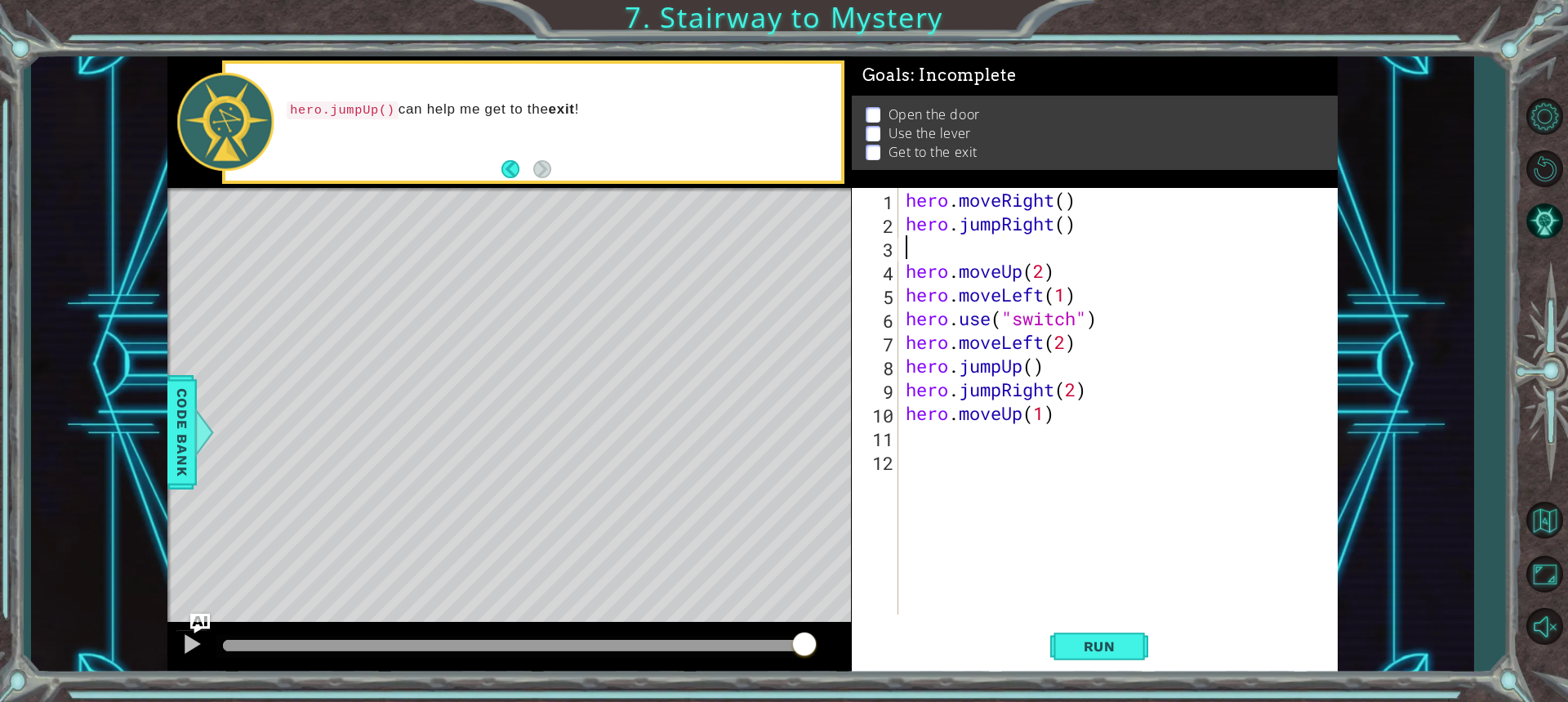
type textarea "h"
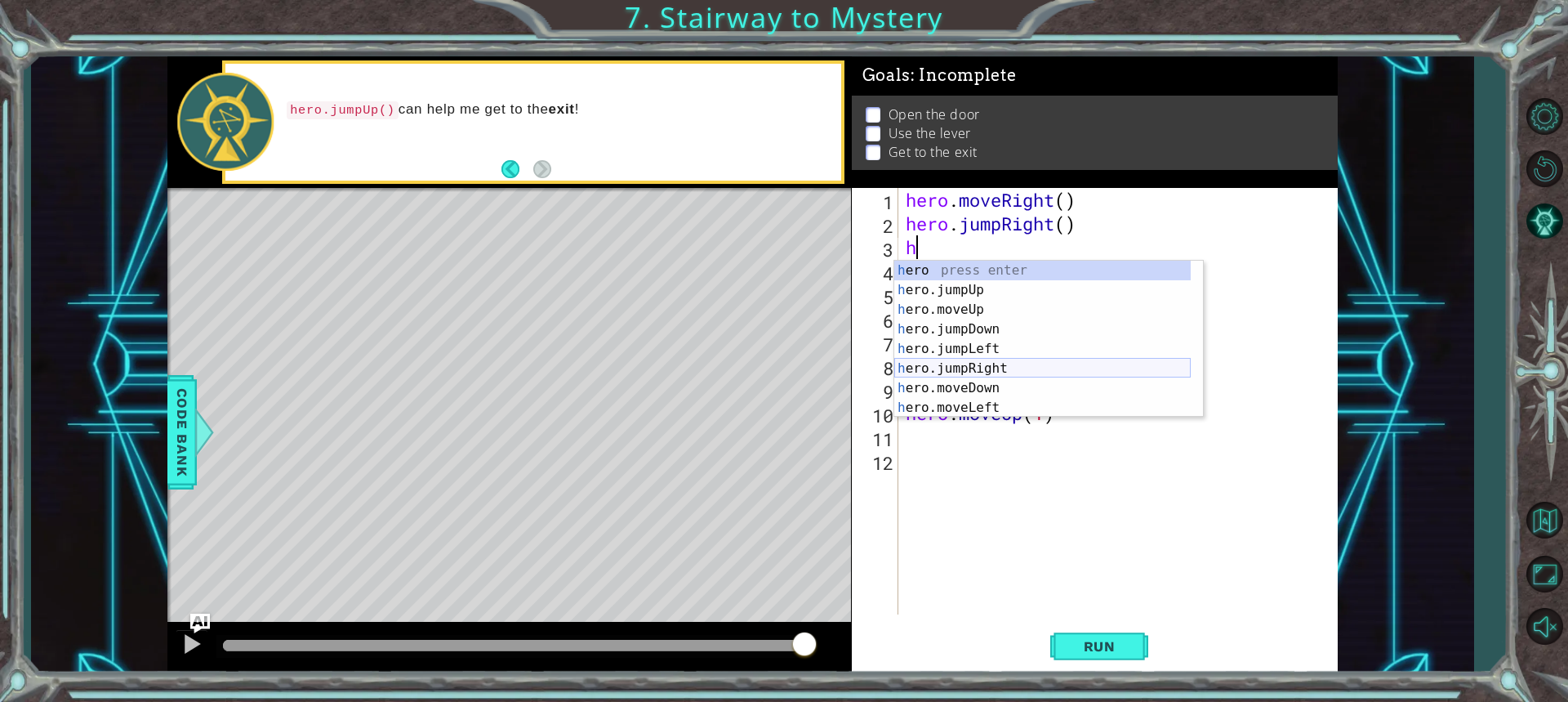
click at [950, 362] on div "h ero press enter h ero.jumpUp press enter h ero.moveUp press enter h ero.jumpD…" at bounding box center [1043, 358] width 297 height 196
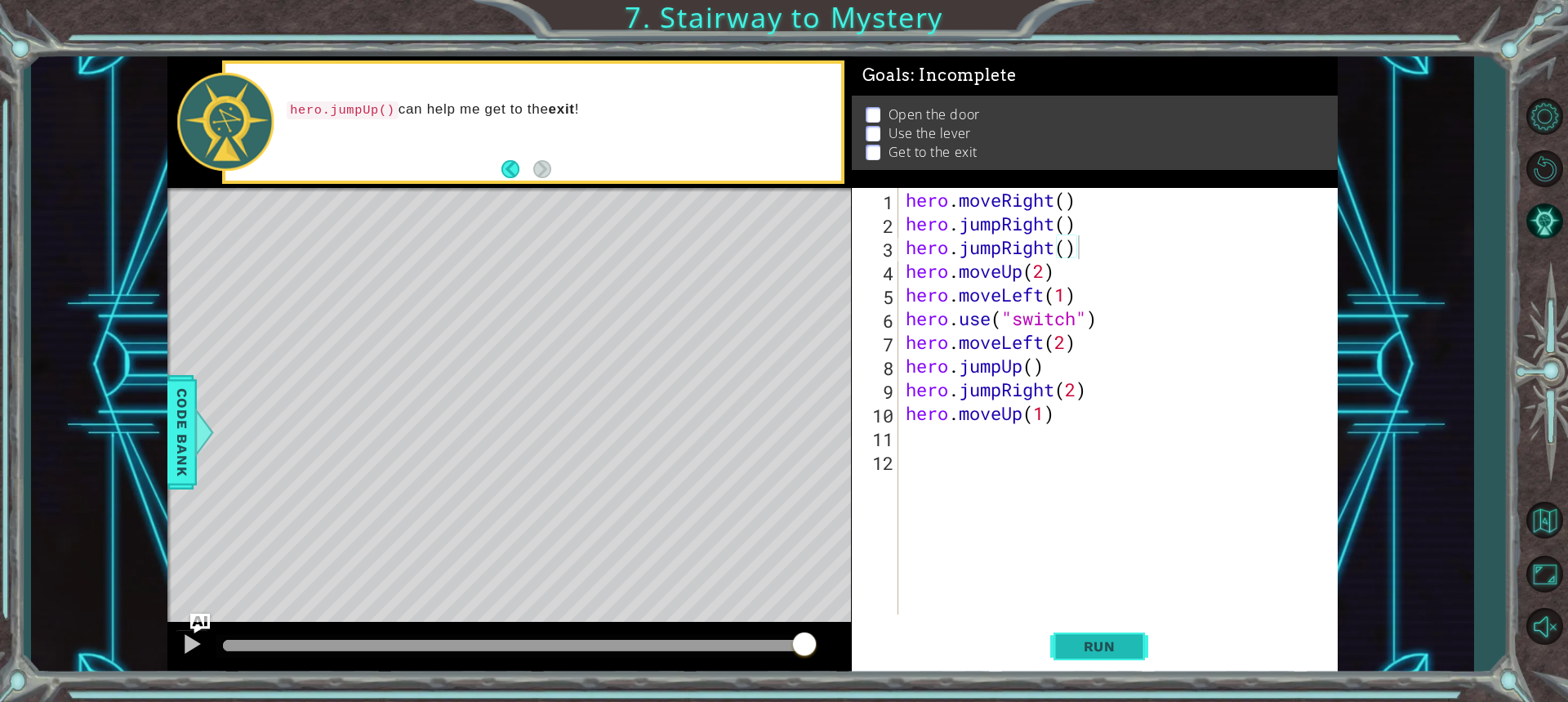
click at [1090, 645] on span "Run" at bounding box center [1100, 646] width 65 height 17
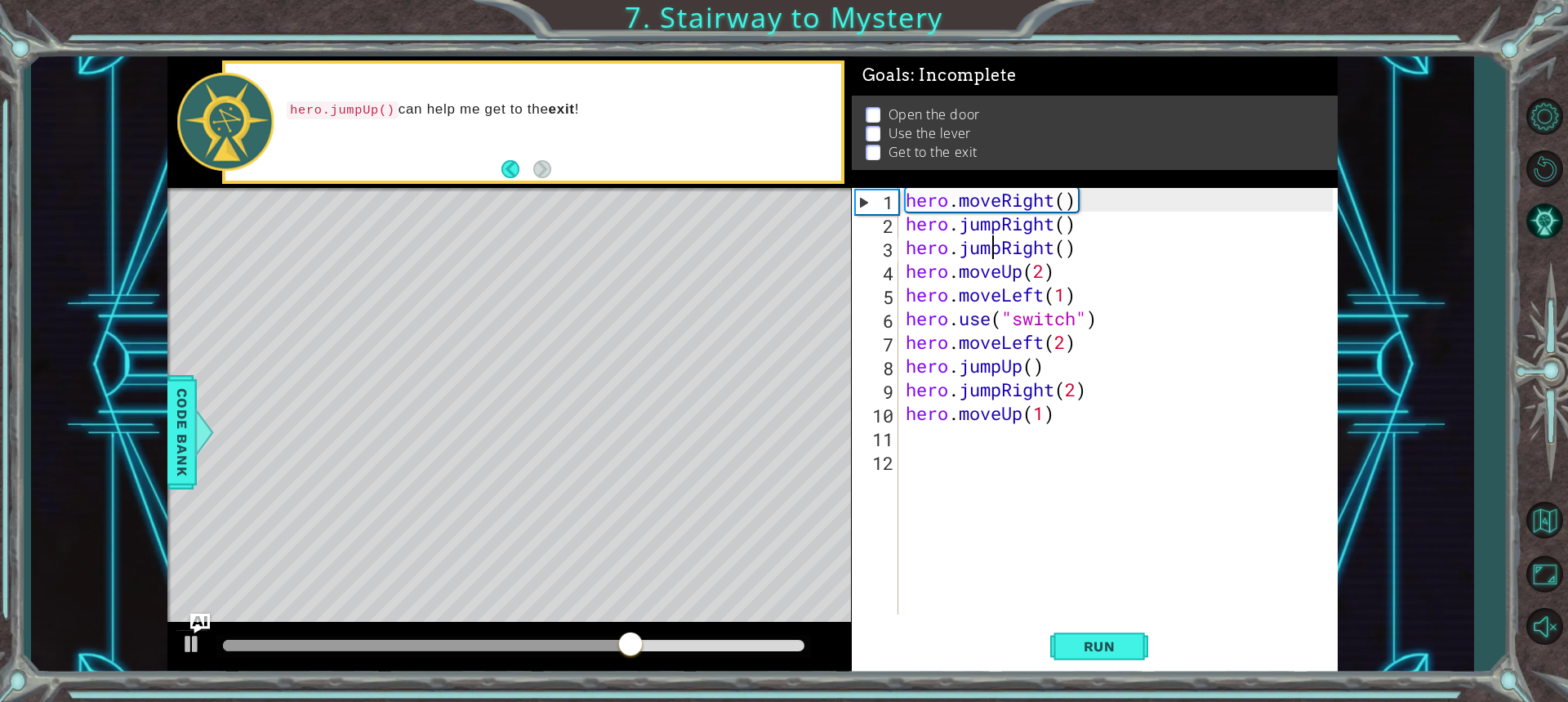
click at [995, 249] on div "hero . moveRight ( ) hero . jumpRight ( ) hero . jumpRight ( ) hero . moveUp ( …" at bounding box center [1121, 424] width 439 height 474
click at [1001, 247] on div "hero . moveRight ( ) hero . jumpRight ( ) hero . jumpRight ( ) hero . moveUp ( …" at bounding box center [1121, 424] width 439 height 474
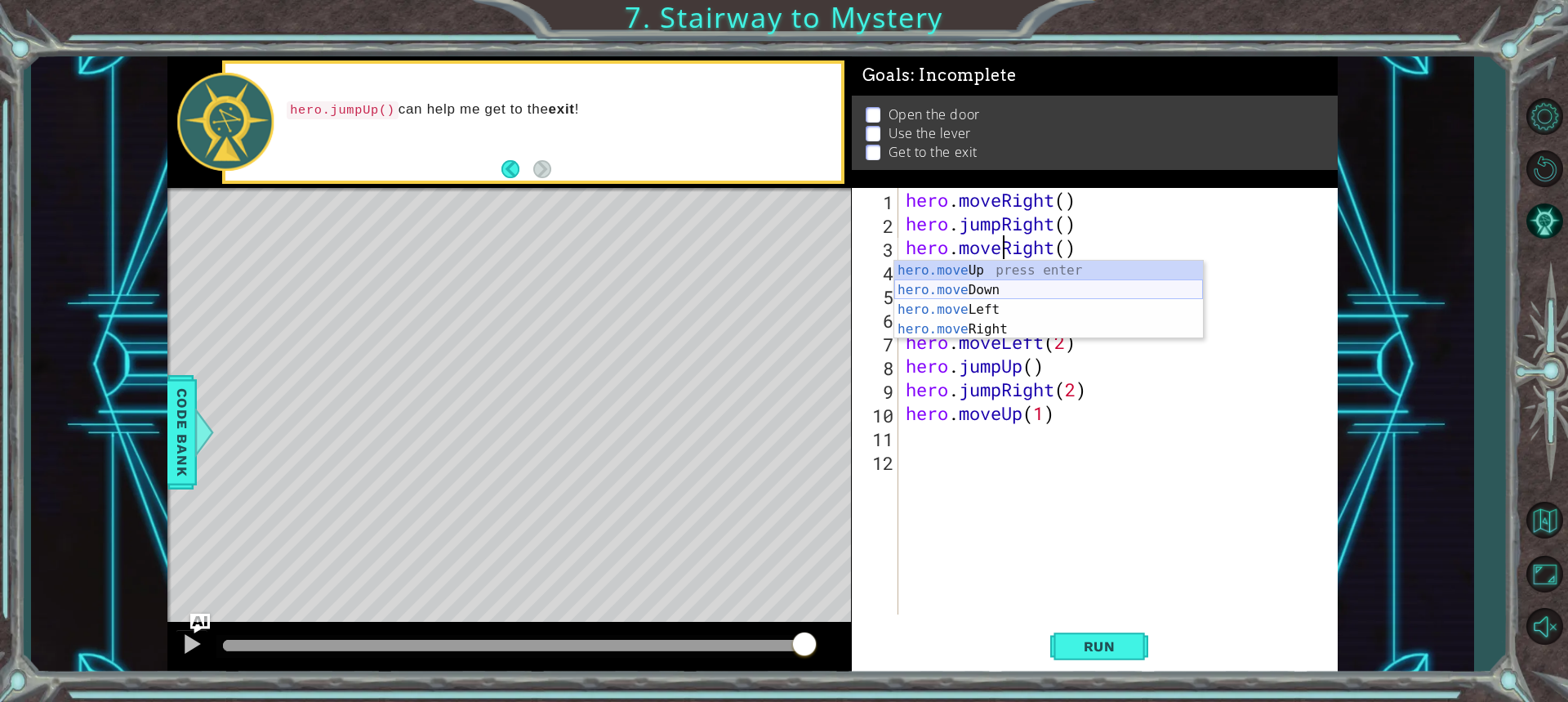
scroll to position [0, 5]
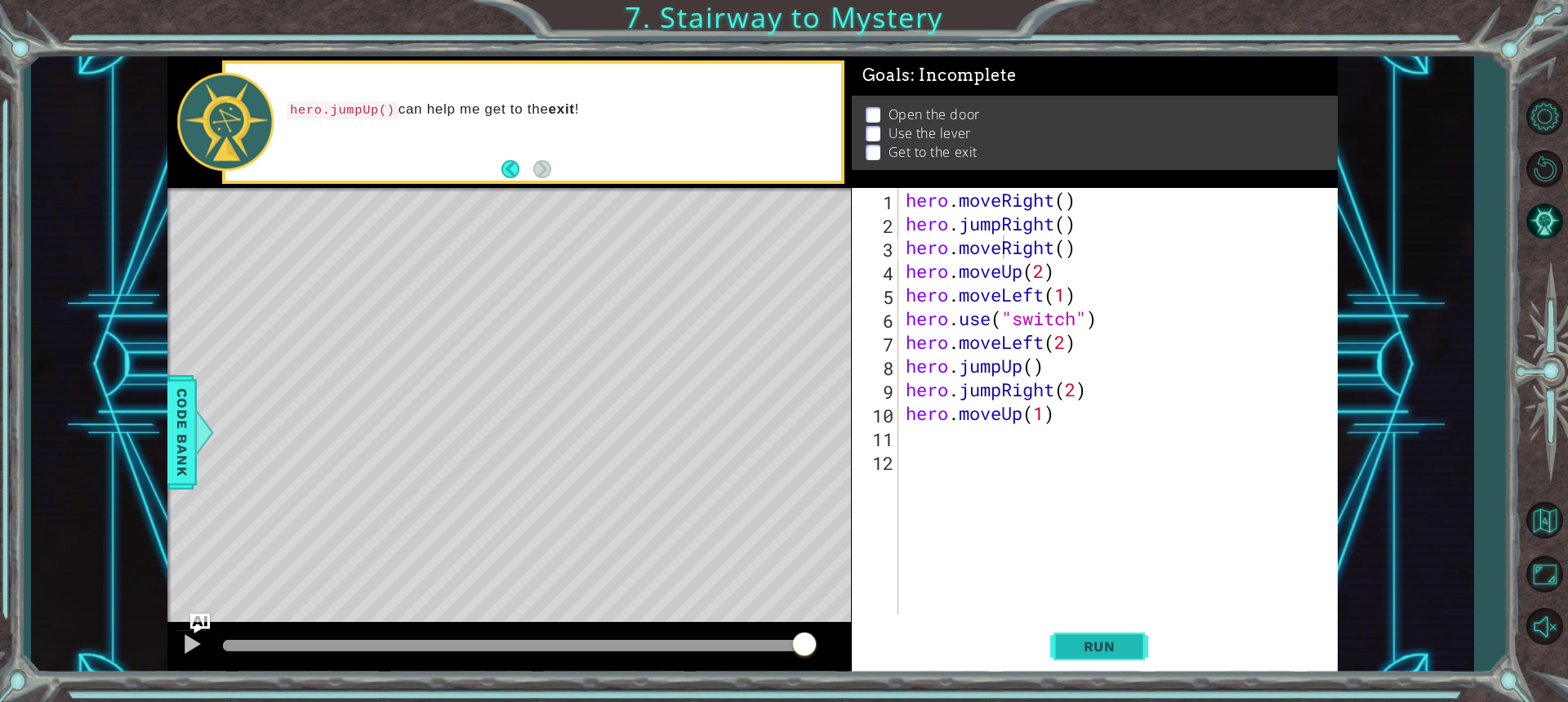
click at [1073, 634] on button "Run" at bounding box center [1100, 645] width 98 height 48
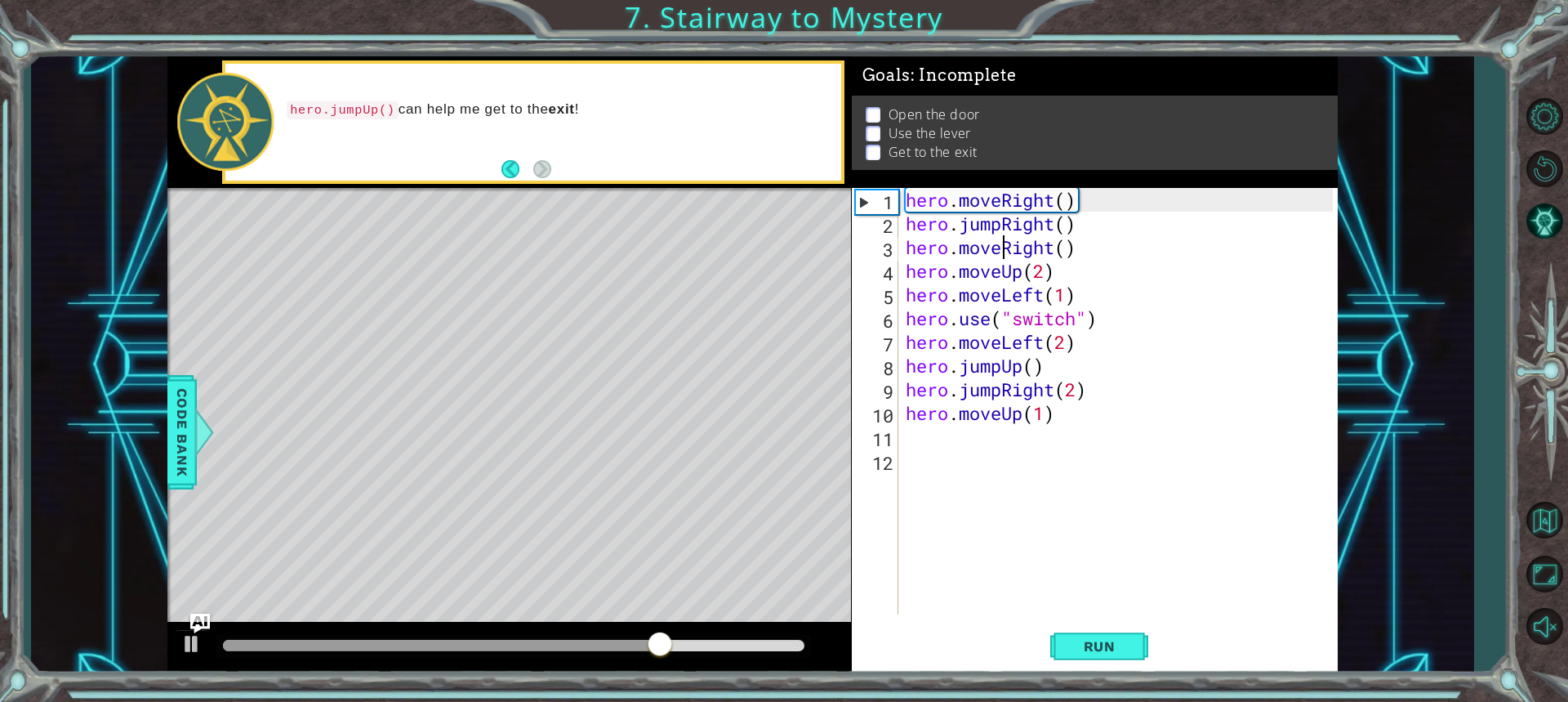
click at [1050, 278] on div "hero . moveRight ( ) hero . jumpRight ( ) hero . moveRight ( ) hero . moveUp ( …" at bounding box center [1121, 424] width 439 height 474
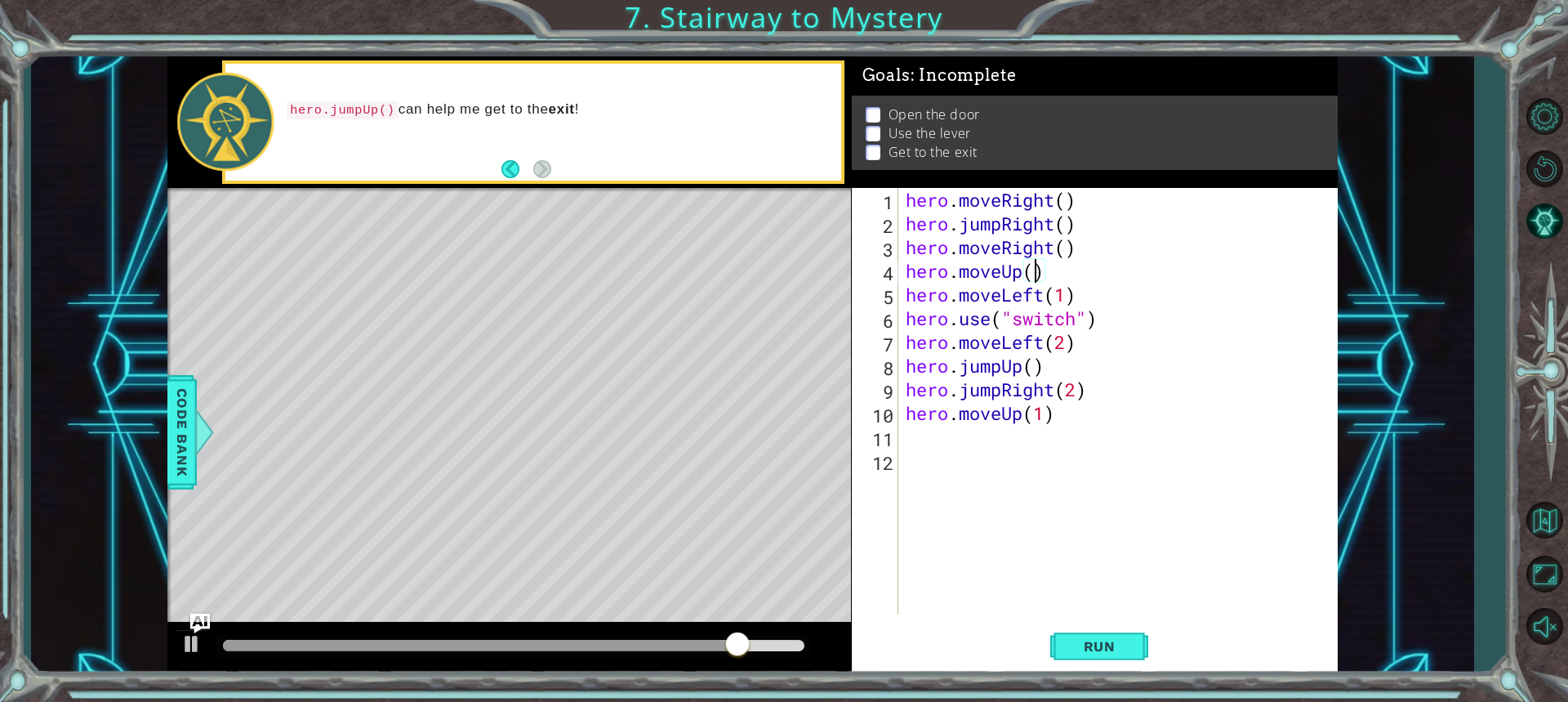
scroll to position [0, 6]
click at [1094, 295] on div "hero . moveRight ( ) hero . jumpRight ( ) hero . moveRight ( ) hero . moveUp ( …" at bounding box center [1121, 424] width 439 height 474
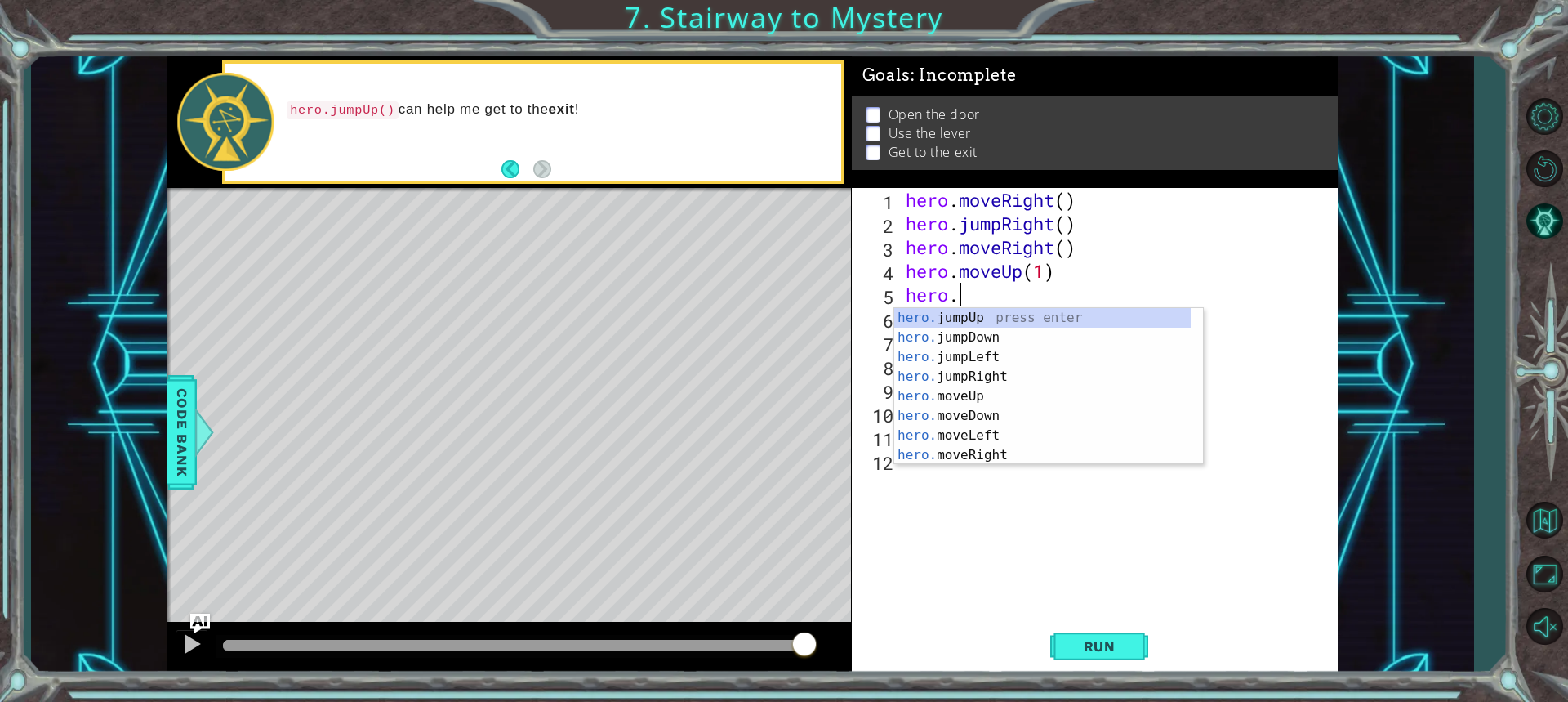
scroll to position [0, 2]
click at [950, 311] on div "hero.u se press enter hero. j u mpUp press enter hero. j u mpDown press enter h…" at bounding box center [1049, 387] width 309 height 157
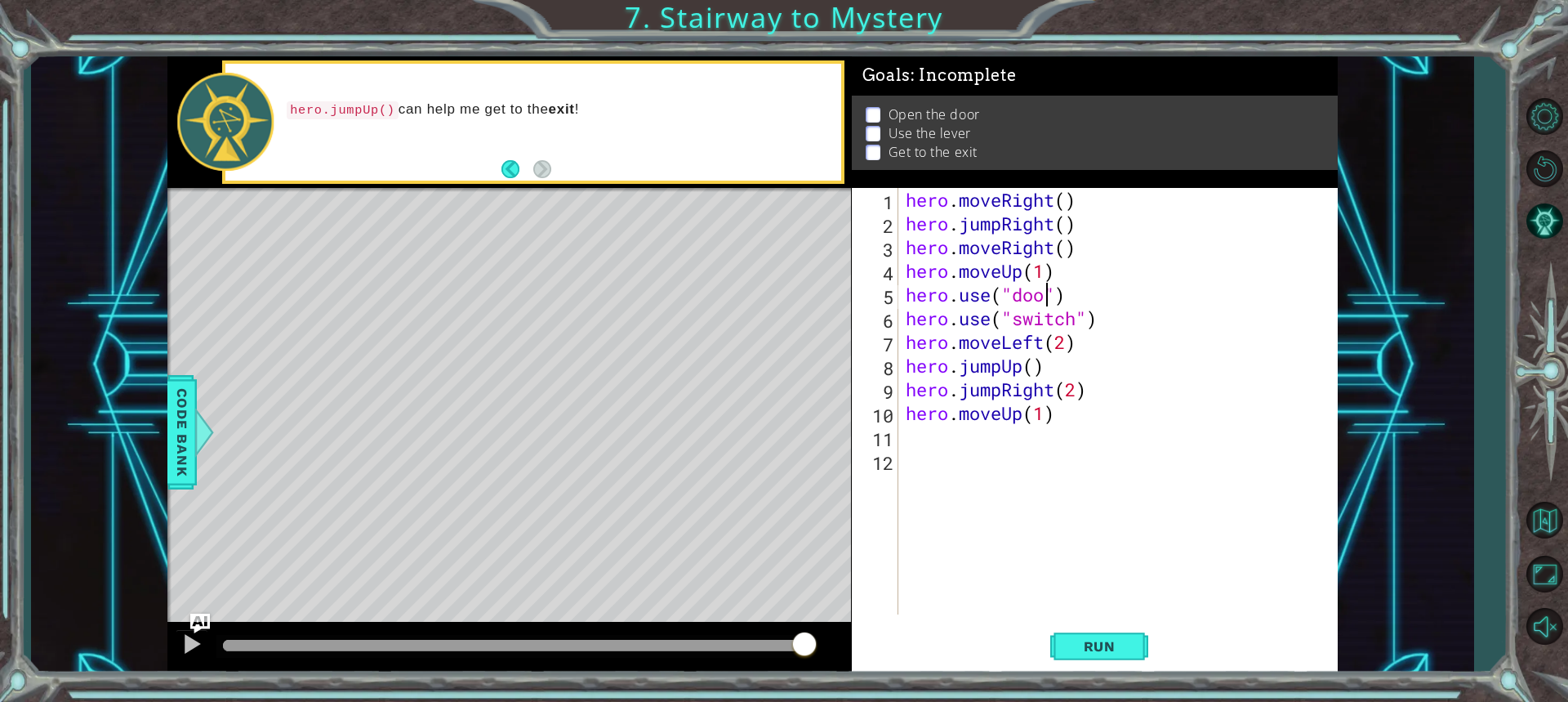
type textarea "hero.use("door")"
click at [1116, 287] on div "hero . moveRight ( ) hero . jumpRight ( ) hero . moveRight ( ) hero . moveUp ( …" at bounding box center [1121, 424] width 439 height 474
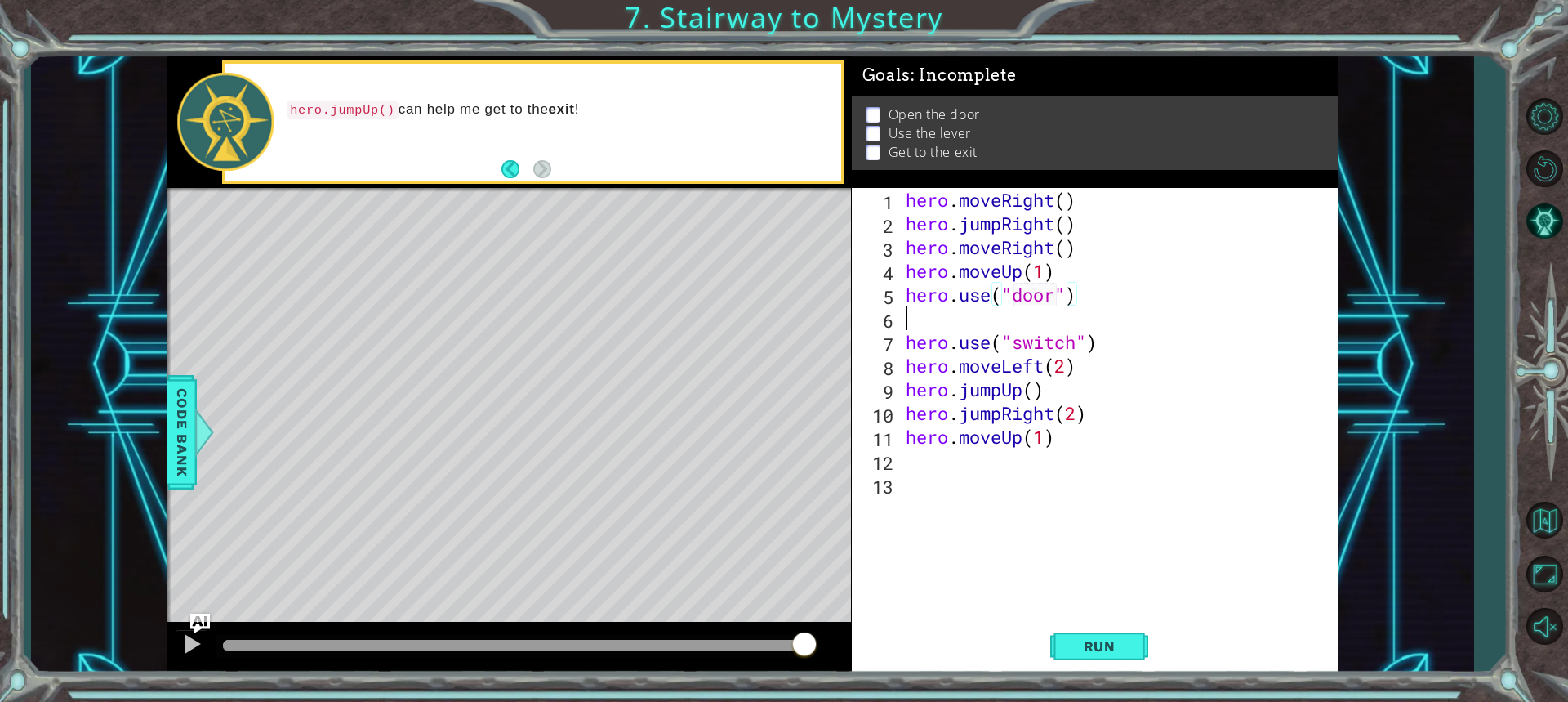
scroll to position [0, 0]
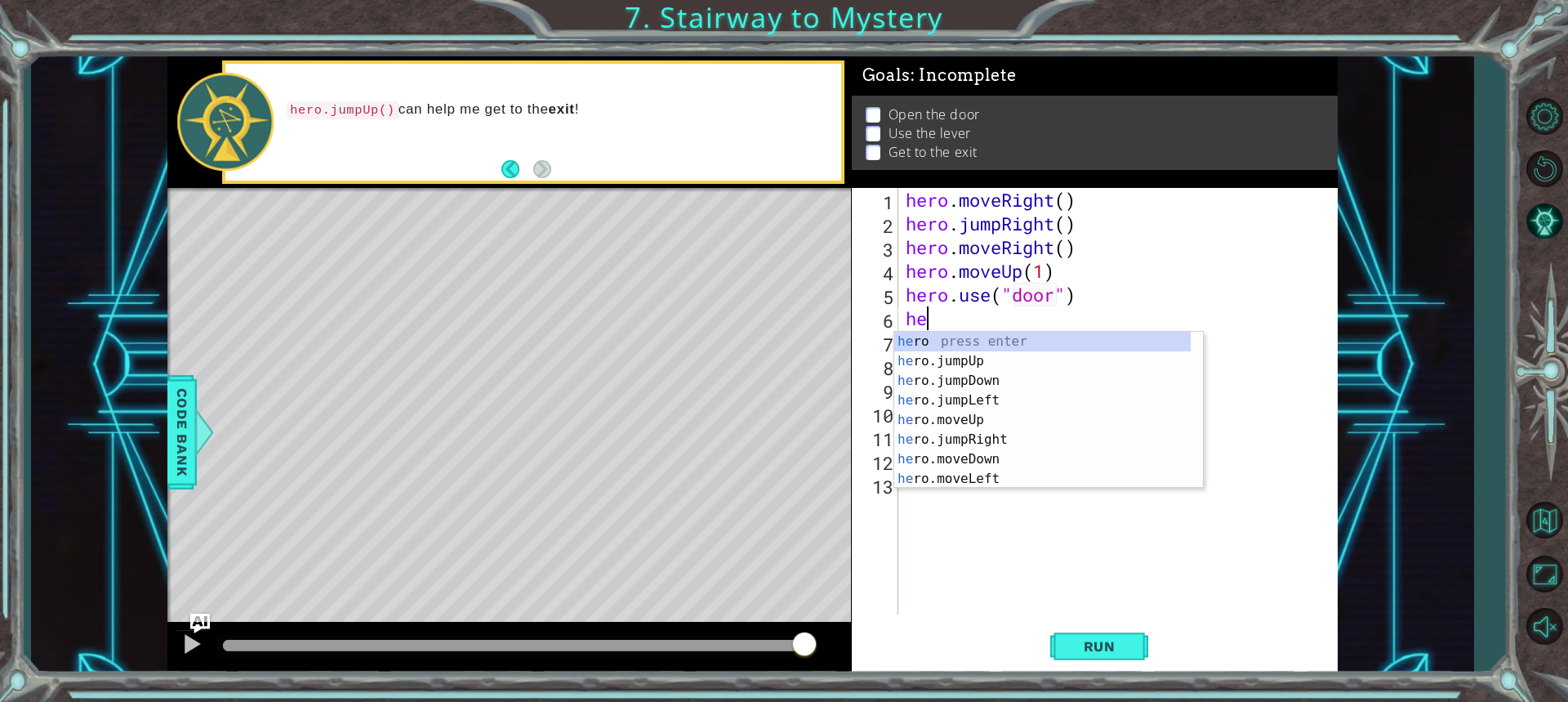
type textarea "her"
click at [970, 367] on div "her o press enter her o.jumpUp press enter her o.jumpDown press enter her o.jum…" at bounding box center [1043, 430] width 297 height 196
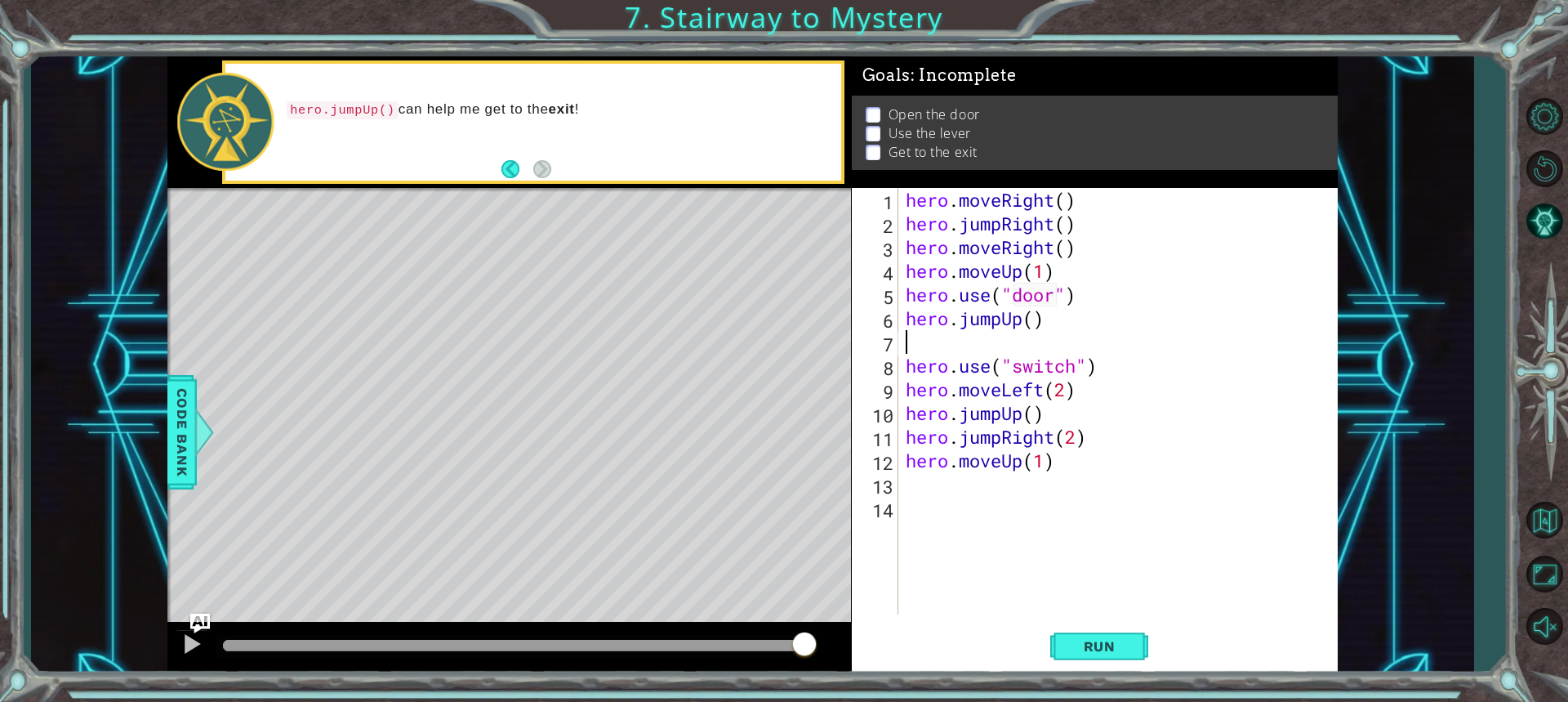
type textarea "hero.jumpUp()"
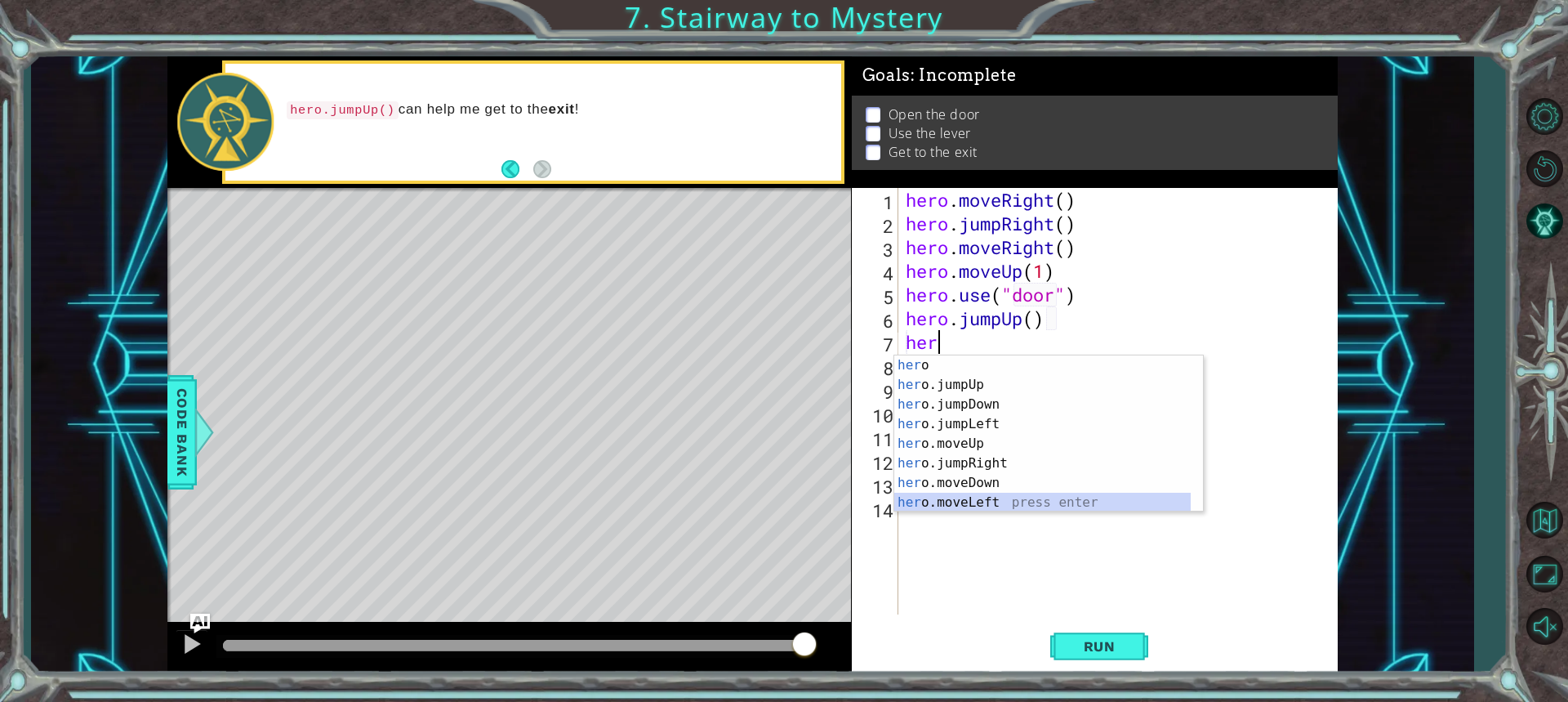
click at [939, 504] on div "her o press enter her o.jumpUp press enter her o.jumpDown press enter her o.jum…" at bounding box center [1043, 454] width 297 height 196
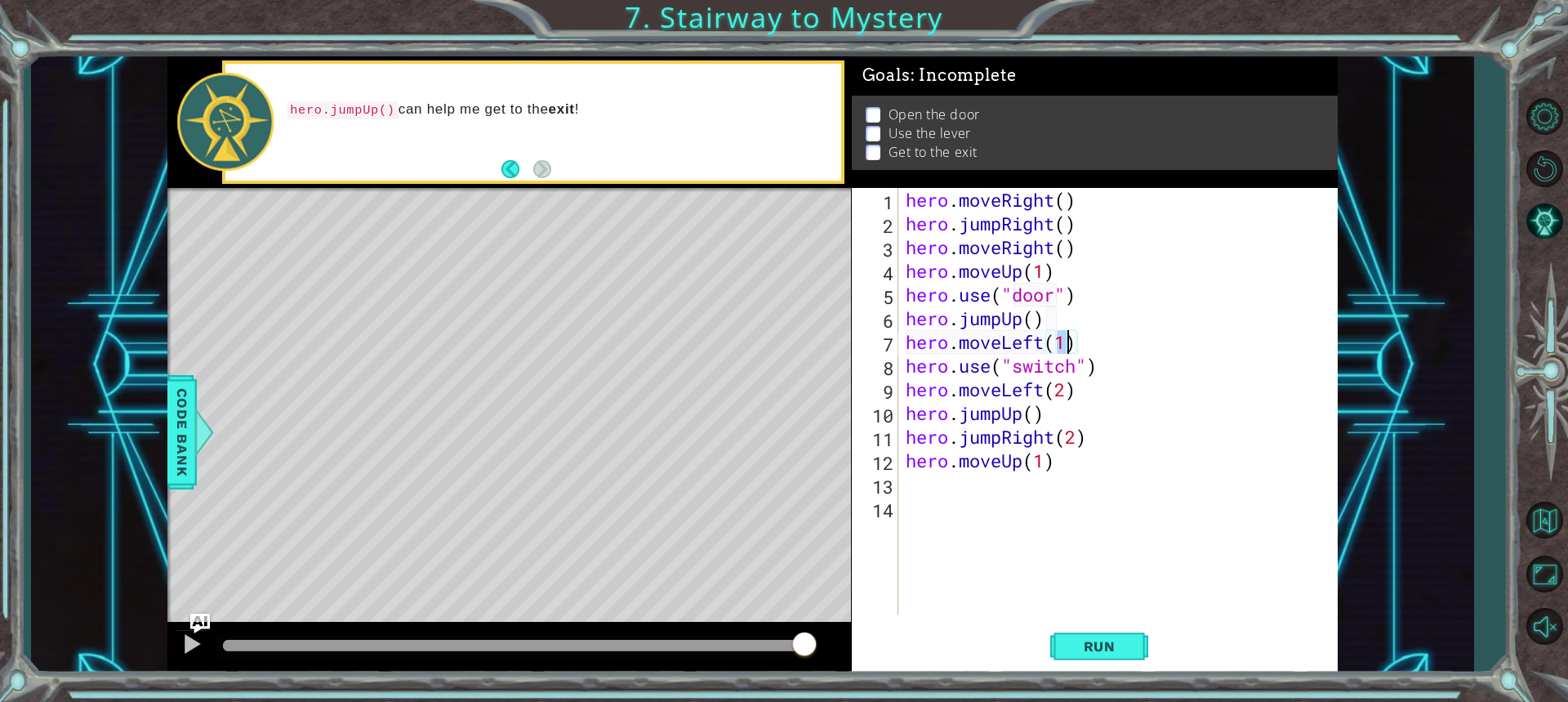
click at [1118, 360] on div "hero . moveRight ( ) hero . jumpRight ( ) hero . moveRight ( ) hero . moveUp ( …" at bounding box center [1121, 424] width 439 height 474
drag, startPoint x: 1113, startPoint y: 631, endPoint x: 1136, endPoint y: 642, distance: 25.5
click at [1135, 641] on button "Run" at bounding box center [1100, 645] width 98 height 48
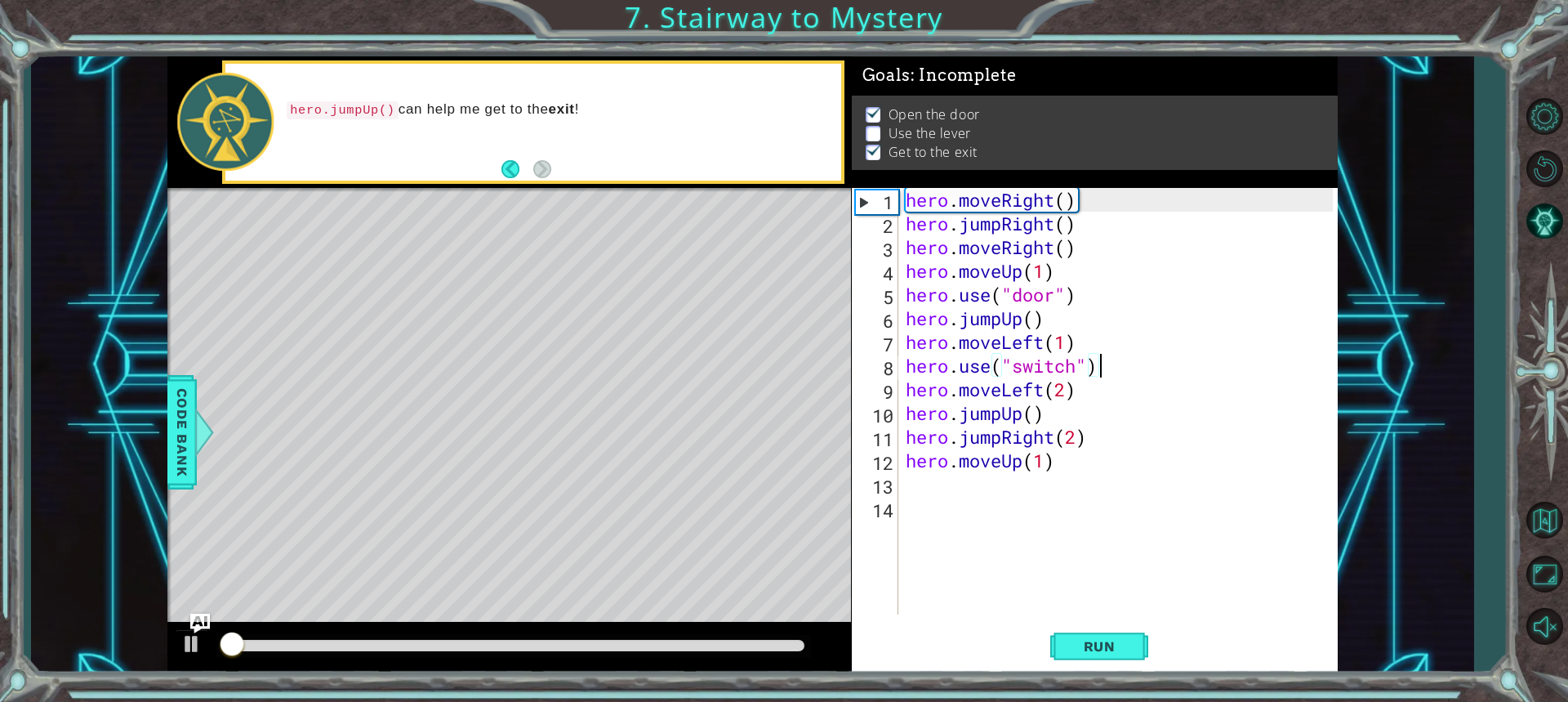
scroll to position [2, 0]
click at [1081, 370] on div "hero . moveRight ( ) hero . jumpRight ( ) hero . moveRight ( ) hero . moveUp ( …" at bounding box center [1121, 424] width 439 height 474
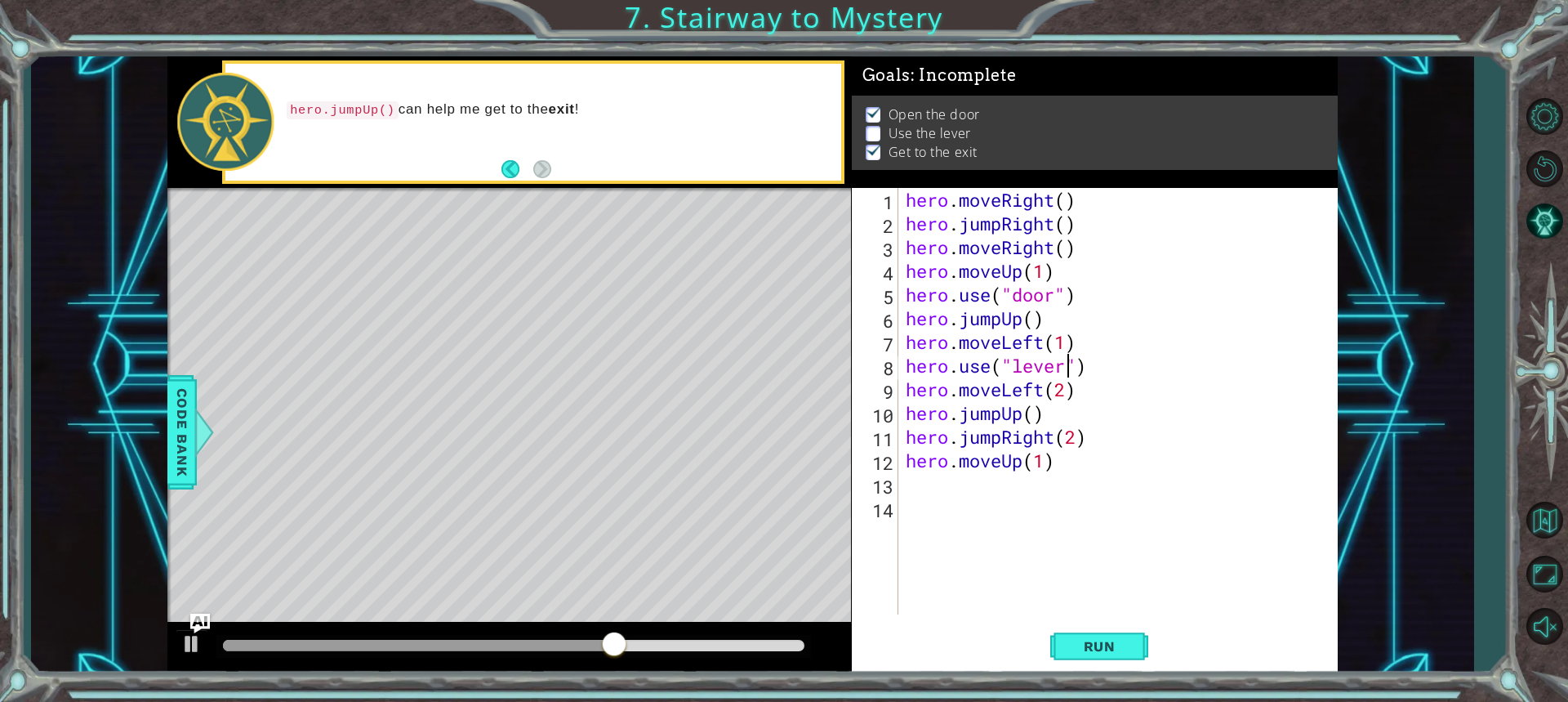
scroll to position [0, 7]
type textarea "hero.use("lever")"
click at [1097, 644] on span "Run" at bounding box center [1100, 646] width 65 height 17
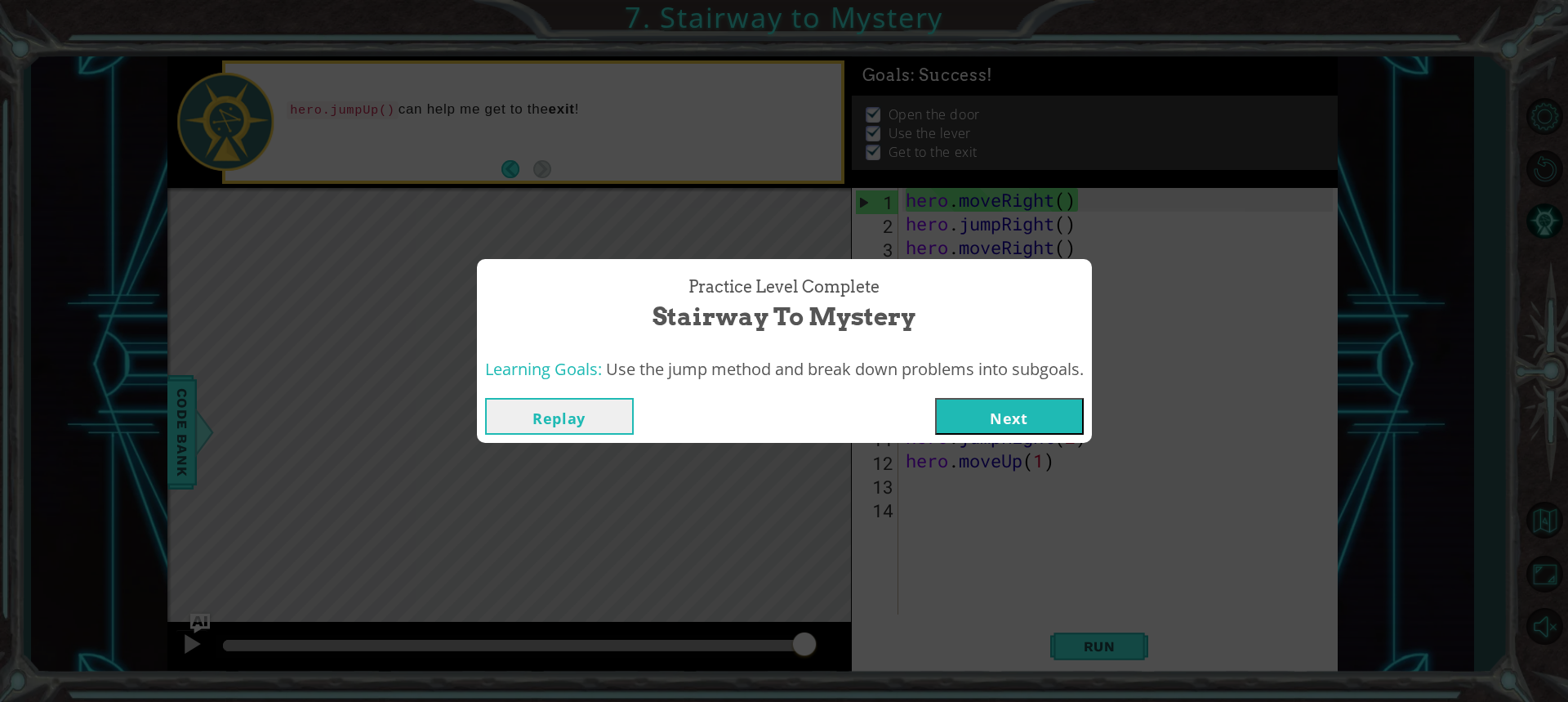
drag, startPoint x: 979, startPoint y: 433, endPoint x: 980, endPoint y: 425, distance: 8.1
click at [980, 425] on button "Next" at bounding box center [1009, 415] width 148 height 36
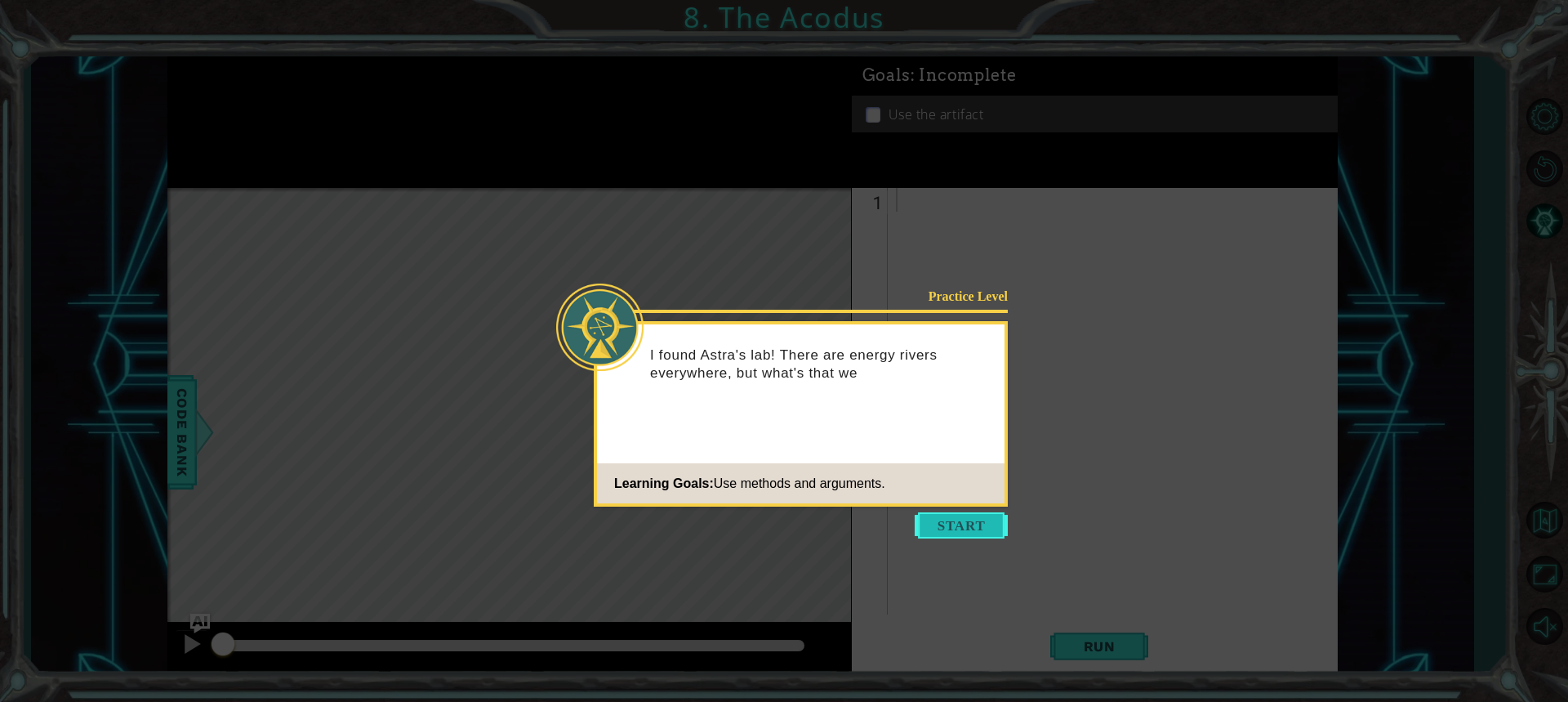
click at [997, 526] on button "Start" at bounding box center [961, 525] width 93 height 27
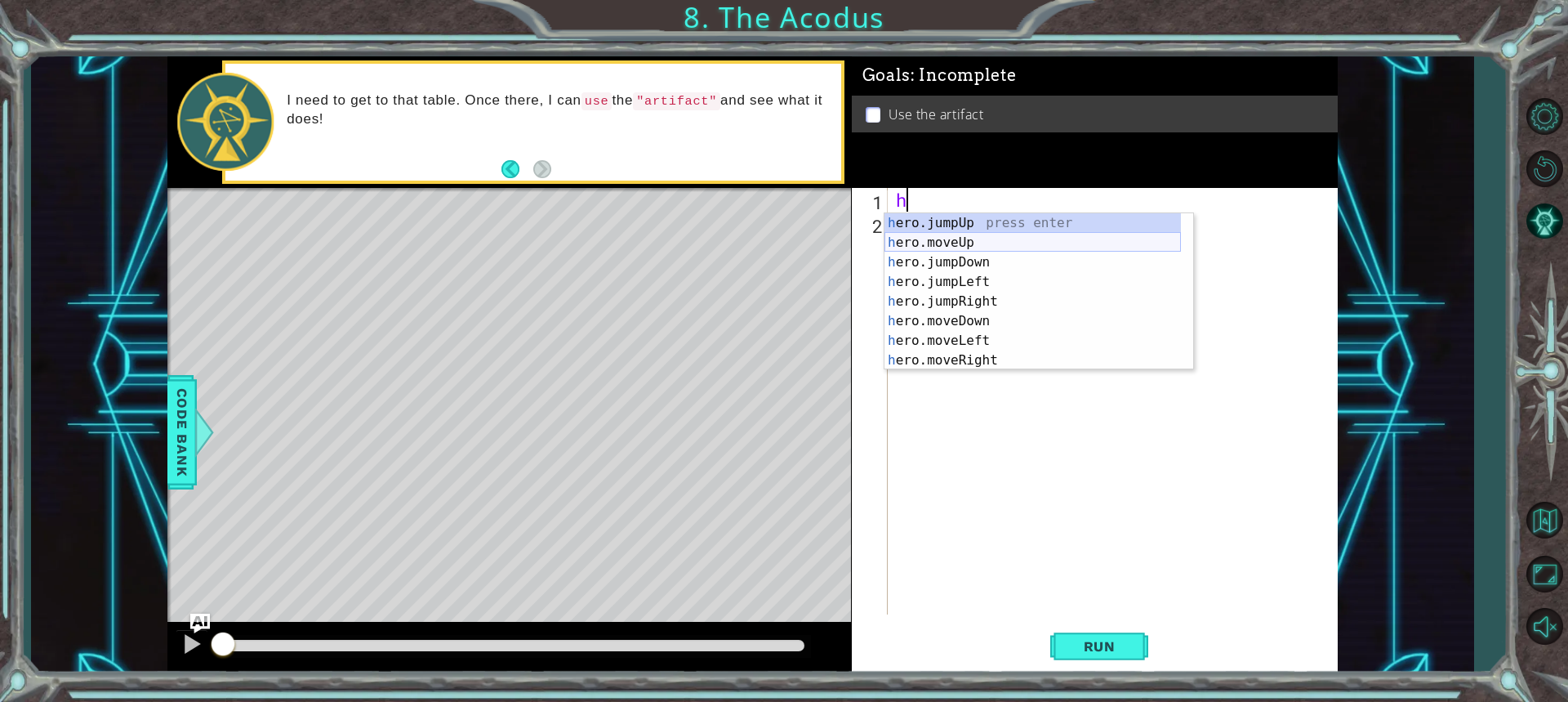
click at [921, 240] on div "h ero.jumpUp press enter h ero.moveUp press enter h ero.jumpDown press enter h …" at bounding box center [1033, 311] width 297 height 196
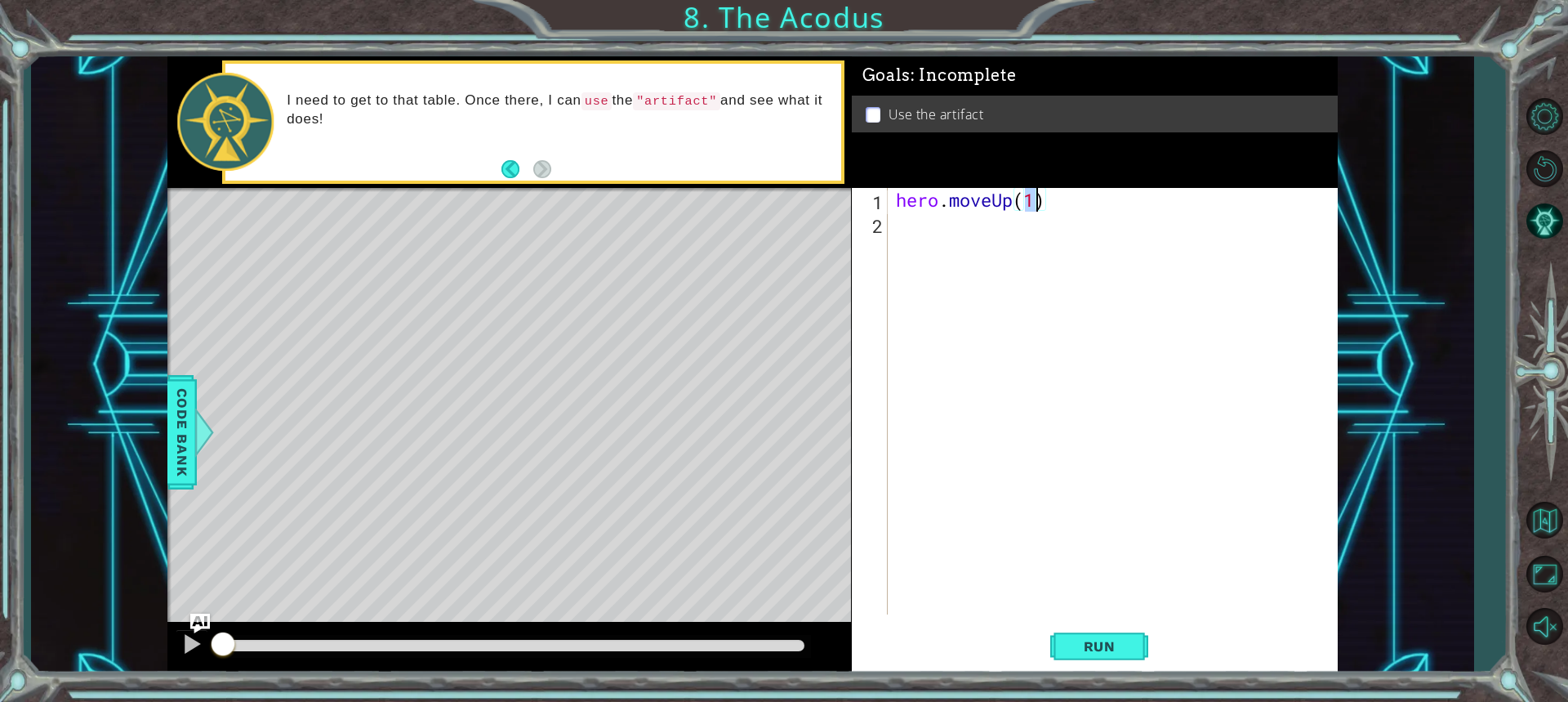
type textarea "hero.moveUp(2)"
type textarea "h"
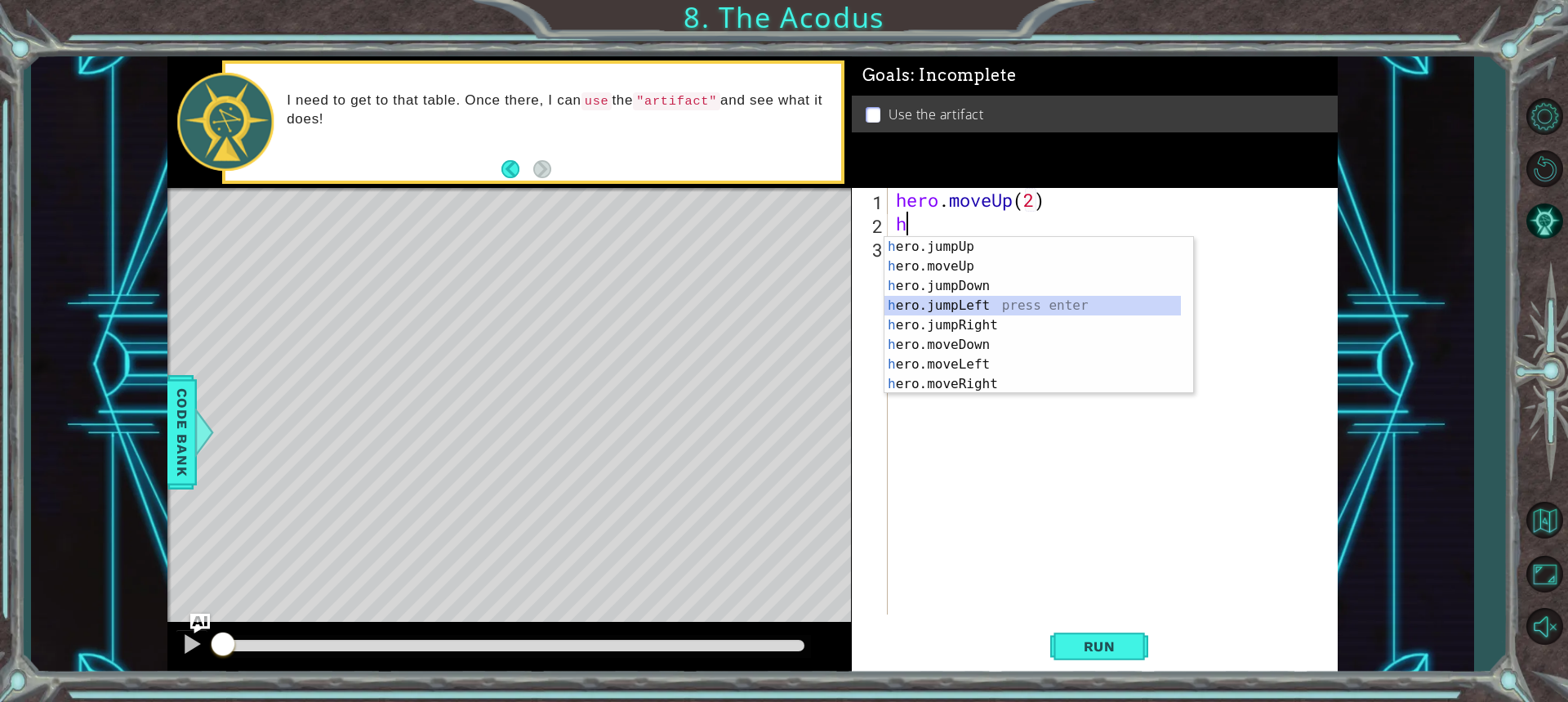
click at [952, 303] on div "h ero.jumpUp press enter h ero.moveUp press enter h ero.jumpDown press enter h …" at bounding box center [1033, 335] width 297 height 196
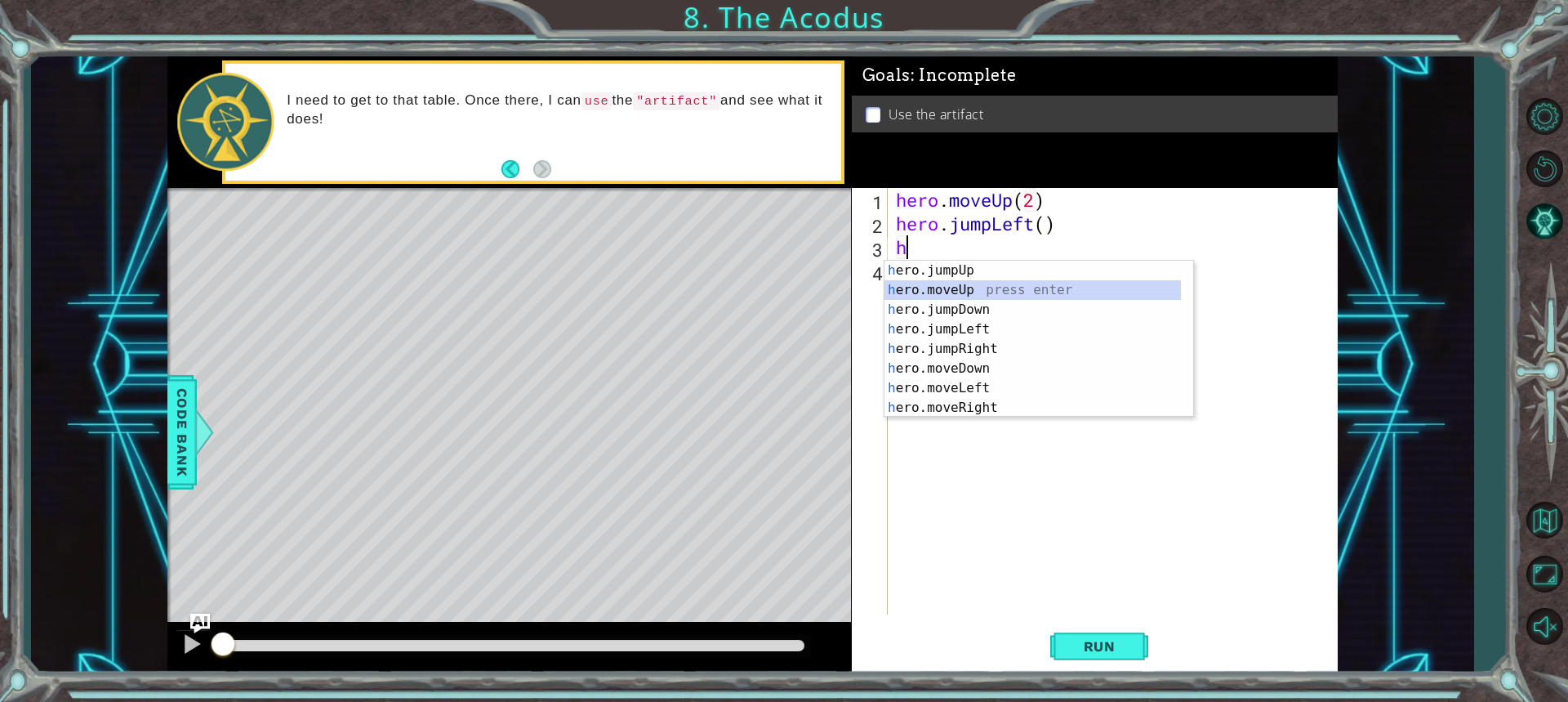
click at [949, 299] on div "h ero.jumpUp press enter h ero.moveUp press enter h ero.jumpDown press enter h …" at bounding box center [1033, 358] width 297 height 196
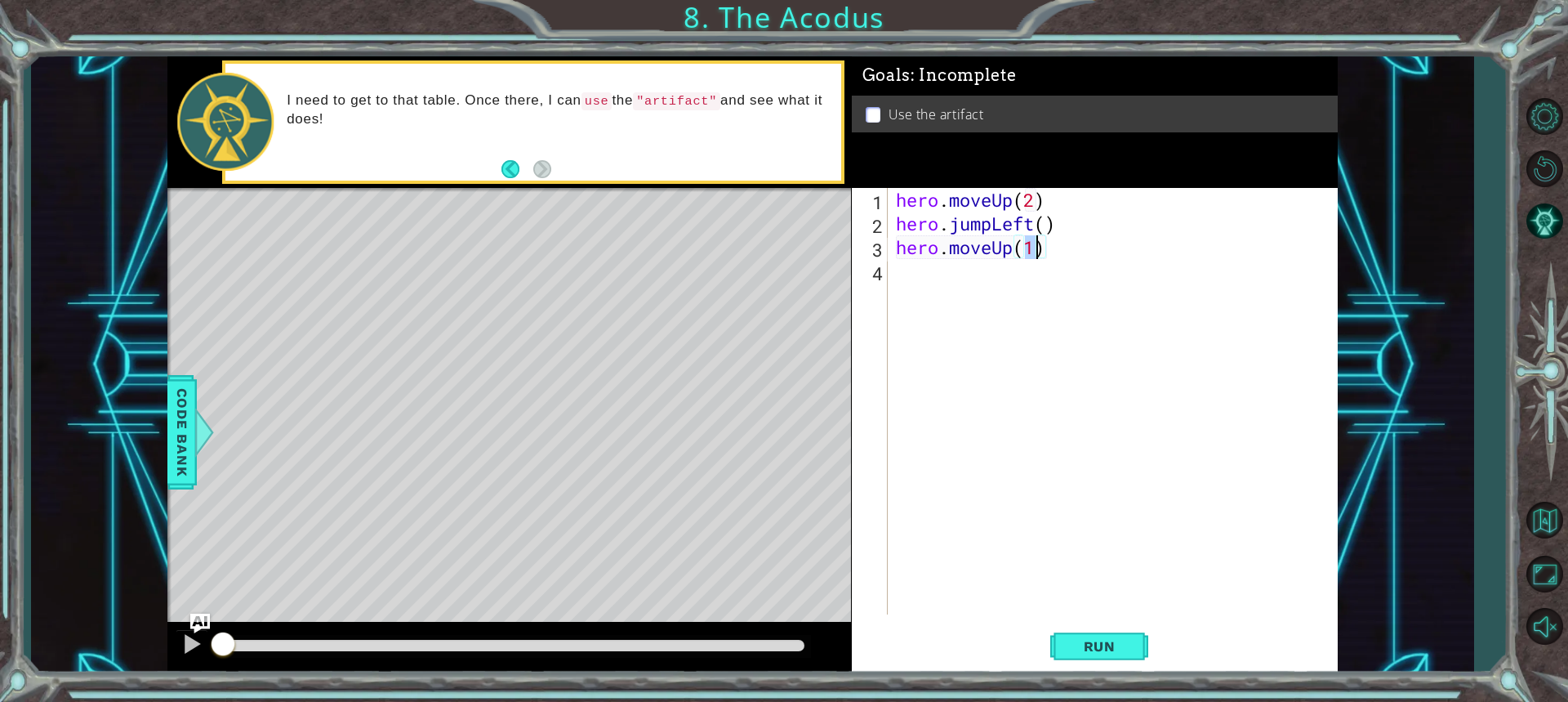
type textarea "hero.moveUp(2)"
type textarea "h"
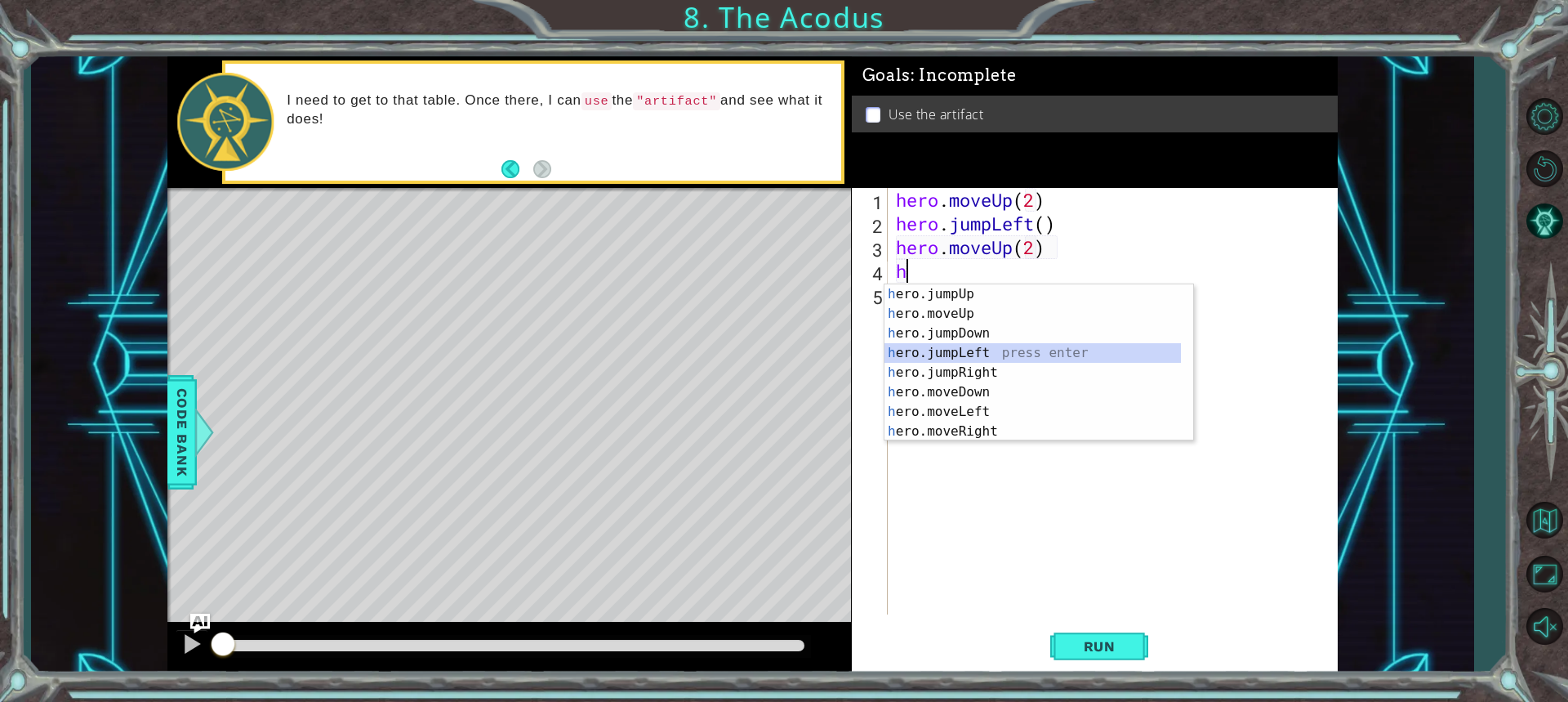
click at [972, 353] on div "h ero.jumpUp press enter h ero.moveUp press enter h ero.jumpDown press enter h …" at bounding box center [1033, 383] width 297 height 196
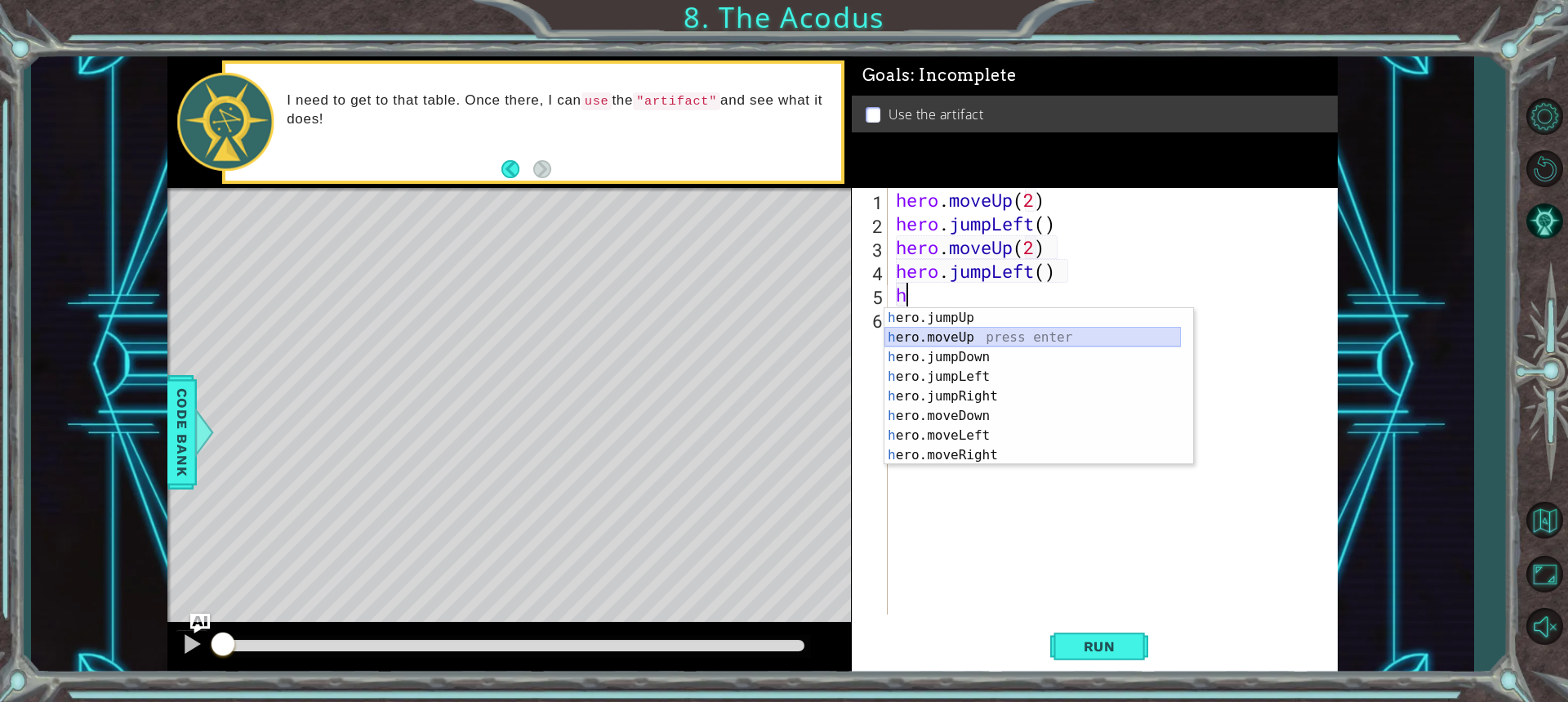
click at [952, 332] on div "h ero.jumpUp press enter h ero.moveUp press enter h ero.jumpDown press enter h …" at bounding box center [1033, 406] width 297 height 196
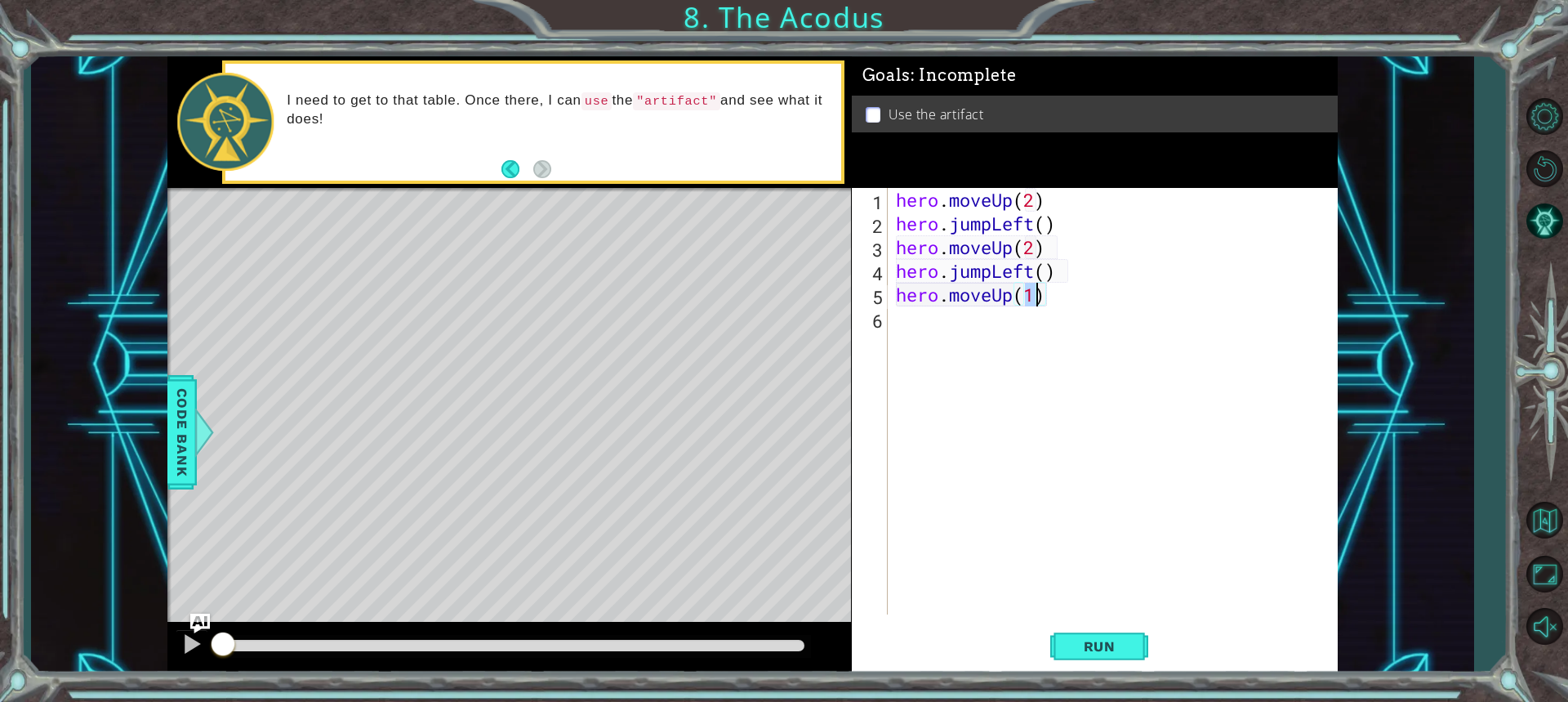
type textarea "hero.moveUp(2)"
type textarea "h"
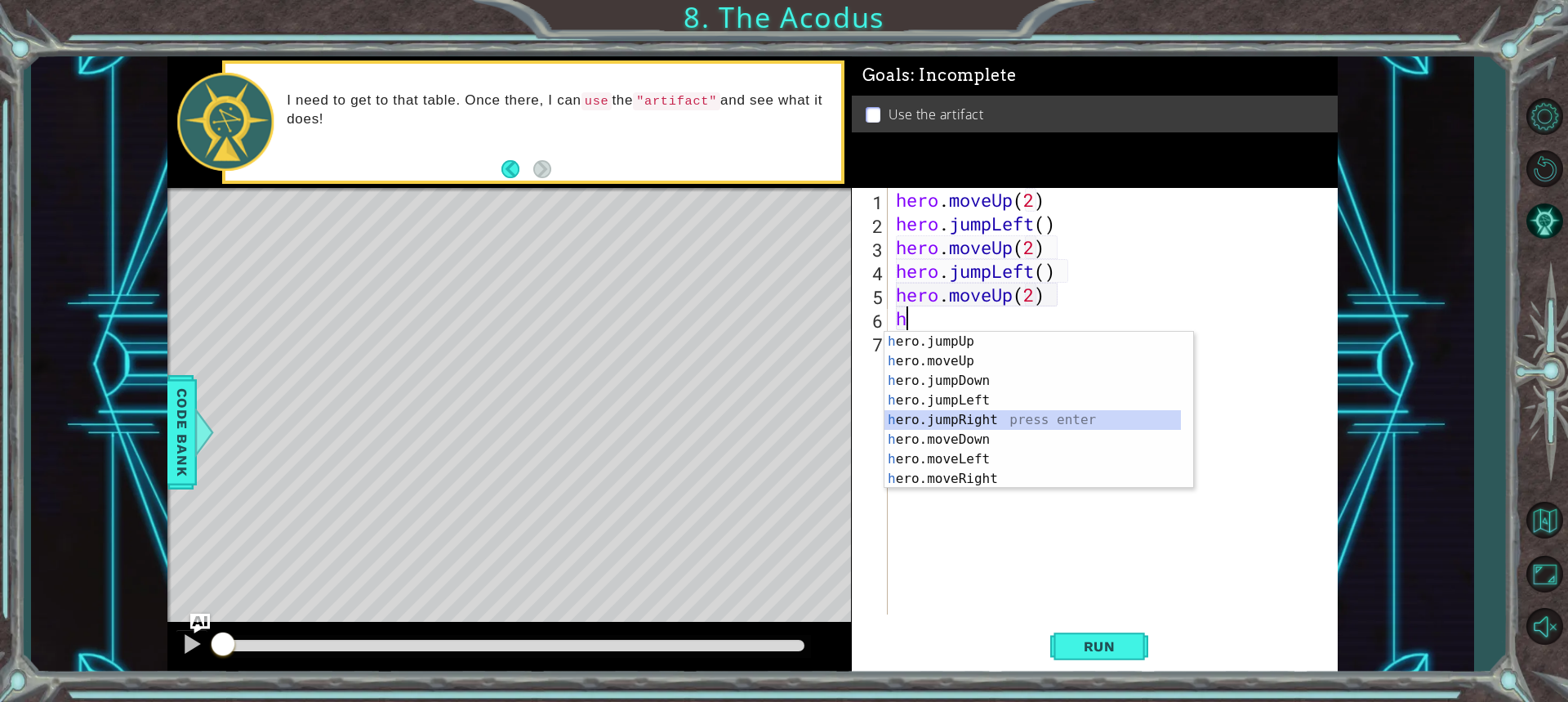
click at [957, 414] on div "h ero.jumpUp press enter h ero.moveUp press enter h ero.jumpDown press enter h …" at bounding box center [1033, 430] width 297 height 196
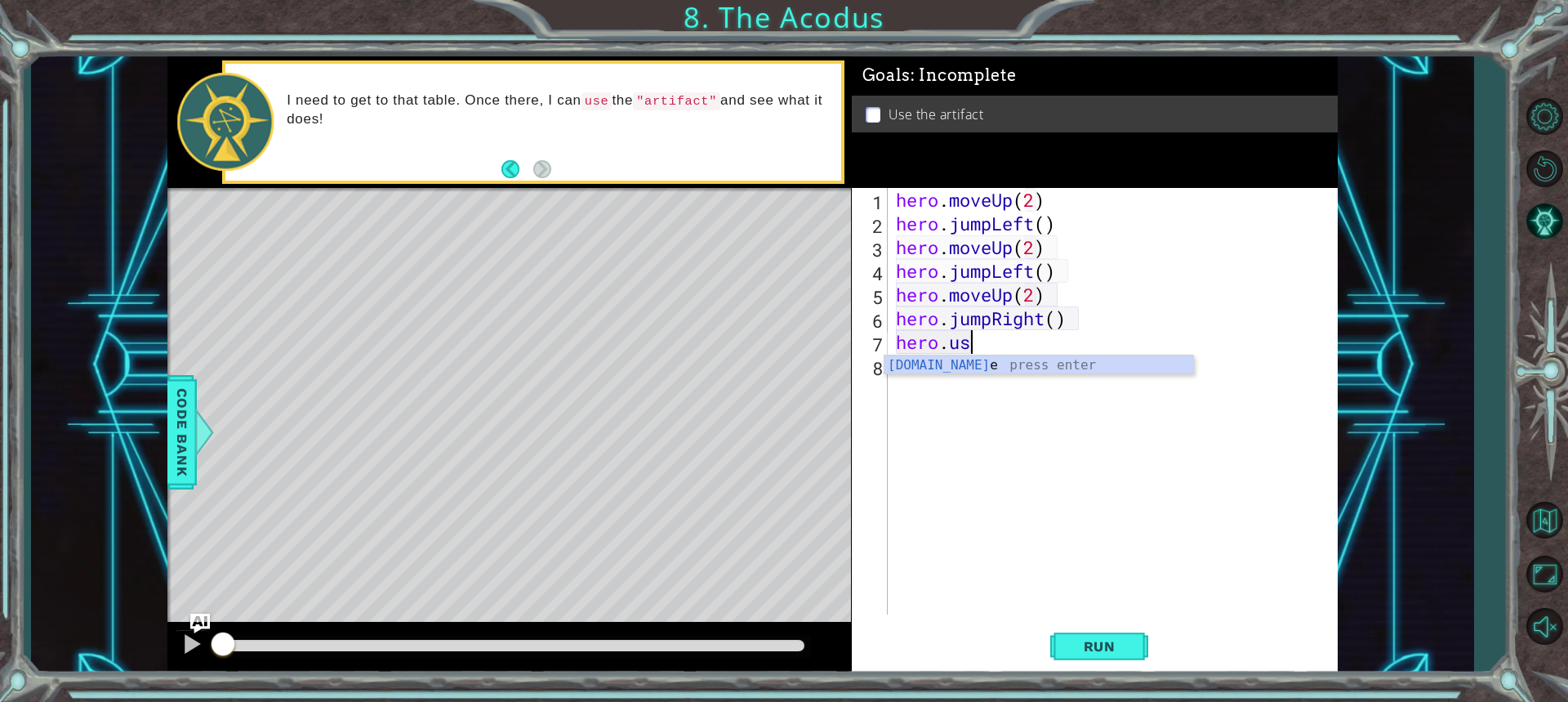
scroll to position [0, 2]
click at [923, 367] on div "hero.use press enter" at bounding box center [1039, 385] width 309 height 59
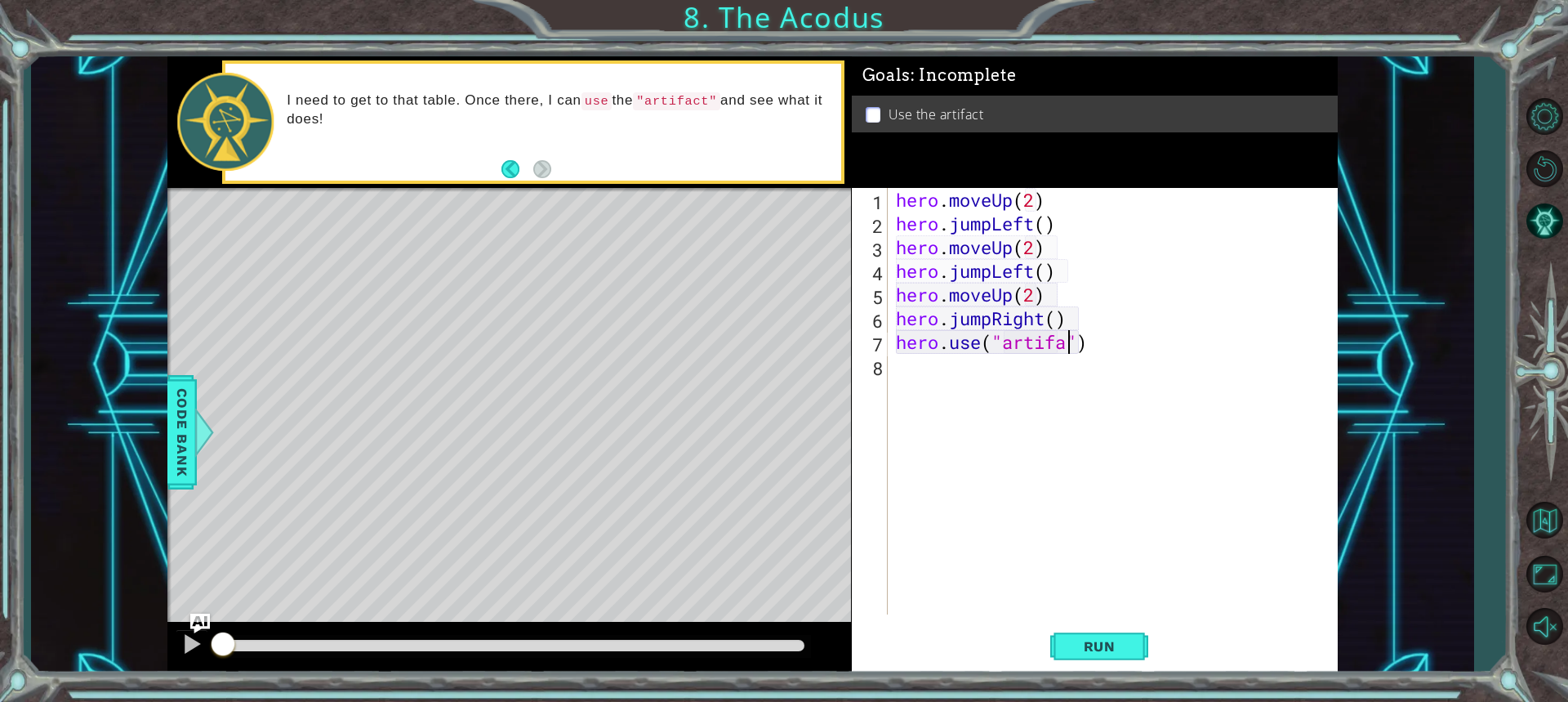
scroll to position [0, 8]
click at [1094, 649] on span "Run" at bounding box center [1100, 646] width 65 height 17
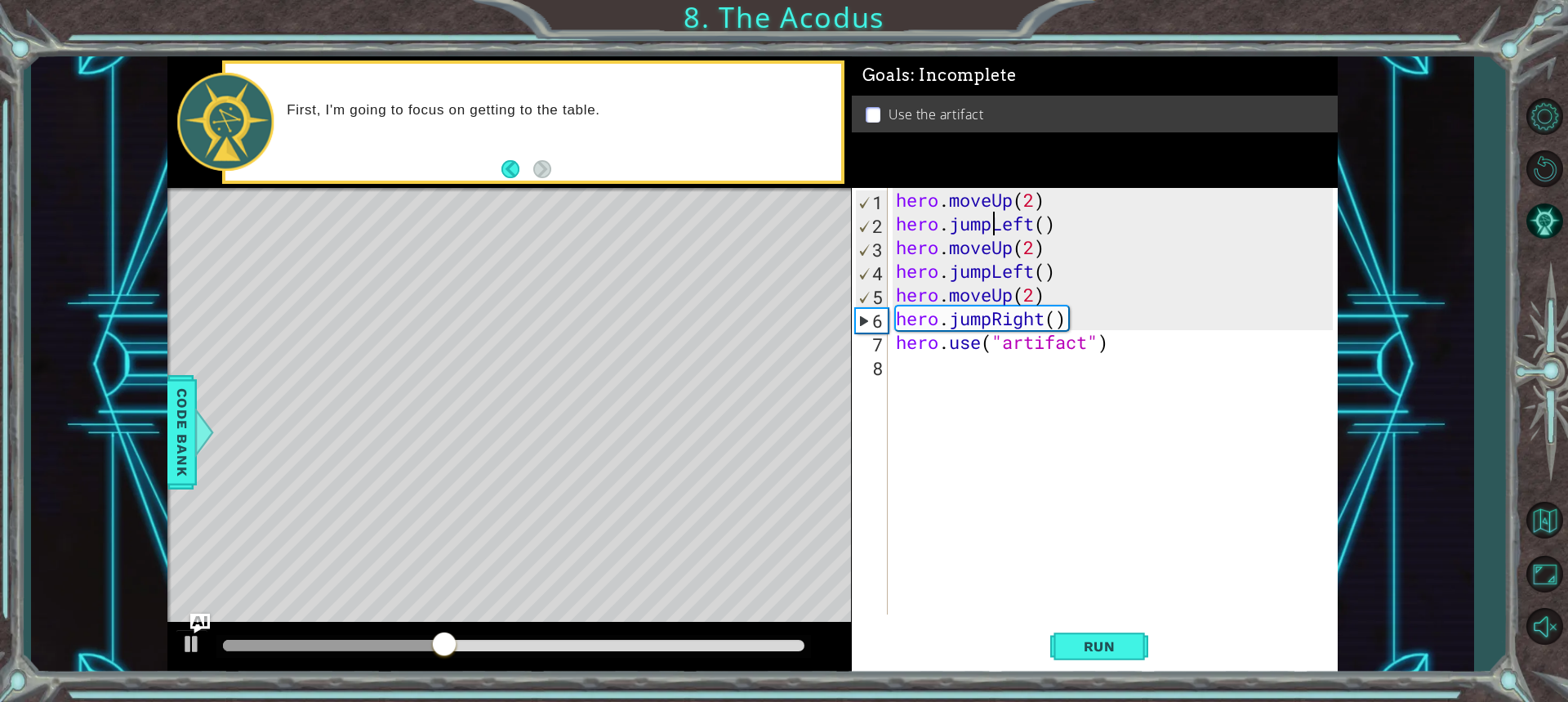
click at [994, 231] on div "hero . moveUp ( 2 ) hero . jumpLeft ( ) hero . moveUp ( 2 ) hero . jumpLeft ( )…" at bounding box center [1116, 424] width 449 height 474
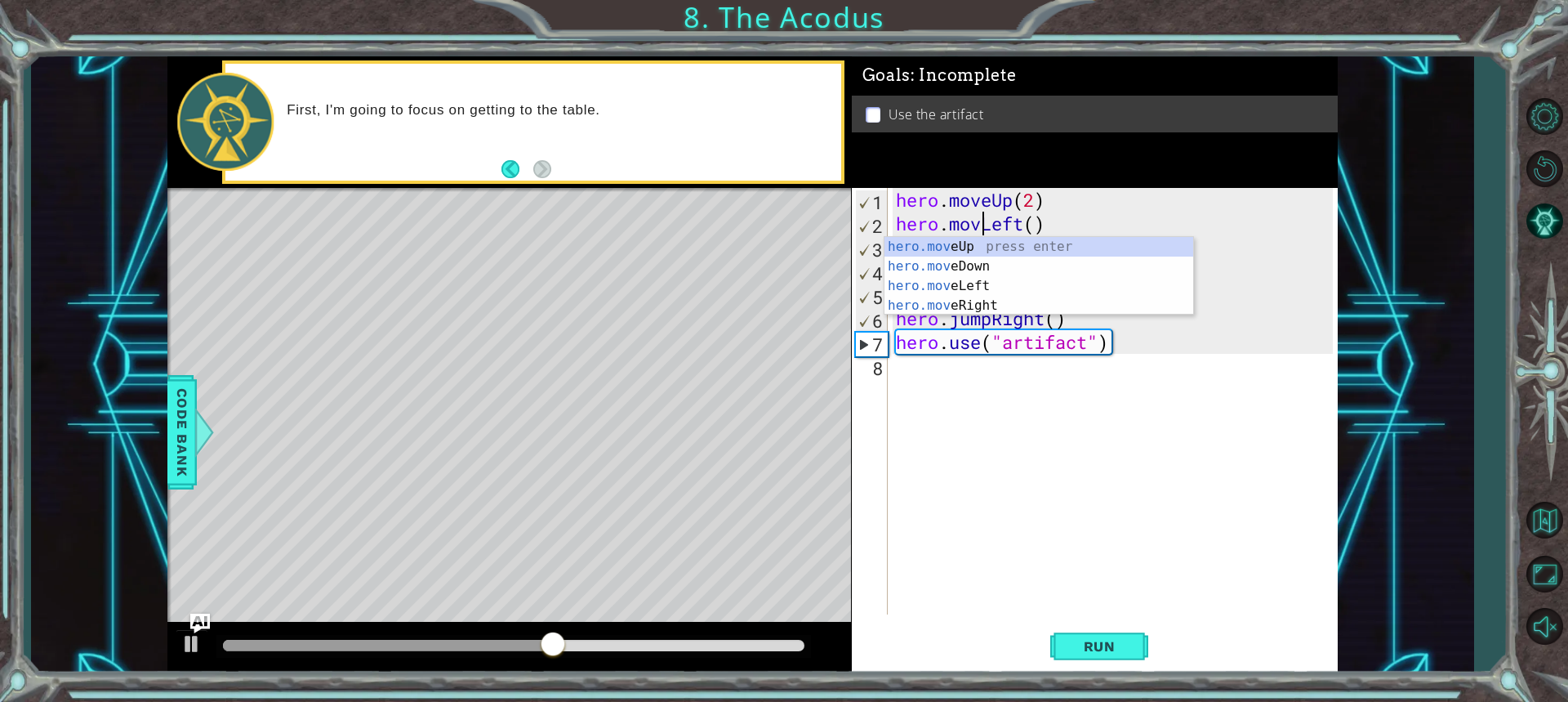
scroll to position [0, 4]
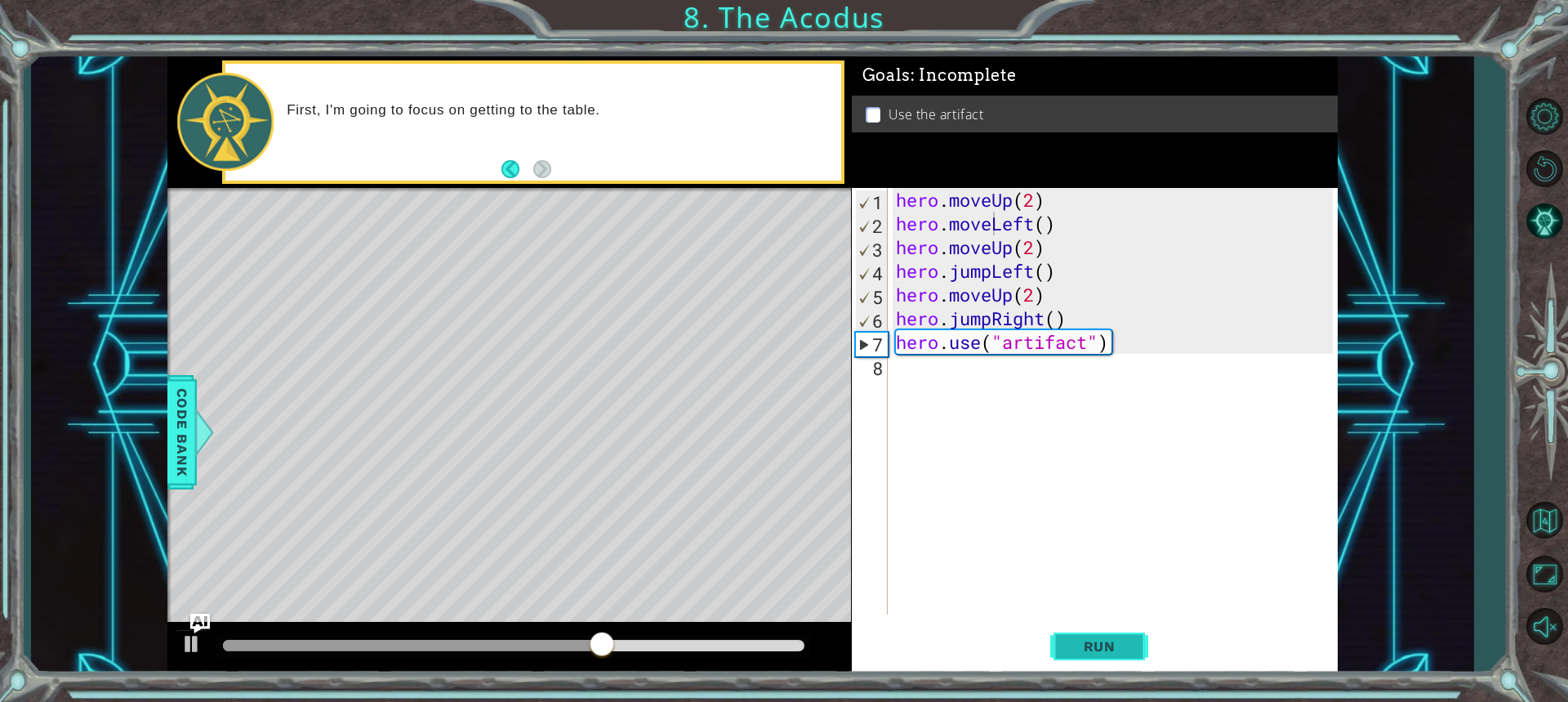
click at [1121, 645] on span "Run" at bounding box center [1100, 646] width 65 height 17
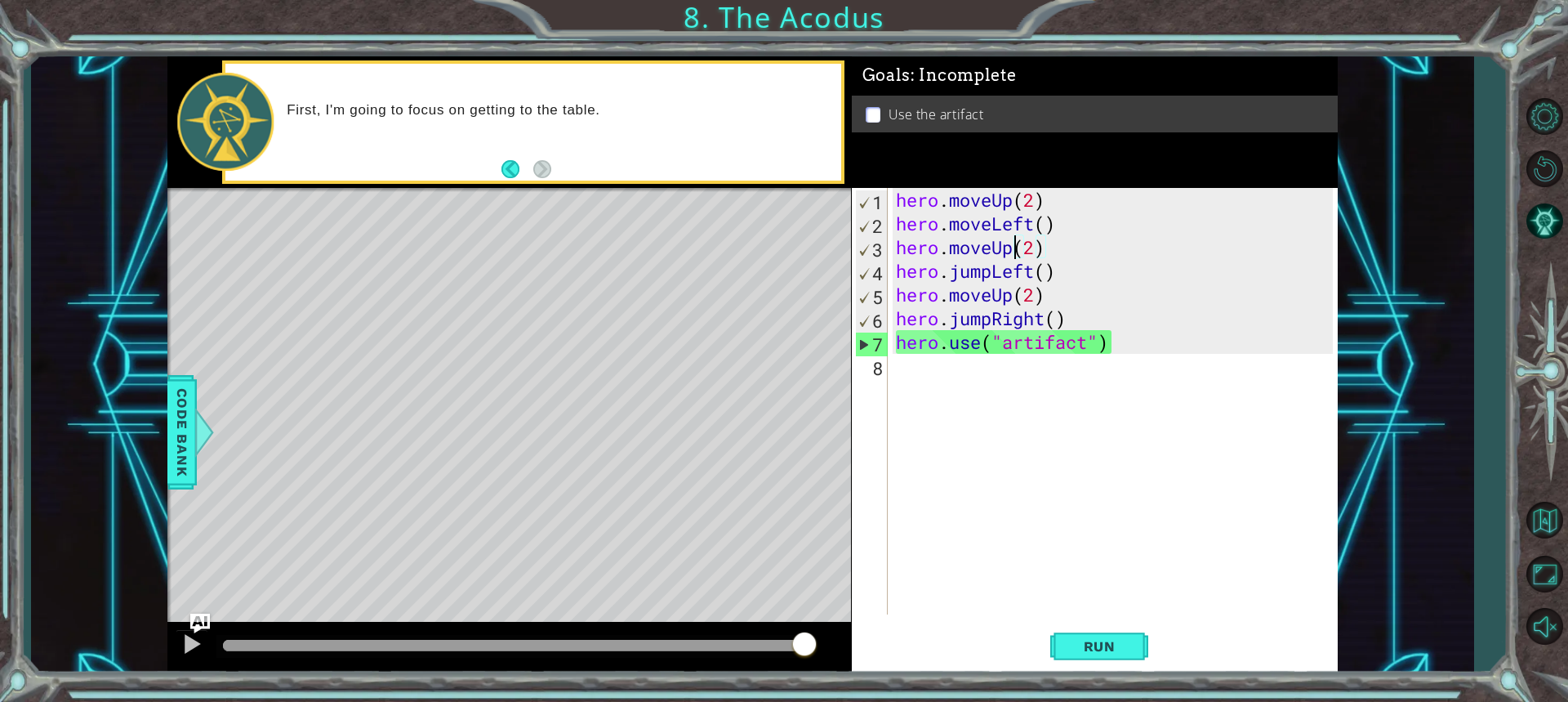
click at [1014, 247] on div "hero . moveUp ( 2 ) hero . moveLeft ( ) hero . moveUp ( 2 ) hero . jumpLeft ( )…" at bounding box center [1116, 424] width 449 height 474
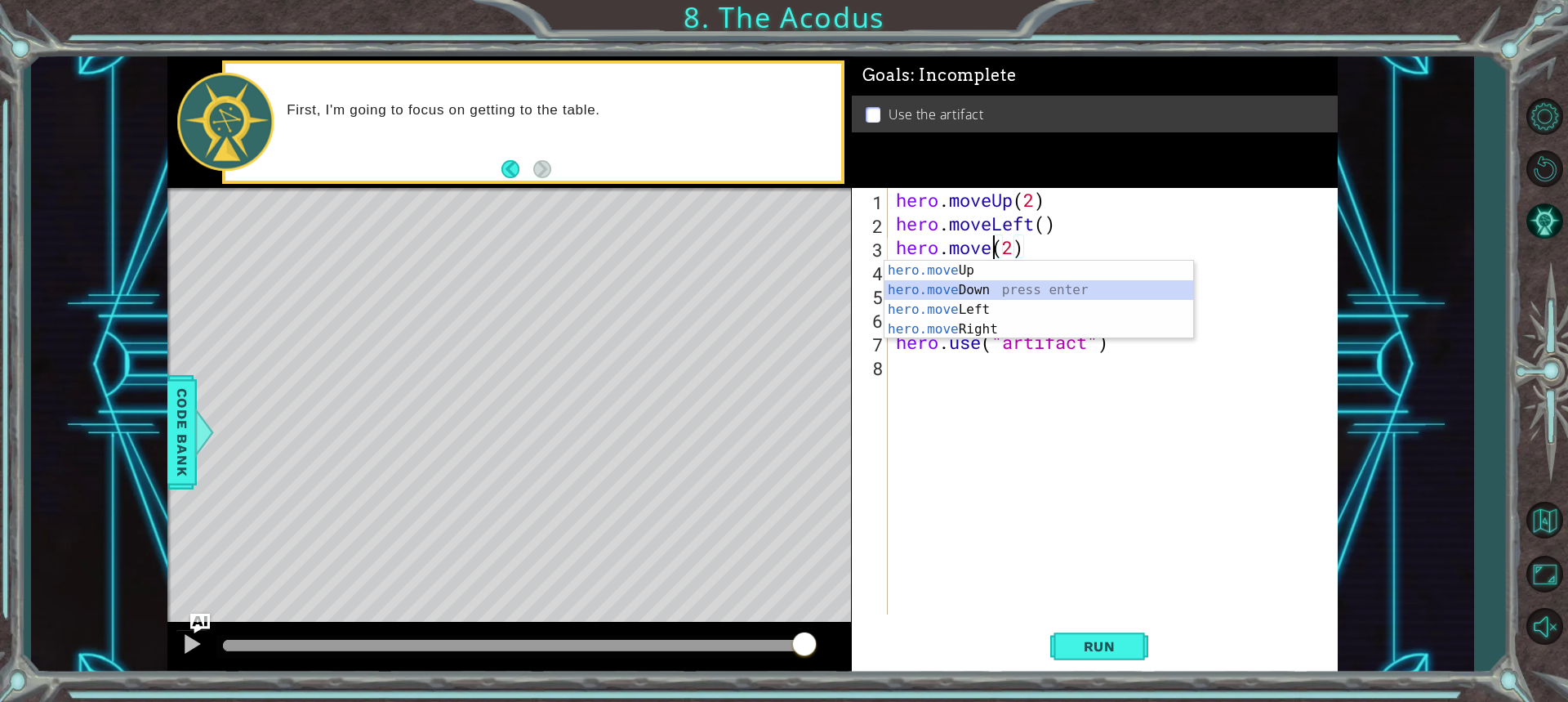
click at [957, 286] on div "hero.move Up press enter hero.move Down press enter hero.move Left press enter …" at bounding box center [1039, 319] width 309 height 118
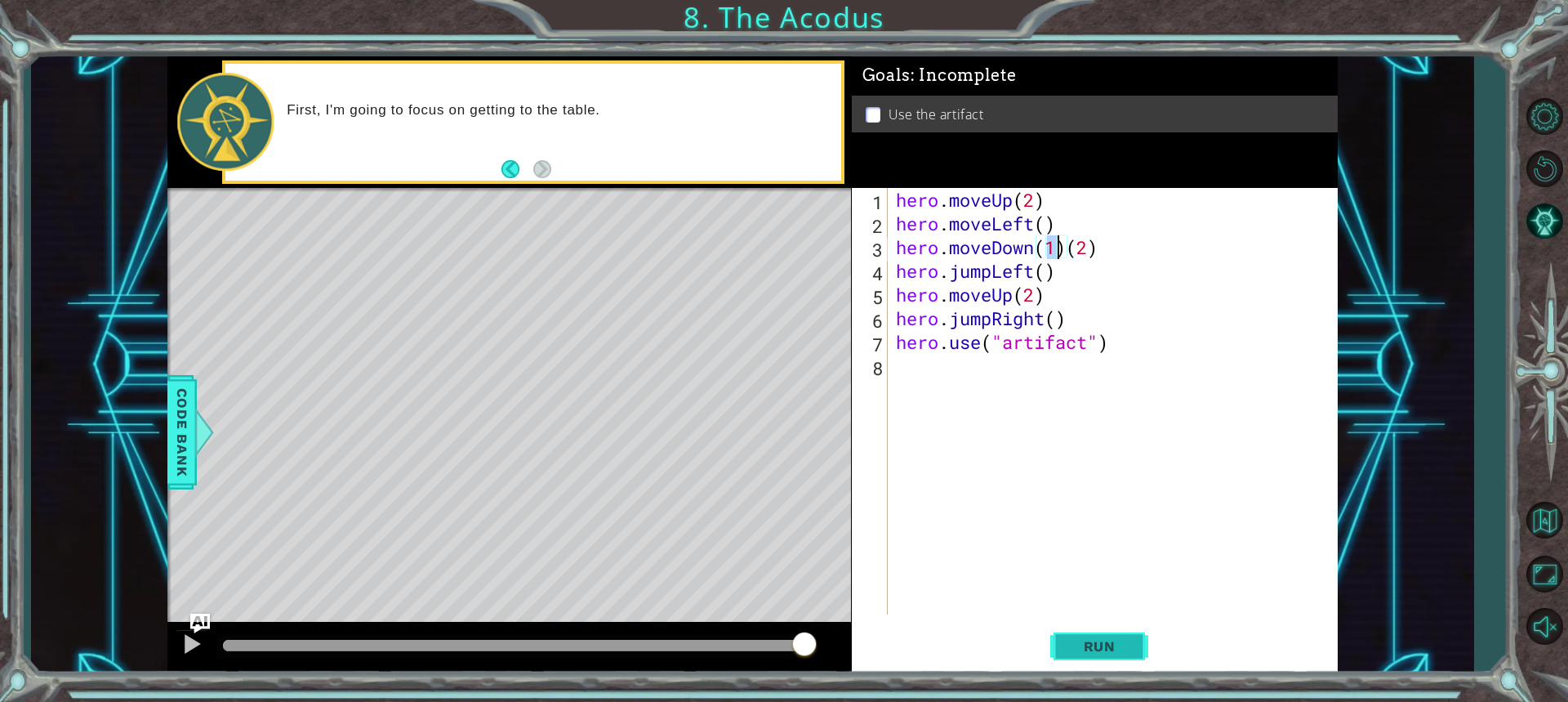
click at [1126, 648] on span "Run" at bounding box center [1100, 646] width 65 height 17
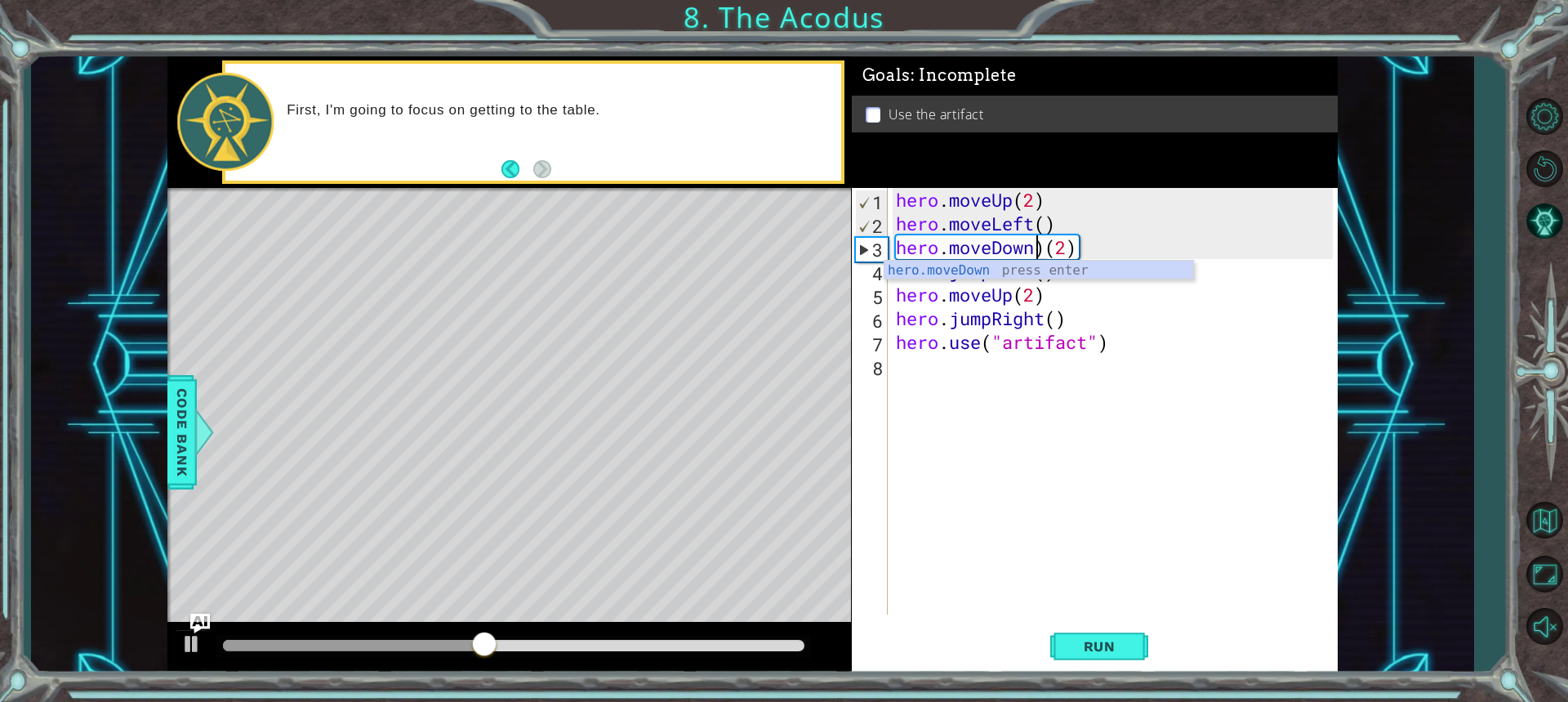
click at [1043, 243] on div "hero . moveUp ( 2 ) hero . moveLeft ( ) hero . moveDown ) ( 2 ) hero . jumpLeft…" at bounding box center [1116, 424] width 449 height 474
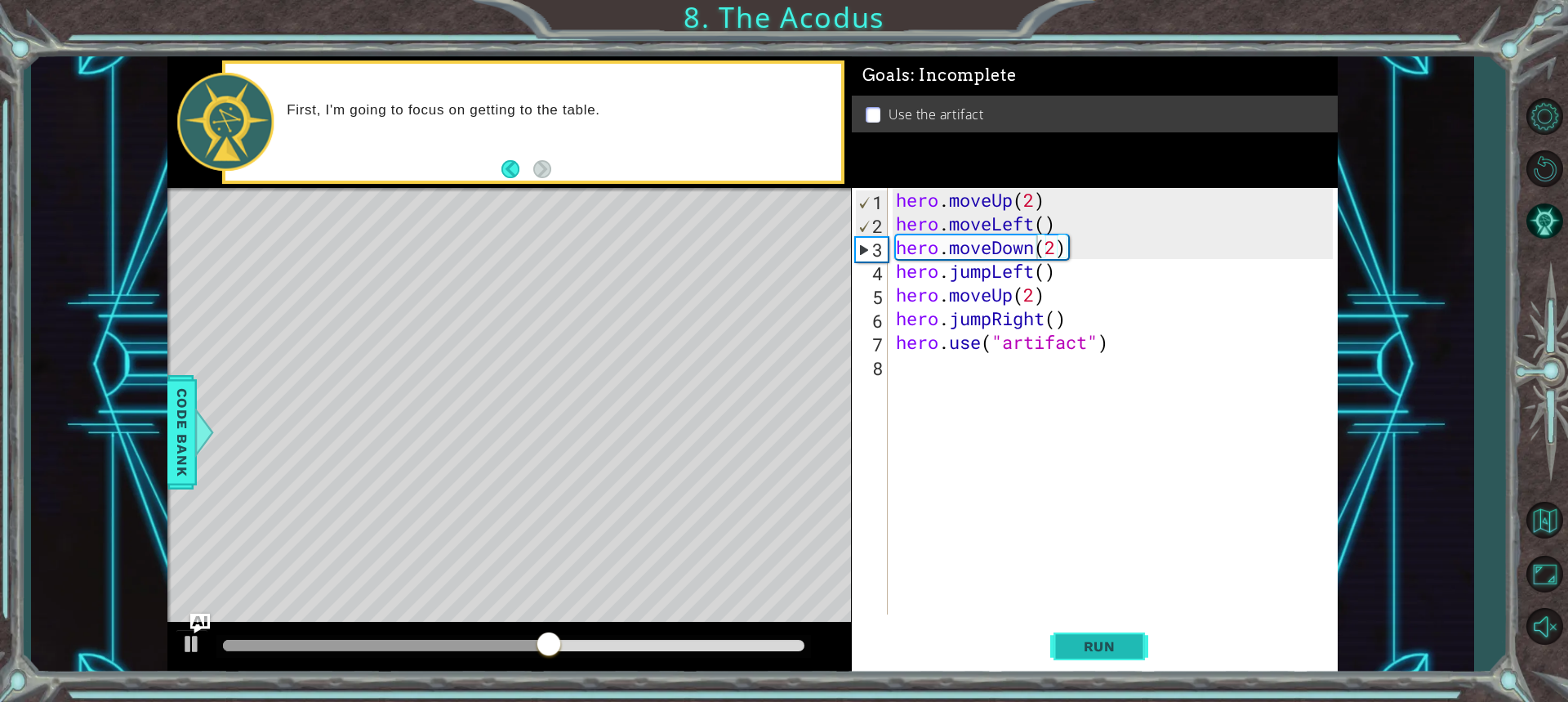
click at [1105, 650] on span "Run" at bounding box center [1100, 646] width 65 height 17
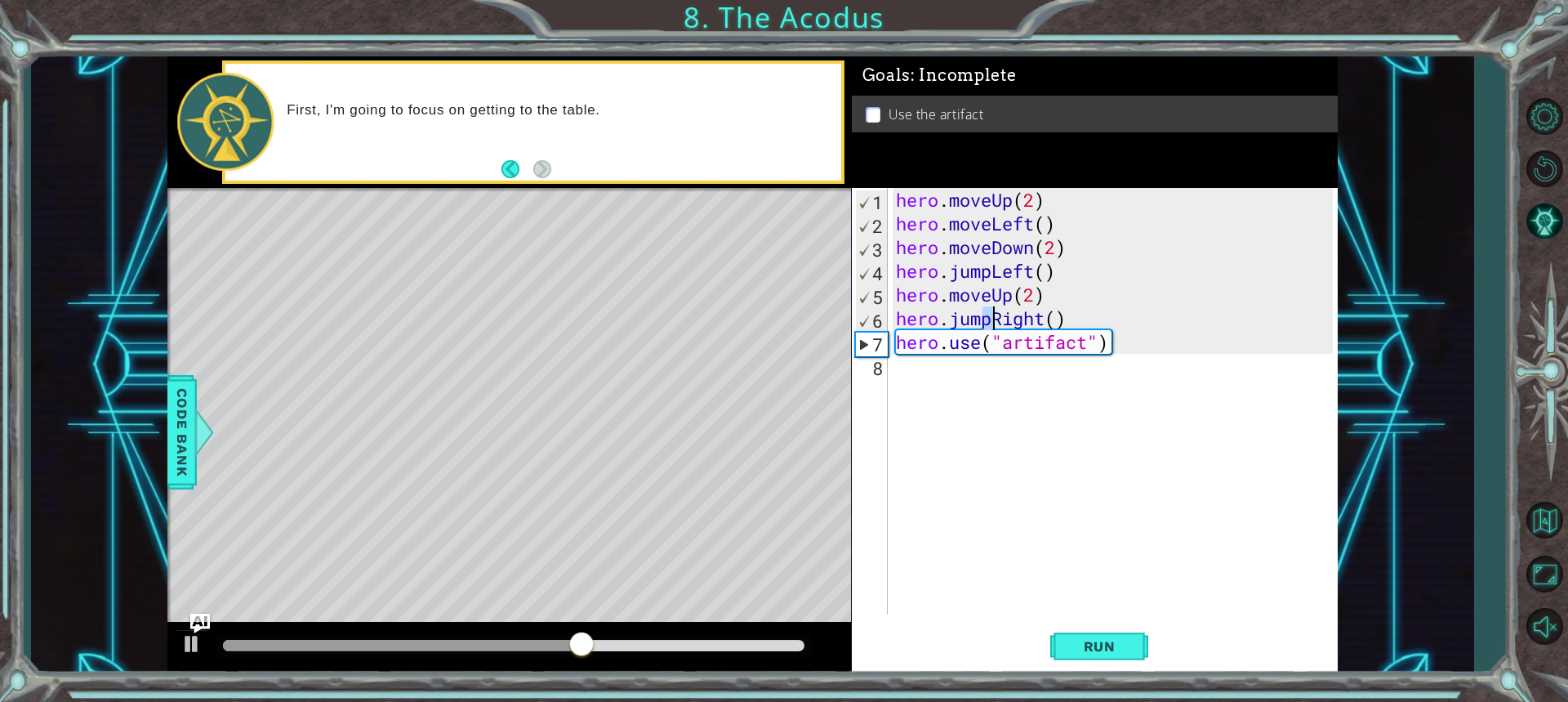
click at [991, 319] on div "hero . moveUp ( 2 ) hero . moveLeft ( ) hero . moveDown ( 2 ) hero . jumpLeft (…" at bounding box center [1116, 424] width 449 height 474
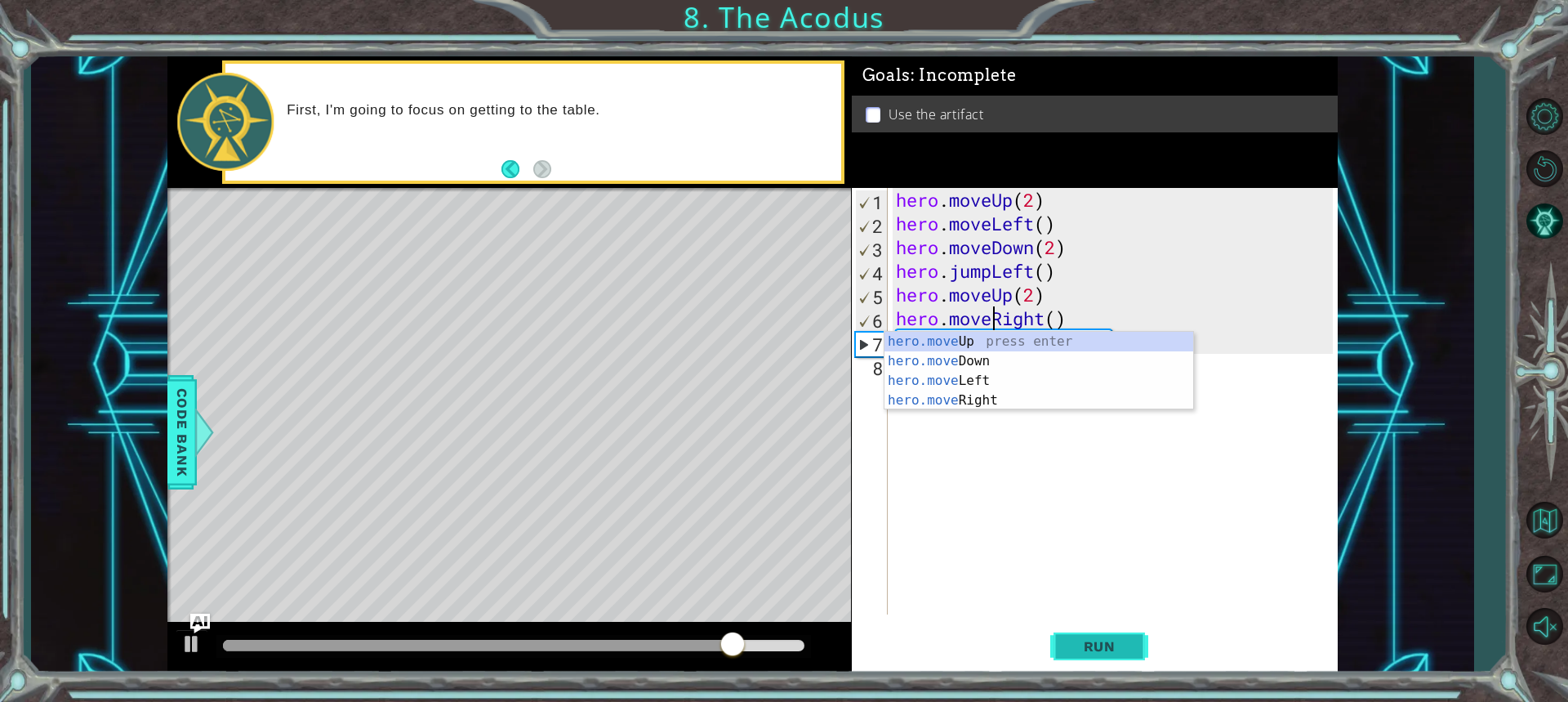
type textarea "hero.moveRight()"
click at [1070, 643] on span "Run" at bounding box center [1100, 646] width 65 height 17
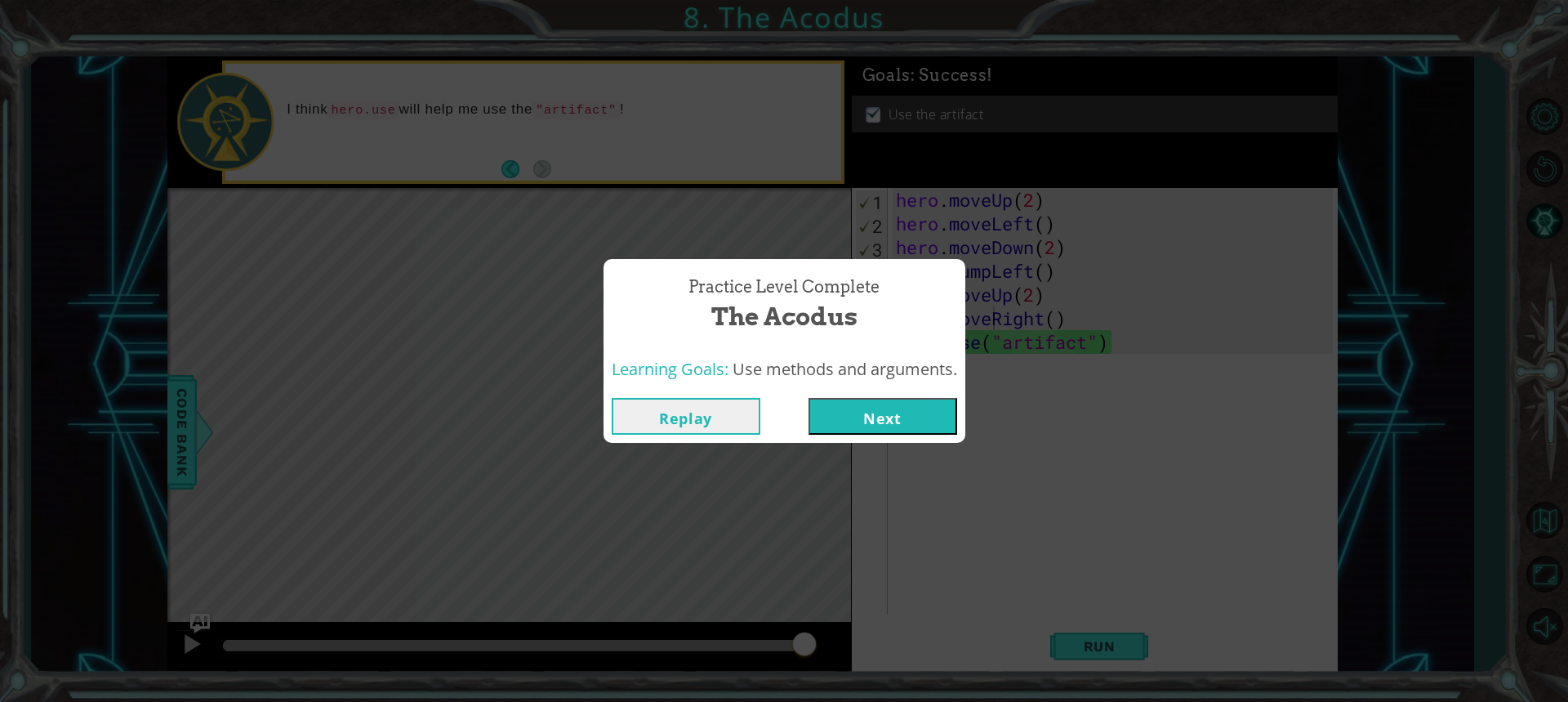
click at [869, 407] on button "Next" at bounding box center [883, 415] width 148 height 36
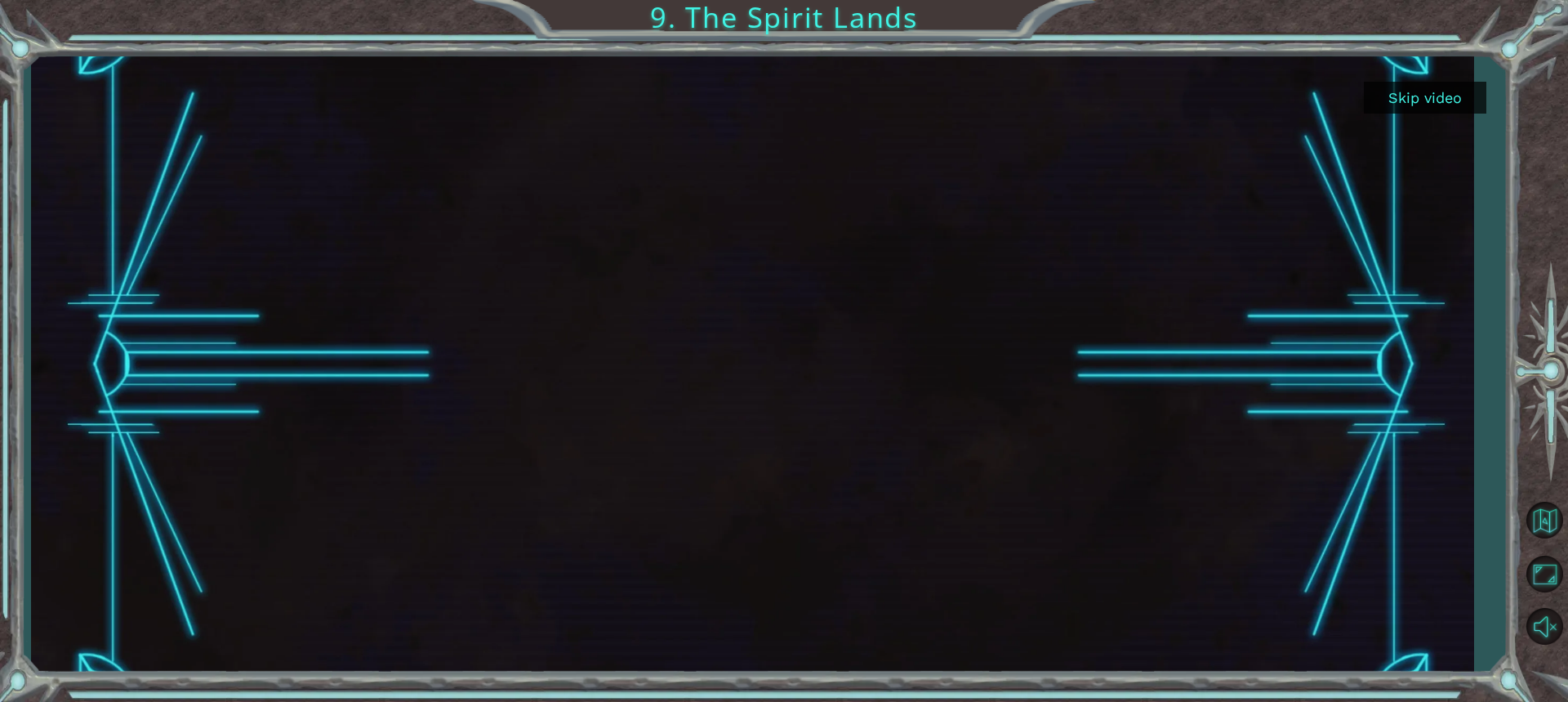
click at [1449, 94] on button "Skip video" at bounding box center [1425, 97] width 123 height 31
